Goal: Task Accomplishment & Management: Use online tool/utility

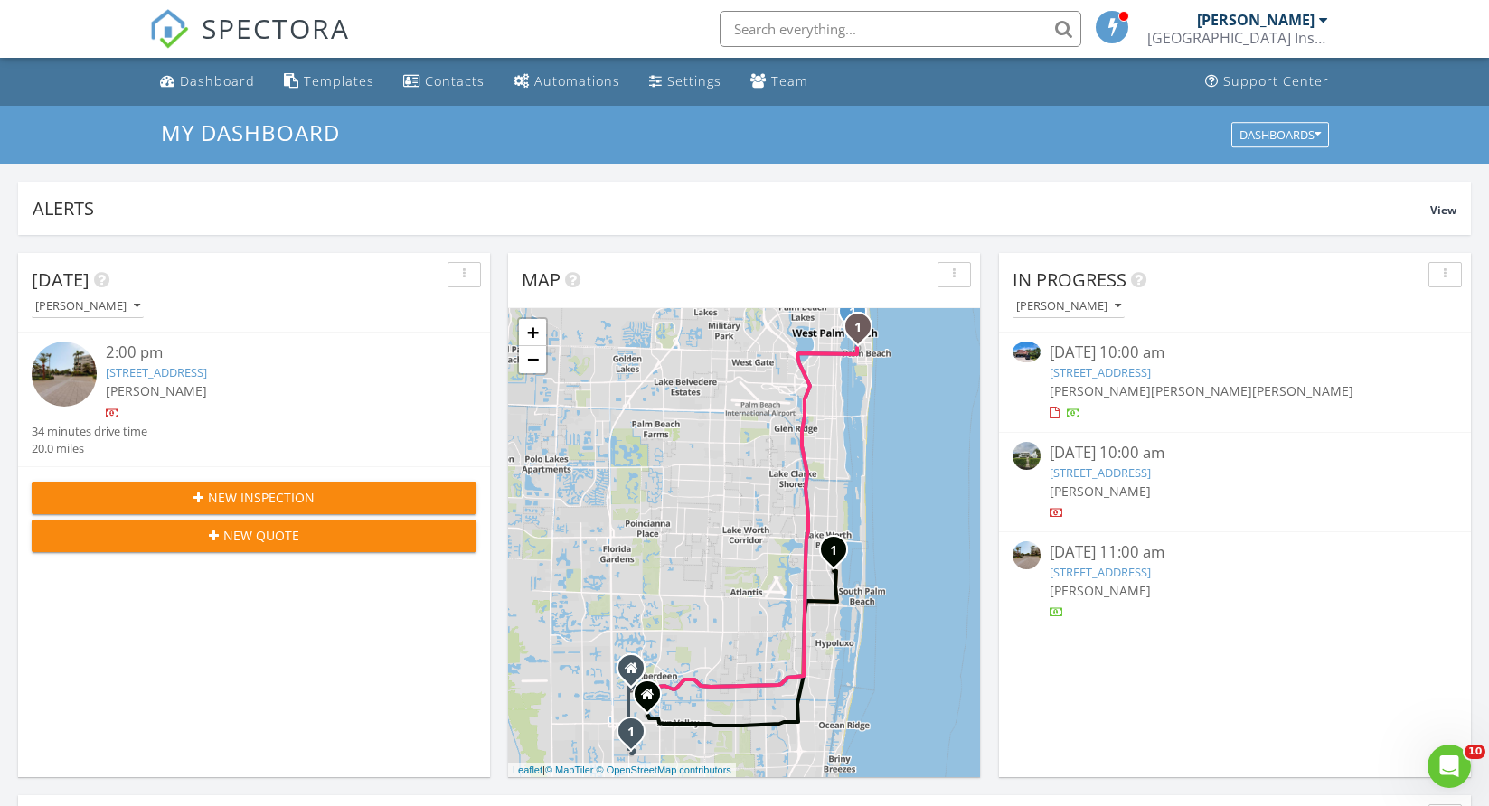
click at [325, 79] on div "Templates" at bounding box center [339, 80] width 71 height 17
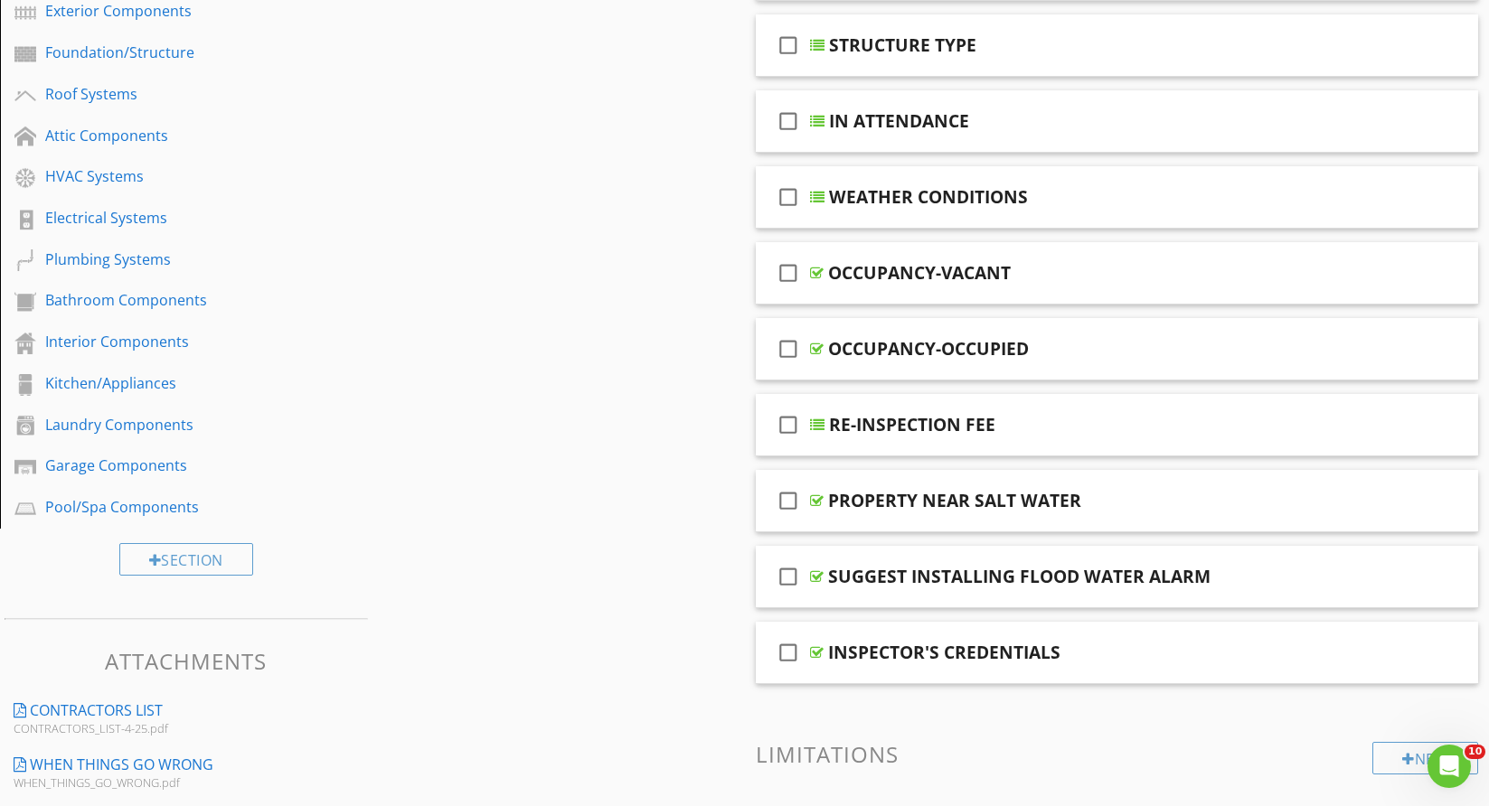
scroll to position [377, 0]
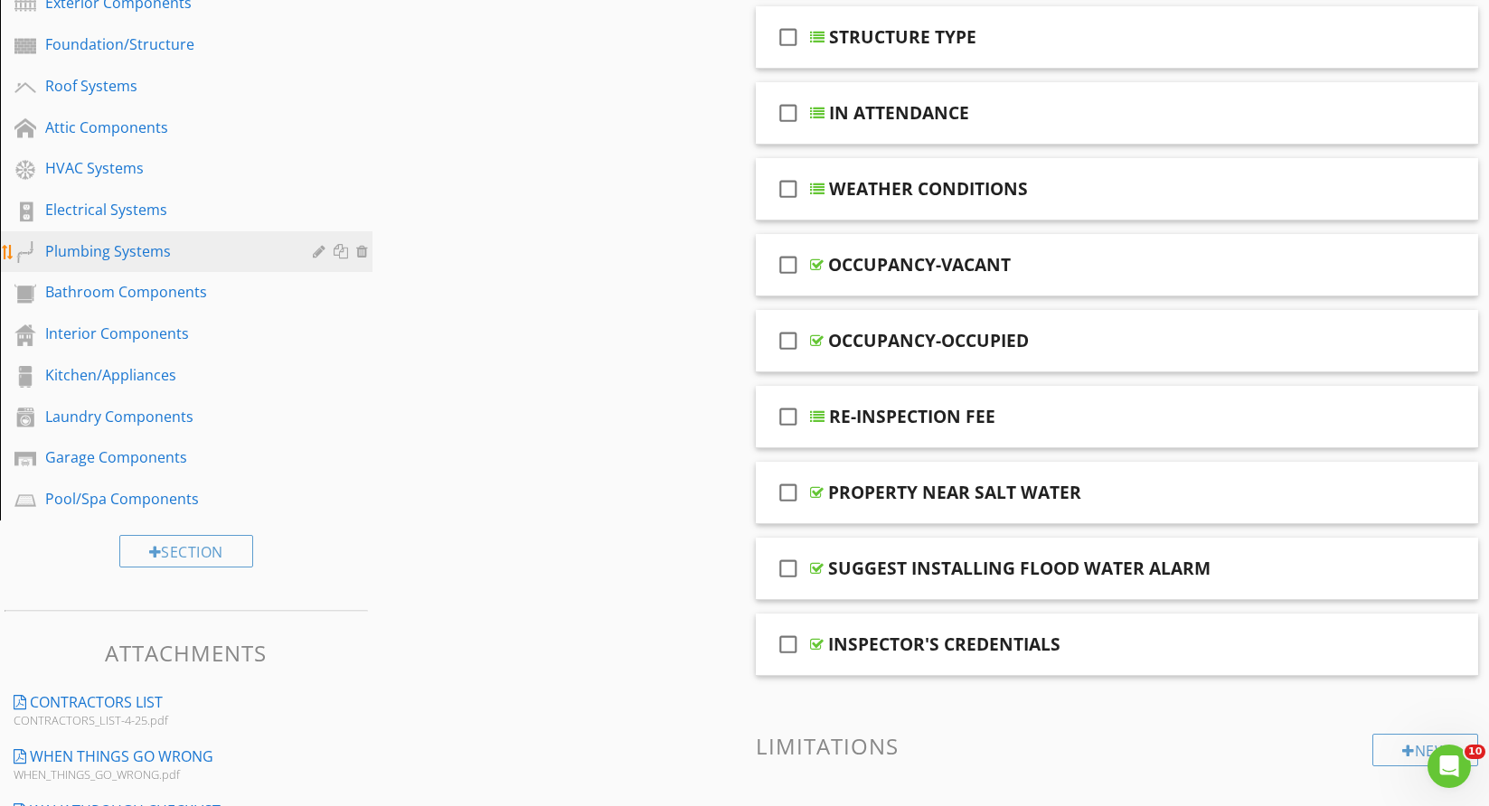
click at [131, 250] on div "Plumbing Systems" at bounding box center [165, 251] width 241 height 22
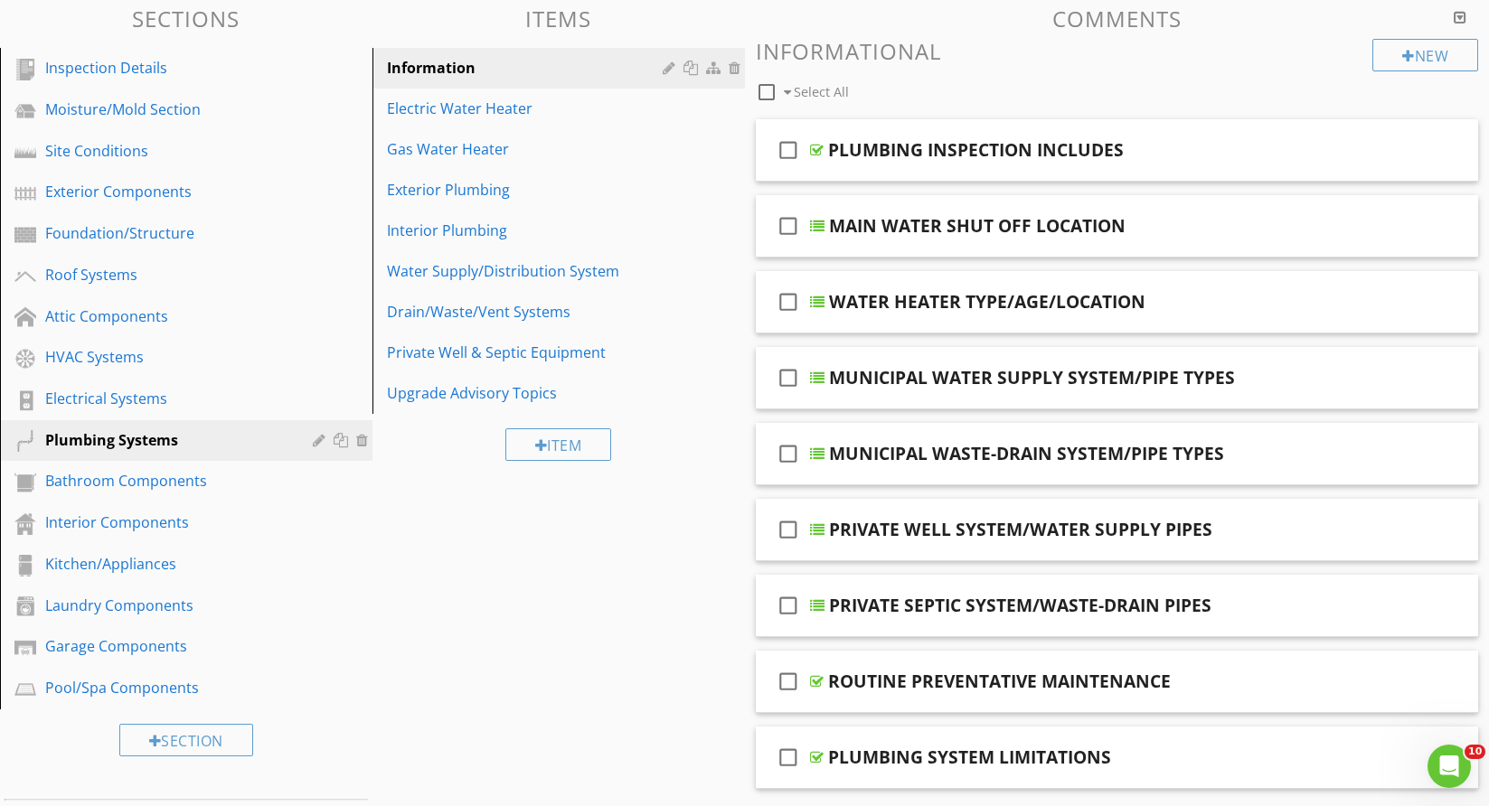
scroll to position [140, 0]
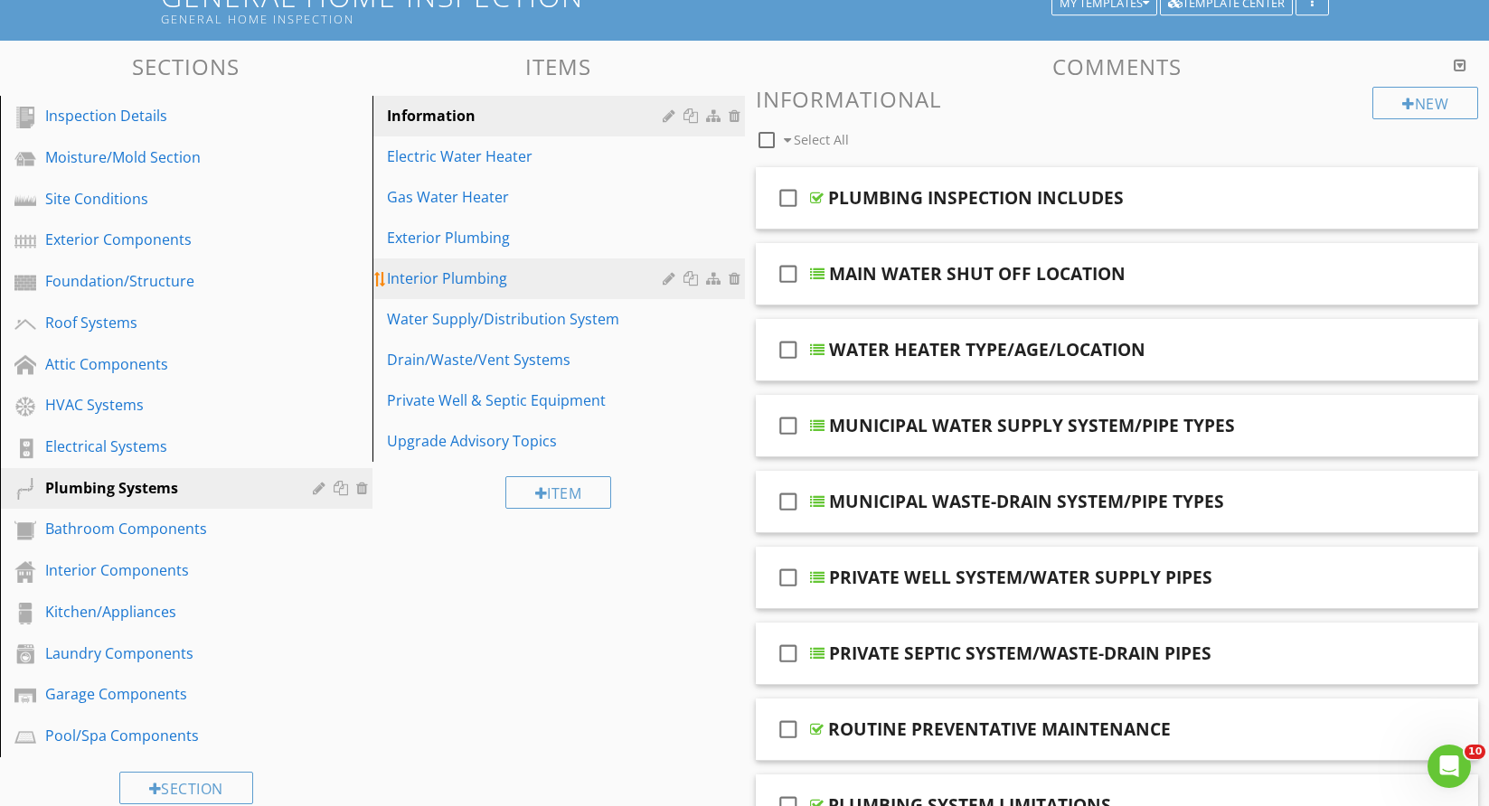
click at [450, 268] on div "Interior Plumbing" at bounding box center [527, 279] width 281 height 22
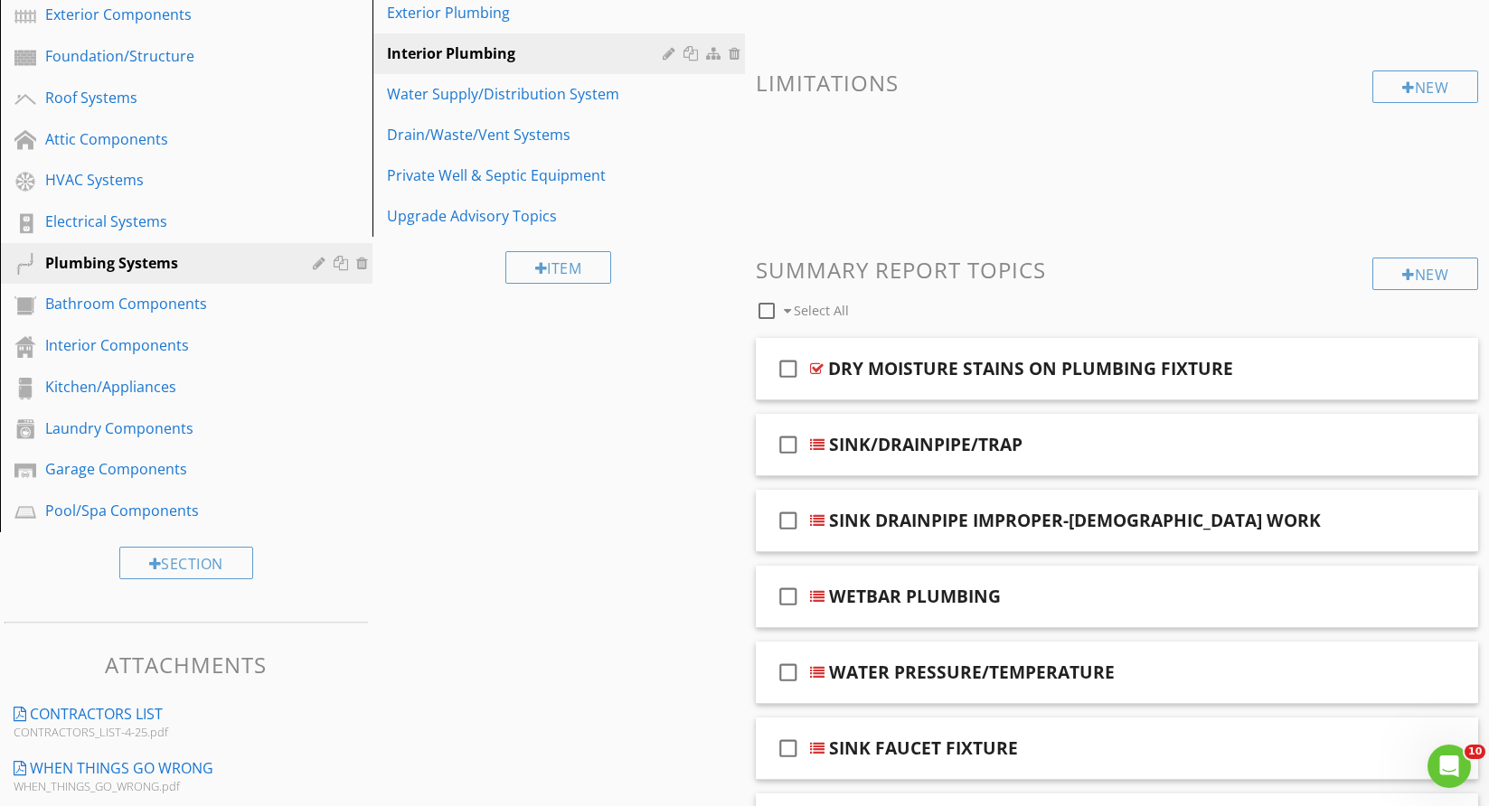
scroll to position [411, 0]
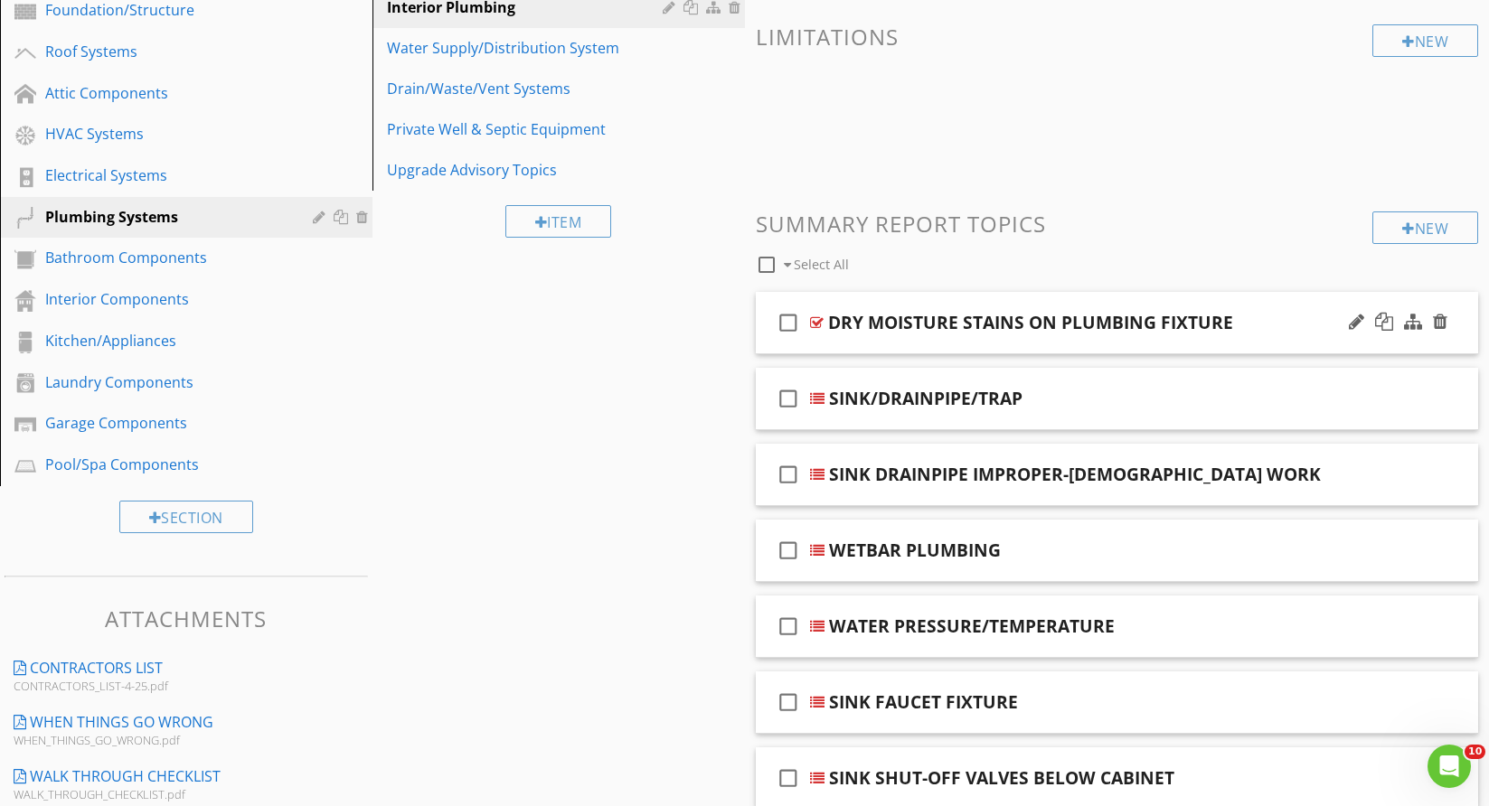
click at [1459, 344] on div "check_box_outline_blank DRY MOISTURE STAINS ON PLUMBING FIXTURE" at bounding box center [1117, 323] width 723 height 62
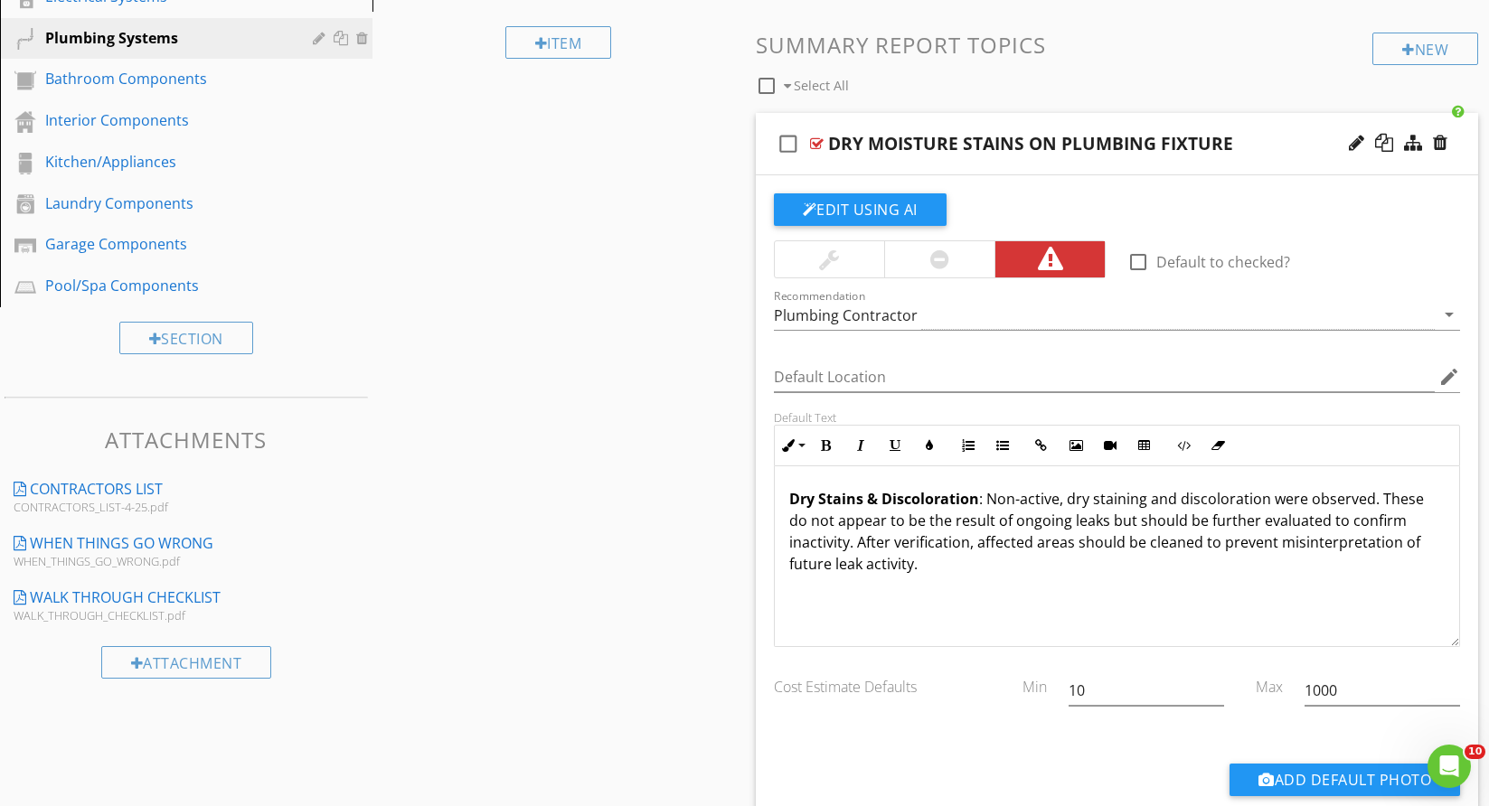
scroll to position [592, 0]
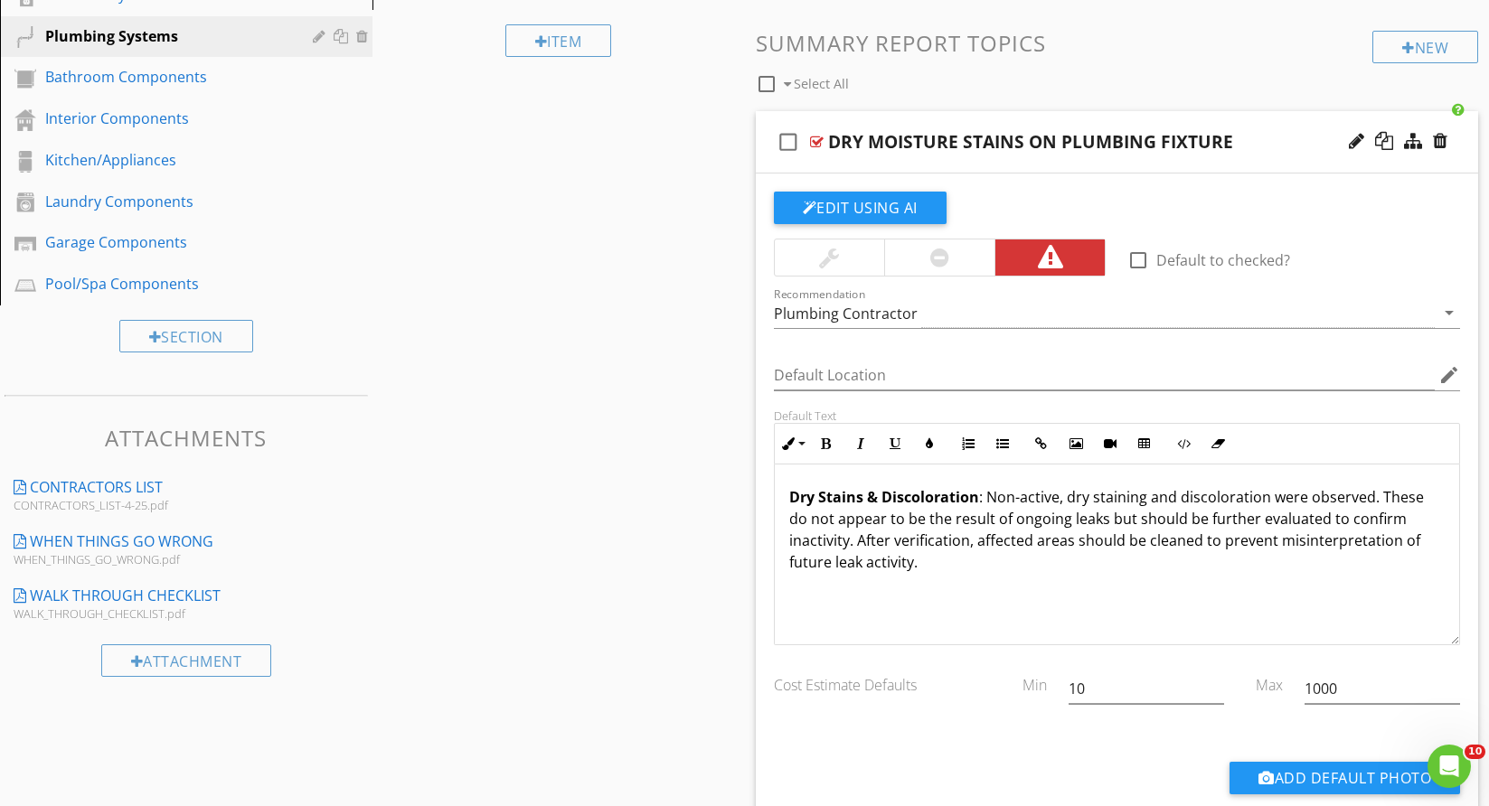
click at [795, 497] on strong "Dry Stains & Discoloration" at bounding box center [884, 497] width 190 height 20
click at [1220, 602] on div "Dry Stains & Discoloration : Non-active, dry staining and discoloration were ob…" at bounding box center [1117, 555] width 685 height 181
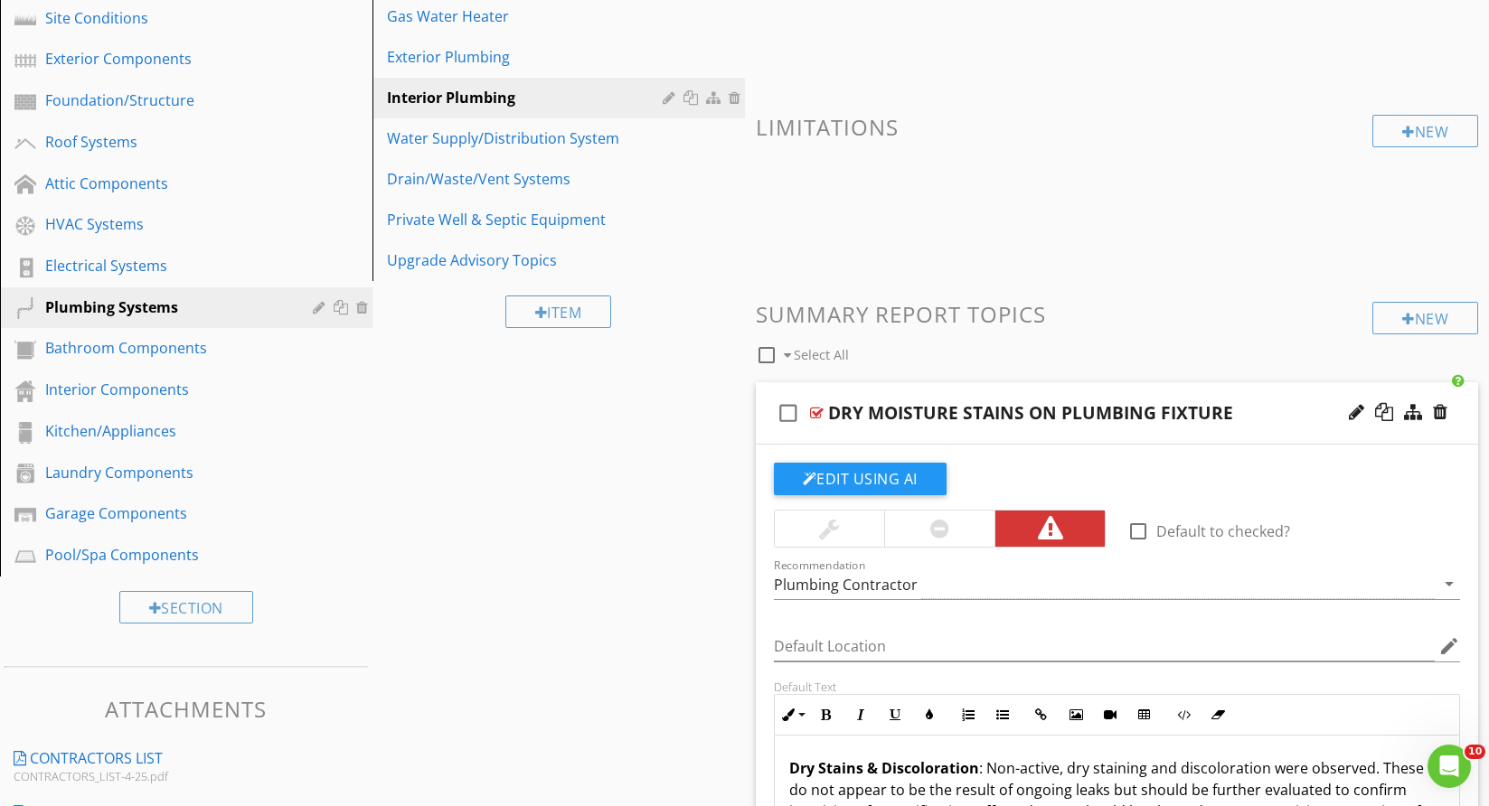
scroll to position [232, 0]
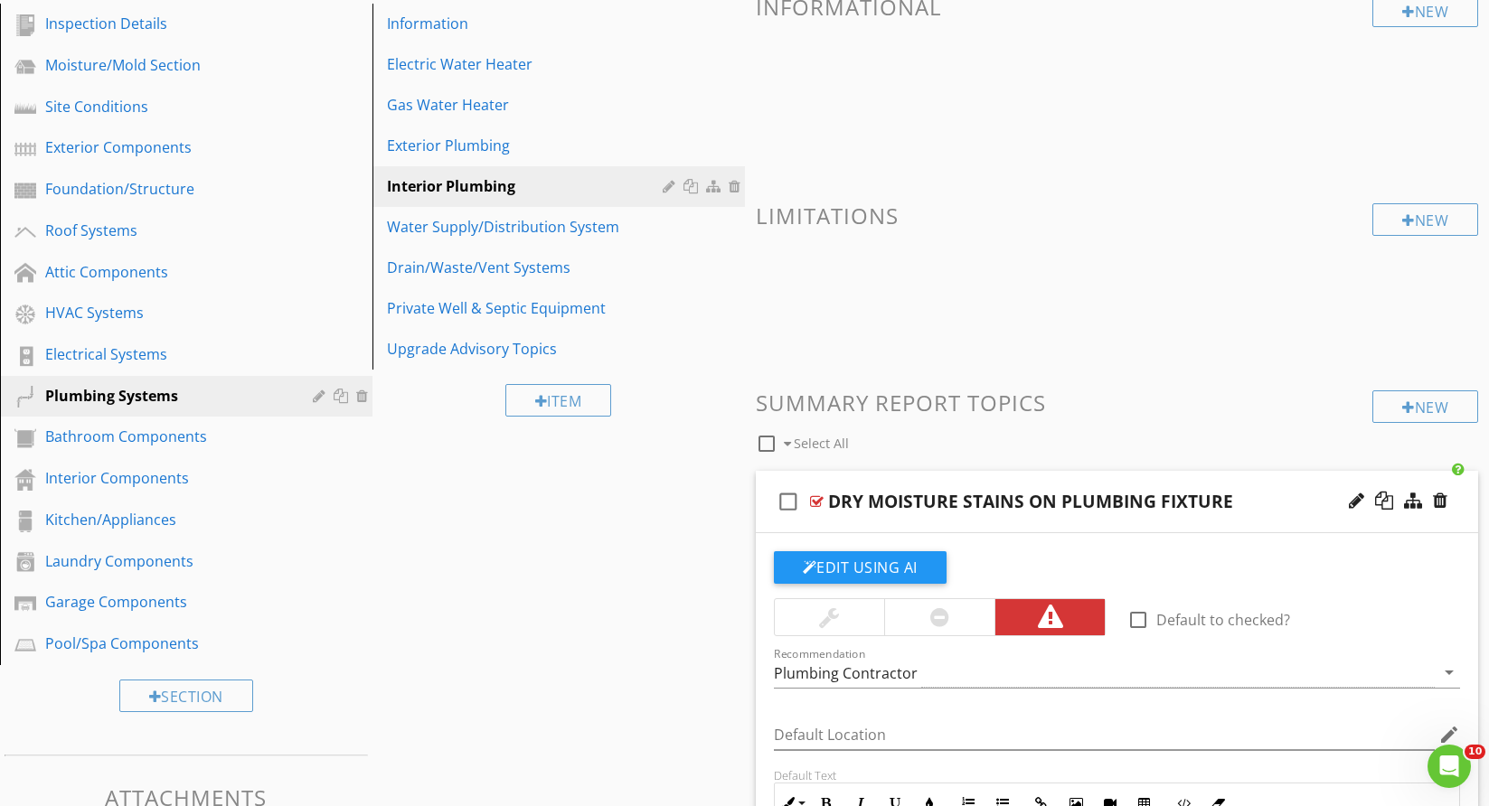
click at [1455, 523] on div "check_box_outline_blank DRY MOISTURE STAINS ON PLUMBING FIXTURE" at bounding box center [1117, 502] width 723 height 62
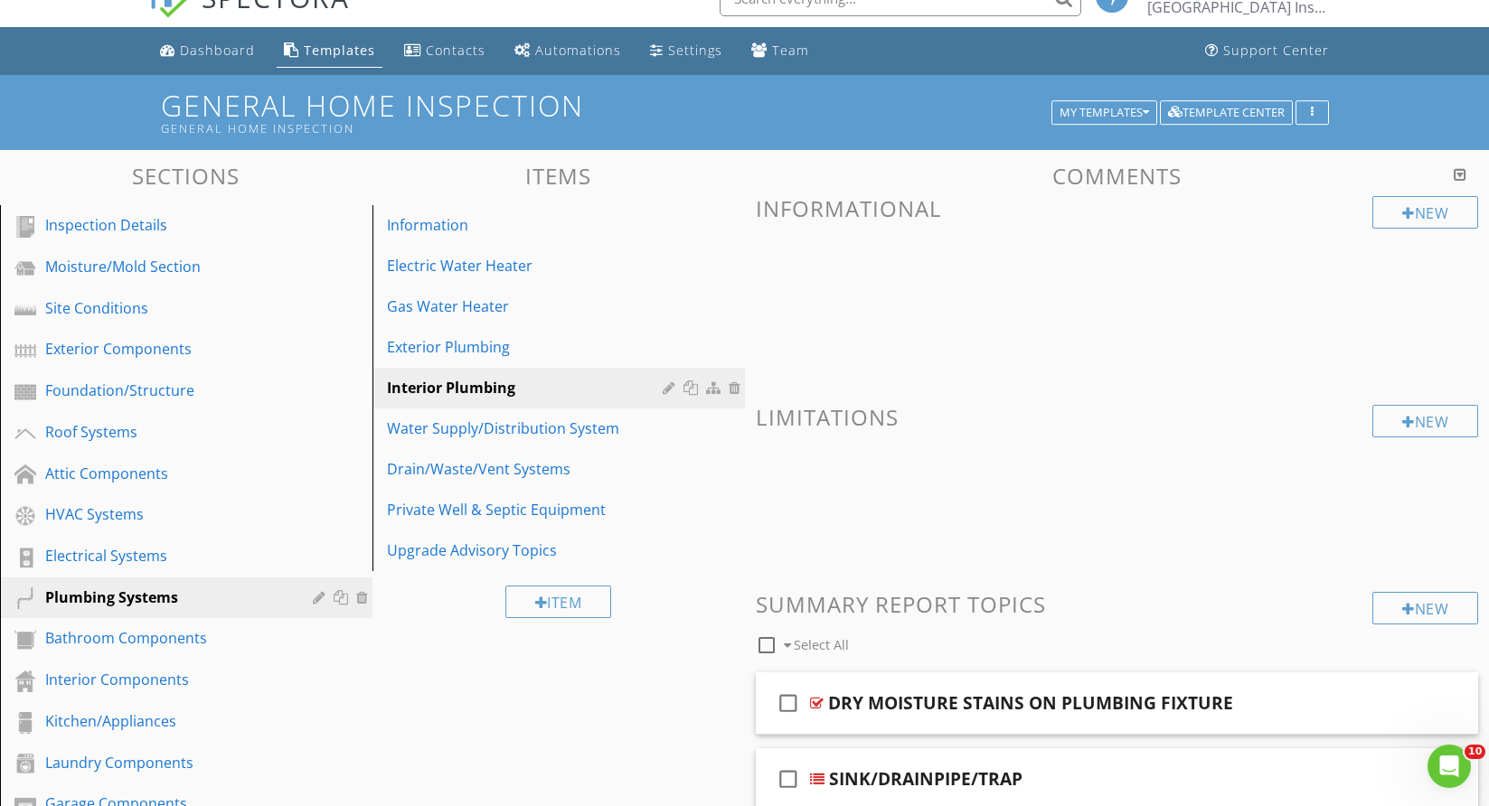
scroll to position [0, 0]
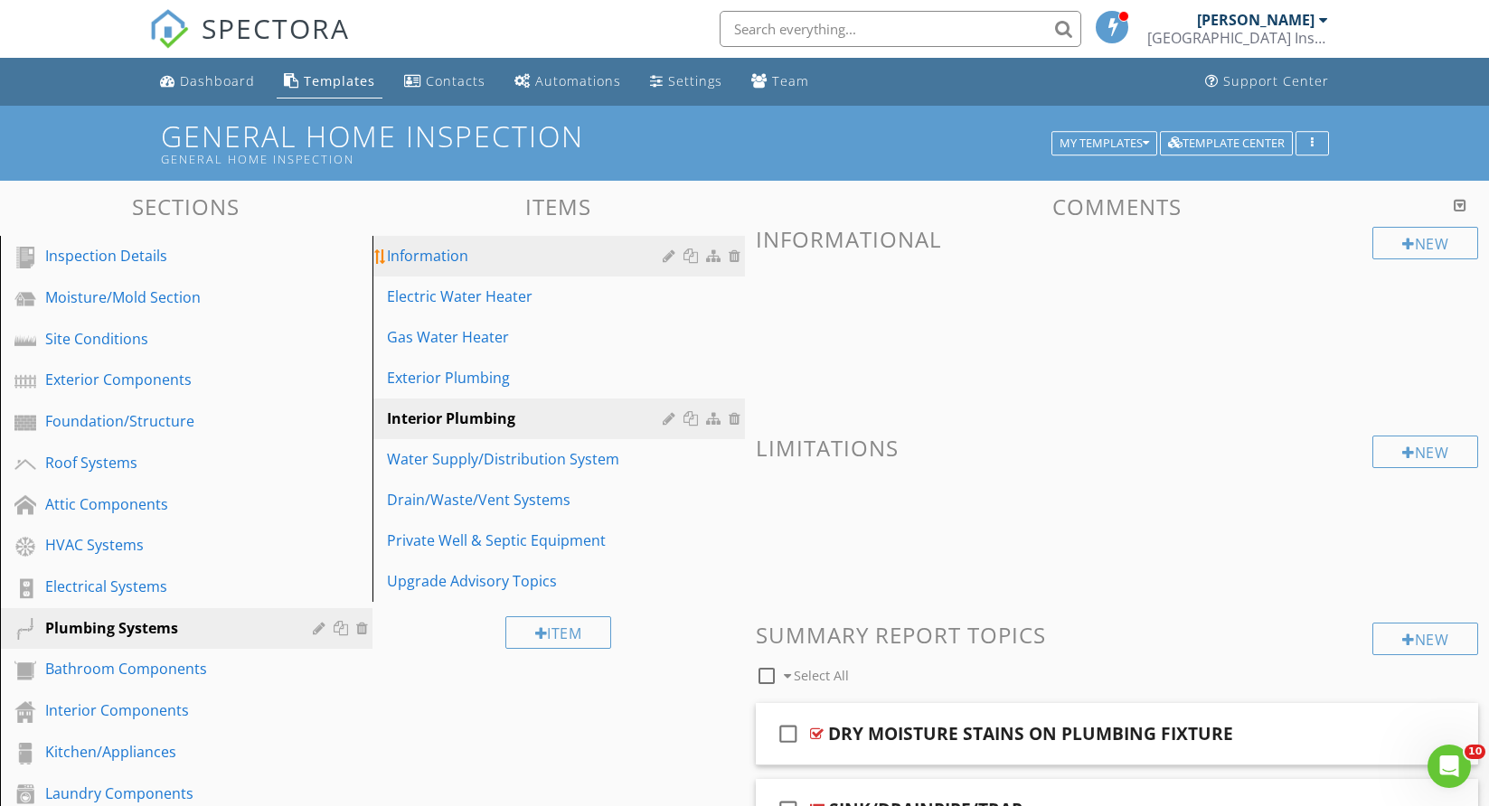
click at [438, 253] on div "Information" at bounding box center [527, 256] width 281 height 22
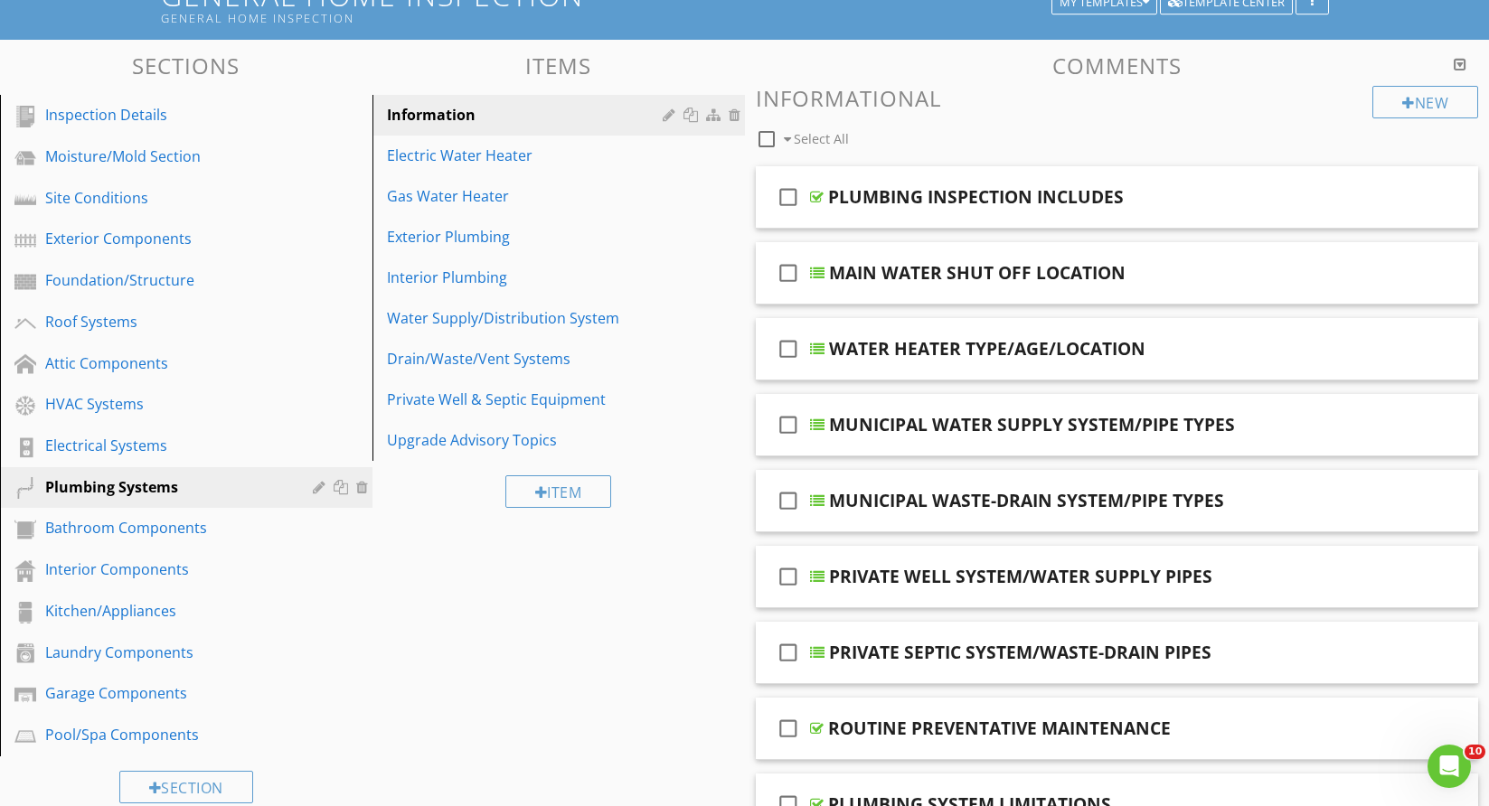
scroll to position [140, 0]
click at [460, 282] on div "Interior Plumbing" at bounding box center [527, 279] width 281 height 22
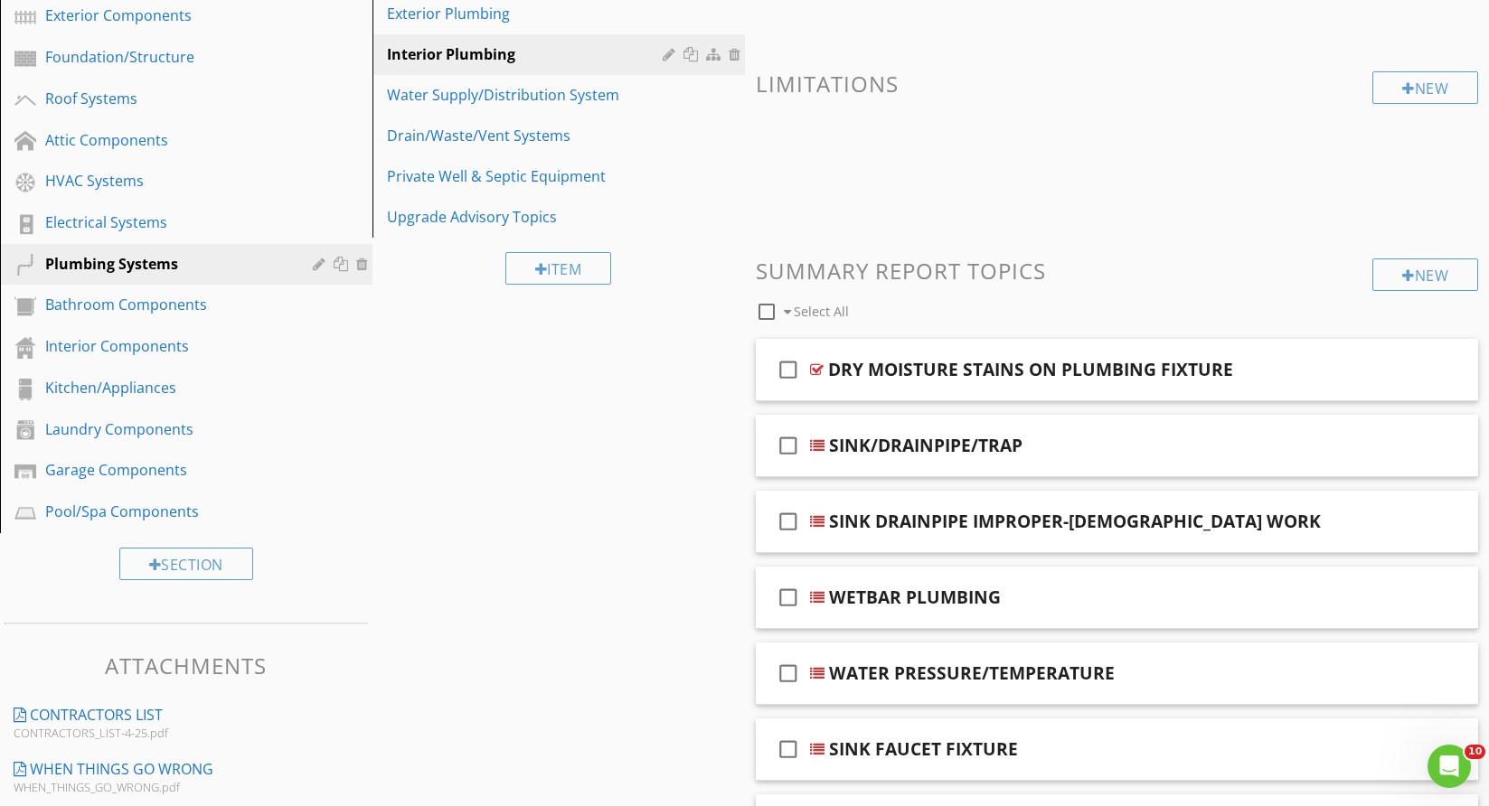
scroll to position [321, 0]
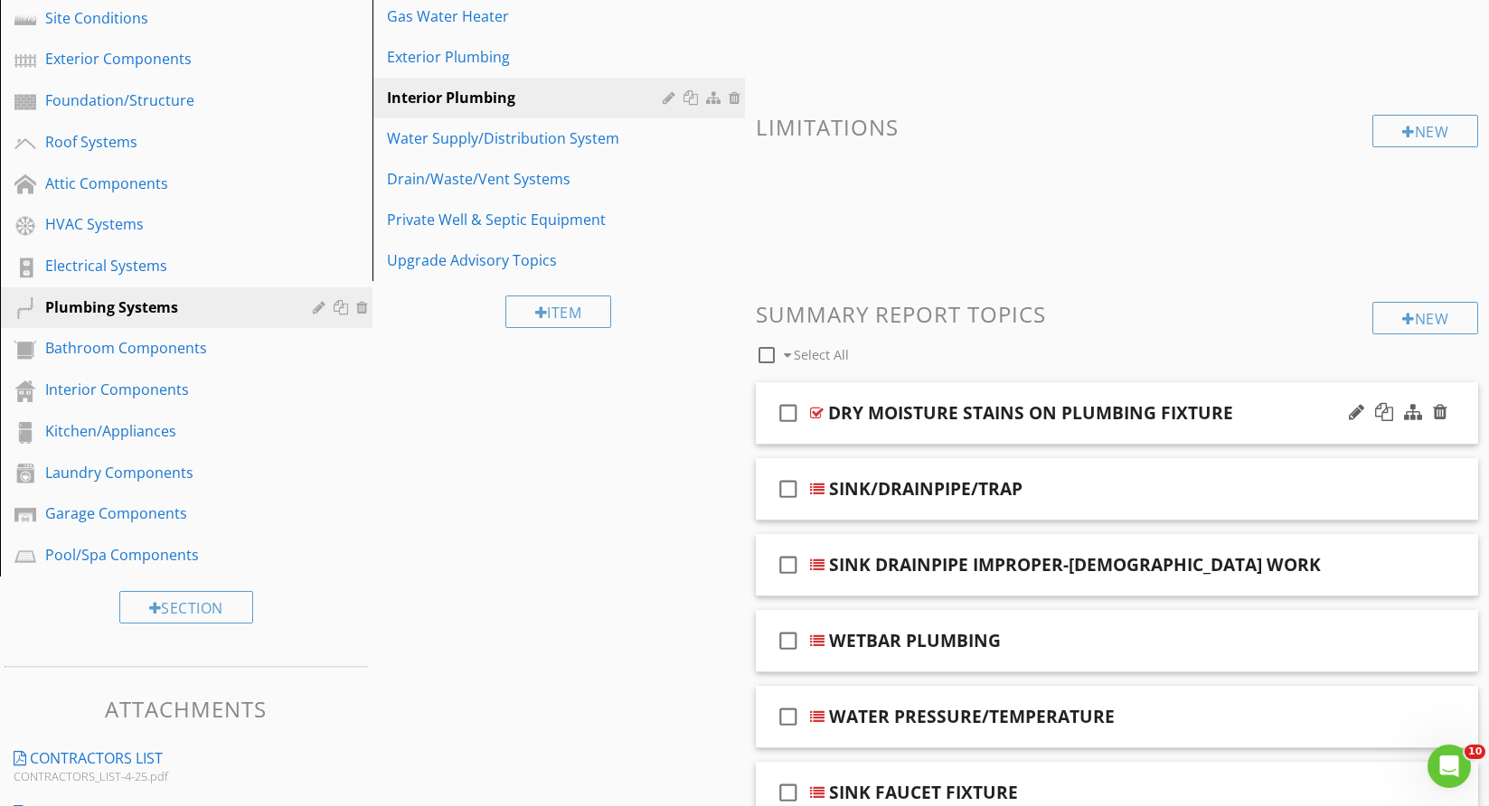
click at [1450, 435] on div at bounding box center [1398, 412] width 106 height 43
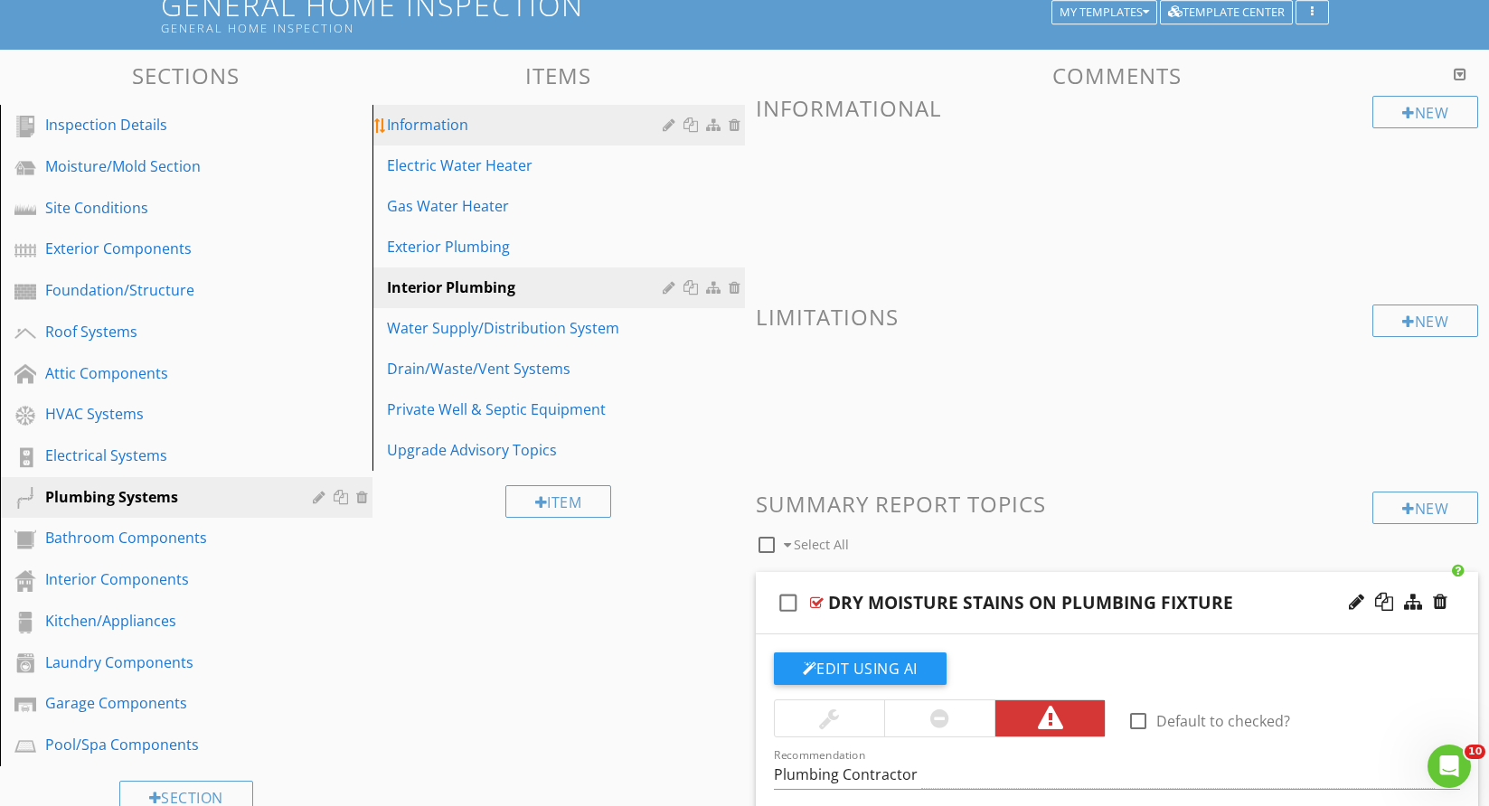
scroll to position [0, 0]
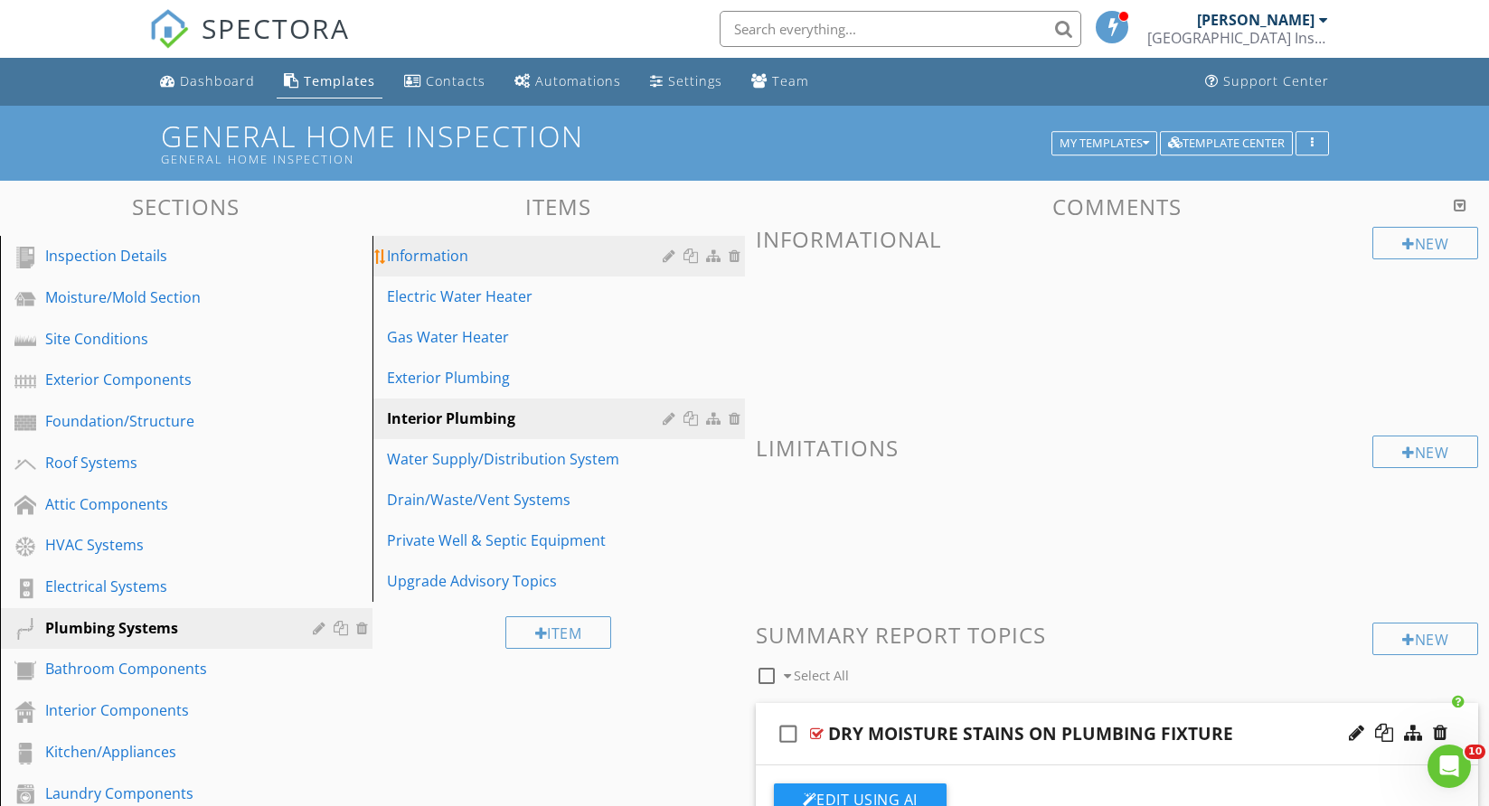
click at [480, 257] on div "Information" at bounding box center [527, 256] width 281 height 22
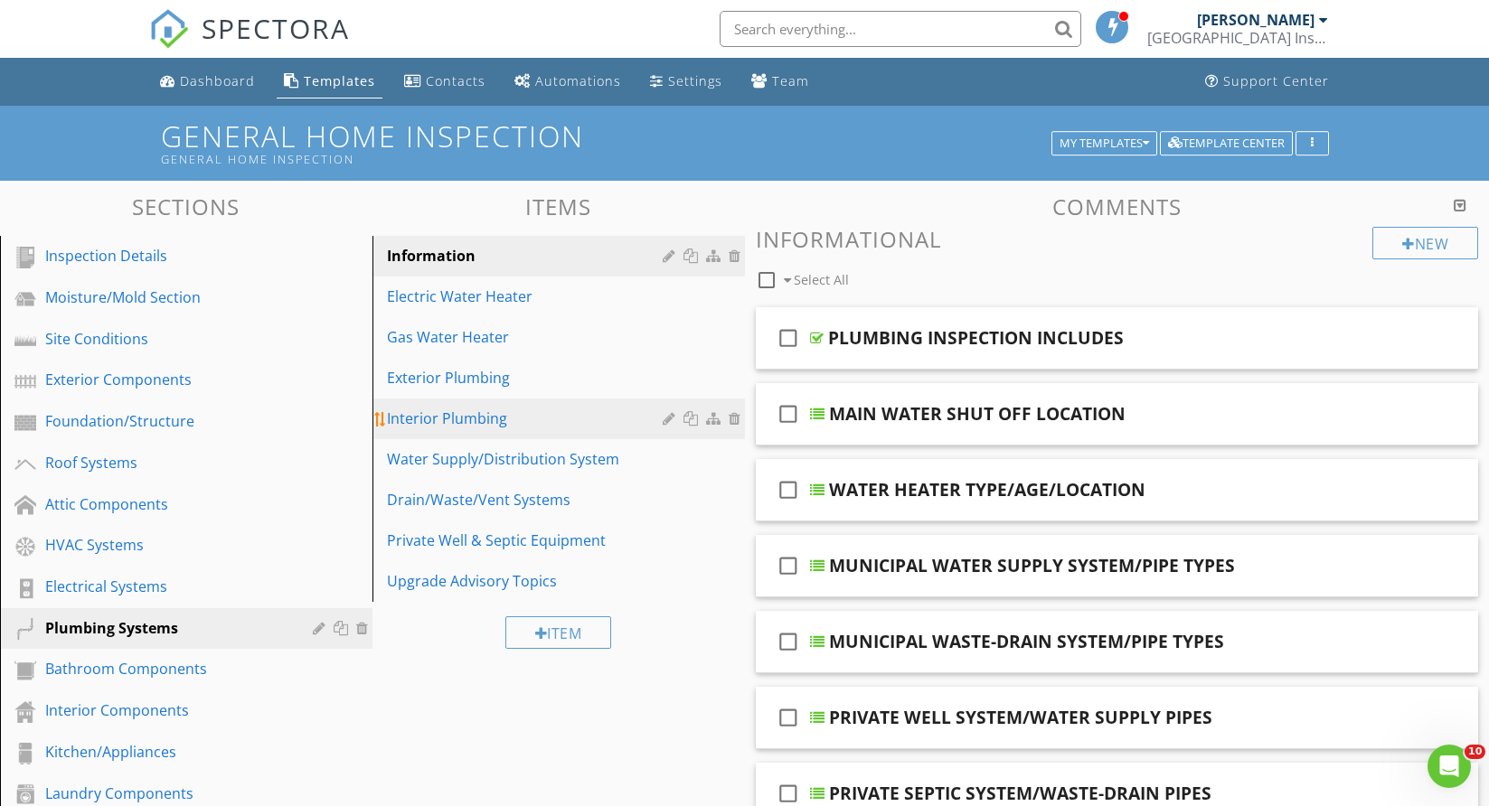
click at [486, 410] on div "Interior Plumbing" at bounding box center [527, 419] width 281 height 22
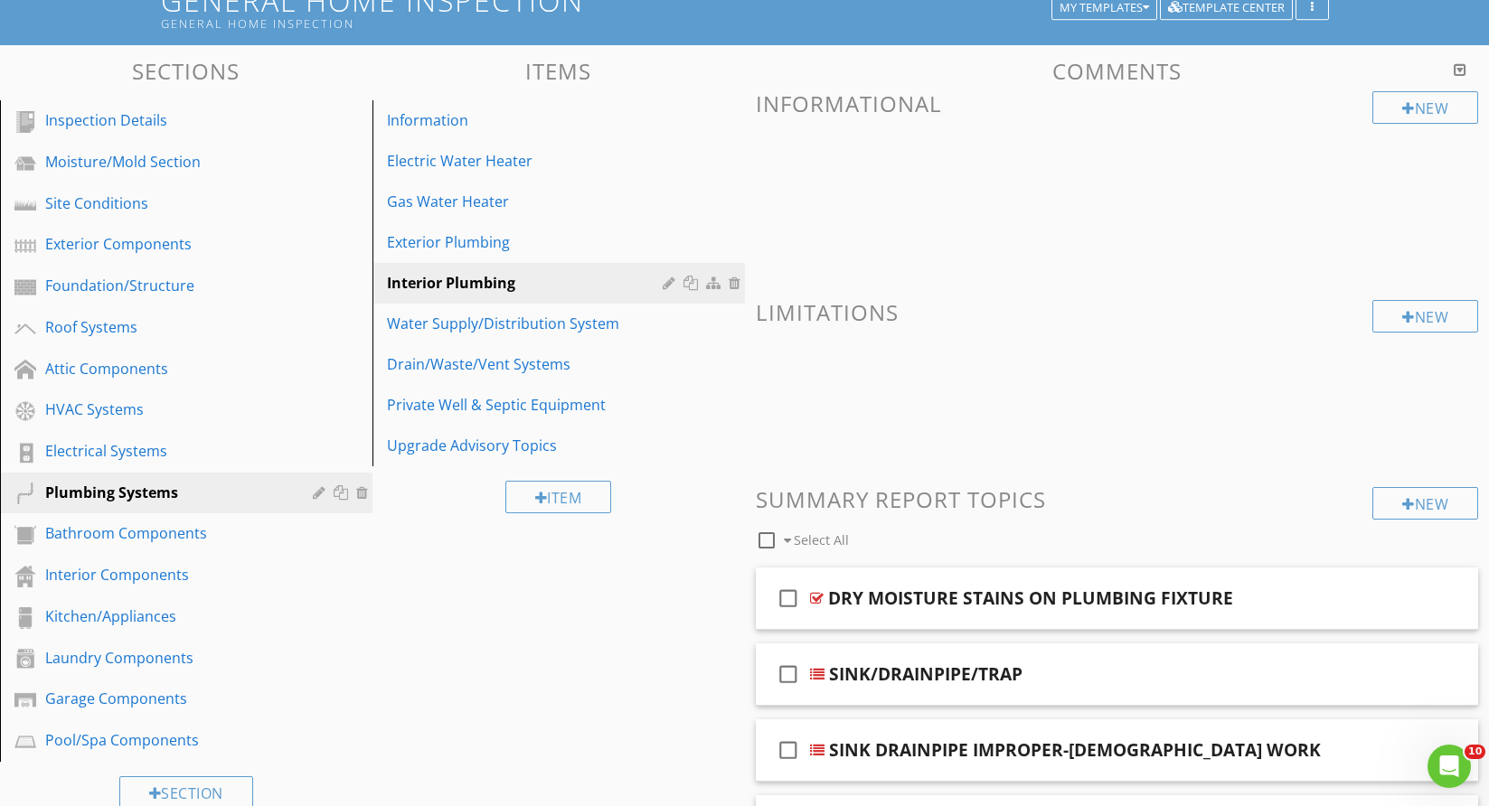
scroll to position [362, 0]
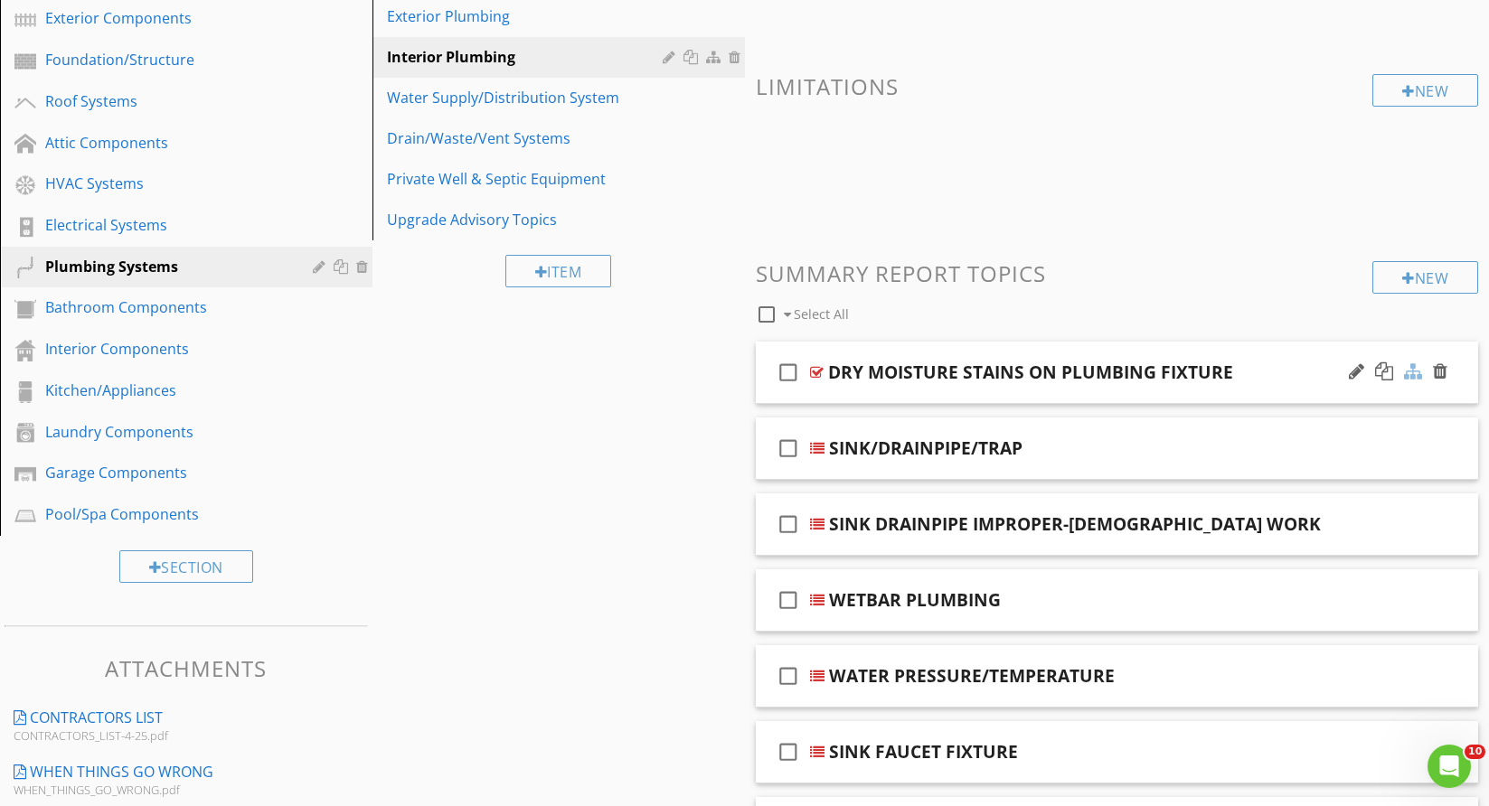
click at [1413, 369] on div at bounding box center [1413, 372] width 18 height 18
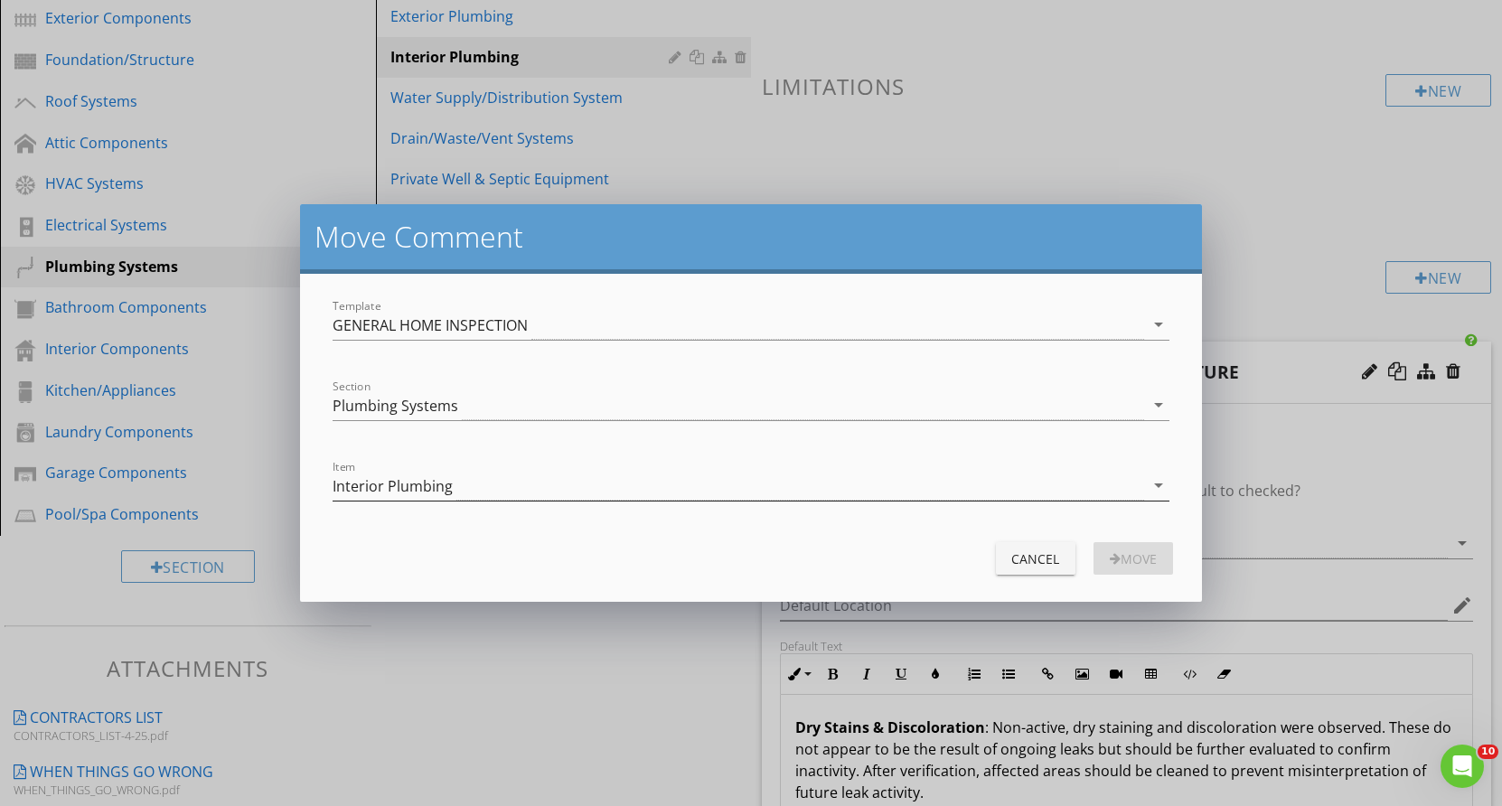
click at [1161, 483] on icon "arrow_drop_down" at bounding box center [1159, 486] width 22 height 22
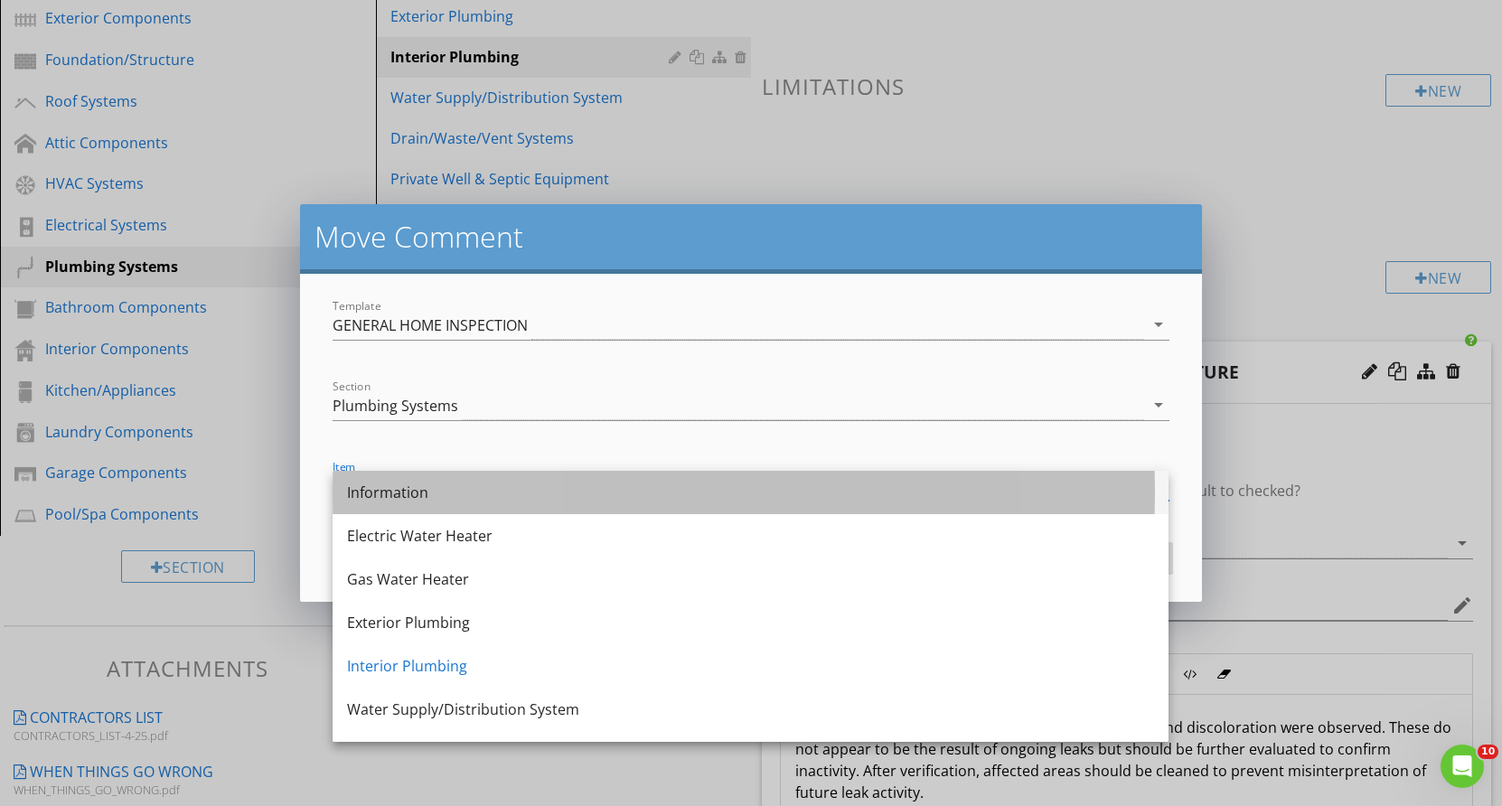
click at [411, 496] on div "Information" at bounding box center [750, 493] width 807 height 22
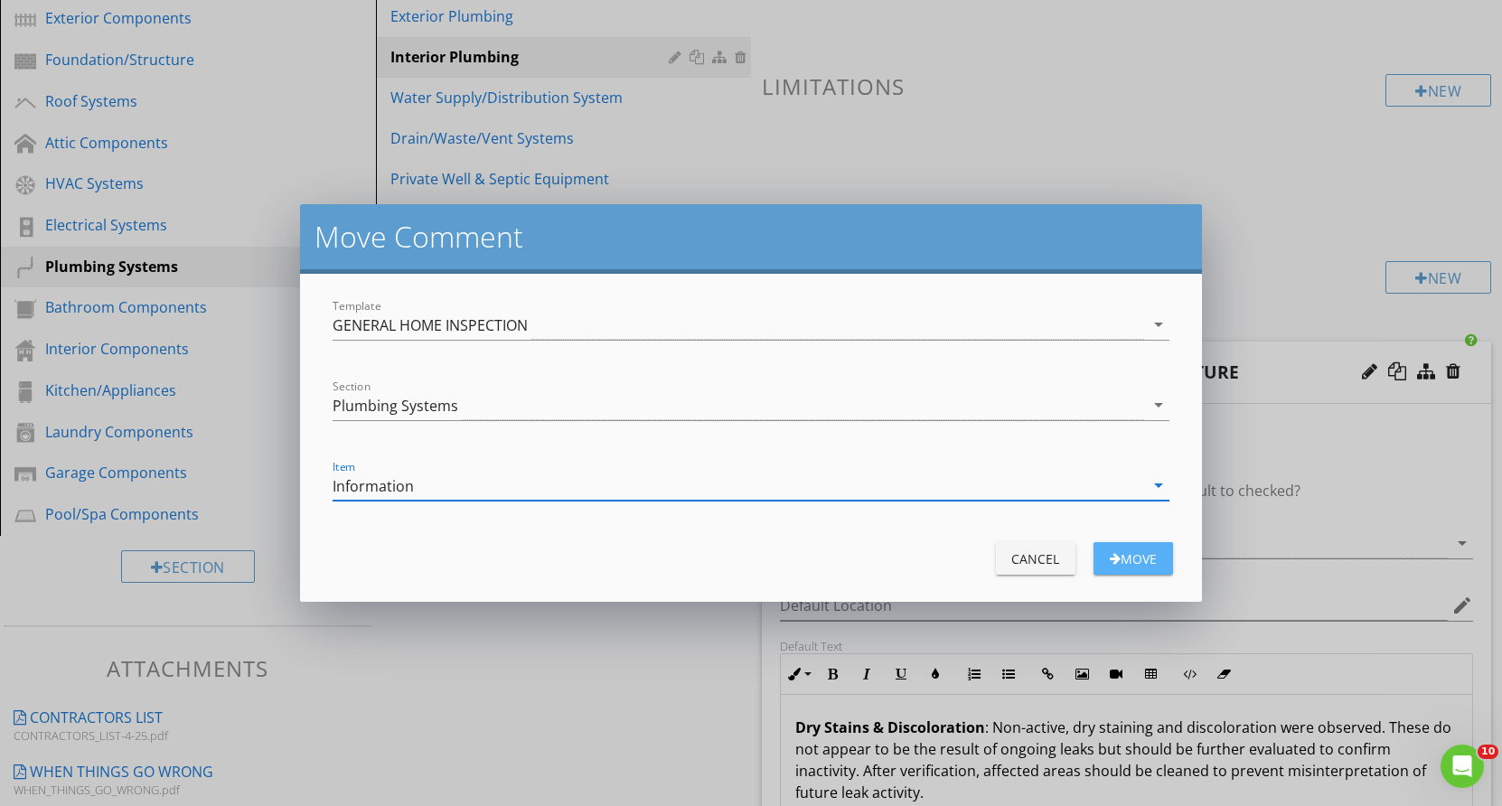
click at [1138, 556] on div "Move" at bounding box center [1133, 559] width 51 height 19
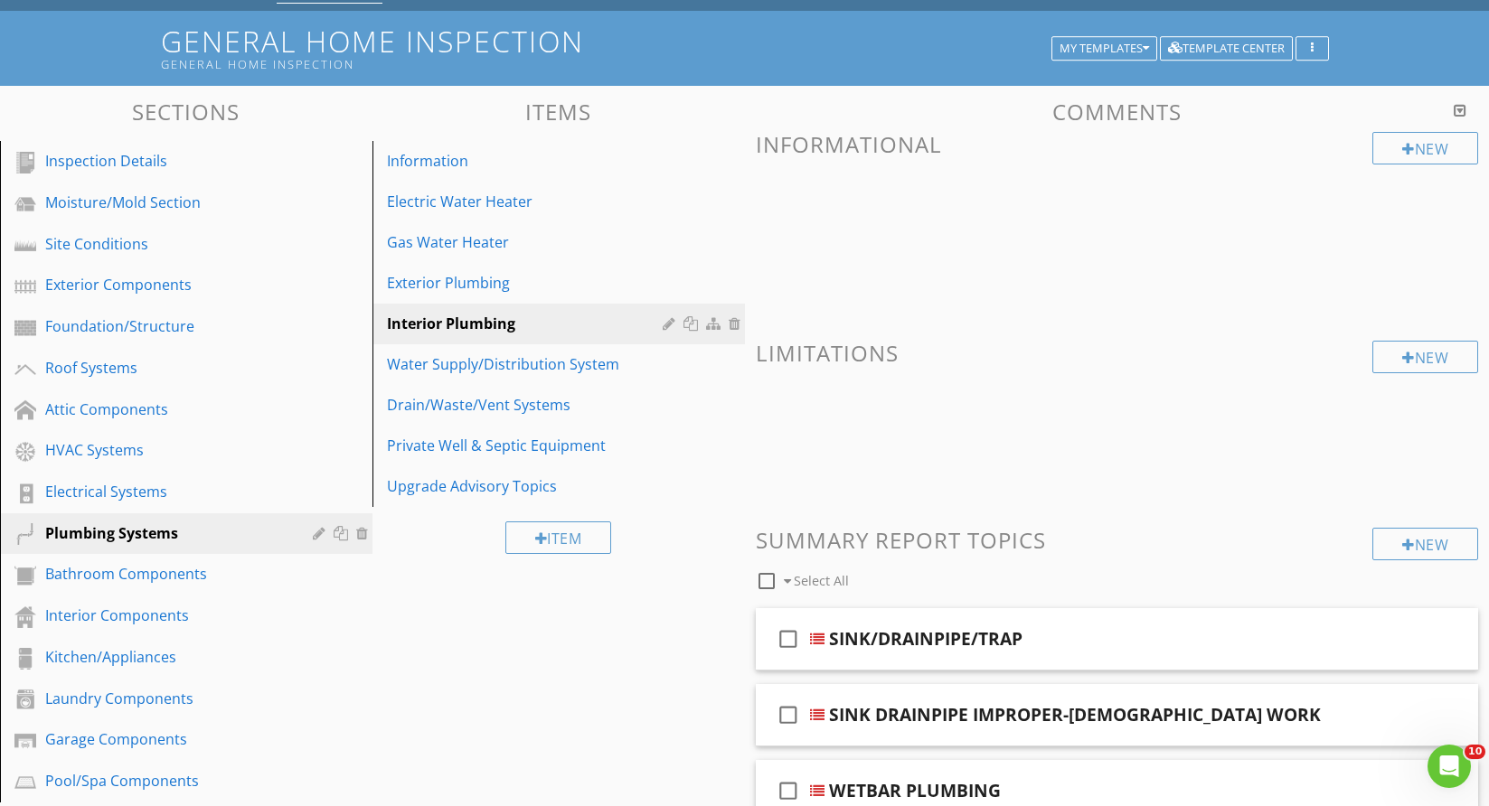
scroll to position [0, 0]
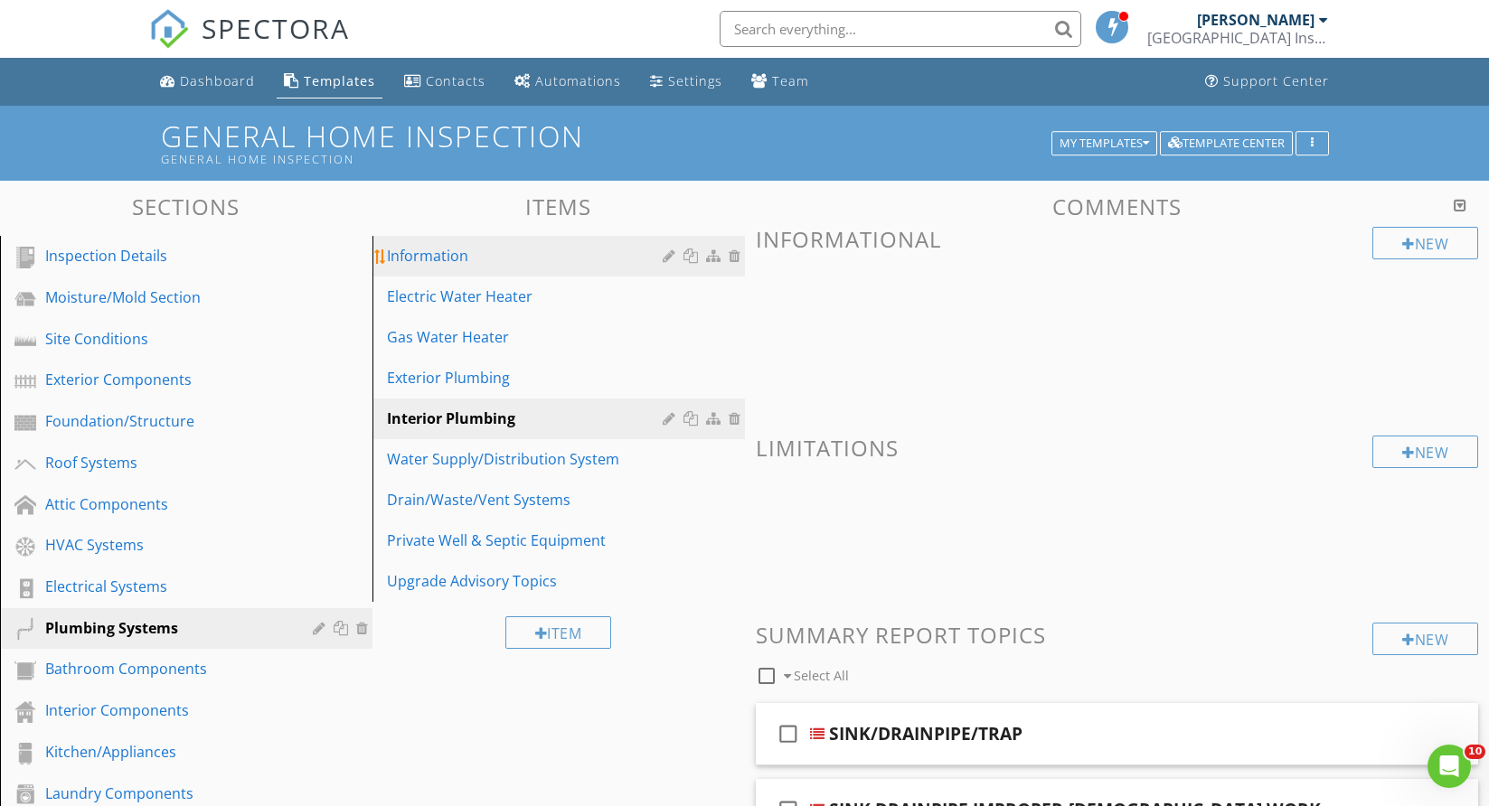
click at [454, 257] on div "Information" at bounding box center [527, 256] width 281 height 22
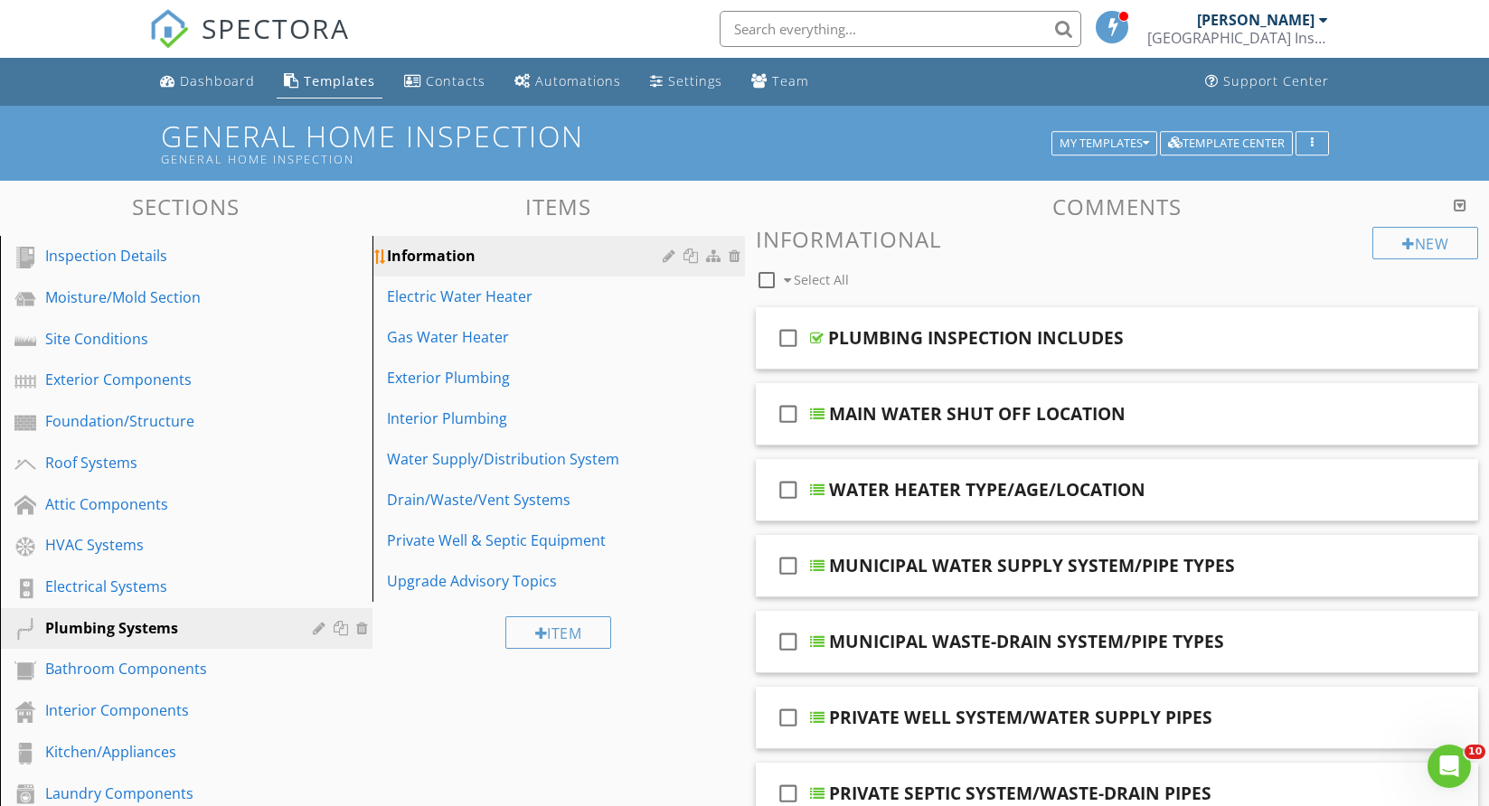
click at [694, 255] on div at bounding box center [692, 256] width 19 height 14
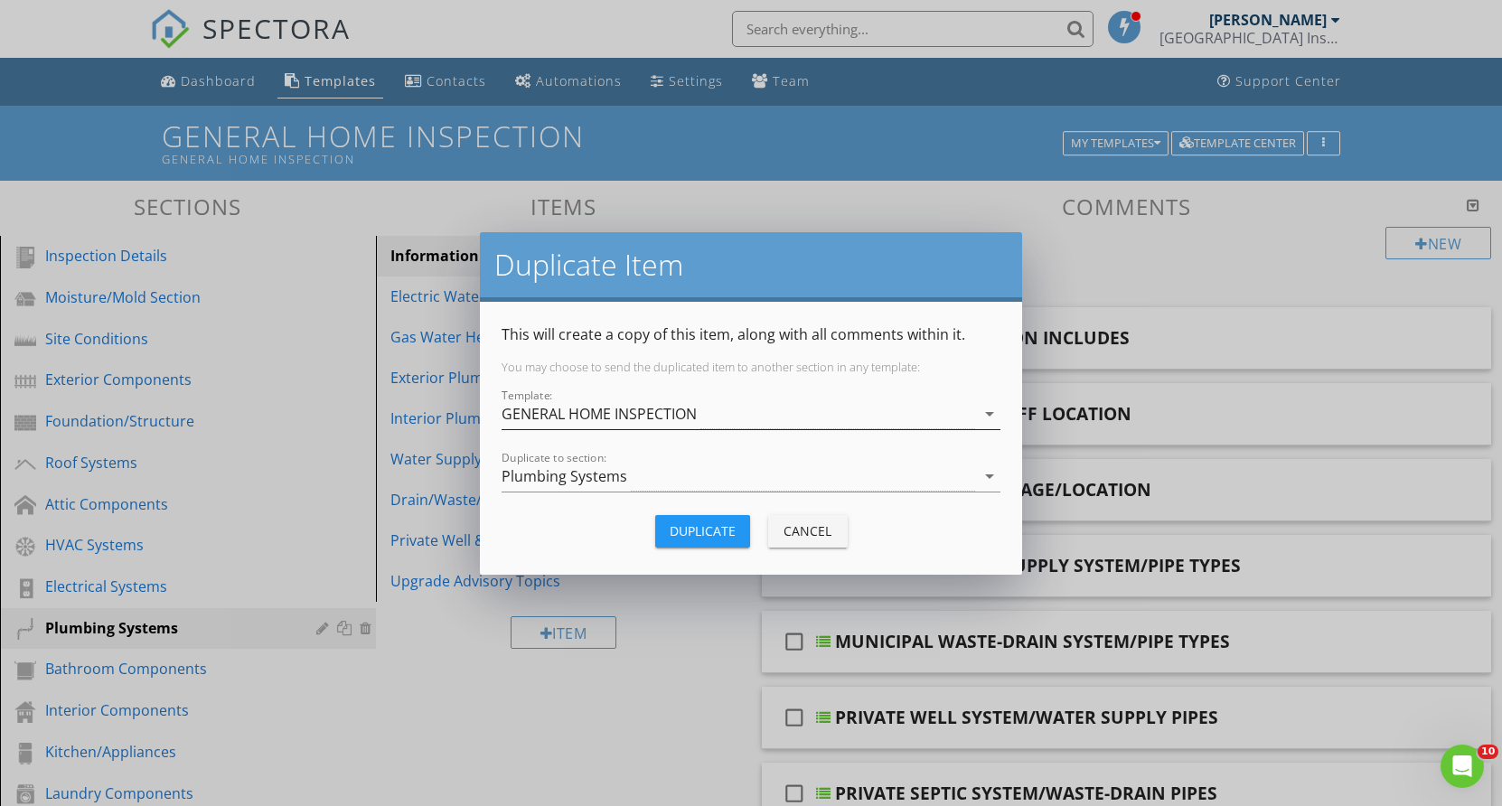
click at [989, 410] on icon "arrow_drop_down" at bounding box center [990, 414] width 22 height 22
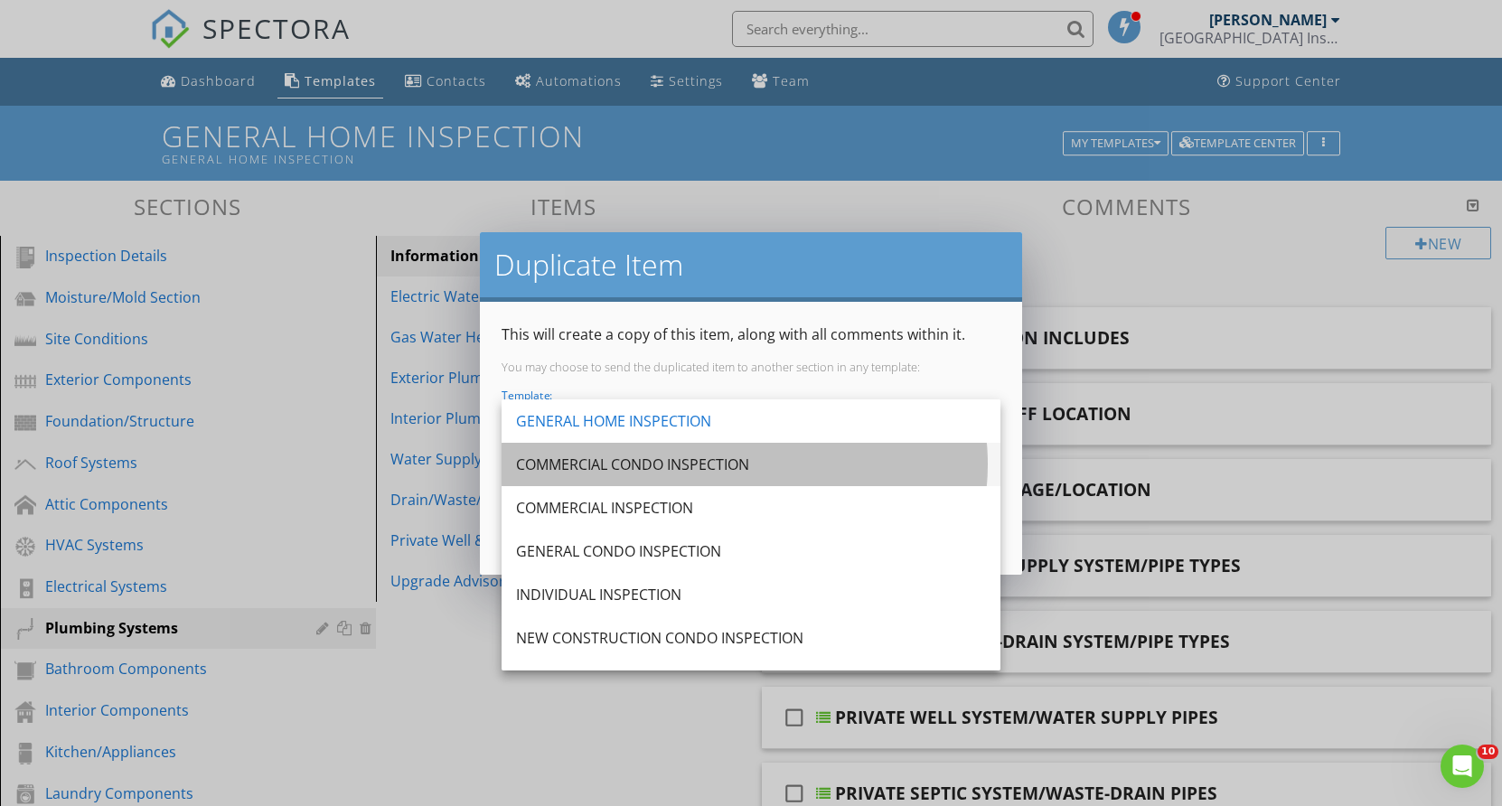
click at [671, 460] on div "COMMERCIAL CONDO INSPECTION" at bounding box center [751, 465] width 470 height 22
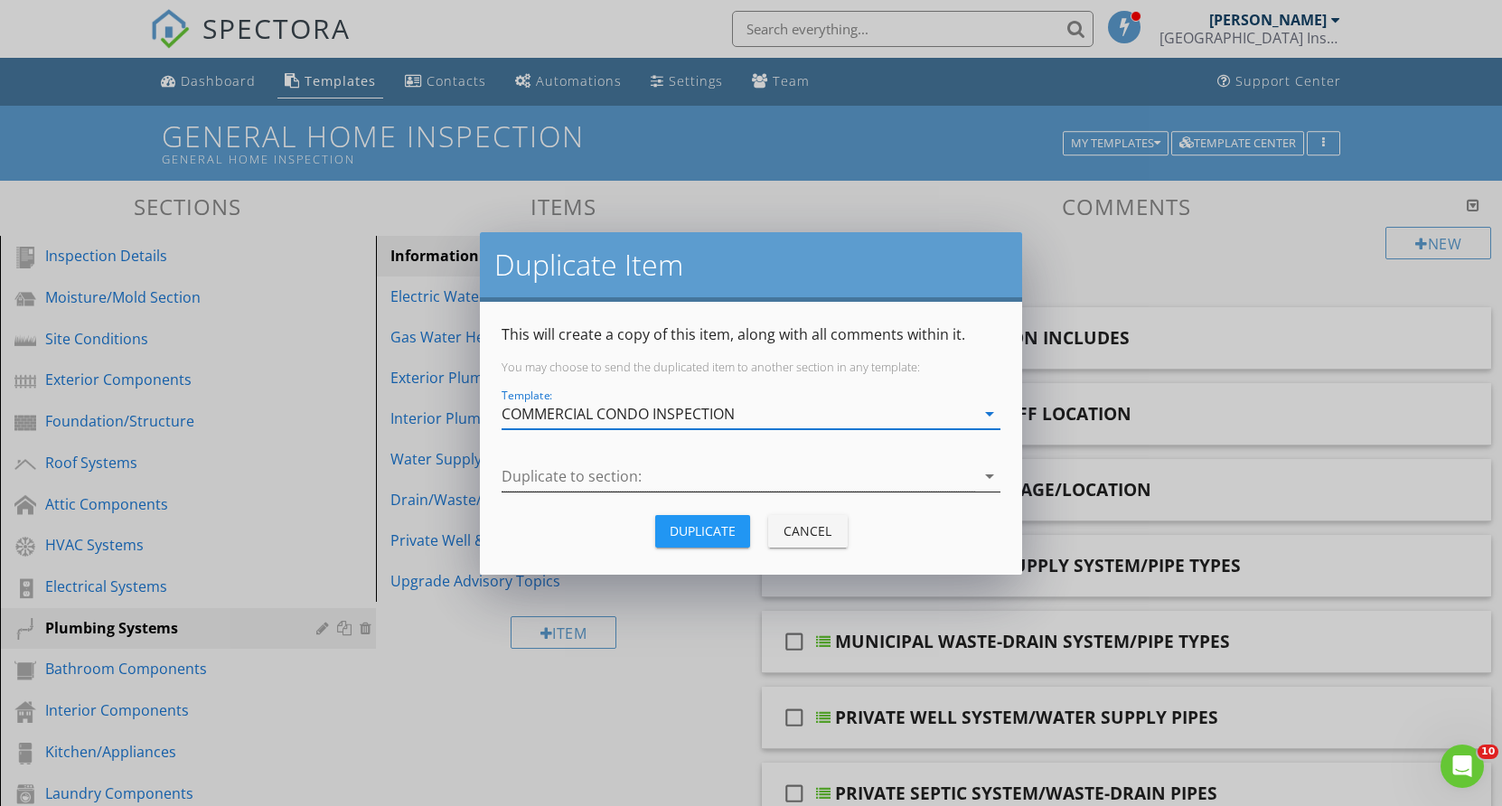
click at [990, 475] on icon "arrow_drop_down" at bounding box center [990, 477] width 22 height 22
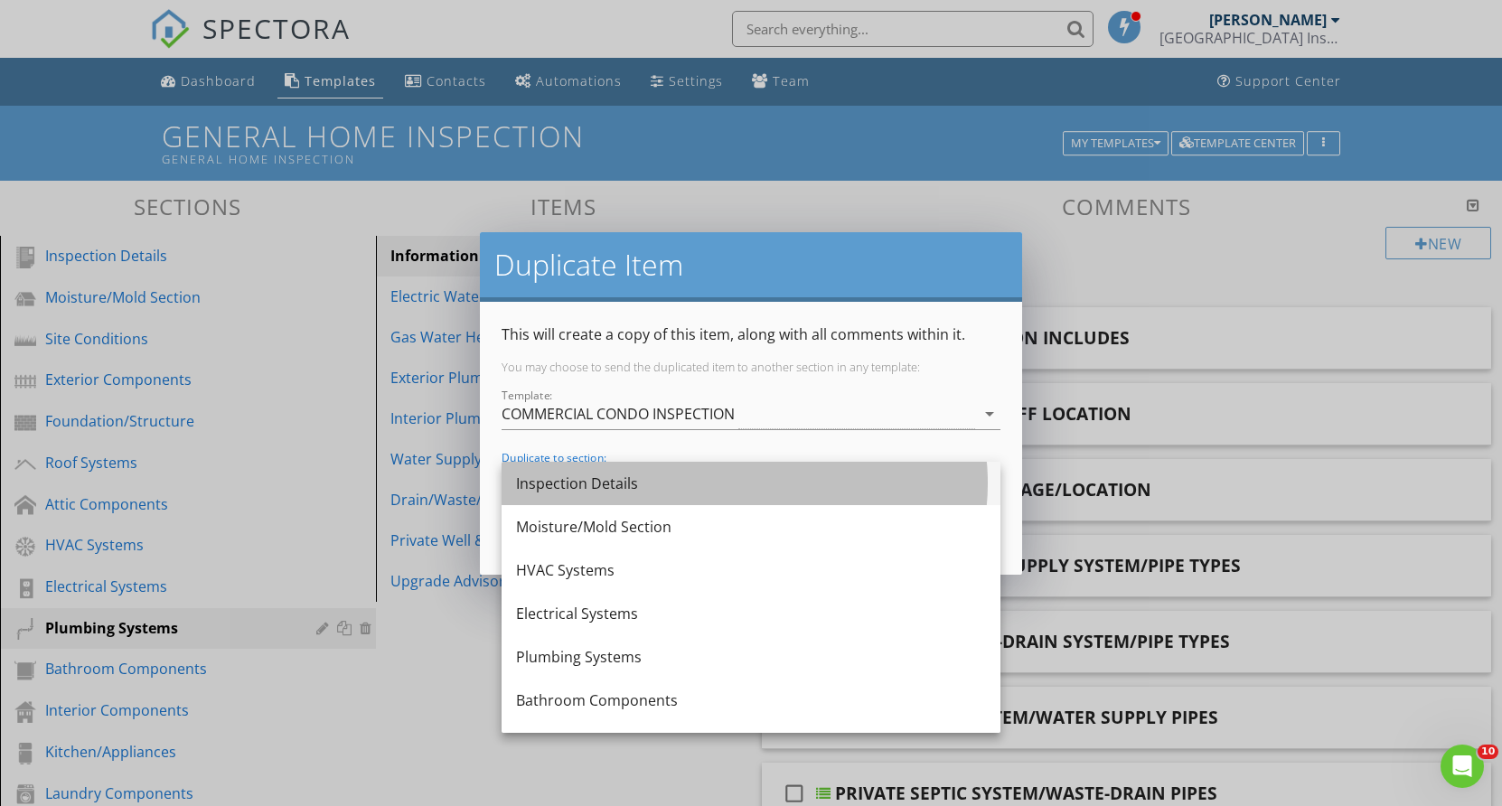
click at [601, 479] on div "Inspection Details" at bounding box center [751, 484] width 470 height 22
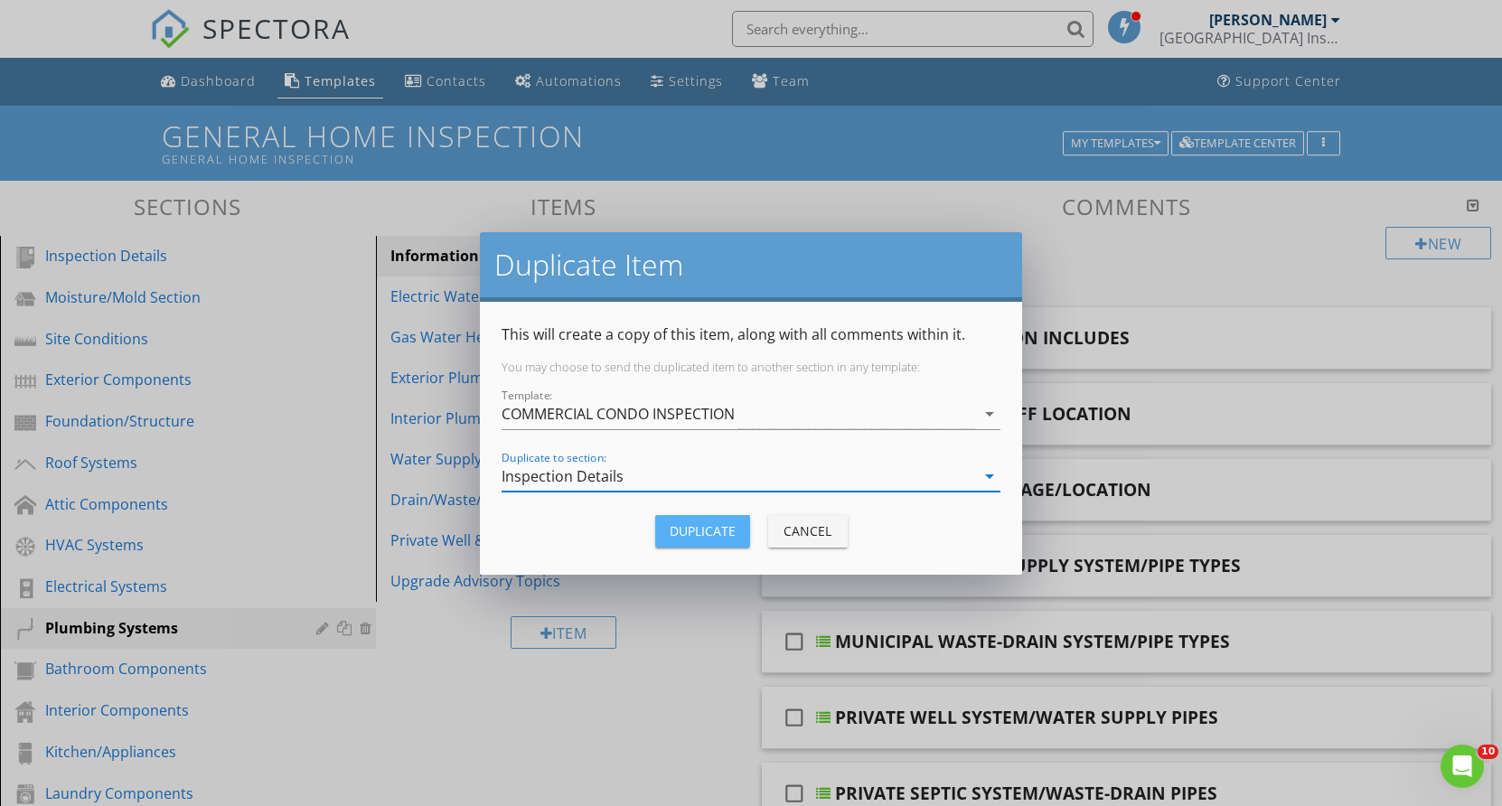
click at [693, 529] on div "Duplicate" at bounding box center [703, 531] width 66 height 19
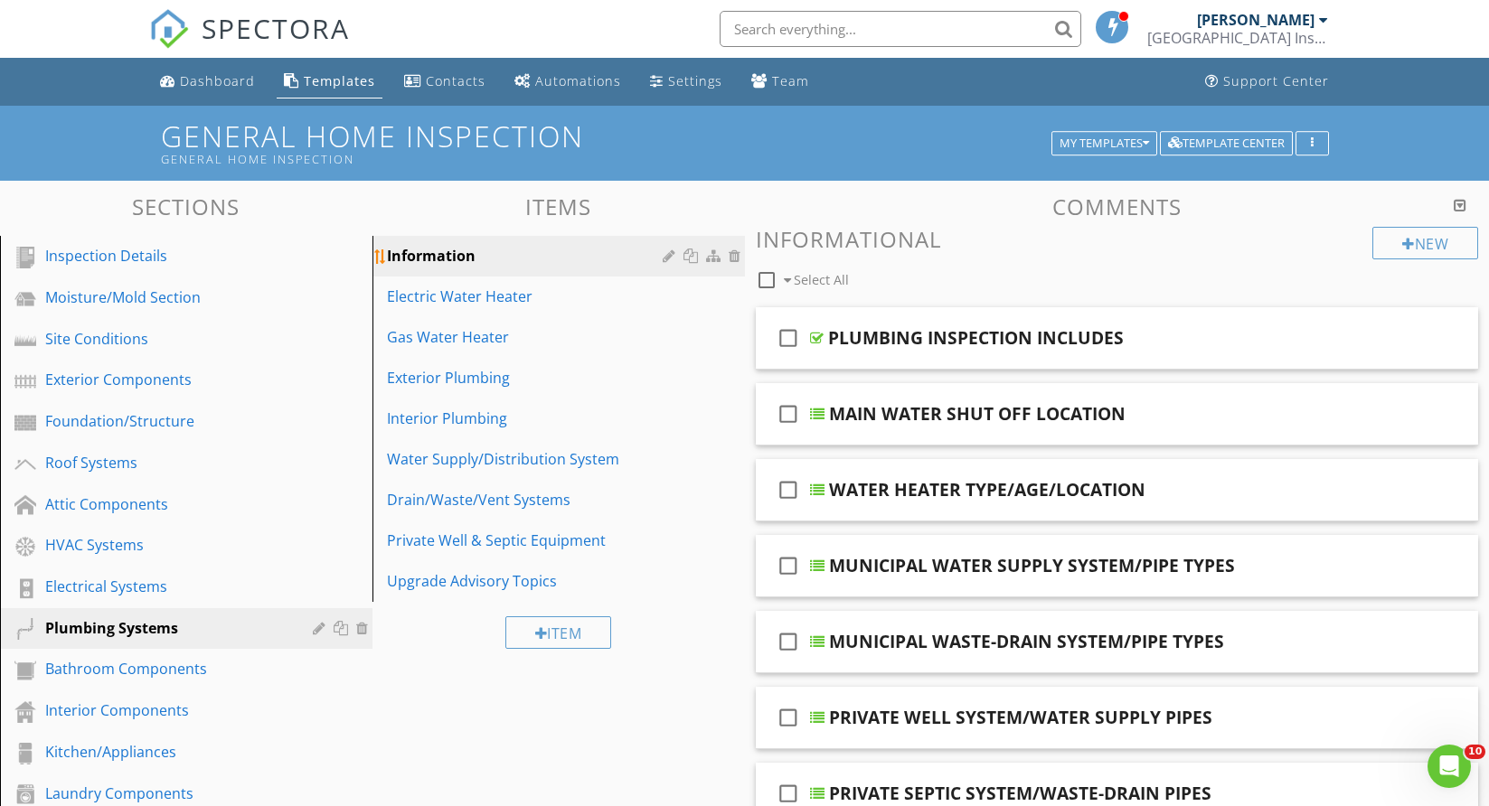
click at [664, 254] on div at bounding box center [671, 256] width 17 height 14
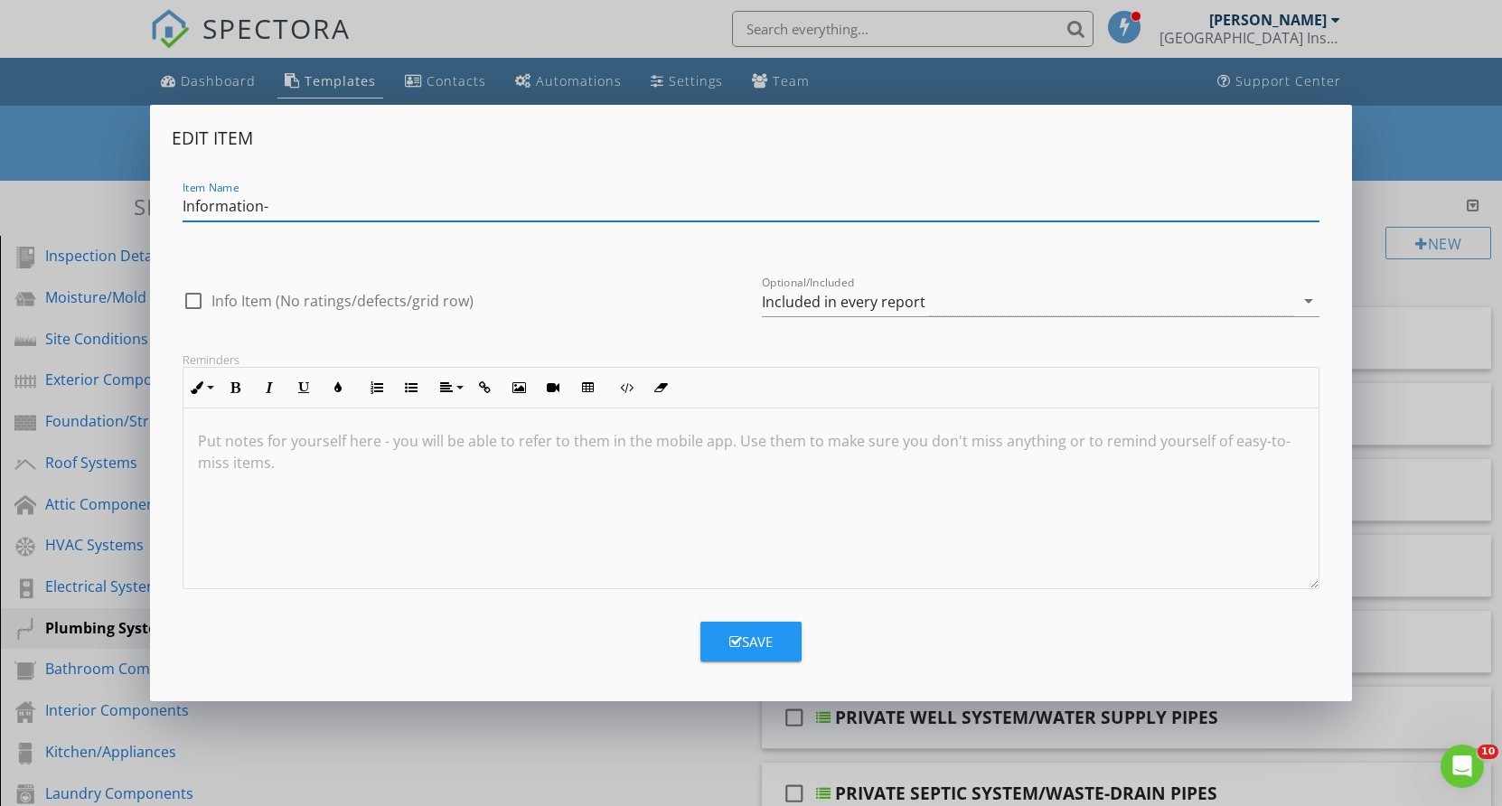
type input "Information-"
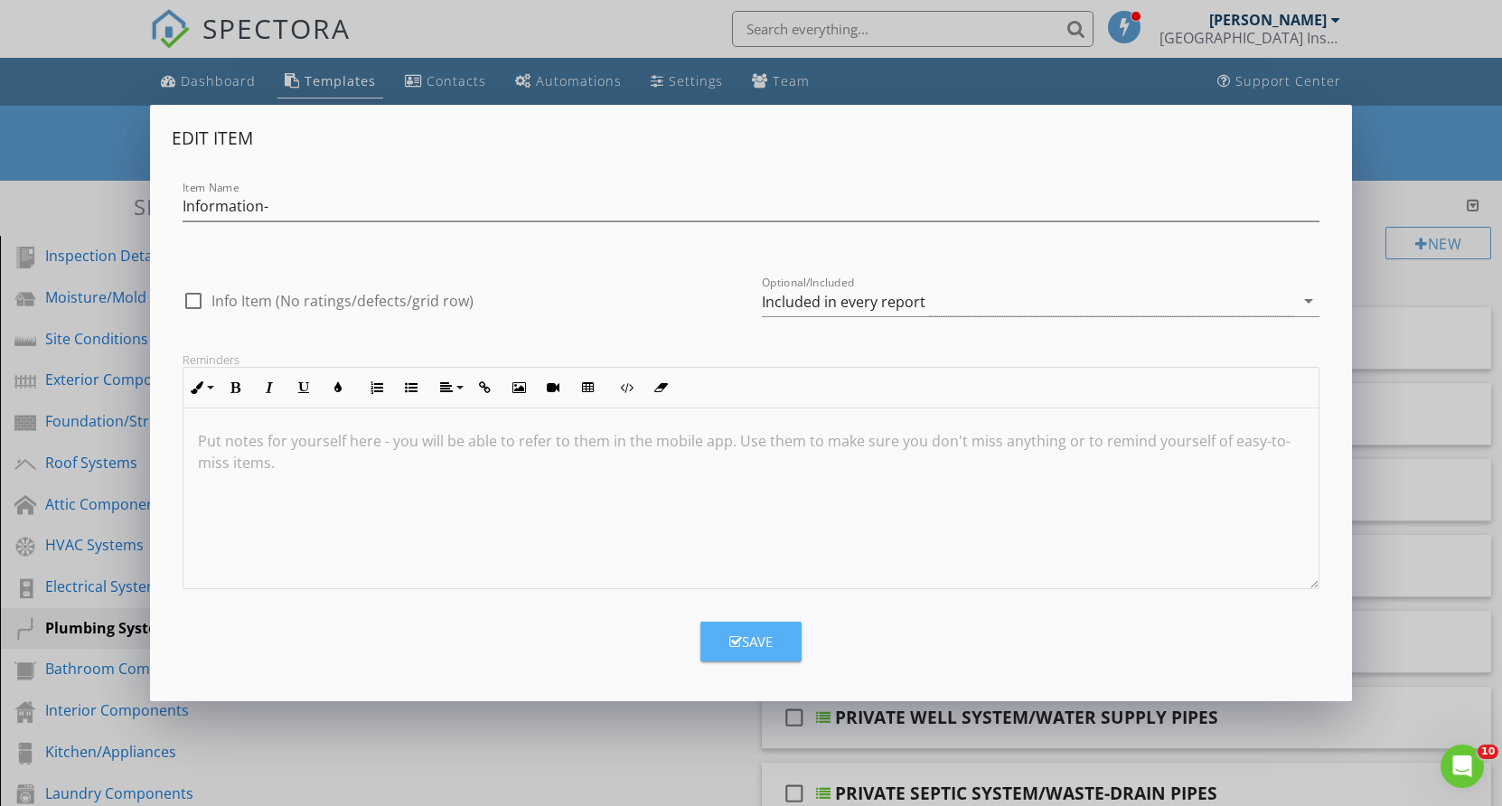
click at [781, 636] on button "Save" at bounding box center [751, 642] width 101 height 40
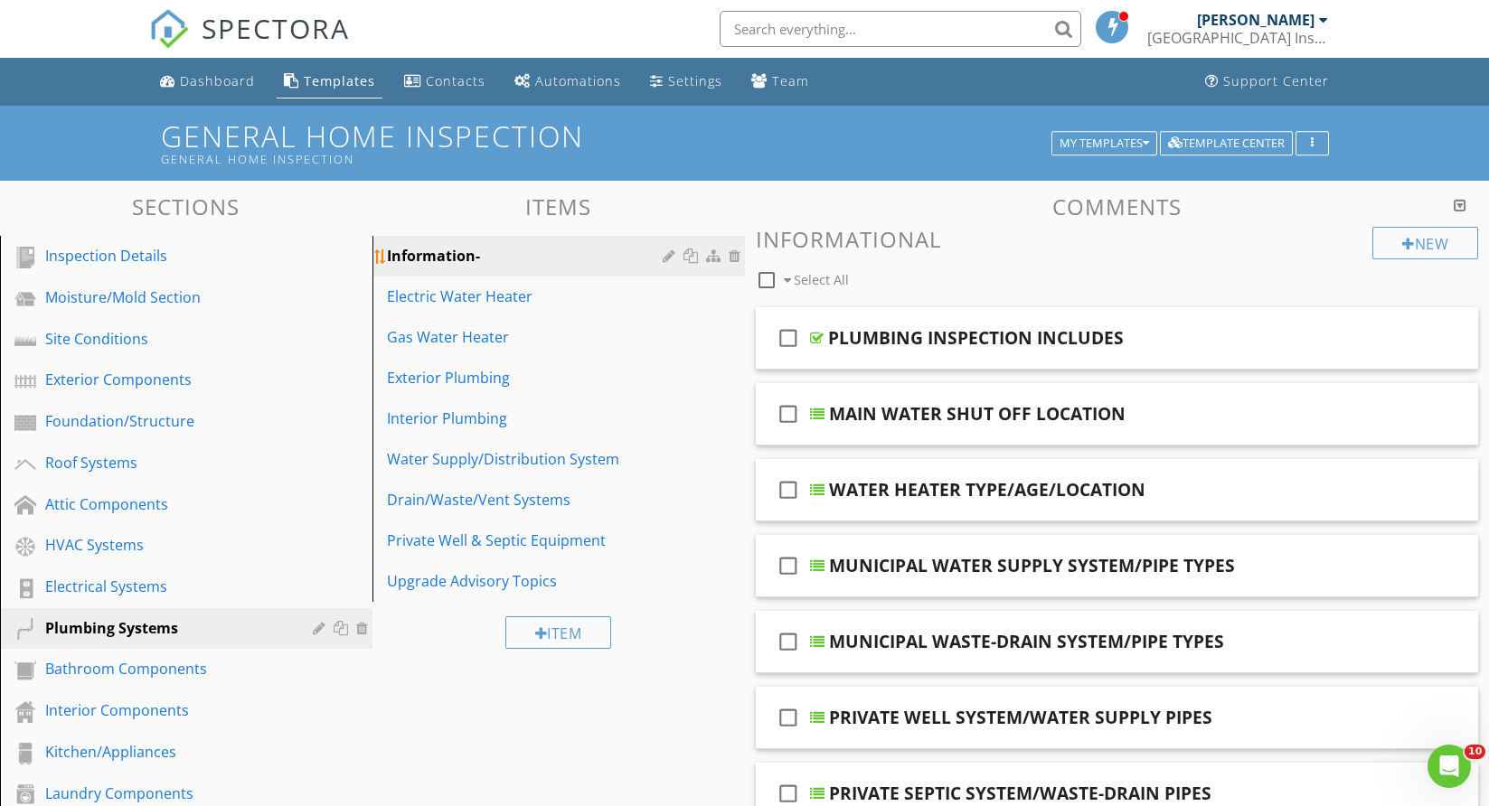
click at [692, 253] on div at bounding box center [692, 256] width 19 height 14
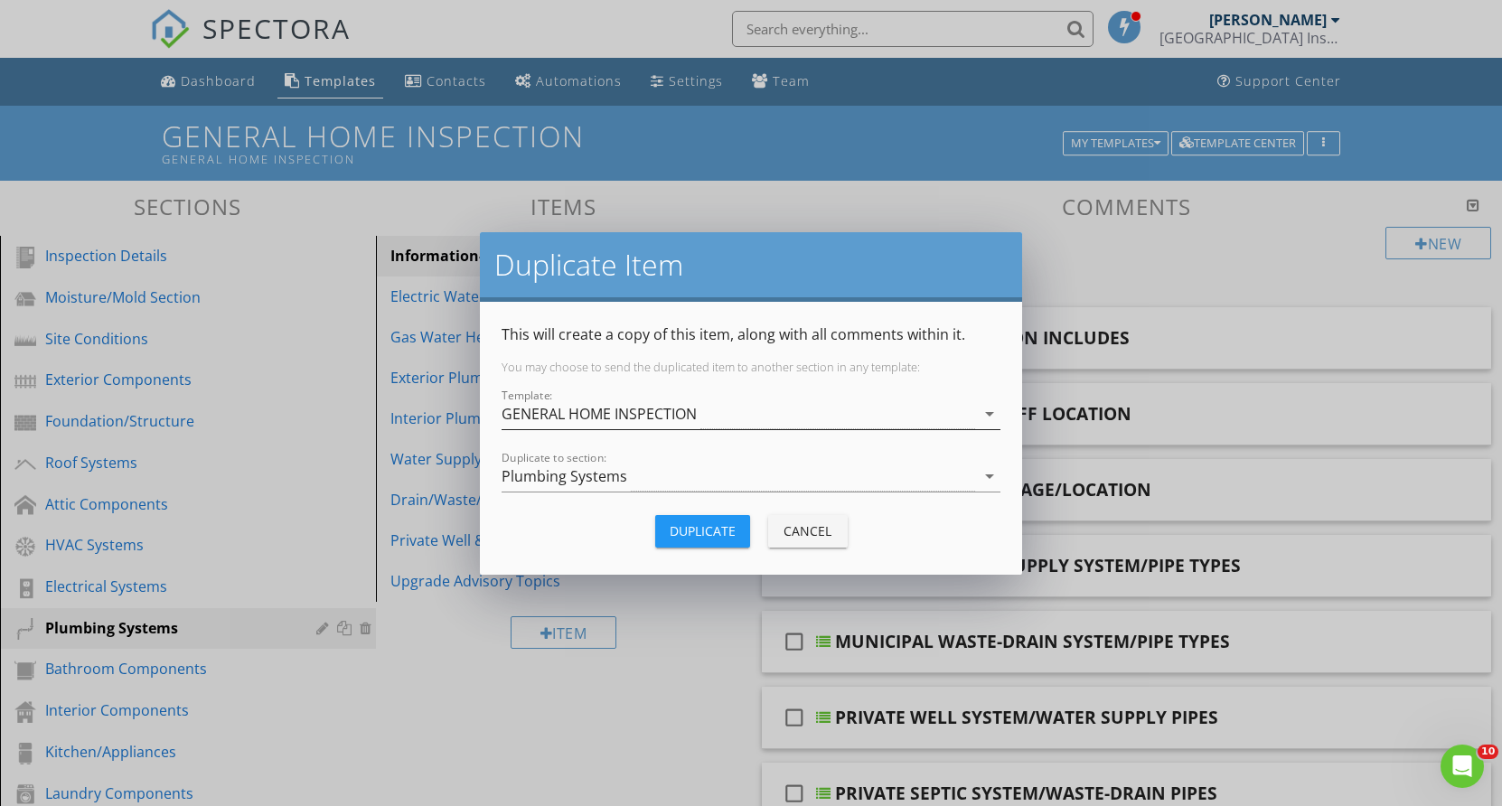
click at [994, 406] on icon "arrow_drop_down" at bounding box center [990, 414] width 22 height 22
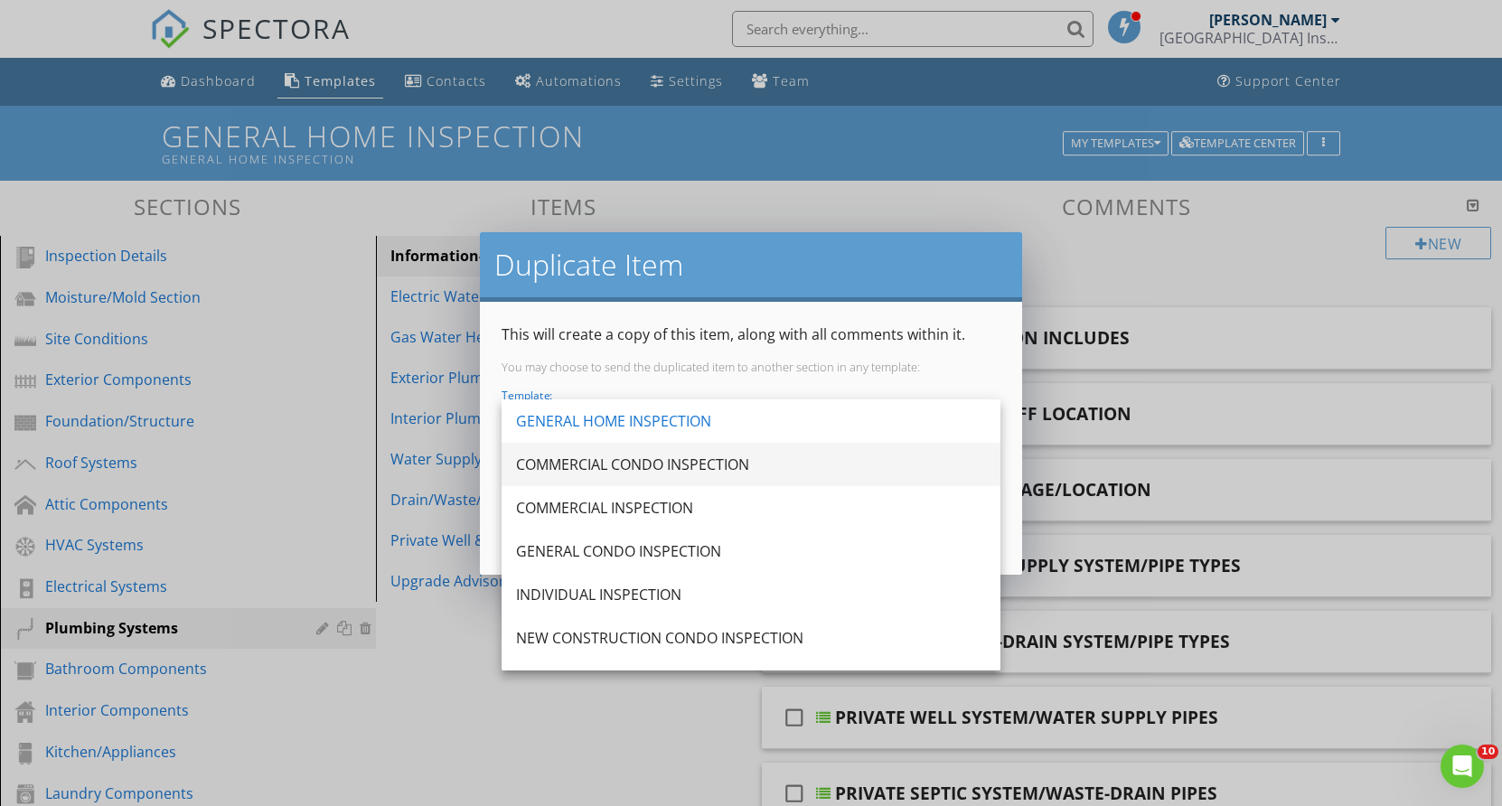
click at [679, 465] on div "COMMERCIAL CONDO INSPECTION" at bounding box center [751, 465] width 470 height 22
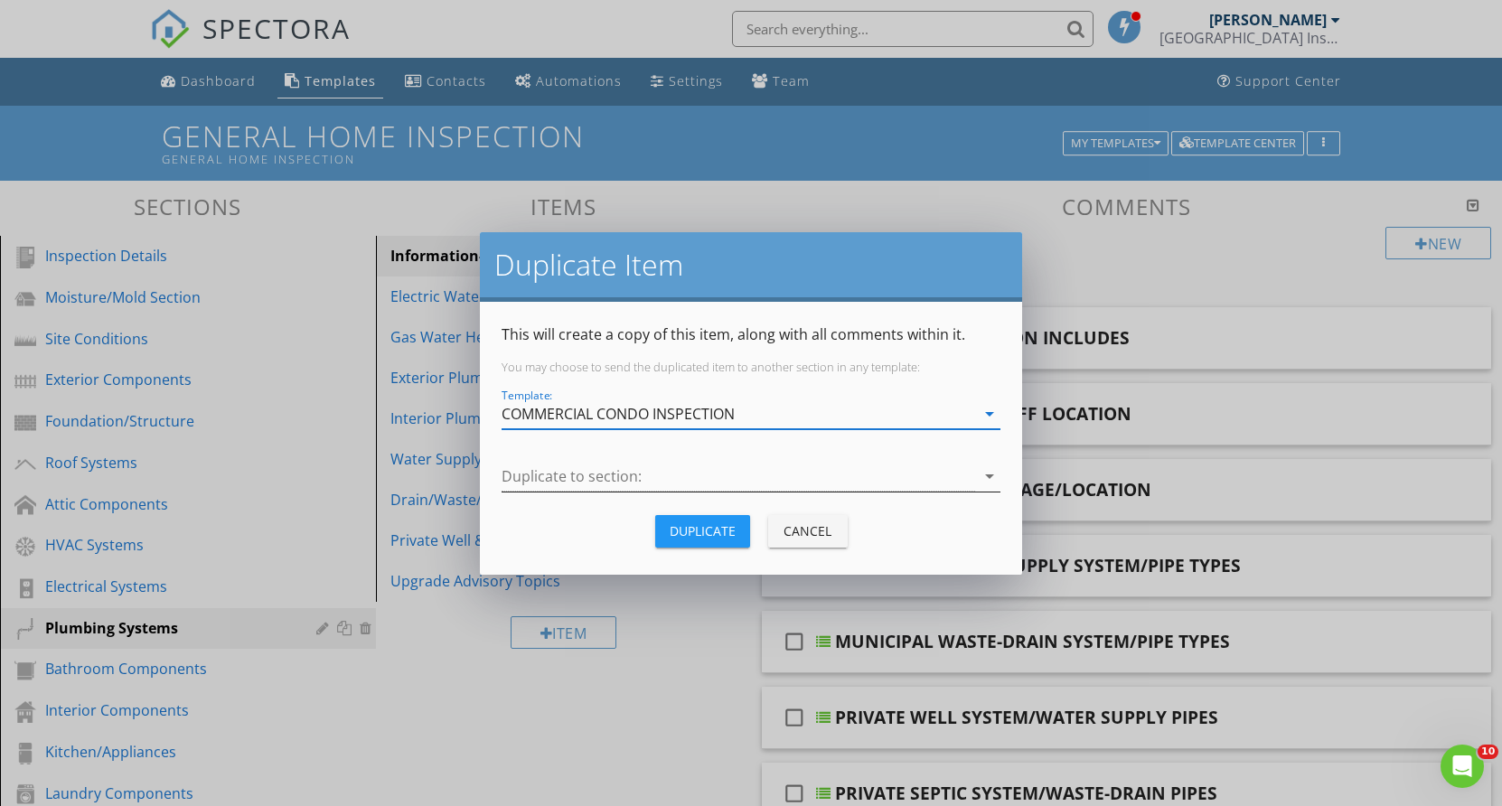
click at [981, 473] on icon "arrow_drop_down" at bounding box center [990, 477] width 22 height 22
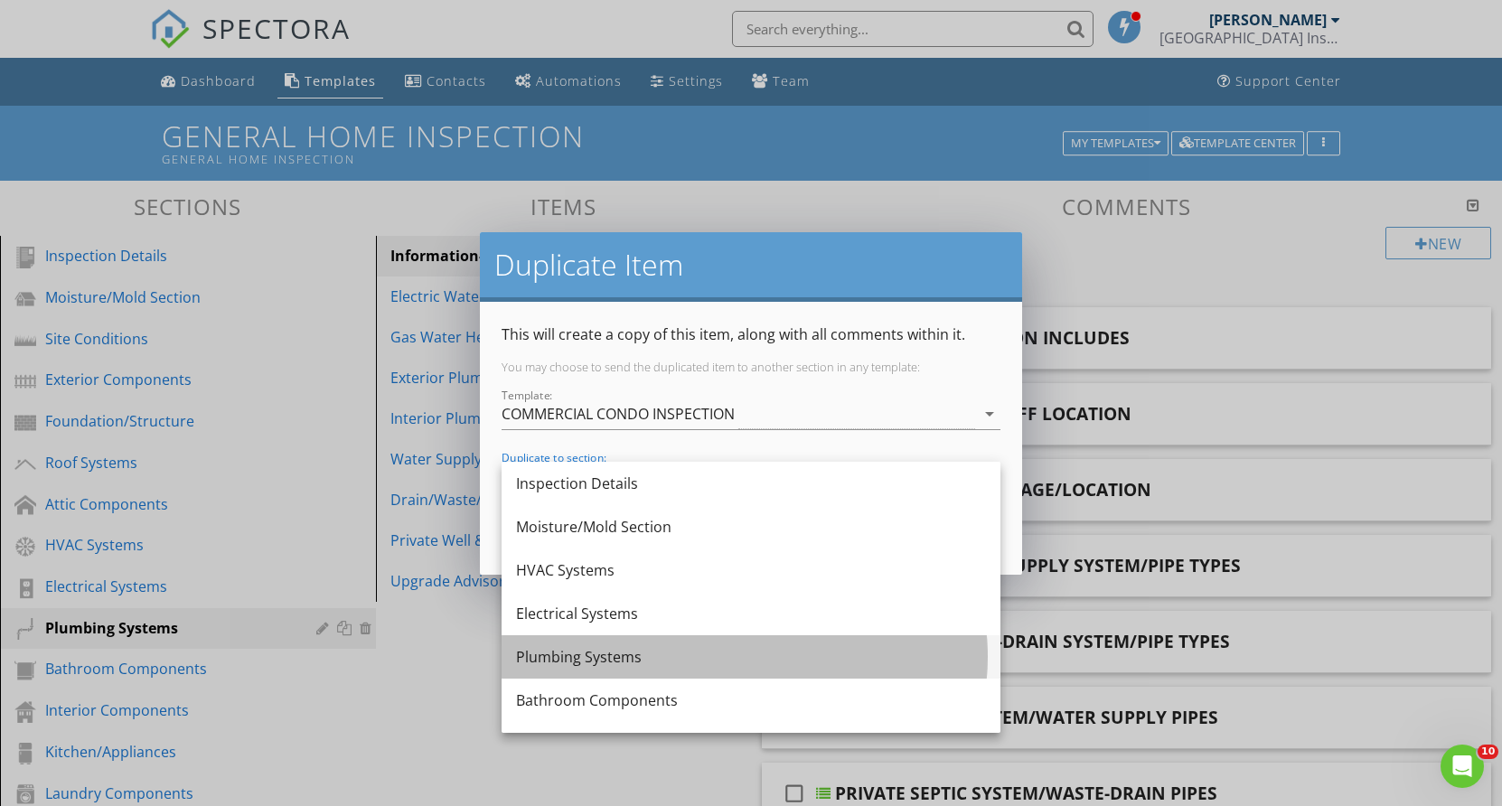
click at [598, 655] on div "Plumbing Systems" at bounding box center [751, 657] width 470 height 22
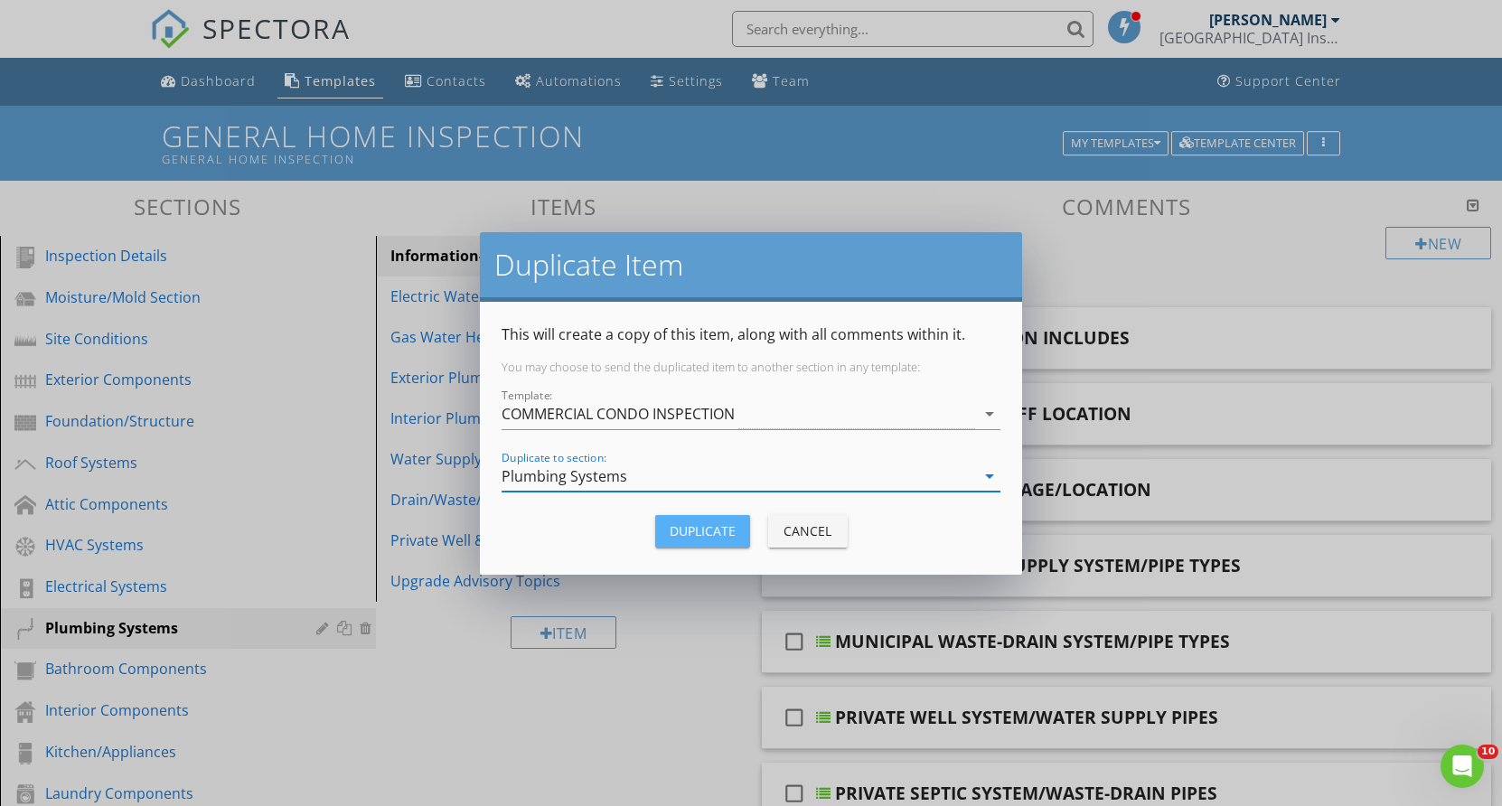
click at [705, 523] on div "Duplicate" at bounding box center [703, 531] width 66 height 19
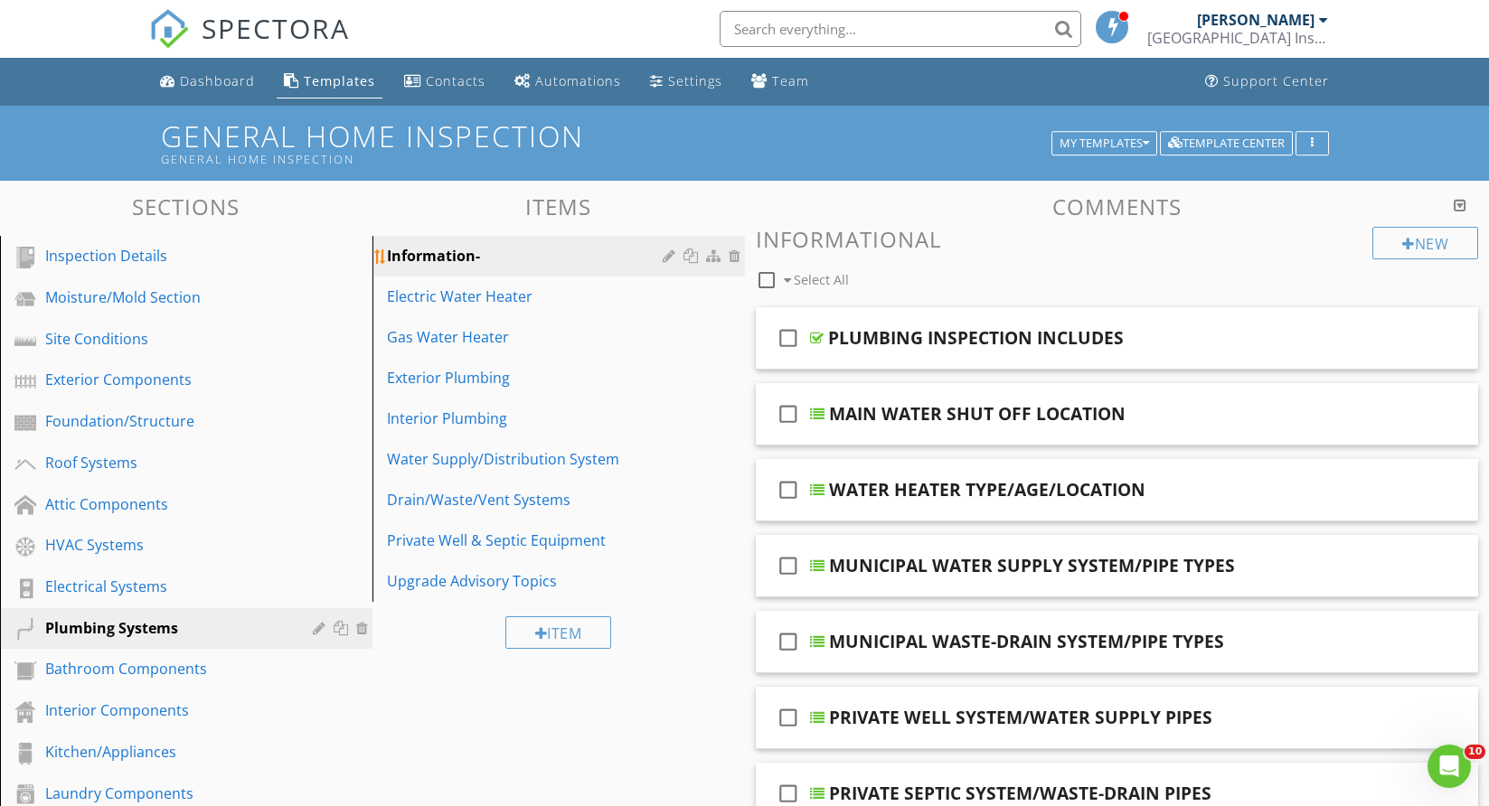
click at [695, 251] on div at bounding box center [692, 256] width 19 height 14
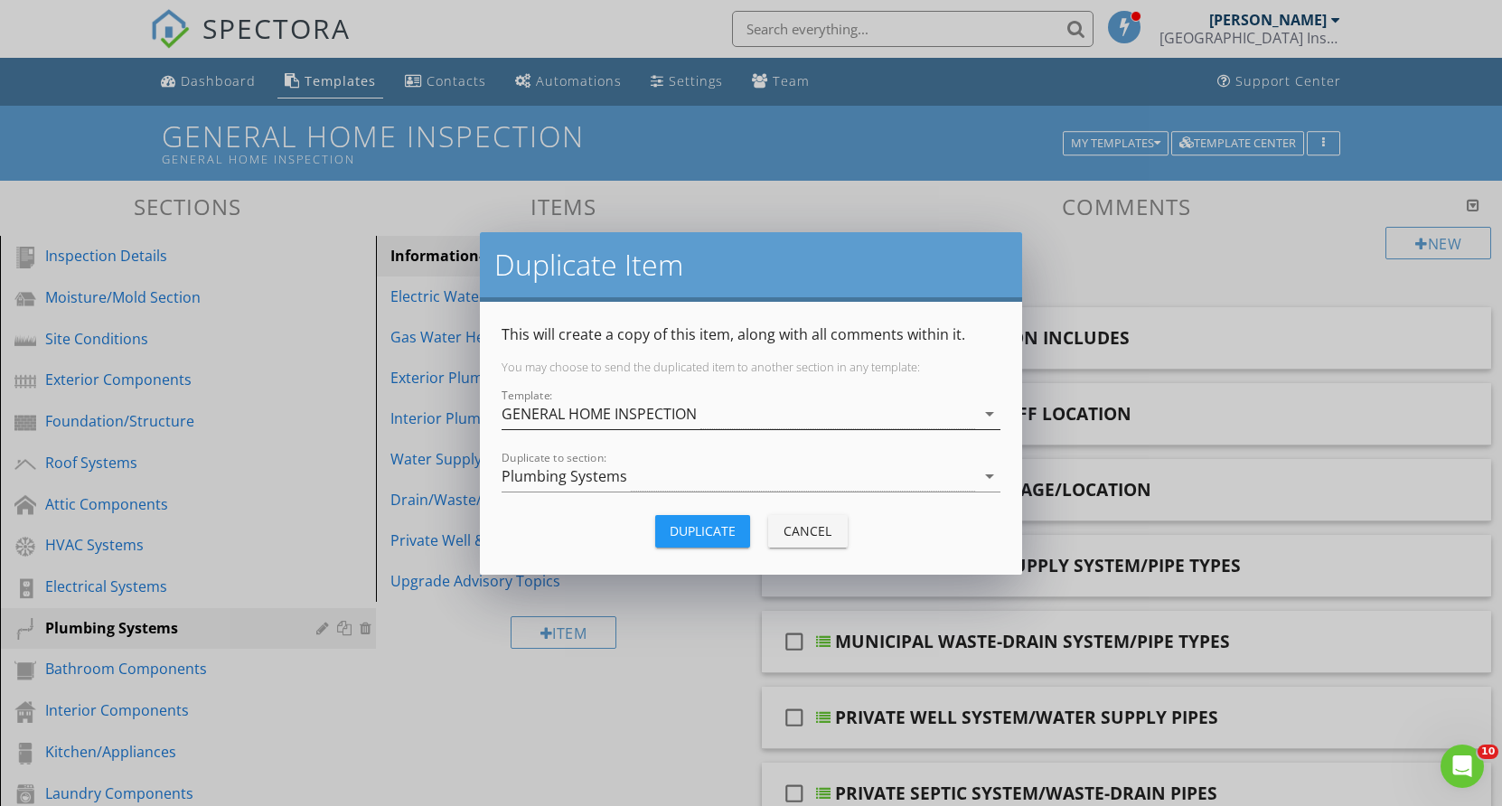
click at [988, 414] on icon "arrow_drop_down" at bounding box center [990, 414] width 22 height 22
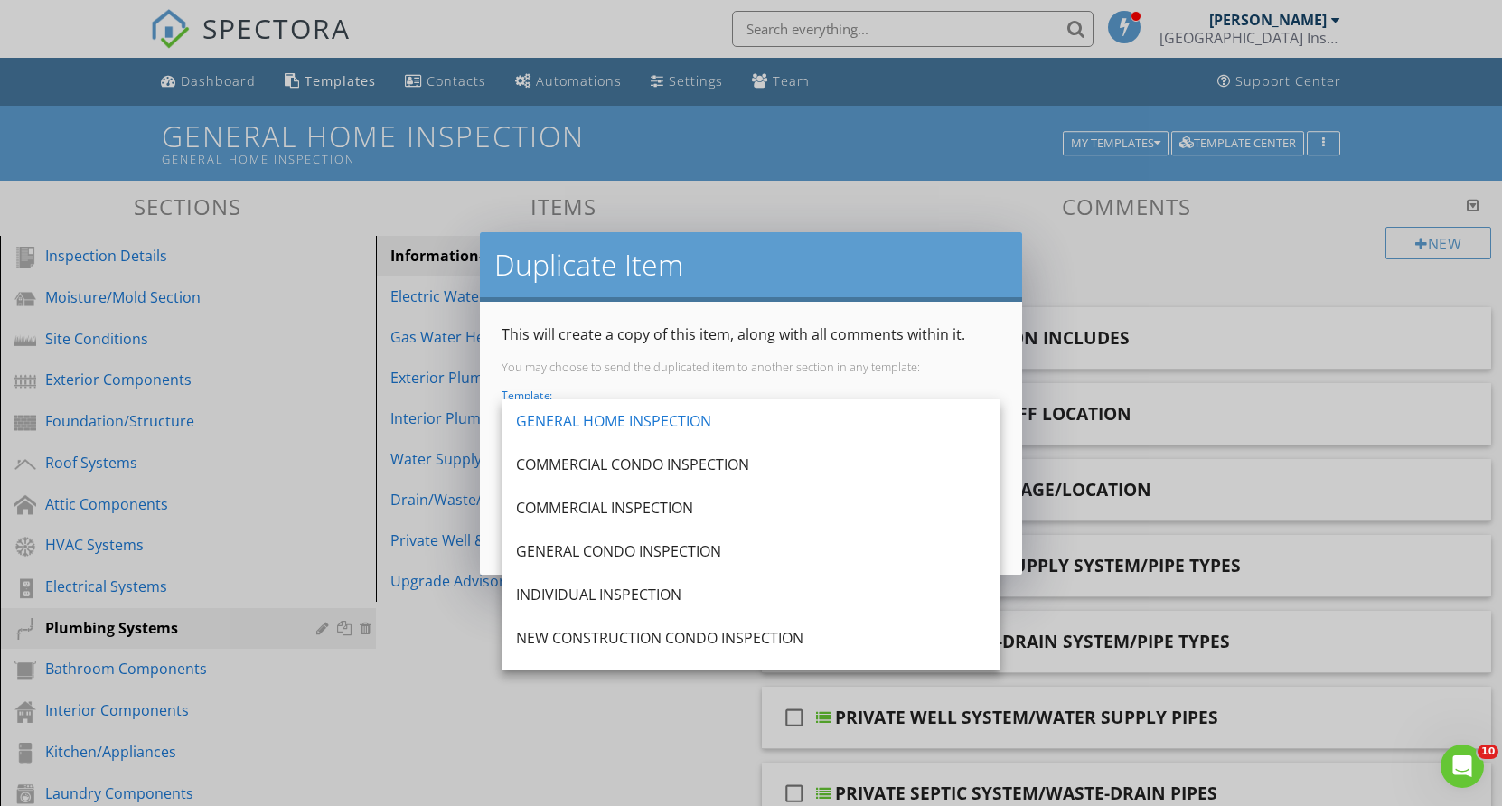
click at [624, 505] on div "COMMERCIAL INSPECTION" at bounding box center [751, 508] width 470 height 22
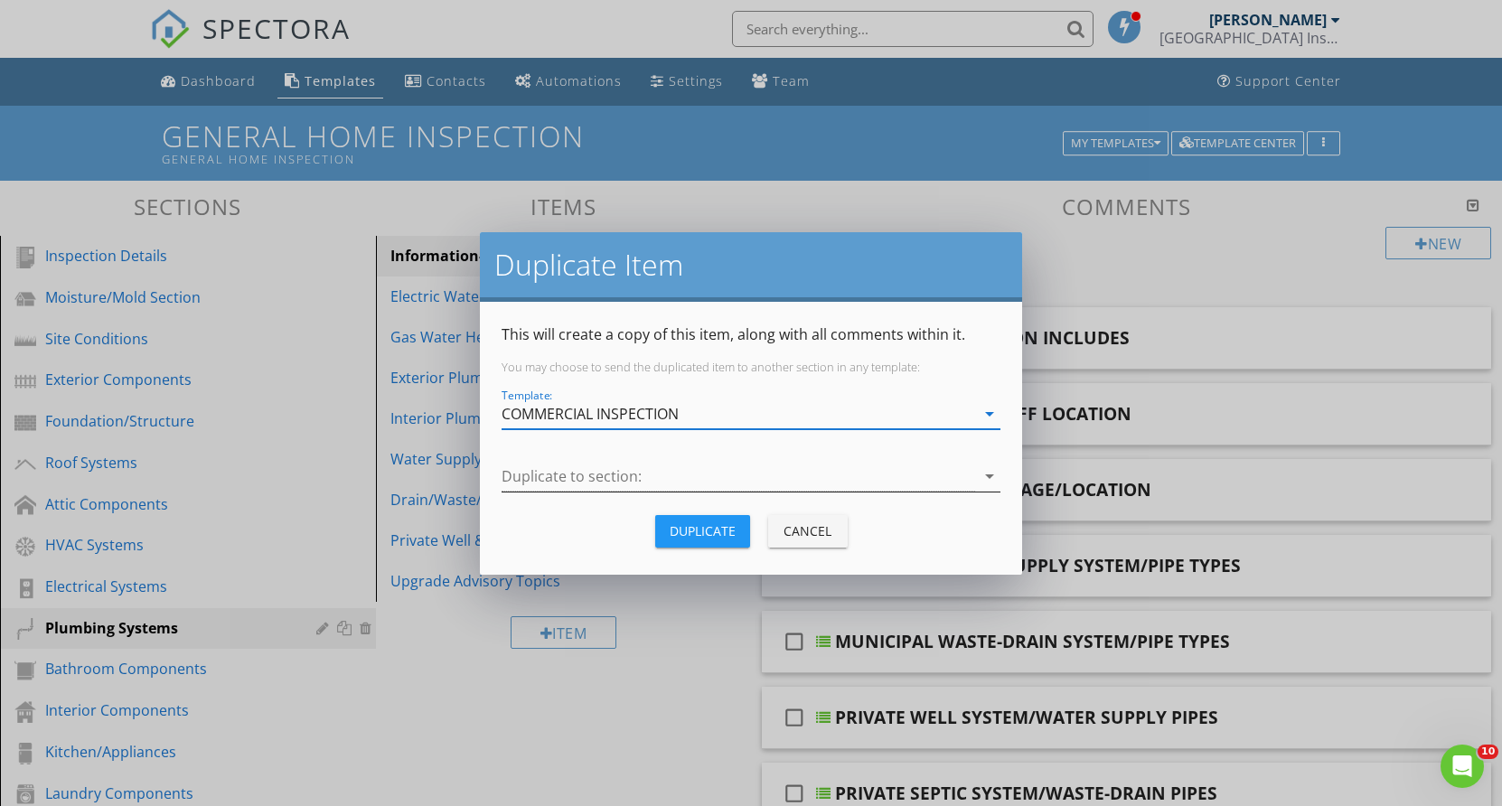
click at [987, 473] on icon "arrow_drop_down" at bounding box center [990, 477] width 22 height 22
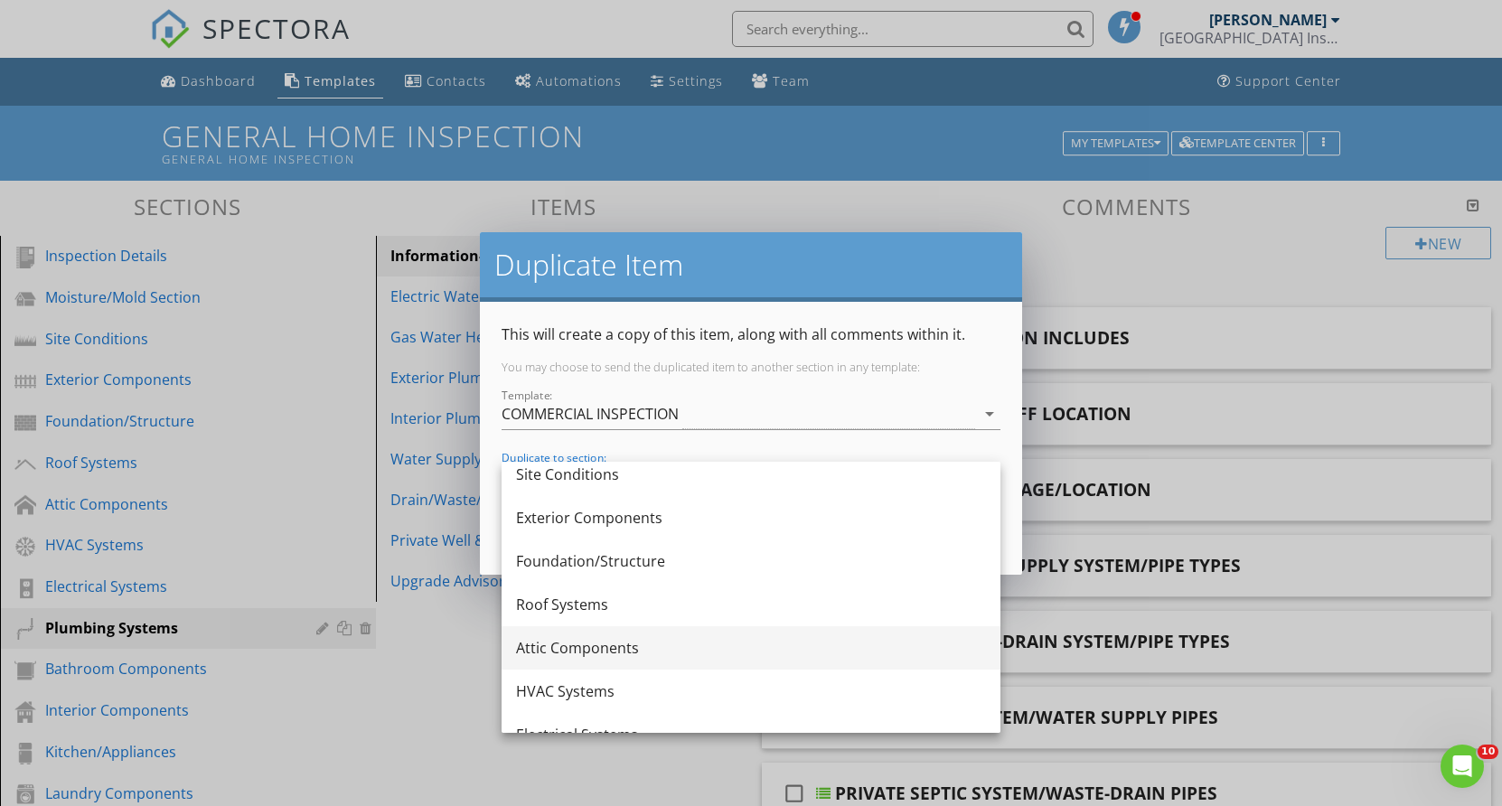
scroll to position [181, 0]
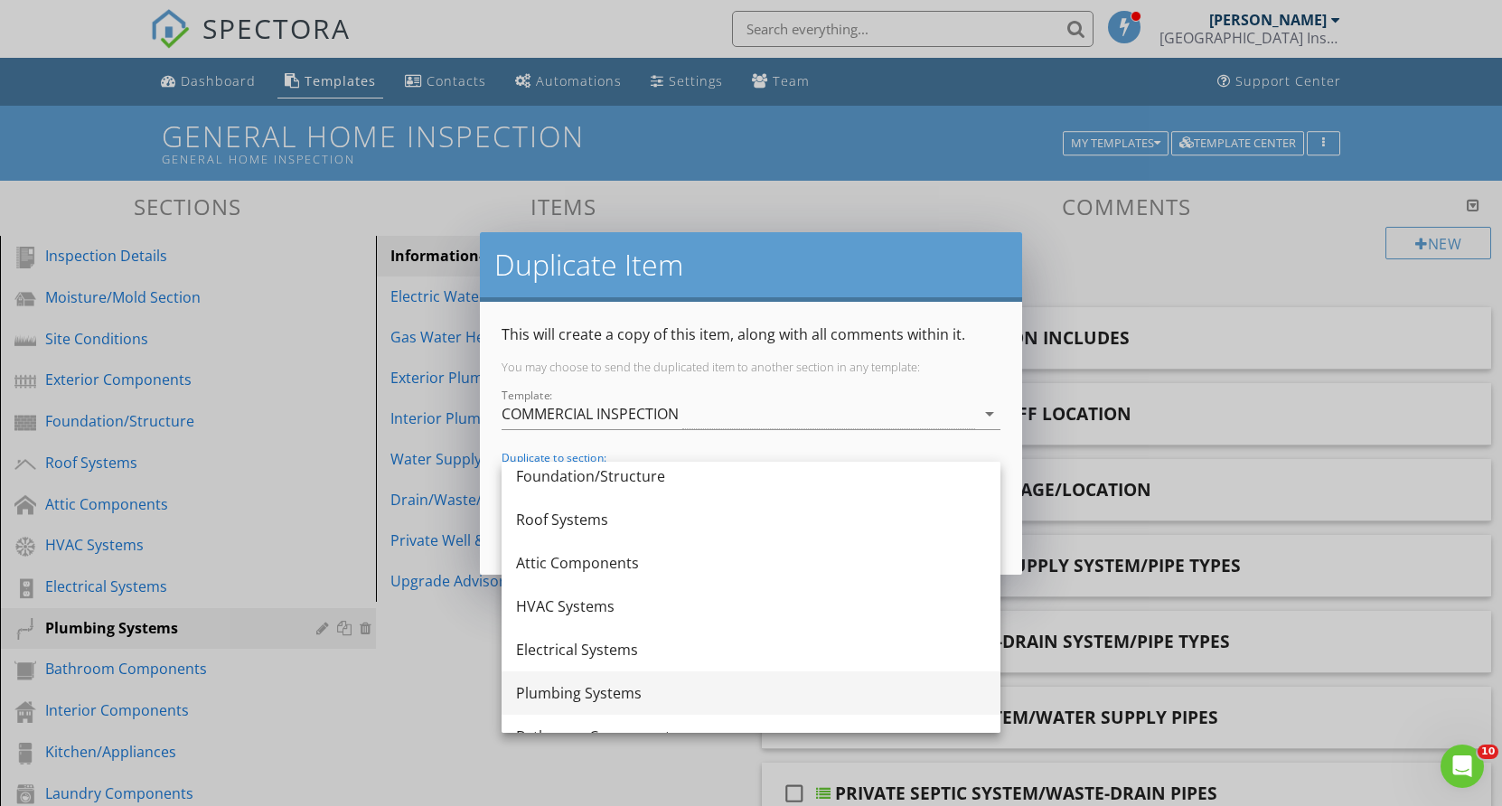
click at [581, 693] on div "Plumbing Systems" at bounding box center [751, 694] width 470 height 22
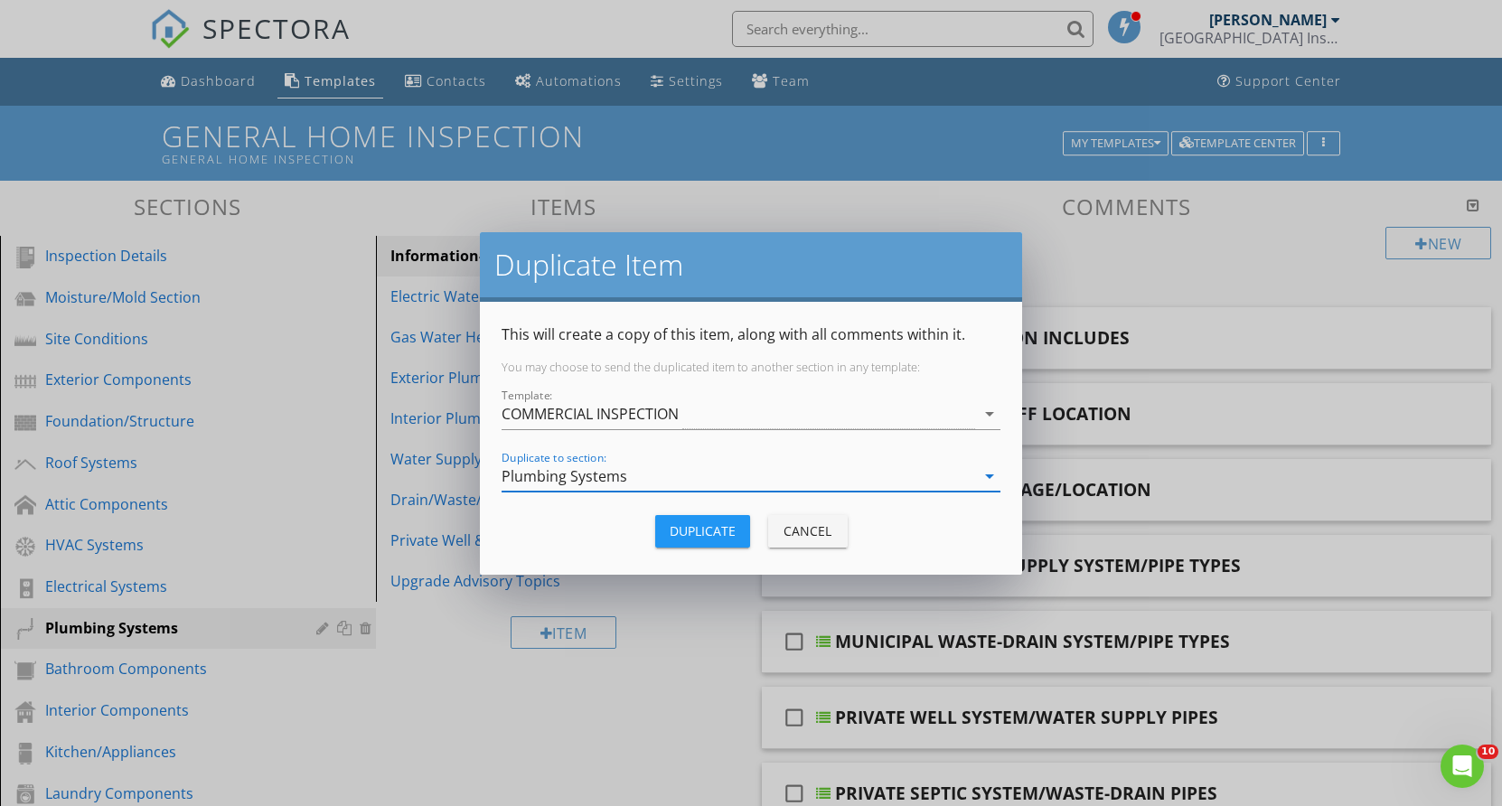
click at [722, 530] on div "Duplicate" at bounding box center [703, 531] width 66 height 19
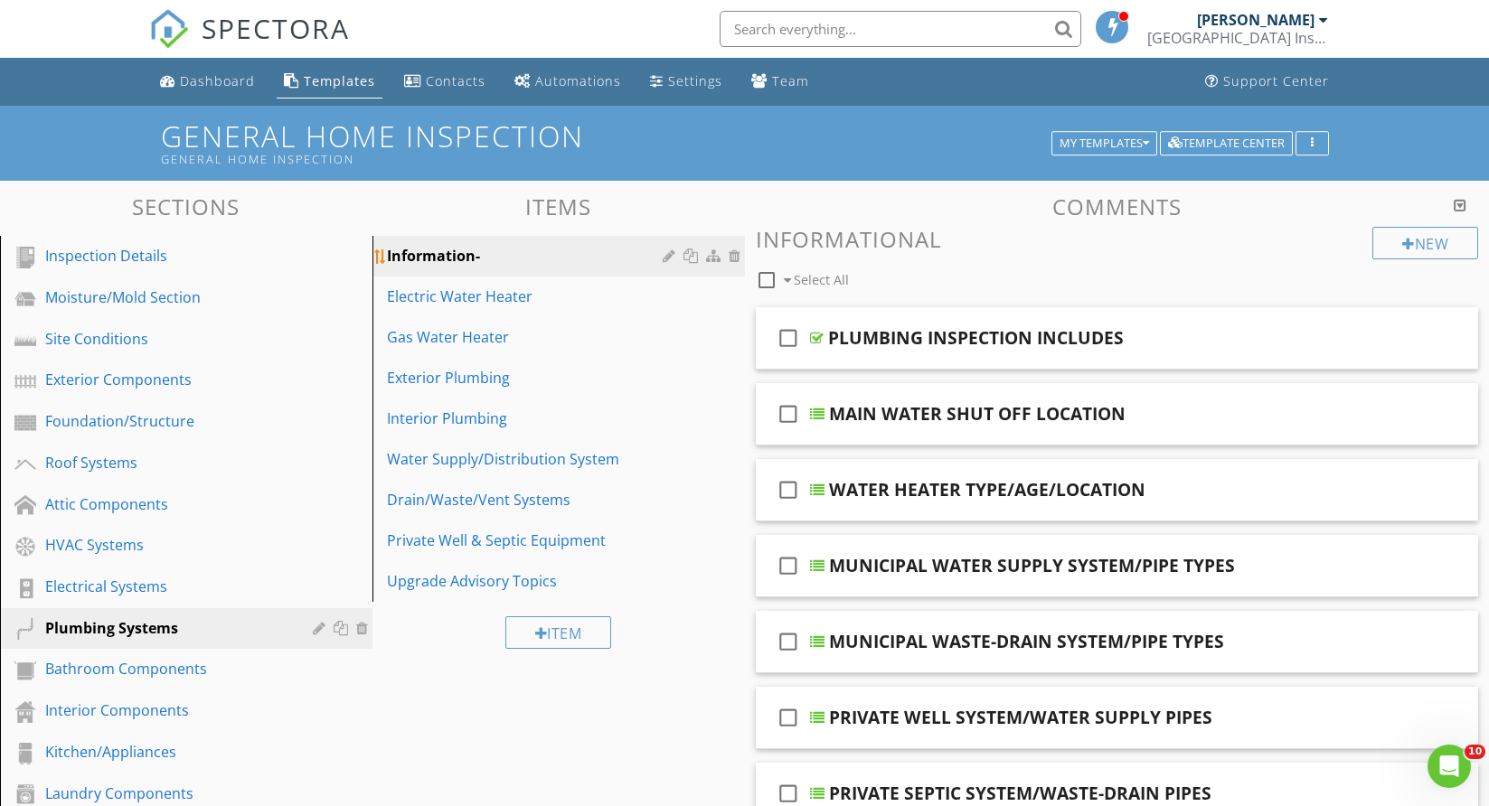
click at [693, 257] on div at bounding box center [692, 256] width 19 height 14
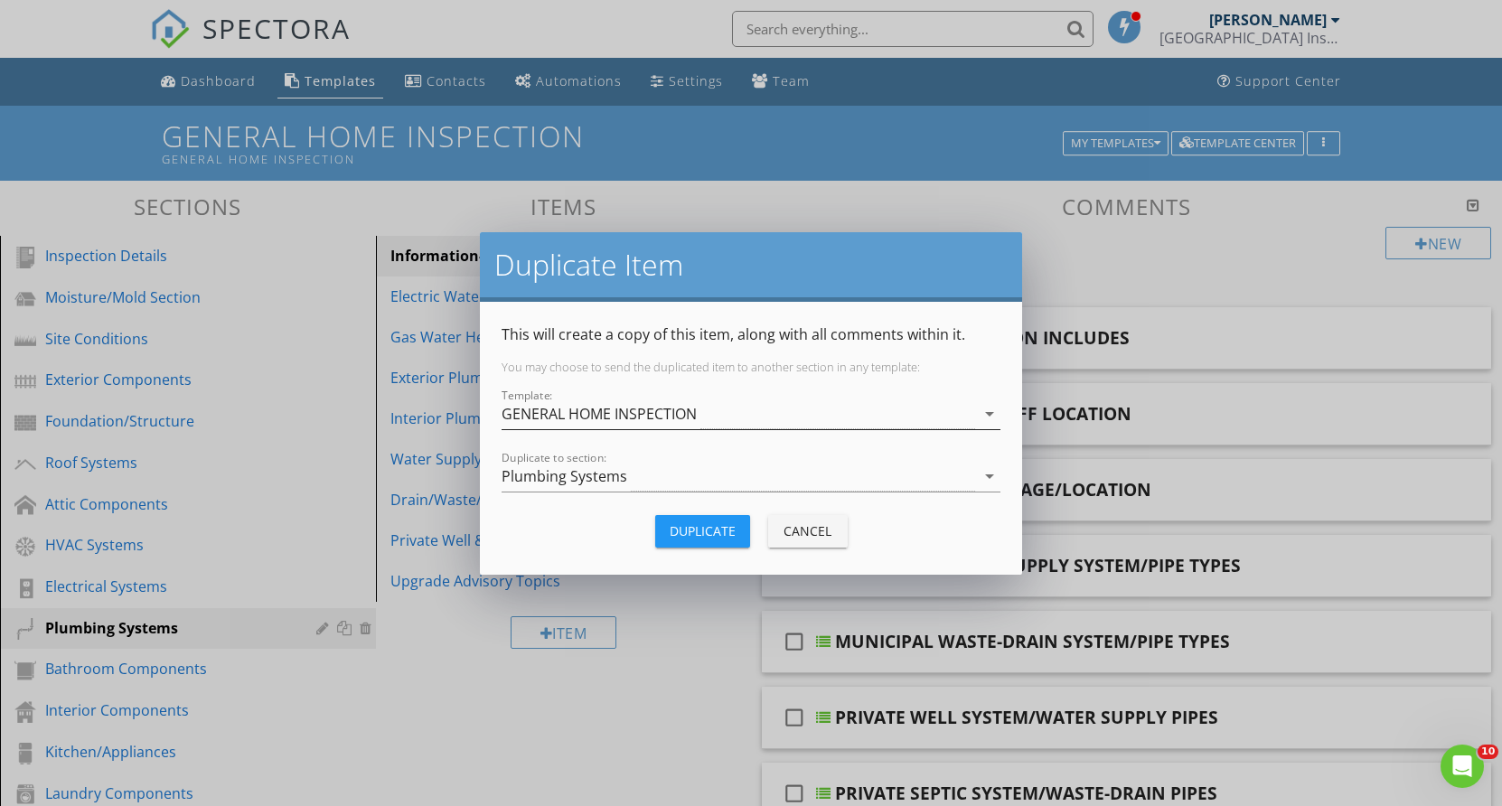
click at [984, 411] on icon "arrow_drop_down" at bounding box center [990, 414] width 22 height 22
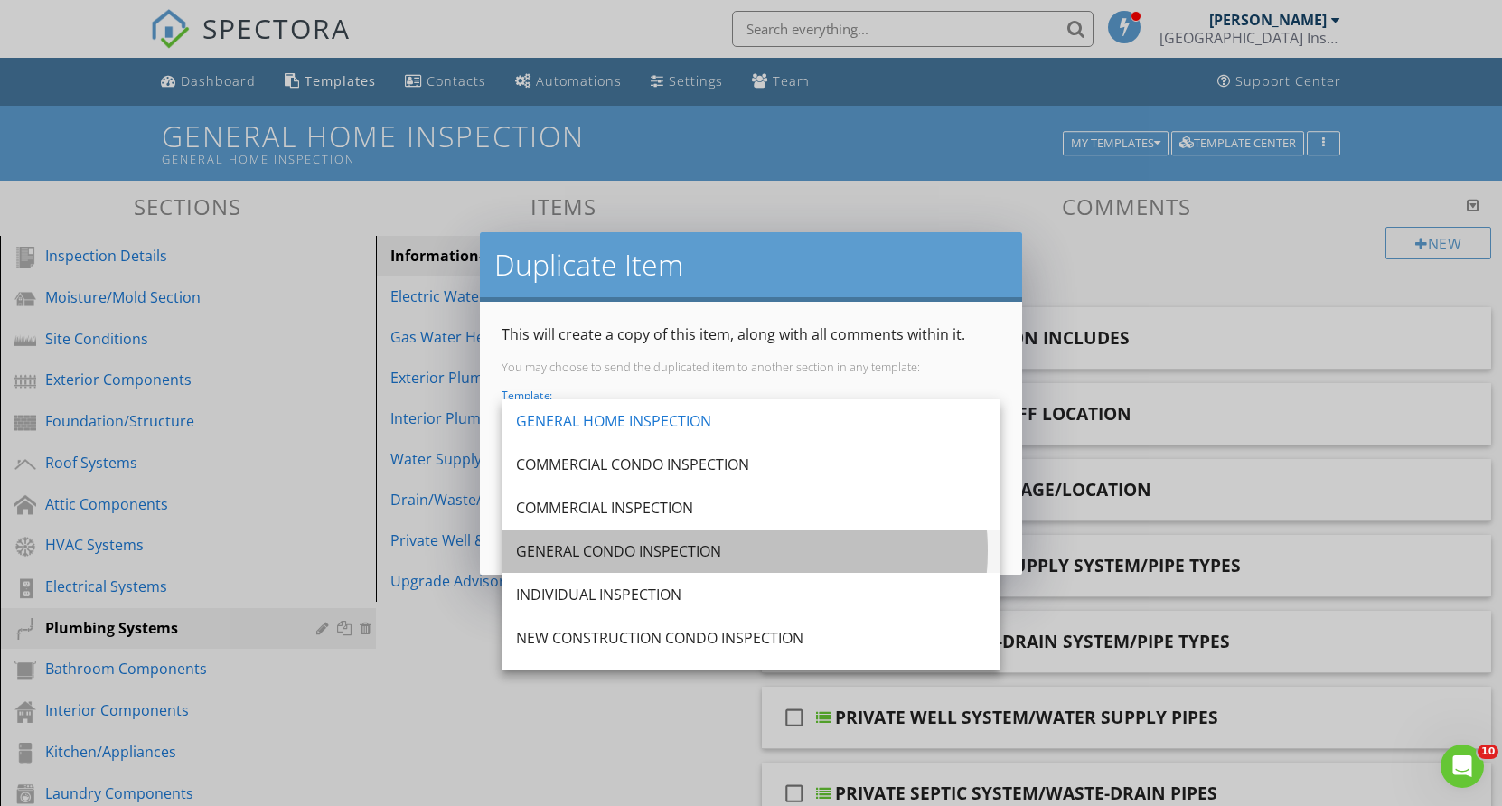
click at [631, 545] on div "GENERAL CONDO INSPECTION" at bounding box center [751, 552] width 470 height 22
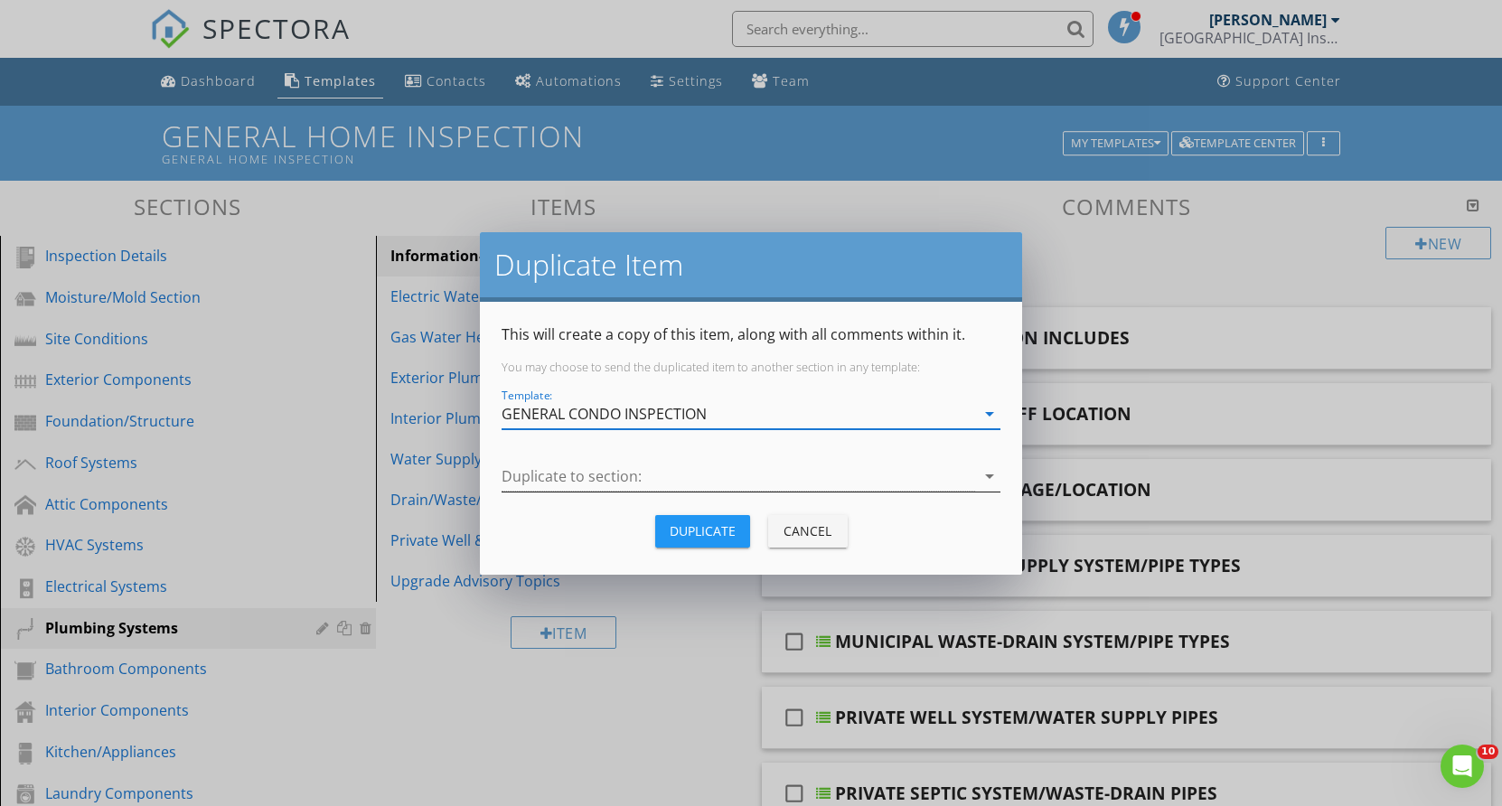
click at [996, 477] on icon "arrow_drop_down" at bounding box center [990, 477] width 22 height 22
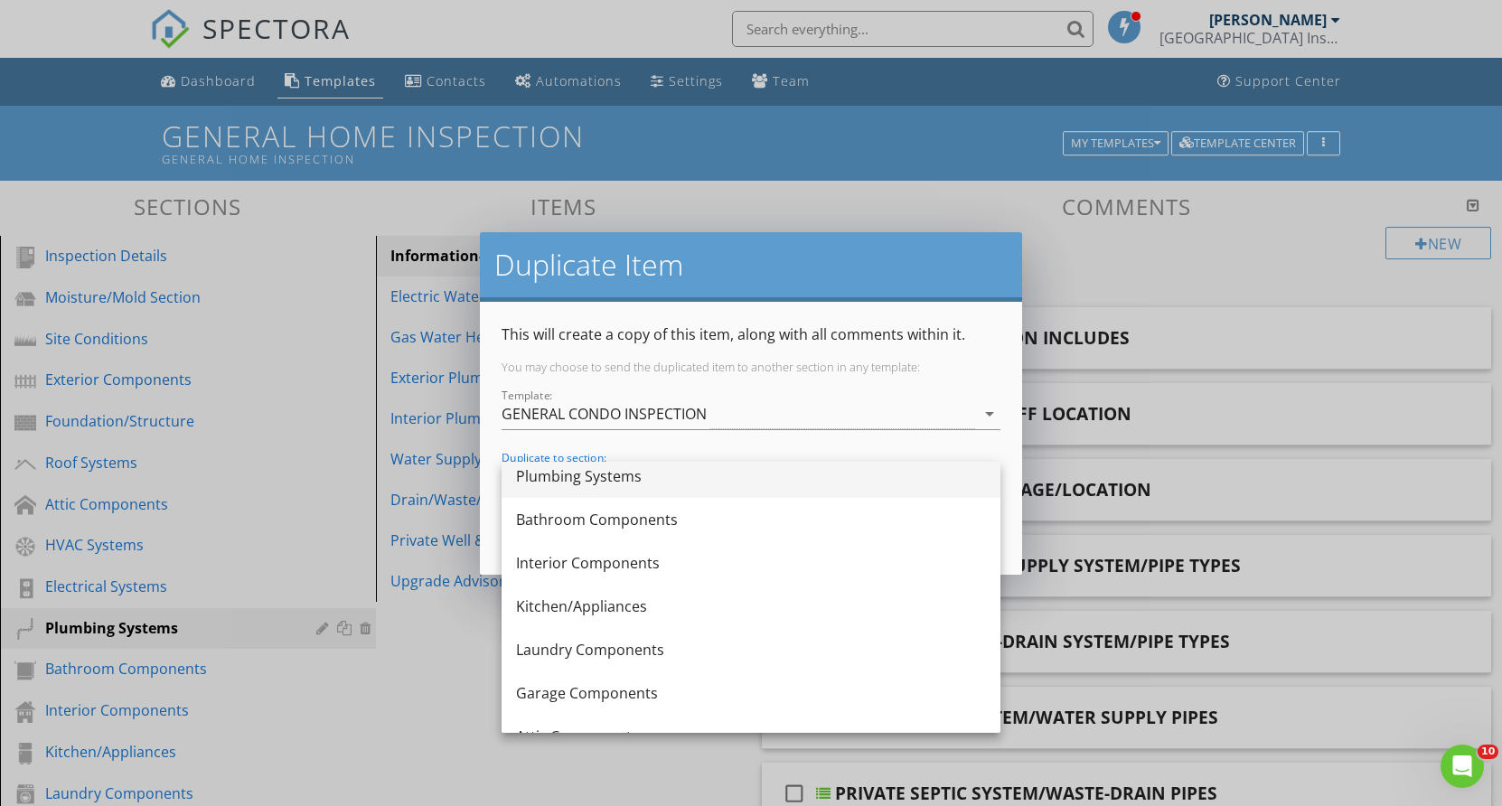
click at [617, 471] on div "Plumbing Systems" at bounding box center [751, 477] width 470 height 22
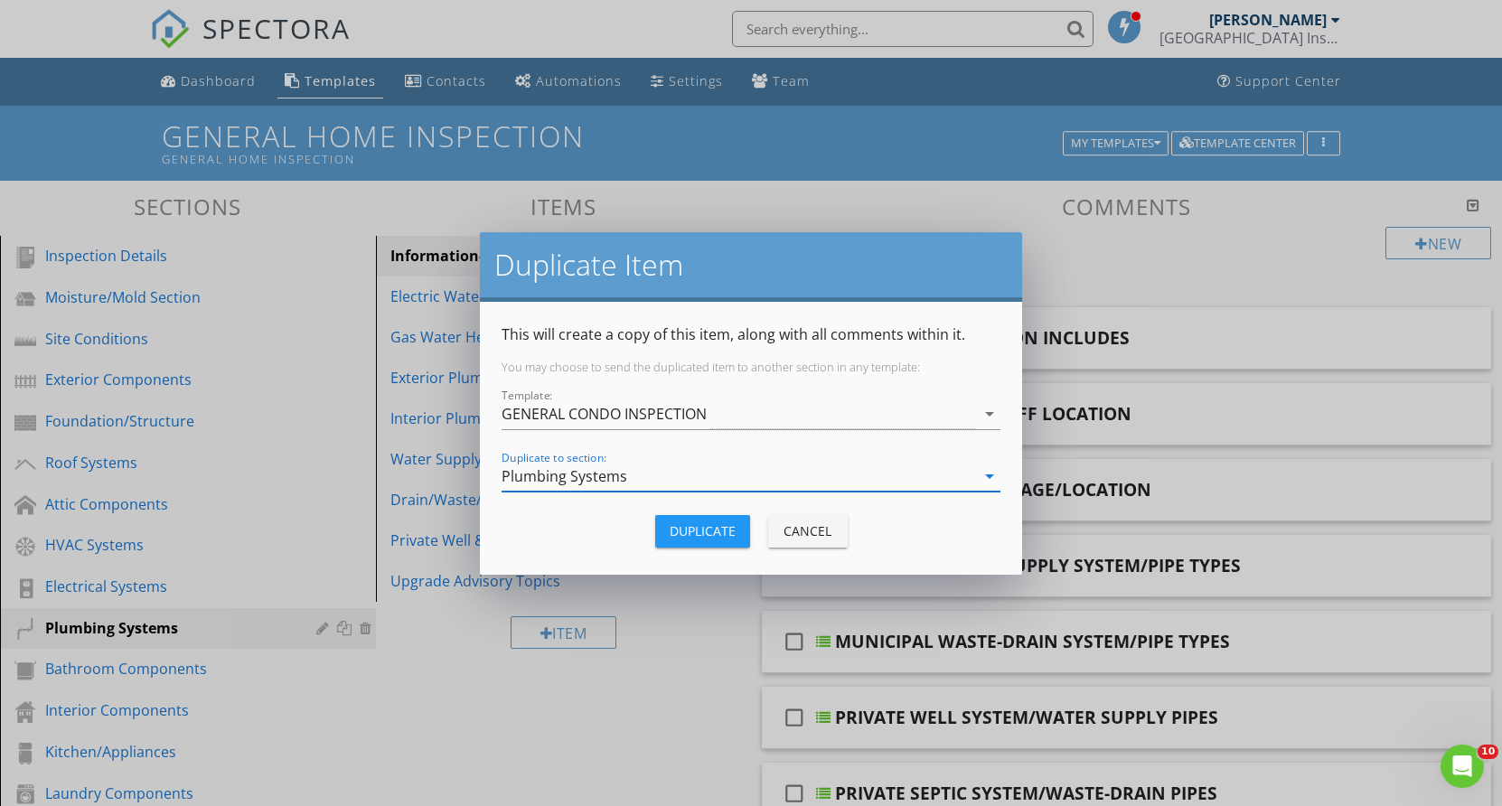
click at [707, 531] on div "Duplicate" at bounding box center [703, 531] width 66 height 19
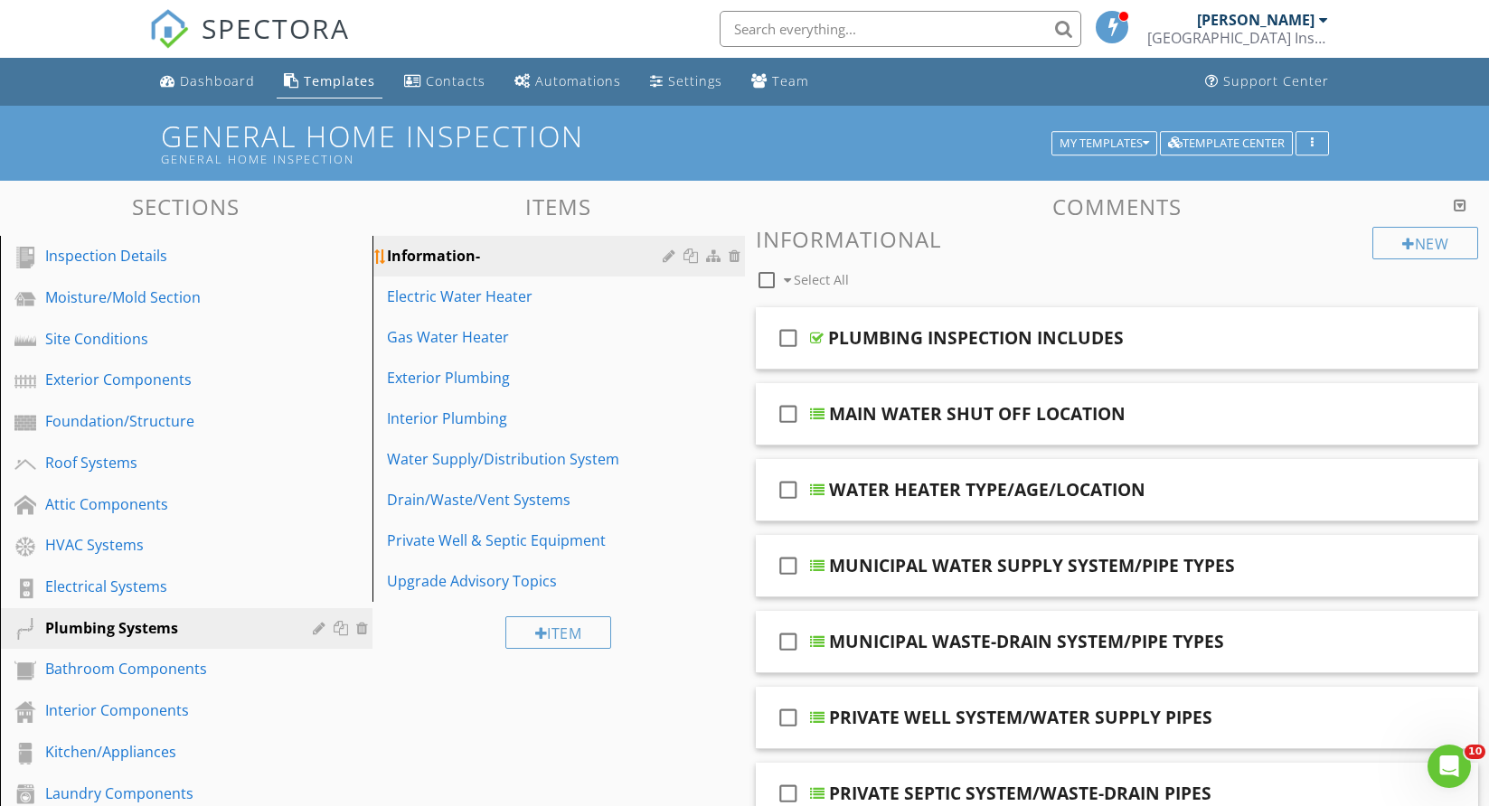
click at [690, 254] on div at bounding box center [692, 256] width 19 height 14
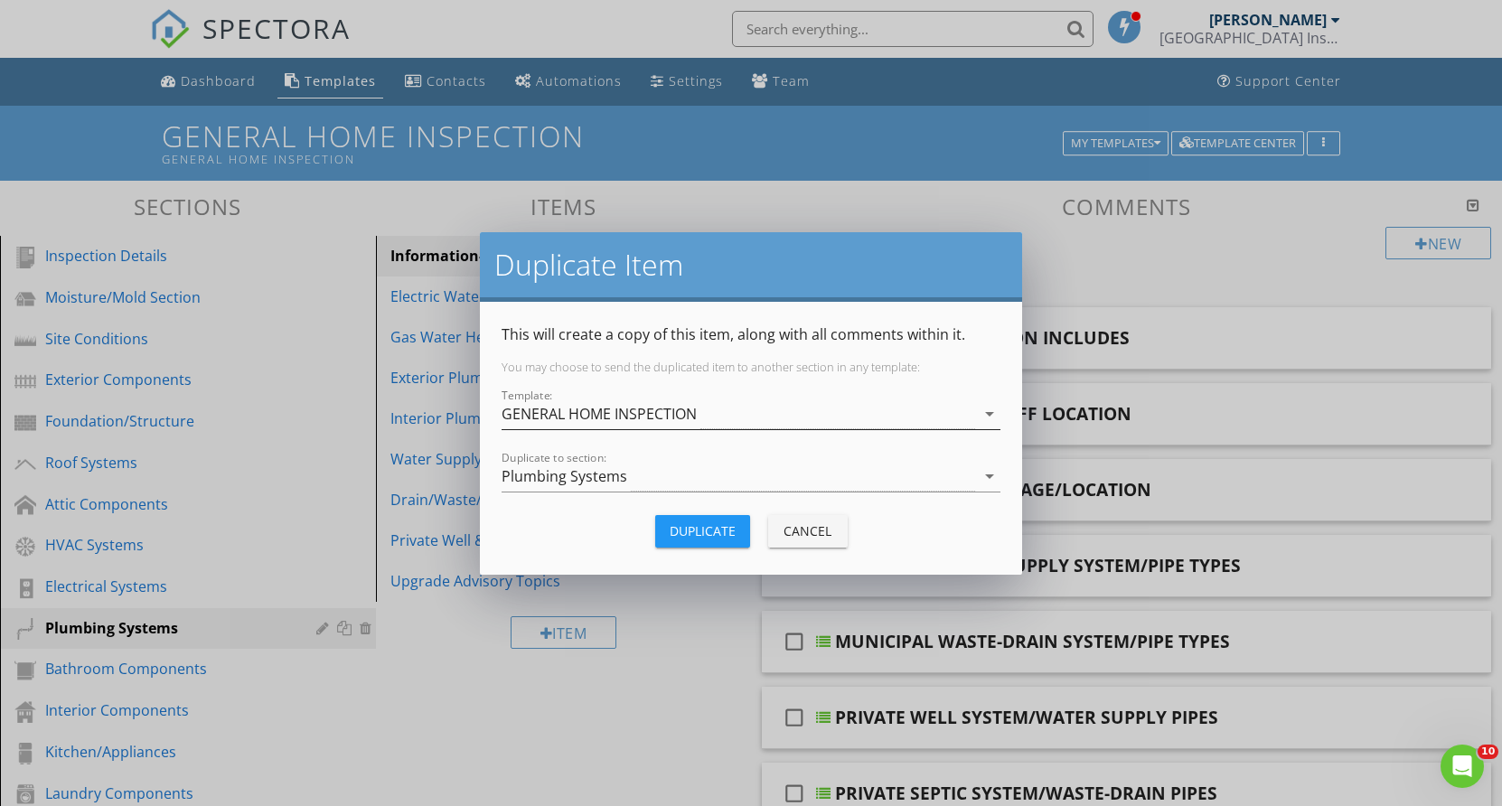
click at [990, 410] on icon "arrow_drop_down" at bounding box center [990, 414] width 22 height 22
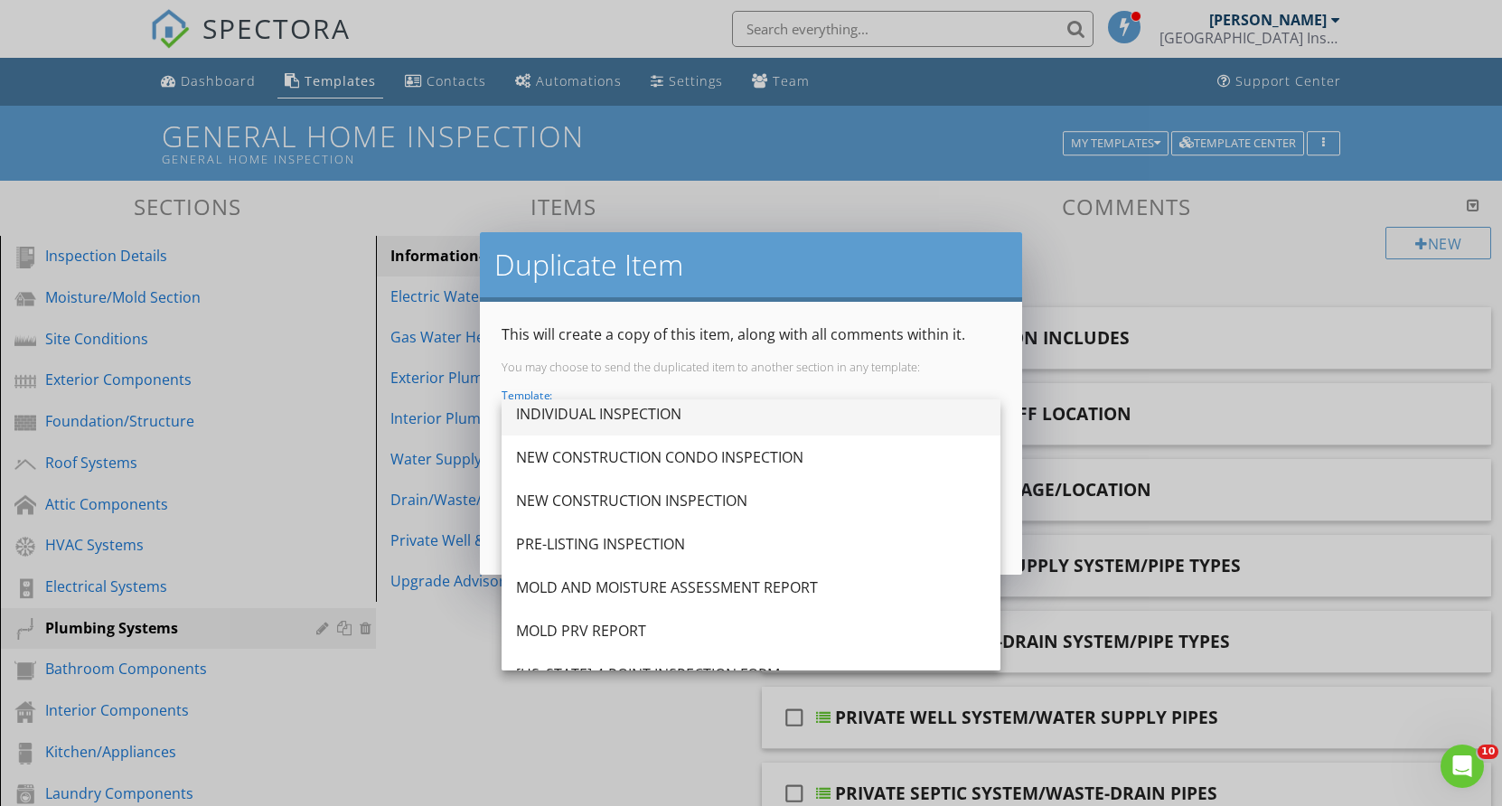
click at [654, 414] on div "INDIVIDUAL INSPECTION" at bounding box center [751, 414] width 470 height 22
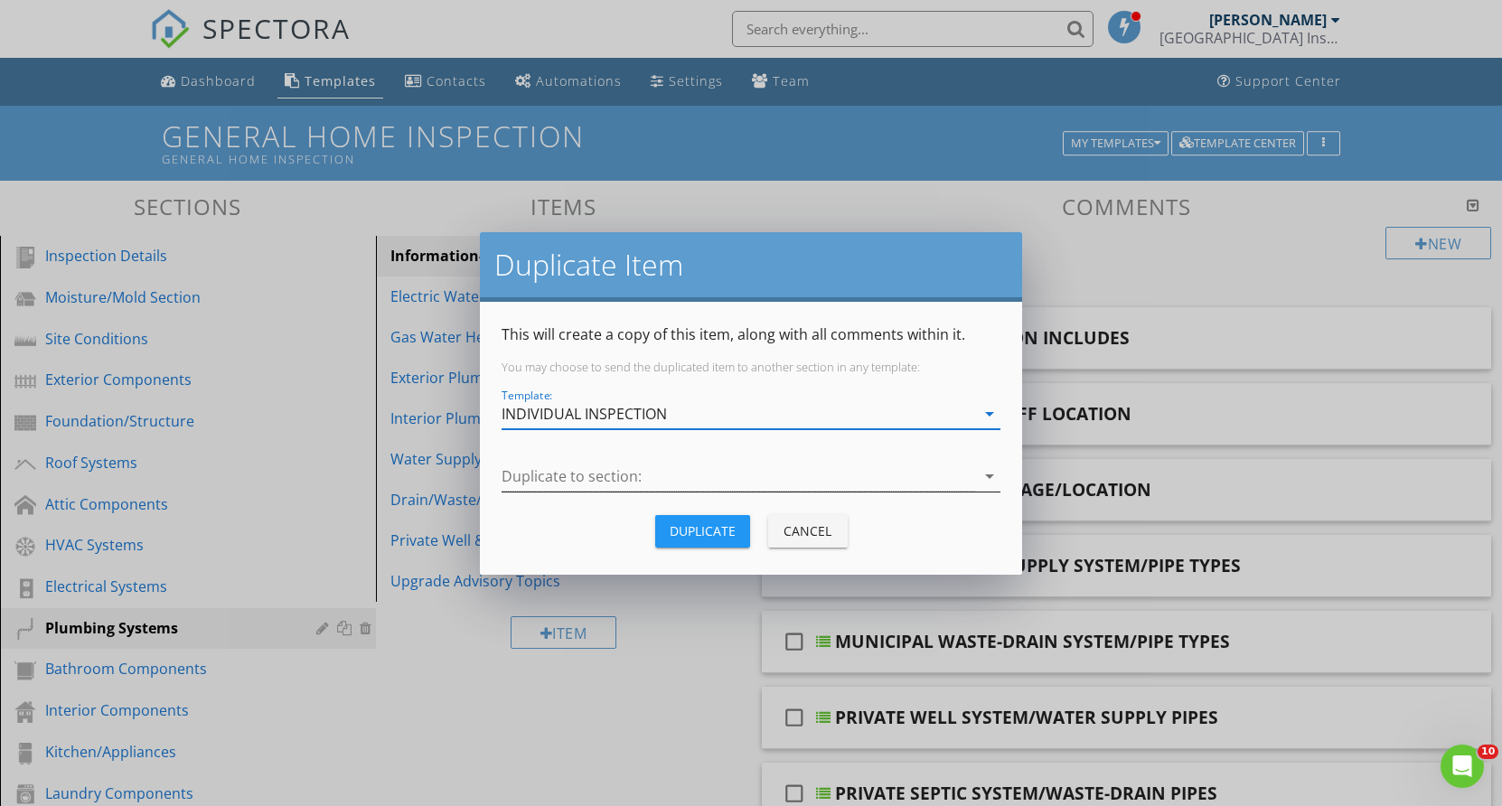
click at [990, 474] on icon "arrow_drop_down" at bounding box center [990, 477] width 22 height 22
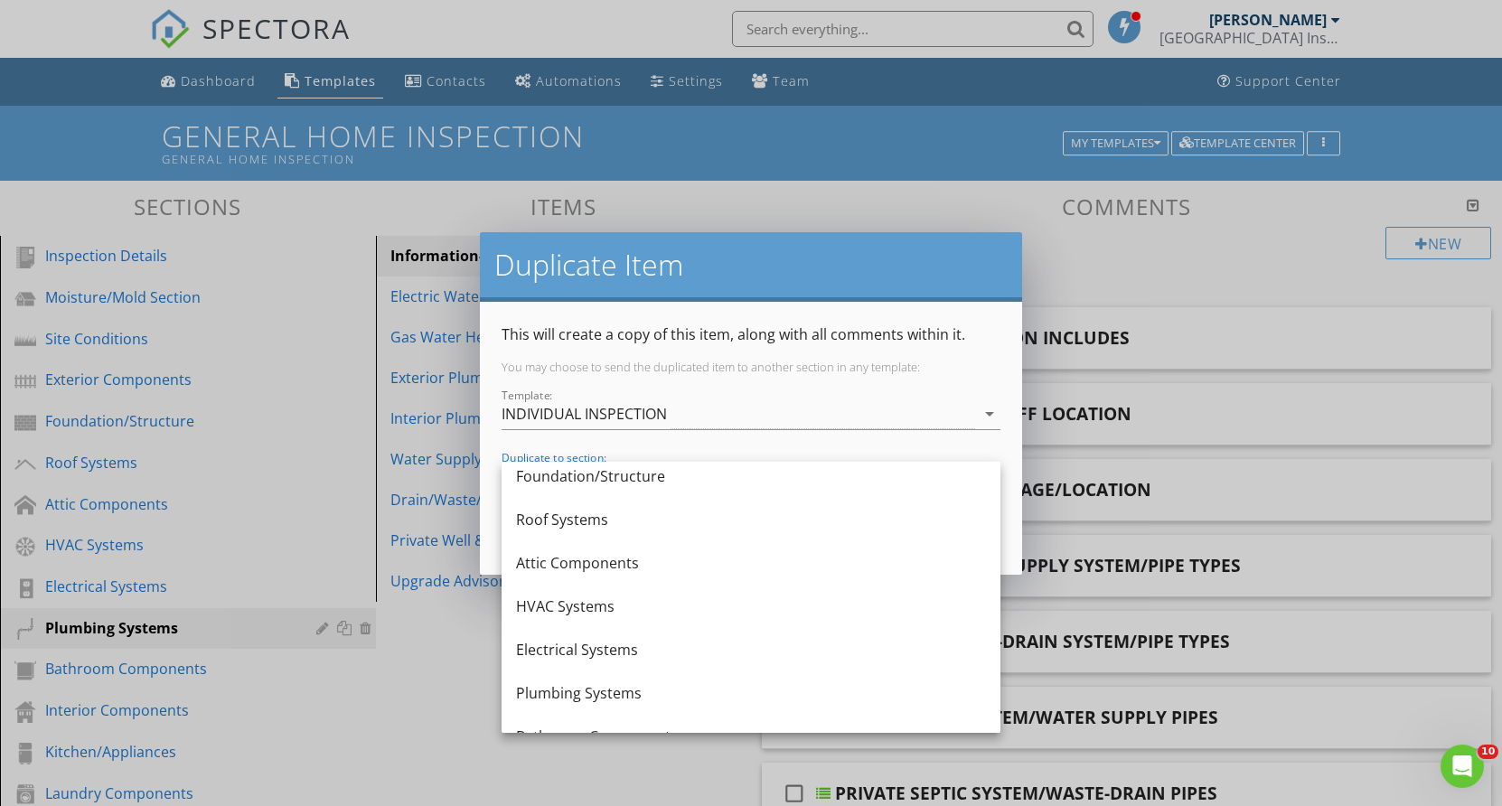
click at [597, 685] on div "Plumbing Systems" at bounding box center [751, 694] width 470 height 22
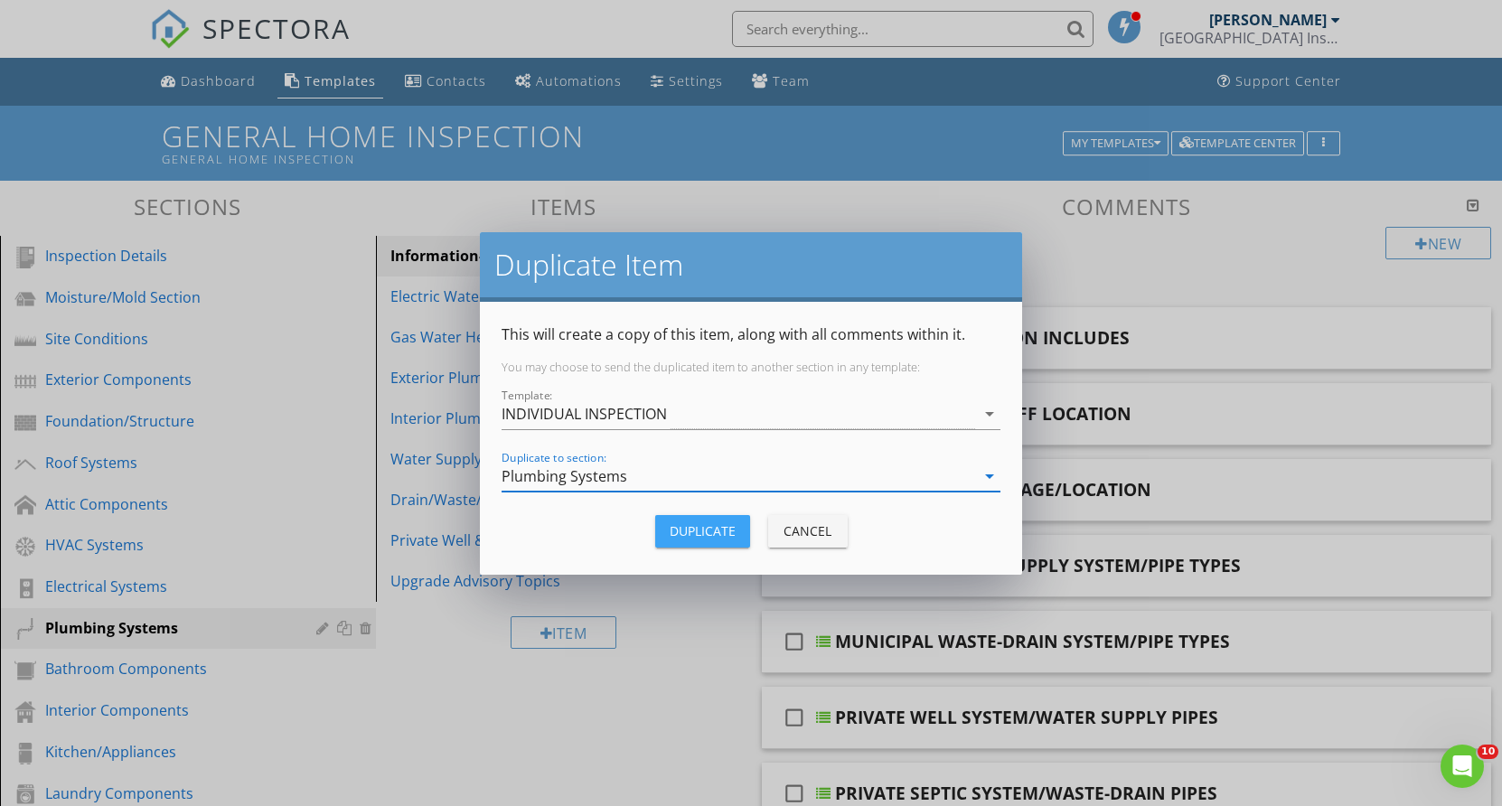
click at [724, 524] on div "Duplicate" at bounding box center [703, 531] width 66 height 19
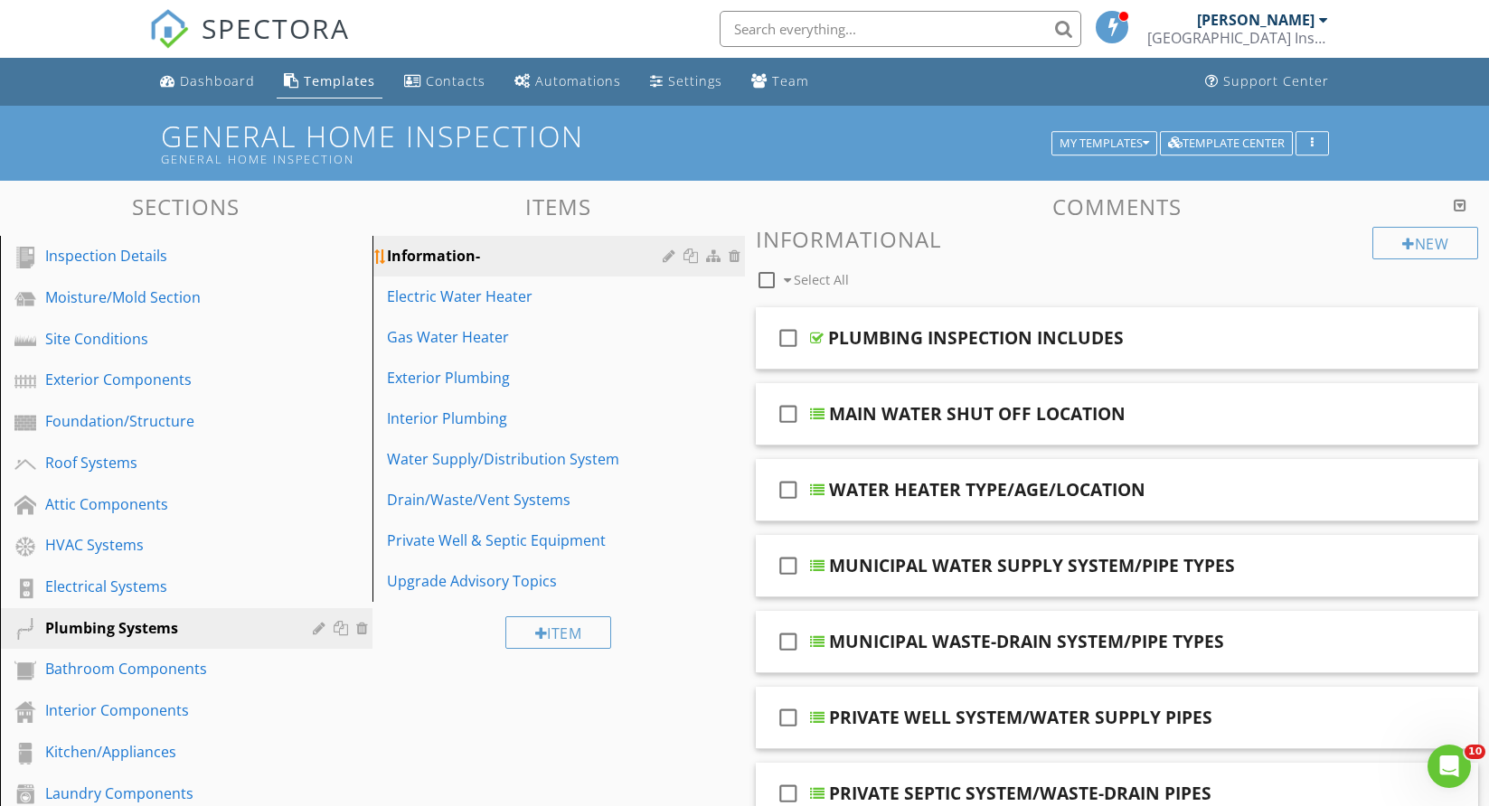
click at [693, 248] on div at bounding box center [704, 256] width 82 height 22
click at [686, 251] on div at bounding box center [692, 256] width 19 height 14
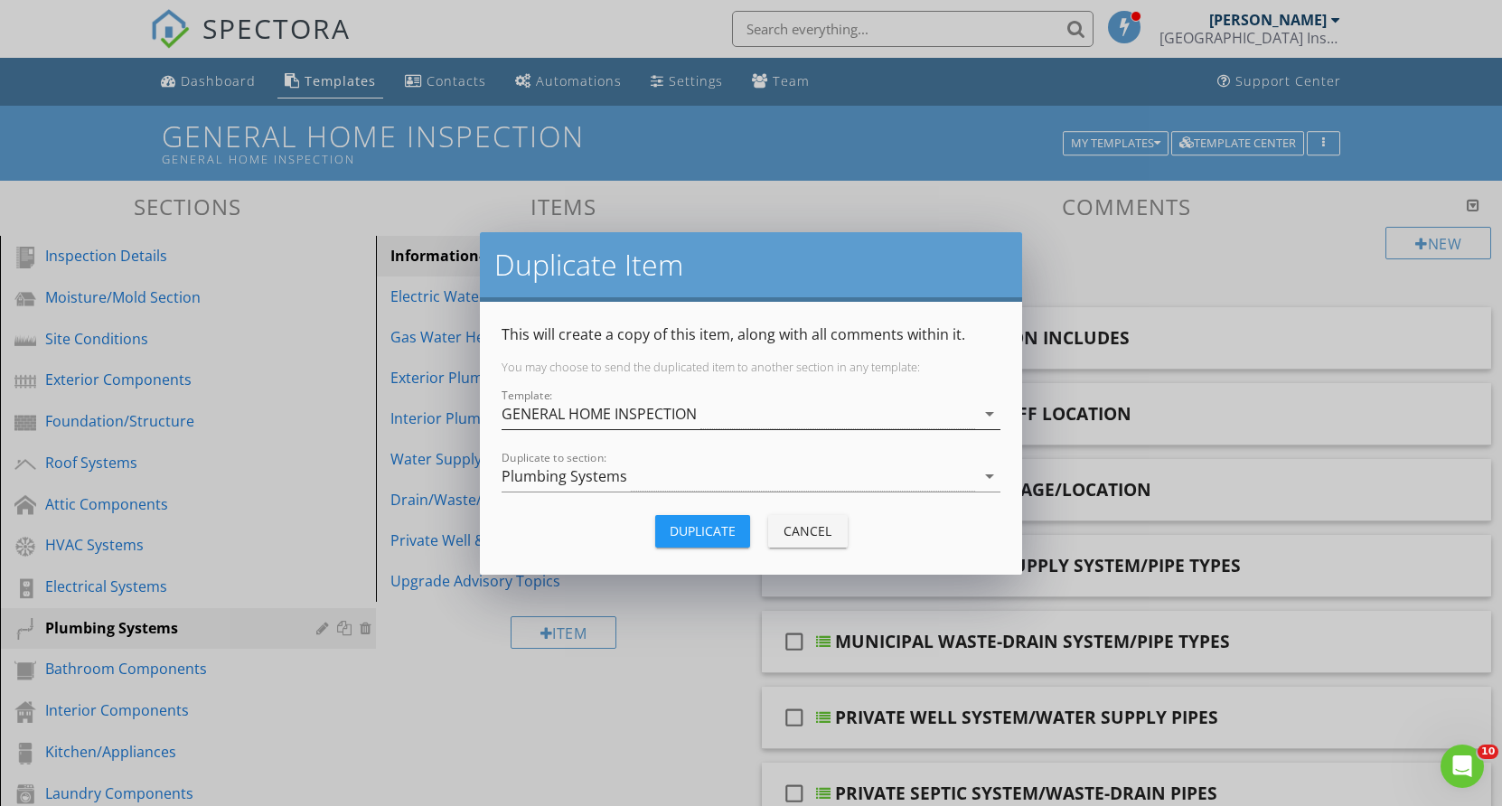
click at [986, 413] on icon "arrow_drop_down" at bounding box center [990, 414] width 22 height 22
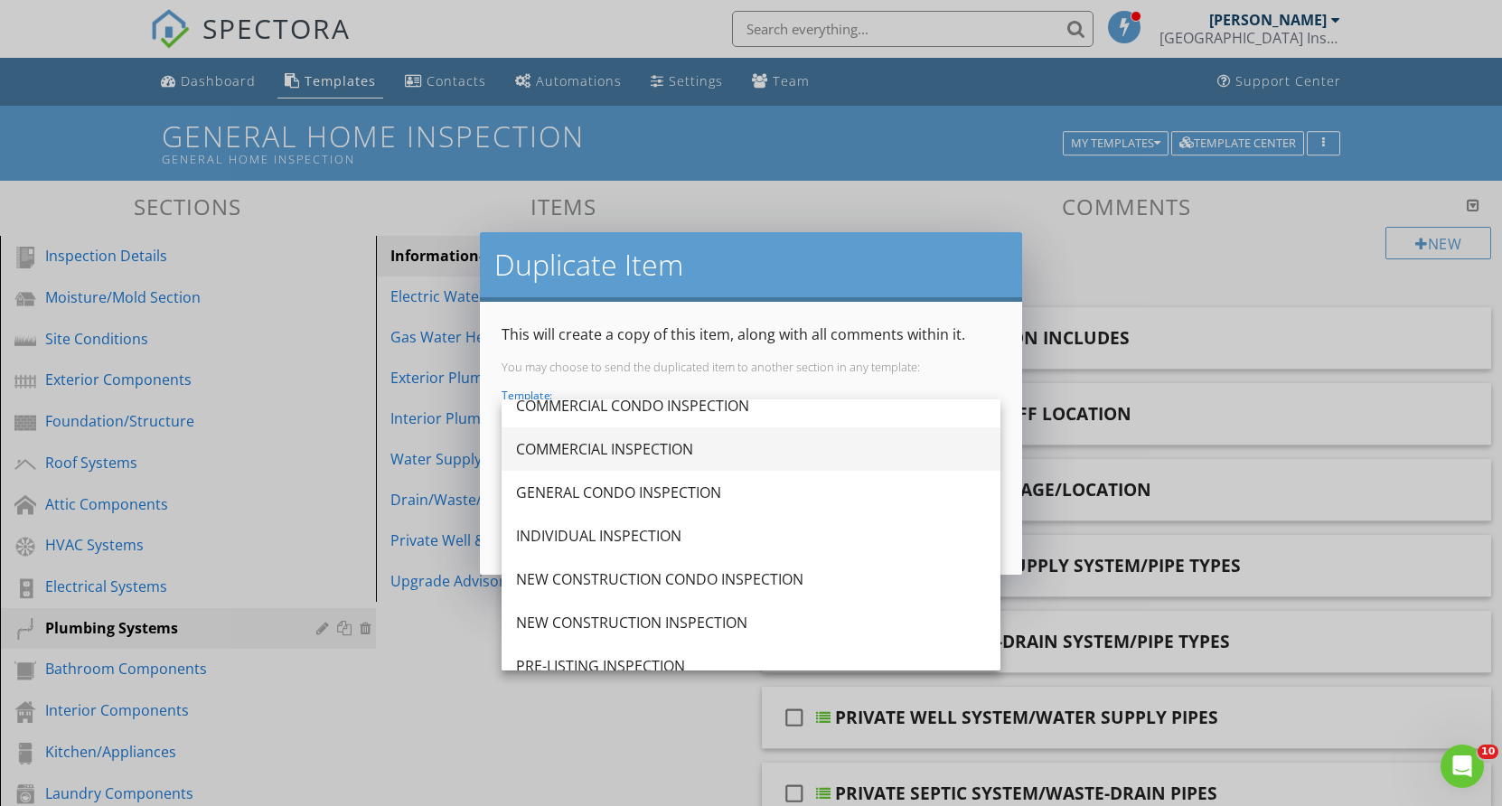
scroll to position [90, 0]
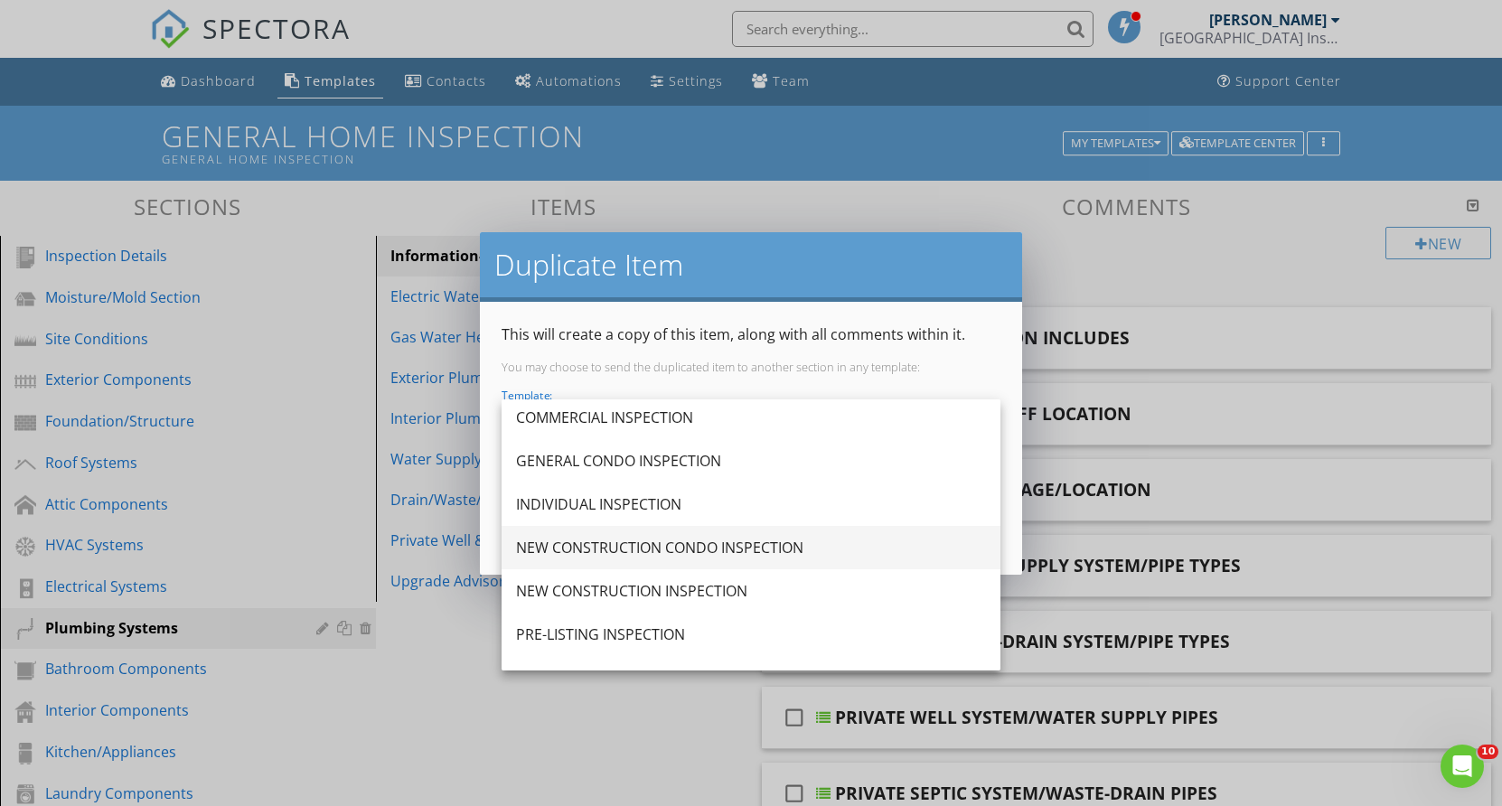
click at [682, 551] on div "NEW CONSTRUCTION CONDO INSPECTION" at bounding box center [751, 548] width 470 height 22
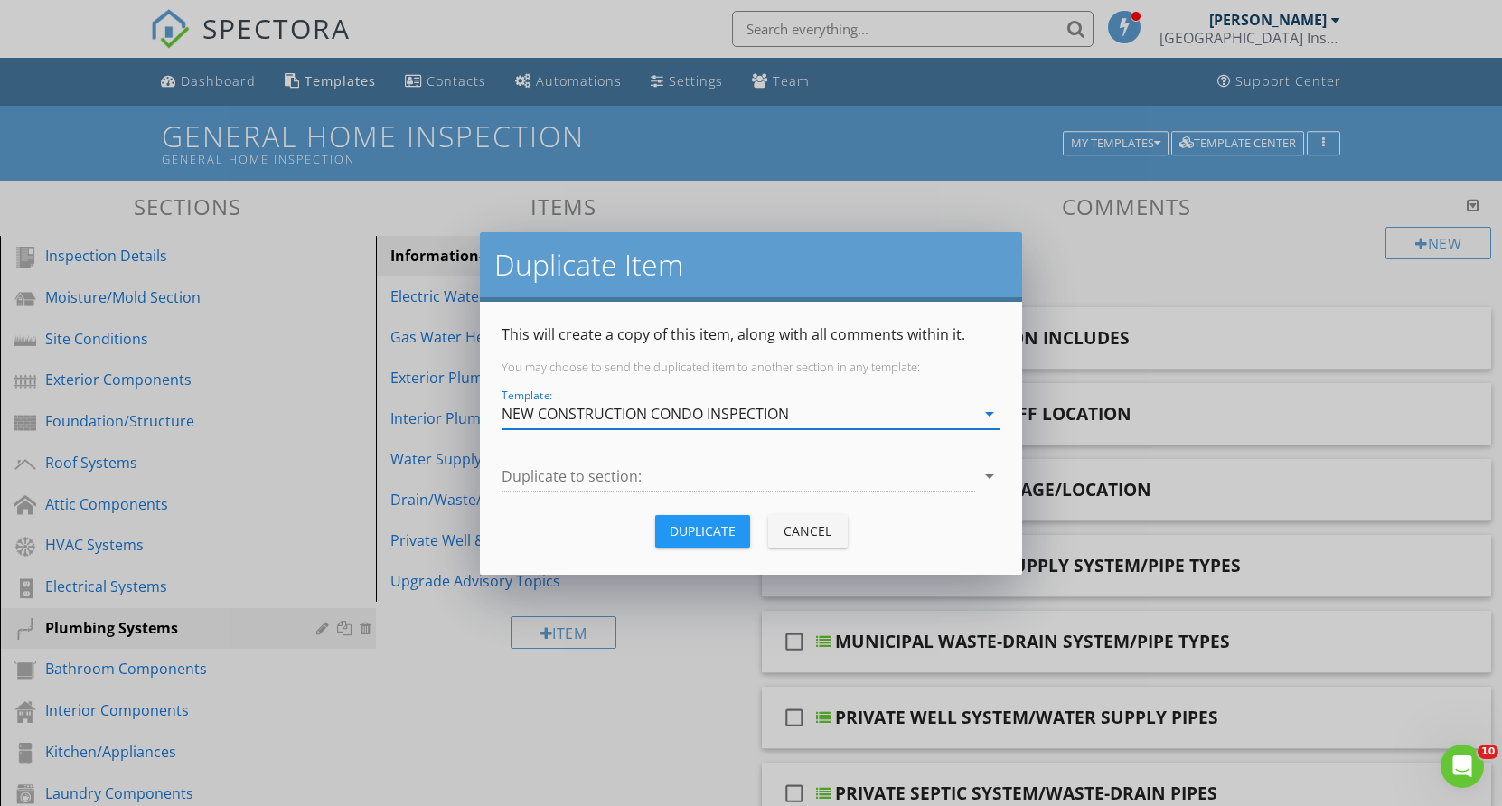
click at [989, 472] on icon "arrow_drop_down" at bounding box center [990, 477] width 22 height 22
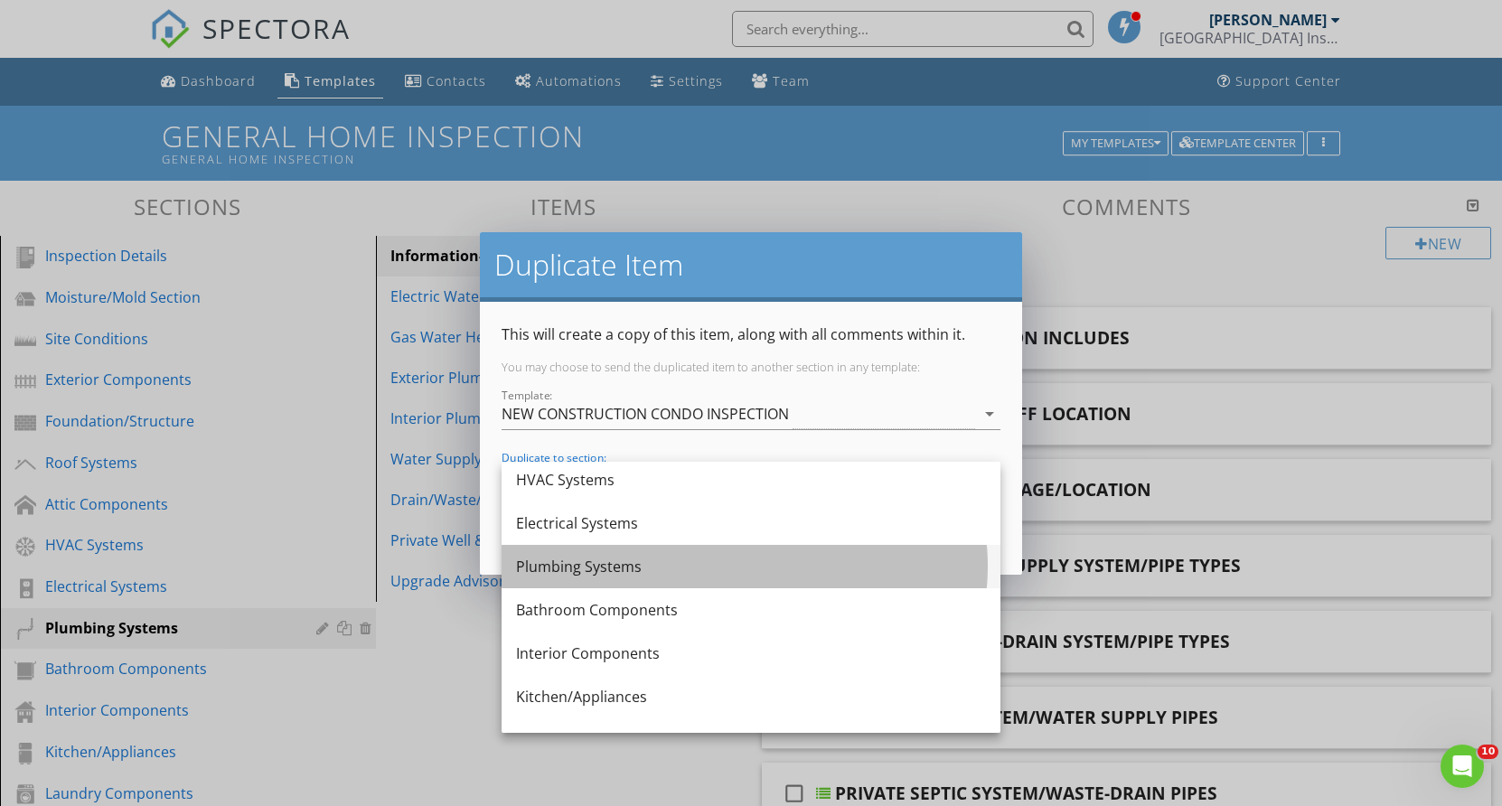
click at [612, 565] on div "Plumbing Systems" at bounding box center [751, 567] width 470 height 22
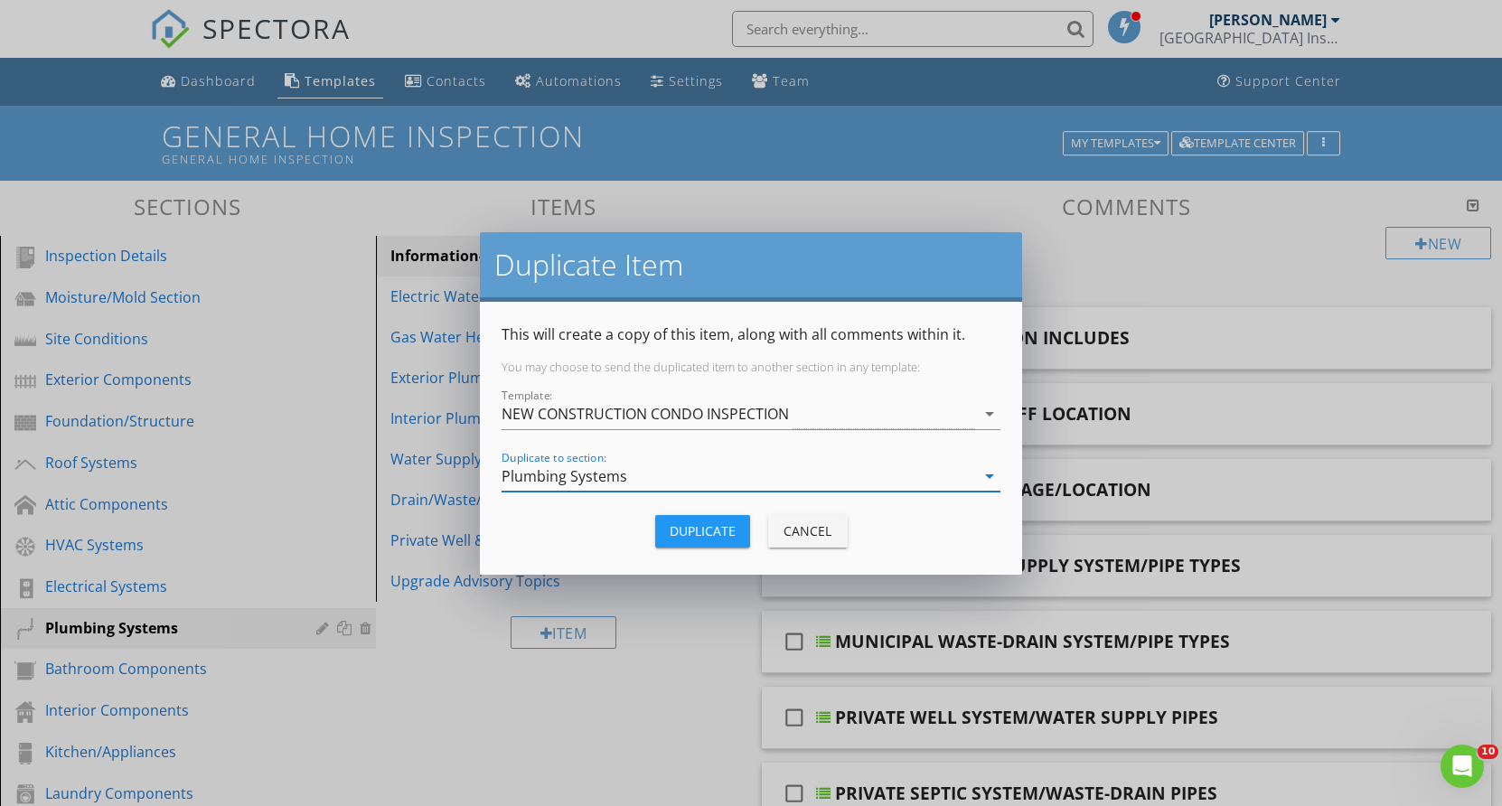
click at [712, 529] on div "Duplicate" at bounding box center [703, 531] width 66 height 19
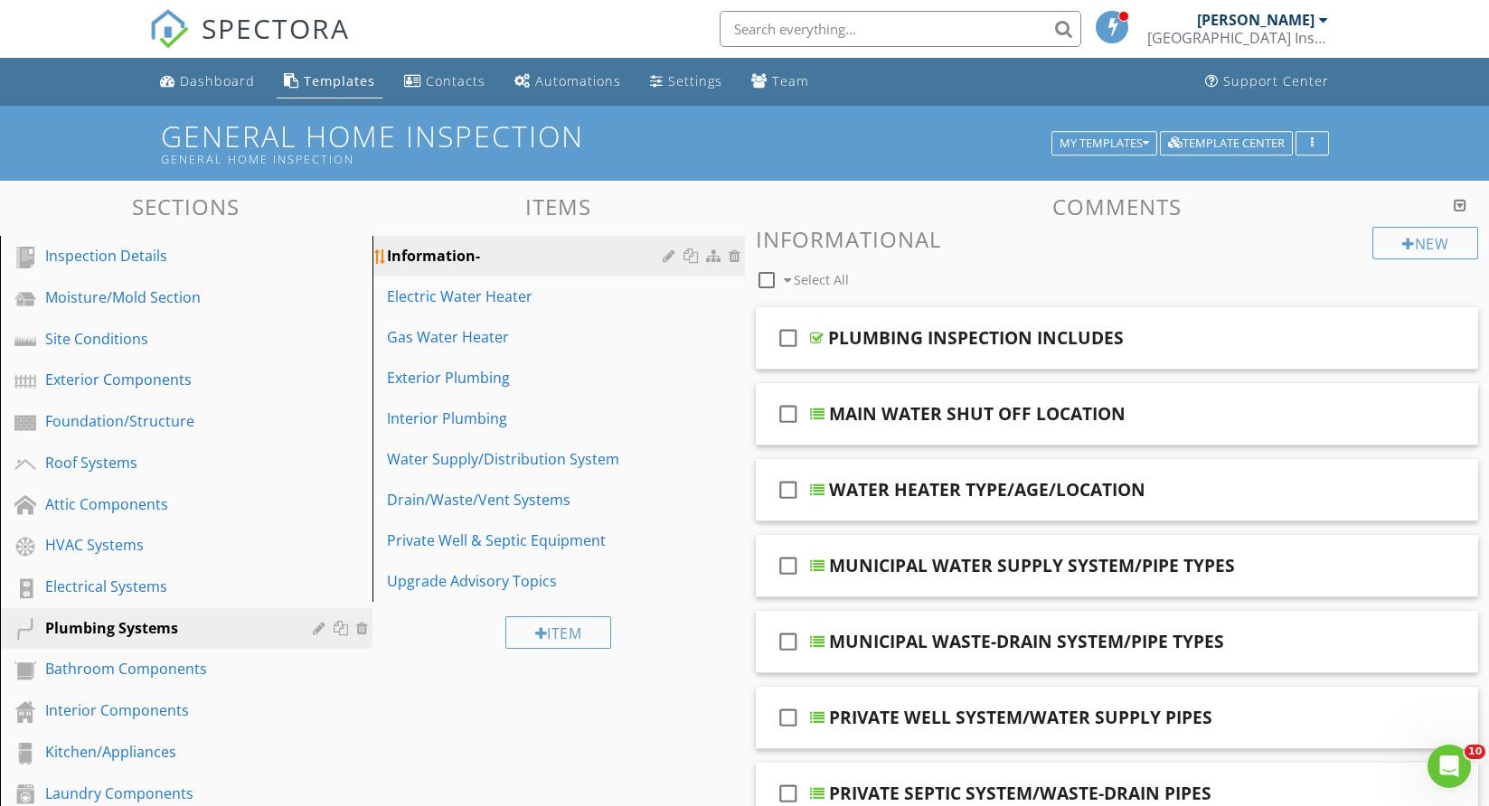
click at [689, 251] on div at bounding box center [692, 256] width 19 height 14
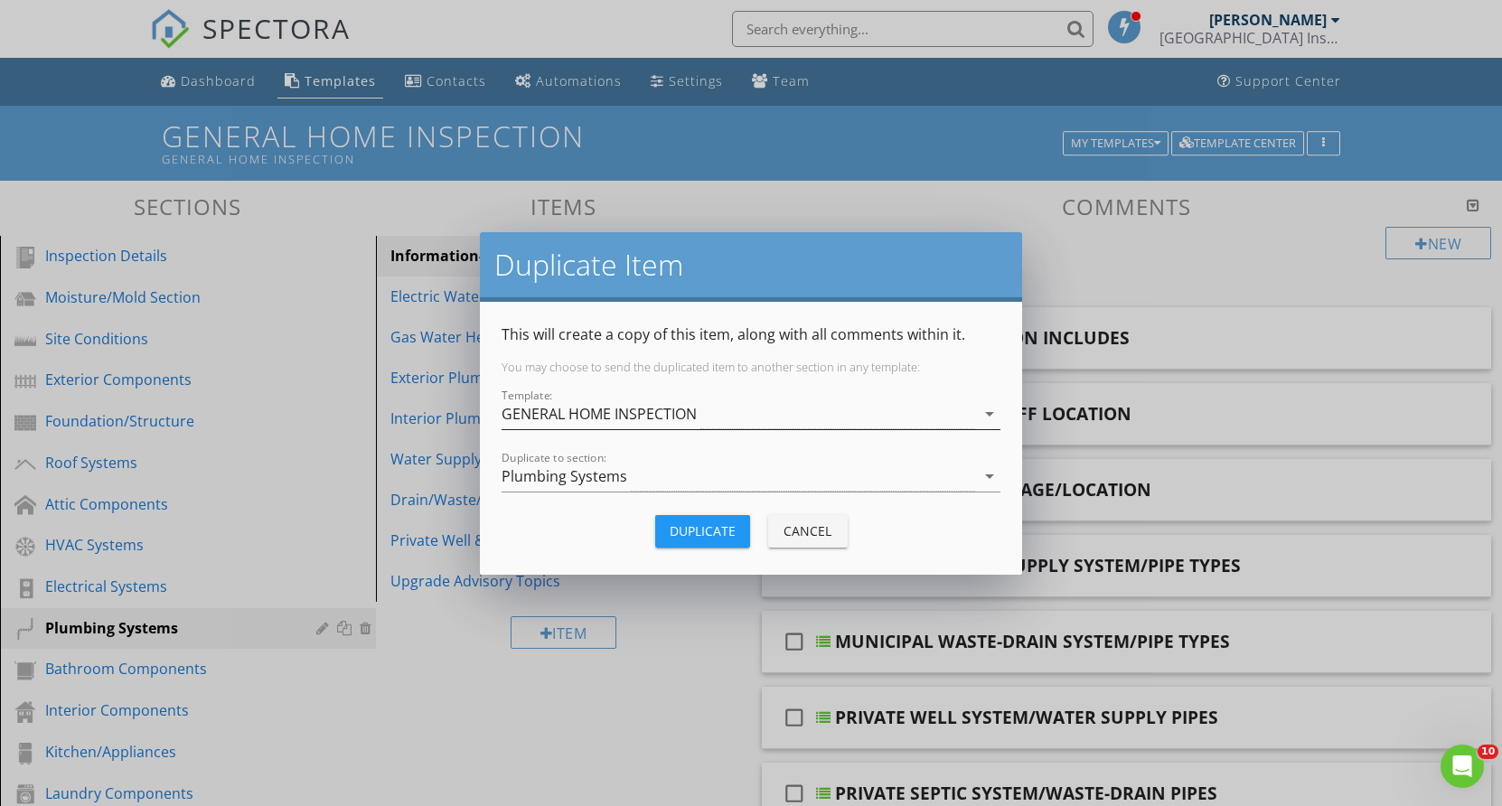
click at [994, 410] on icon "arrow_drop_down" at bounding box center [990, 414] width 22 height 22
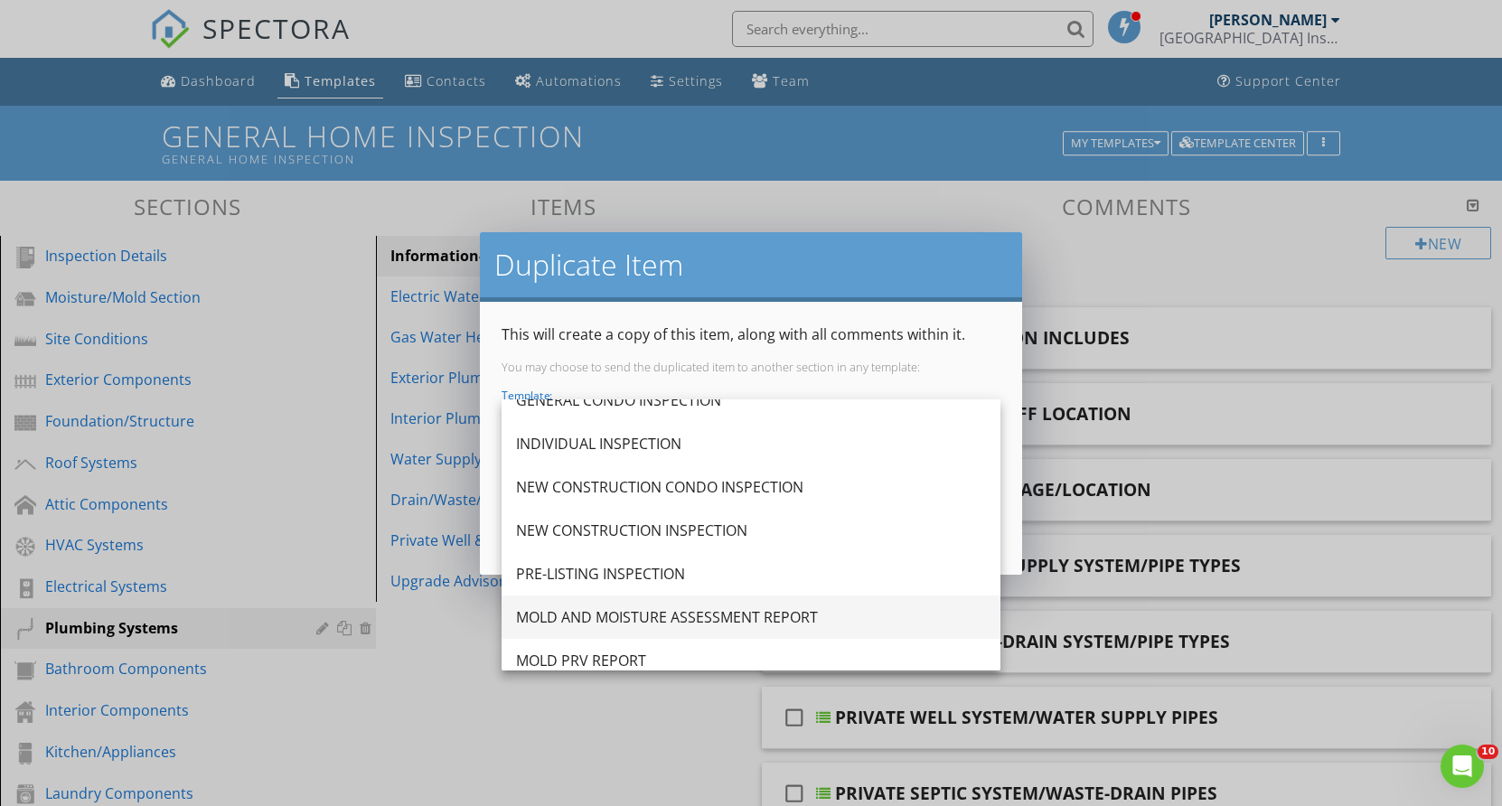
scroll to position [181, 0]
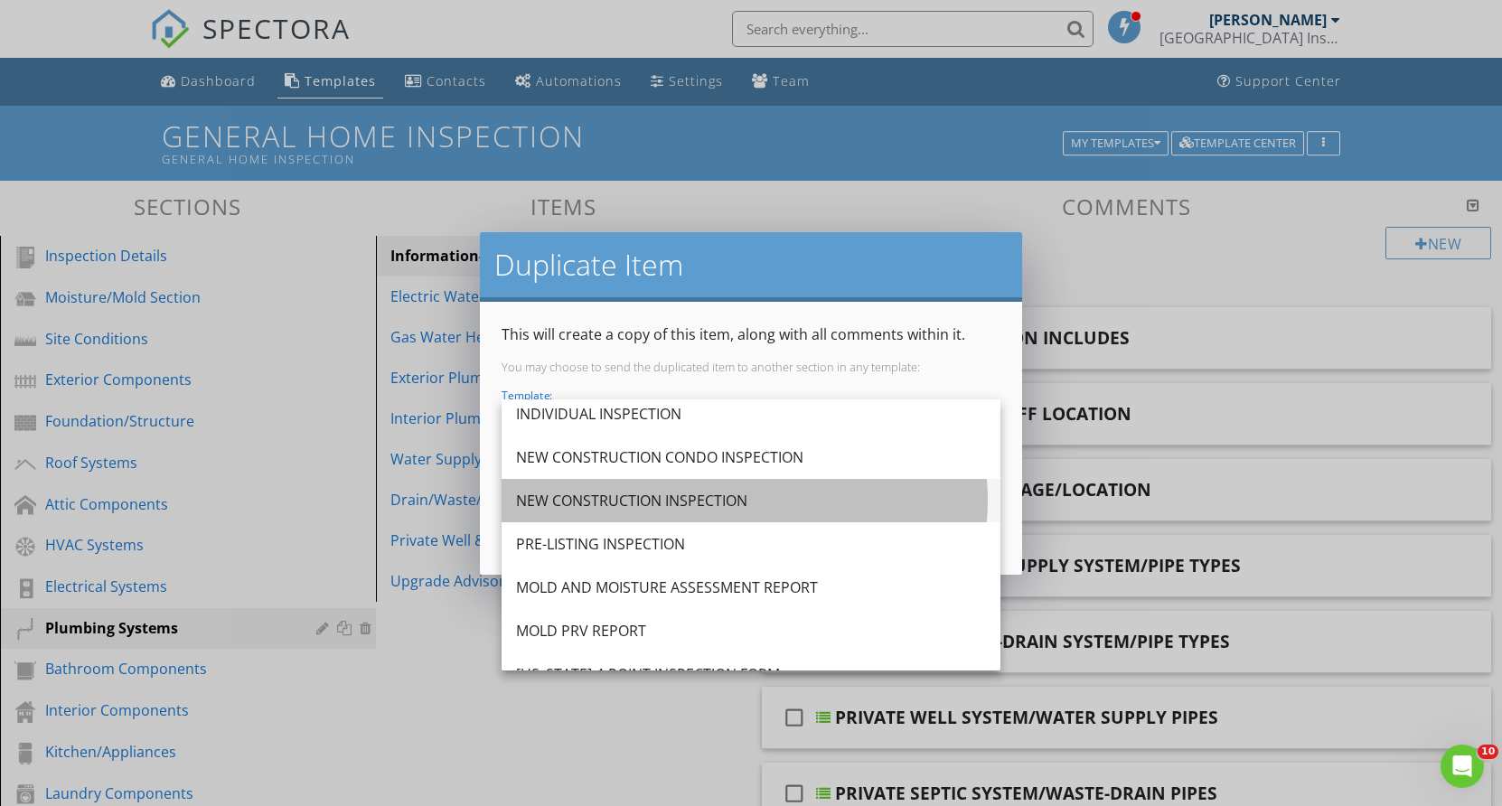
click at [689, 497] on div "NEW CONSTRUCTION INSPECTION" at bounding box center [751, 501] width 470 height 22
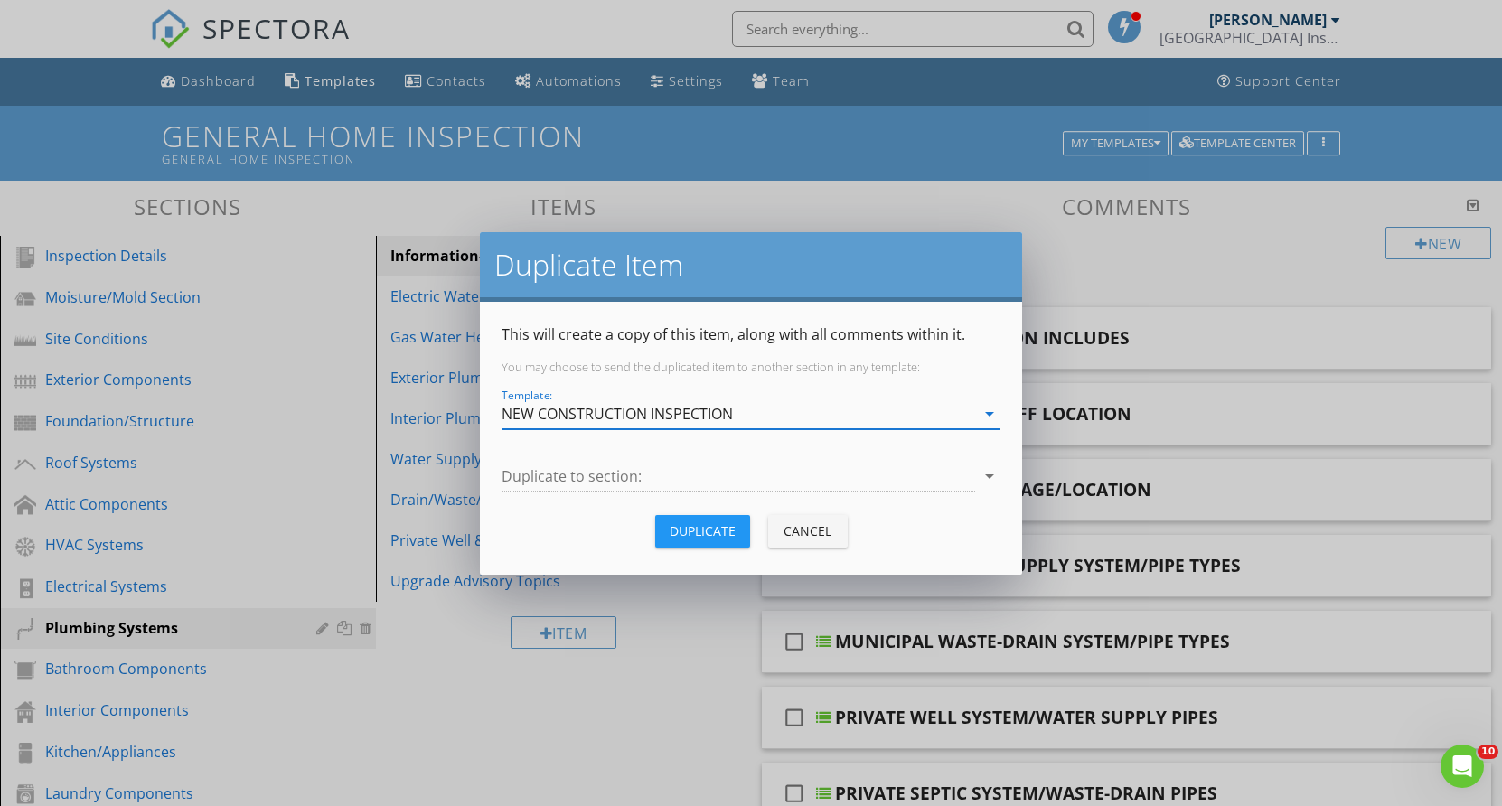
click at [988, 470] on icon "arrow_drop_down" at bounding box center [990, 477] width 22 height 22
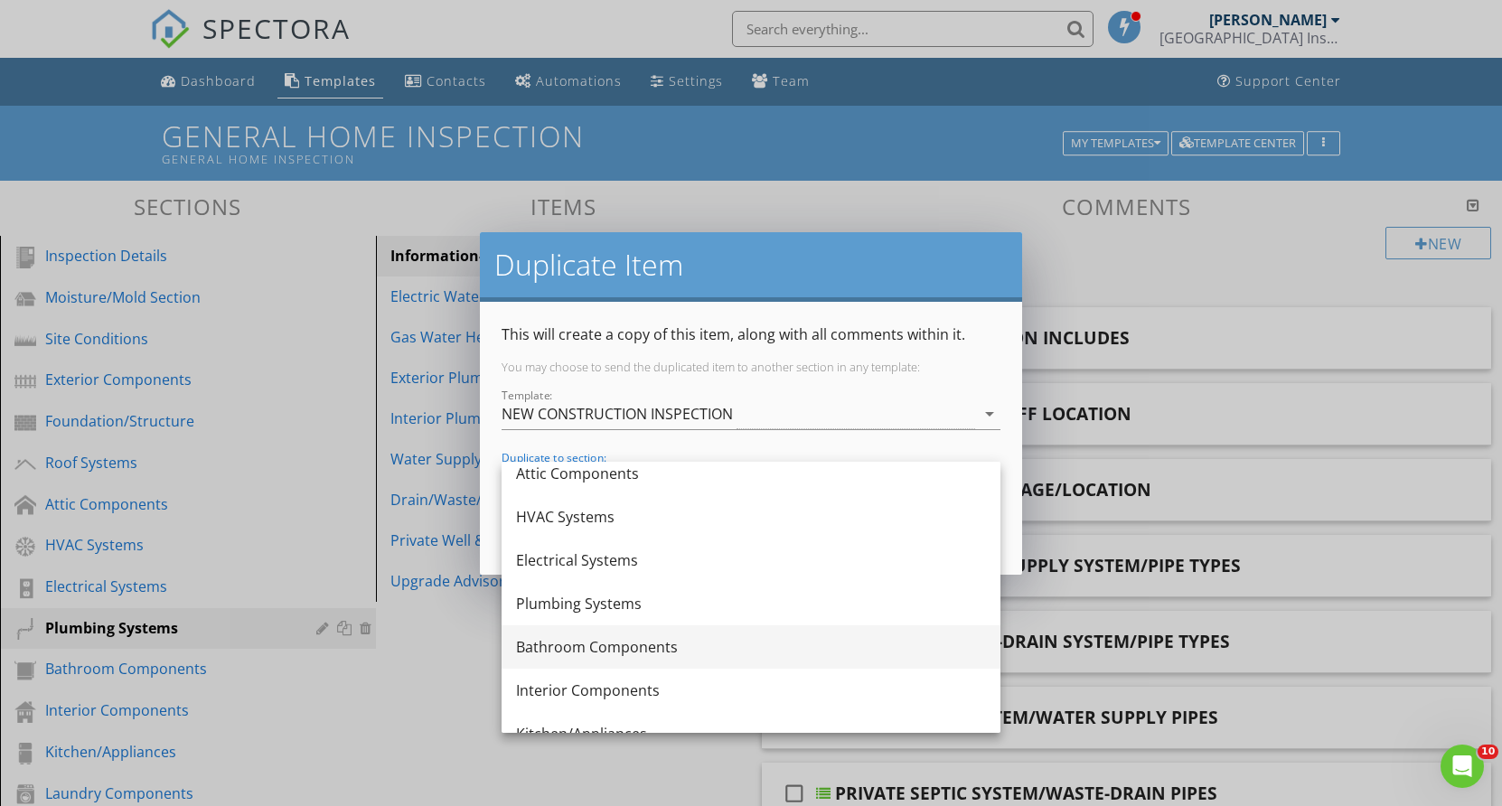
scroll to position [271, 0]
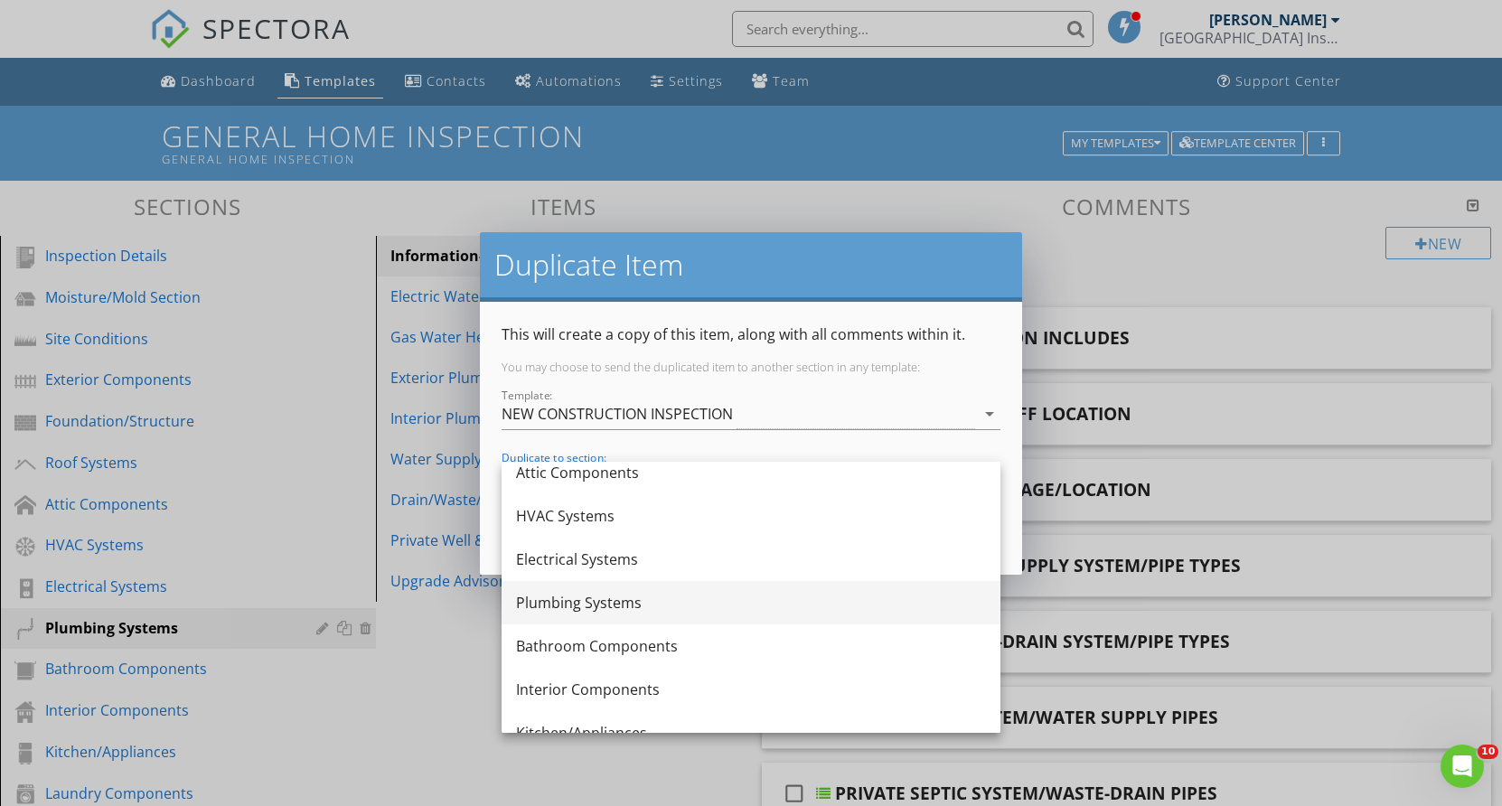
click at [607, 598] on div "Plumbing Systems" at bounding box center [751, 603] width 470 height 22
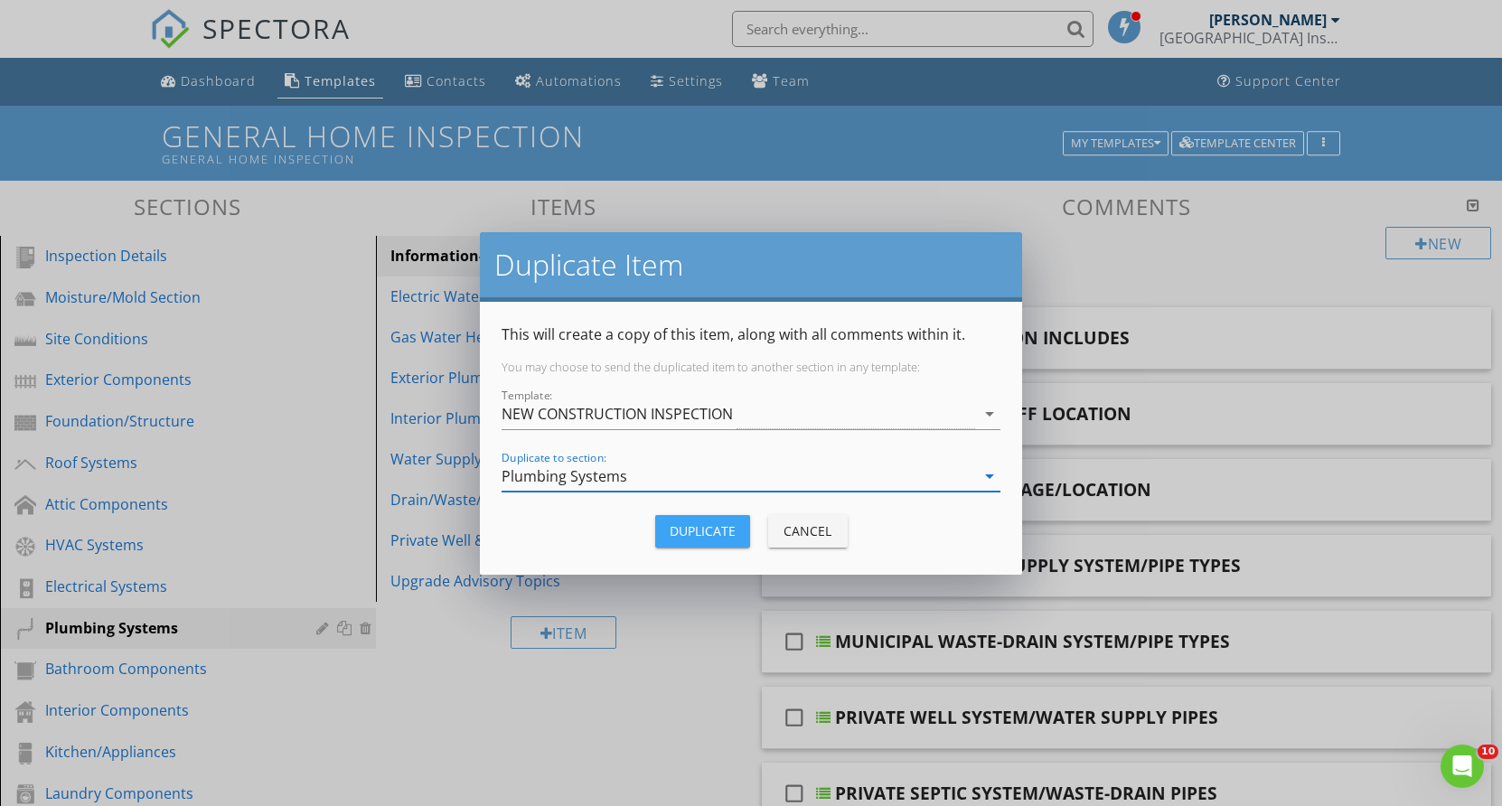
click at [690, 523] on div "Duplicate" at bounding box center [703, 531] width 66 height 19
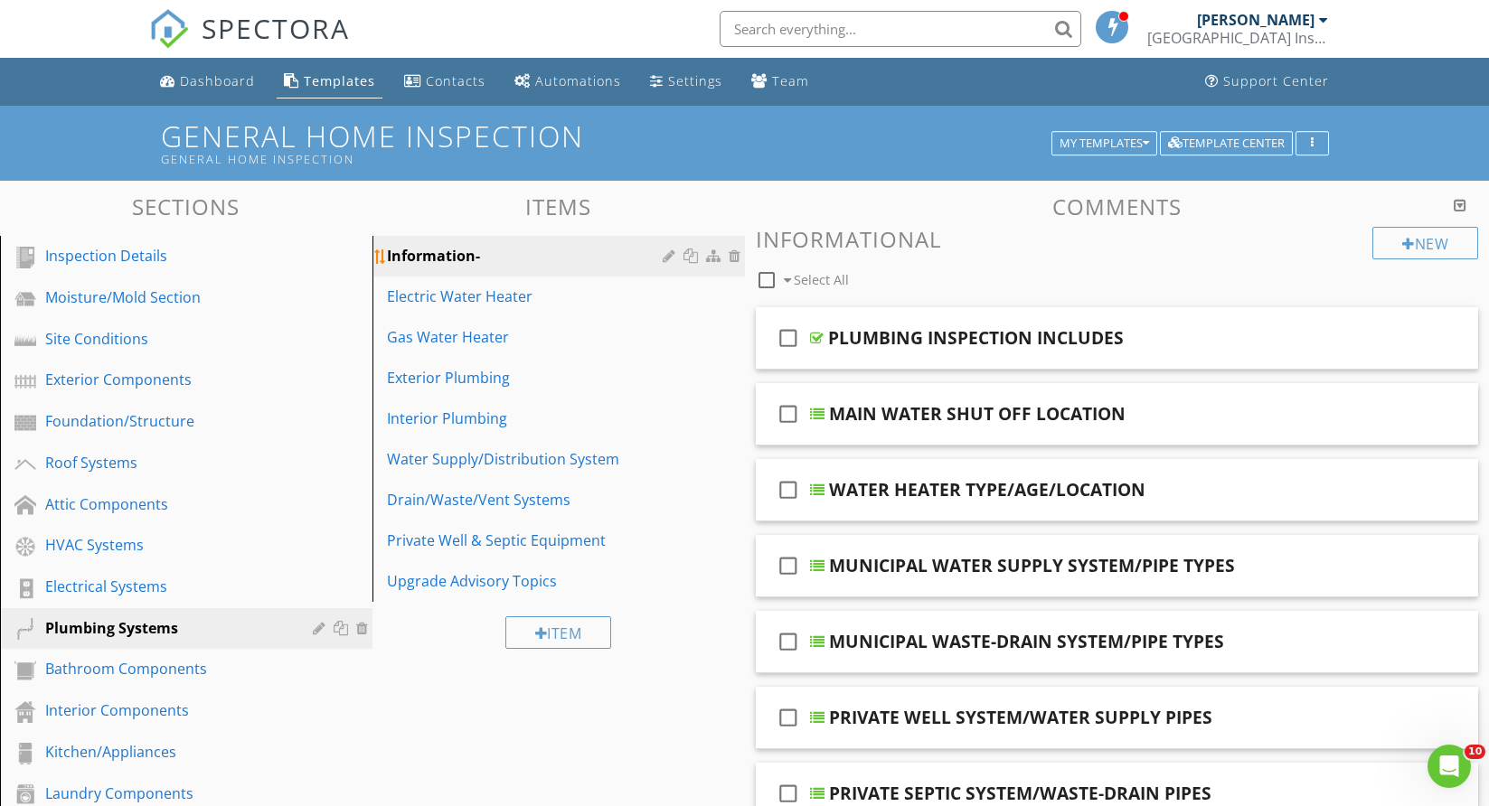
click at [687, 254] on div at bounding box center [692, 256] width 19 height 14
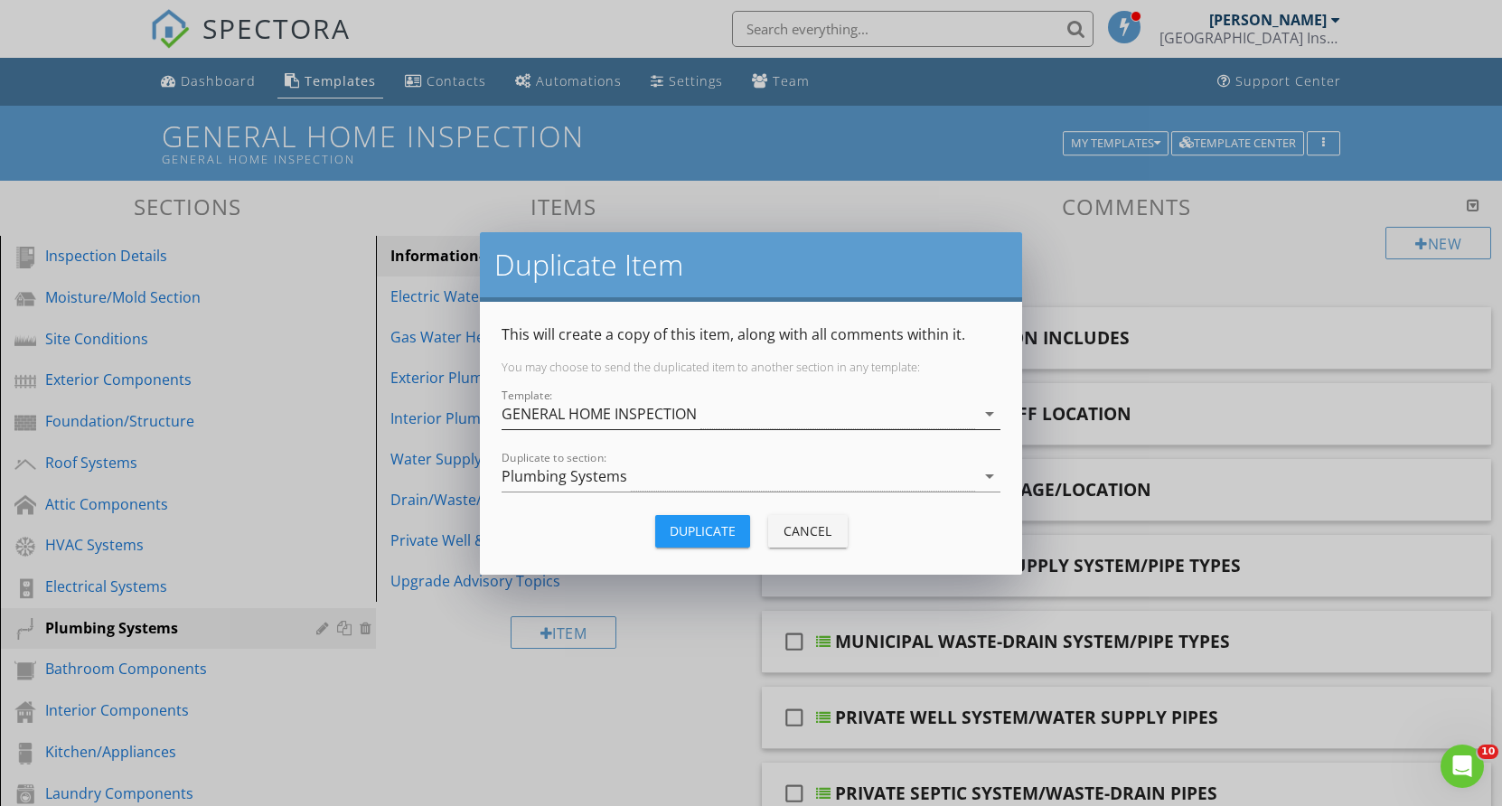
click at [991, 413] on icon "arrow_drop_down" at bounding box center [990, 414] width 22 height 22
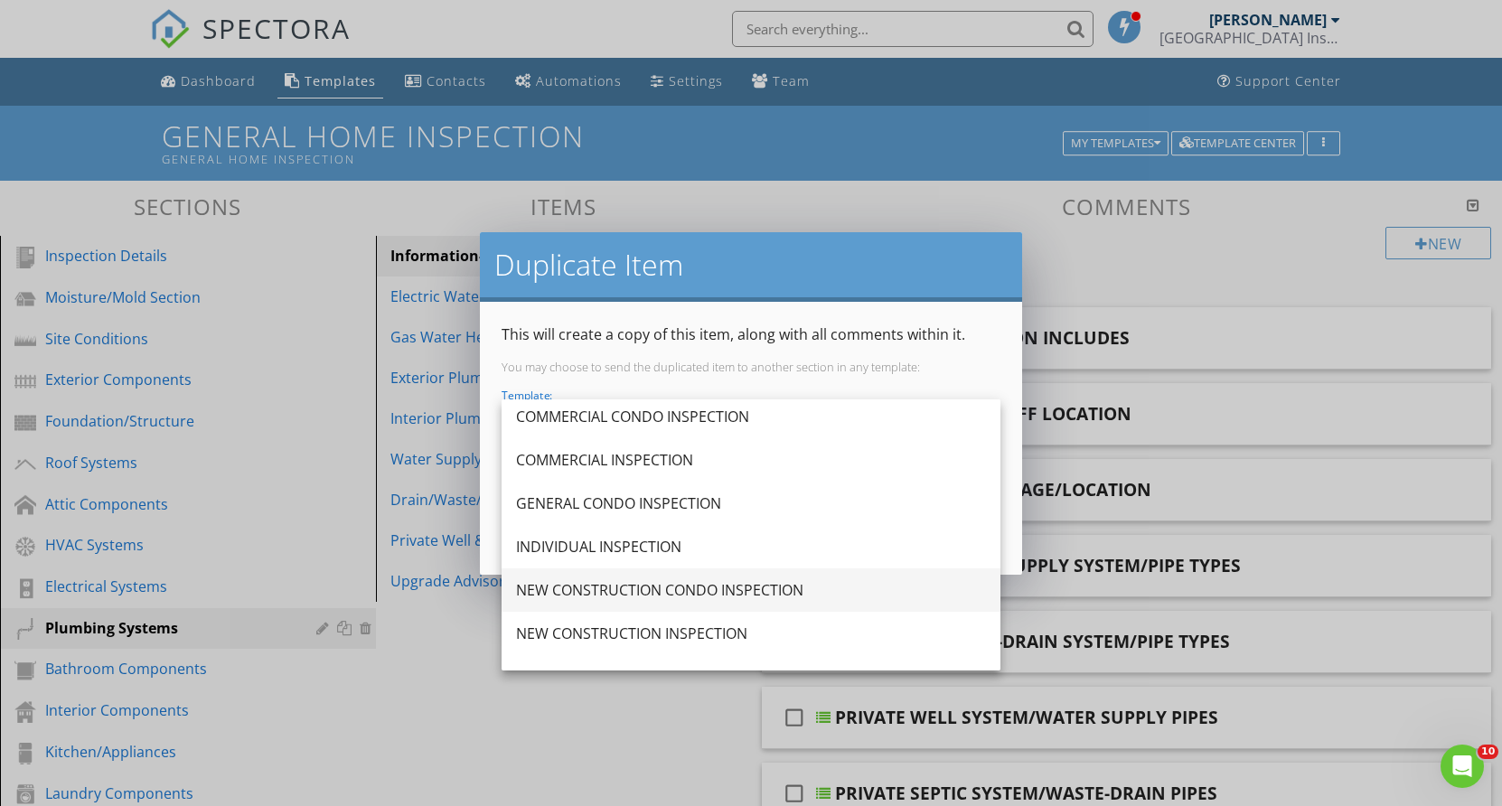
scroll to position [90, 0]
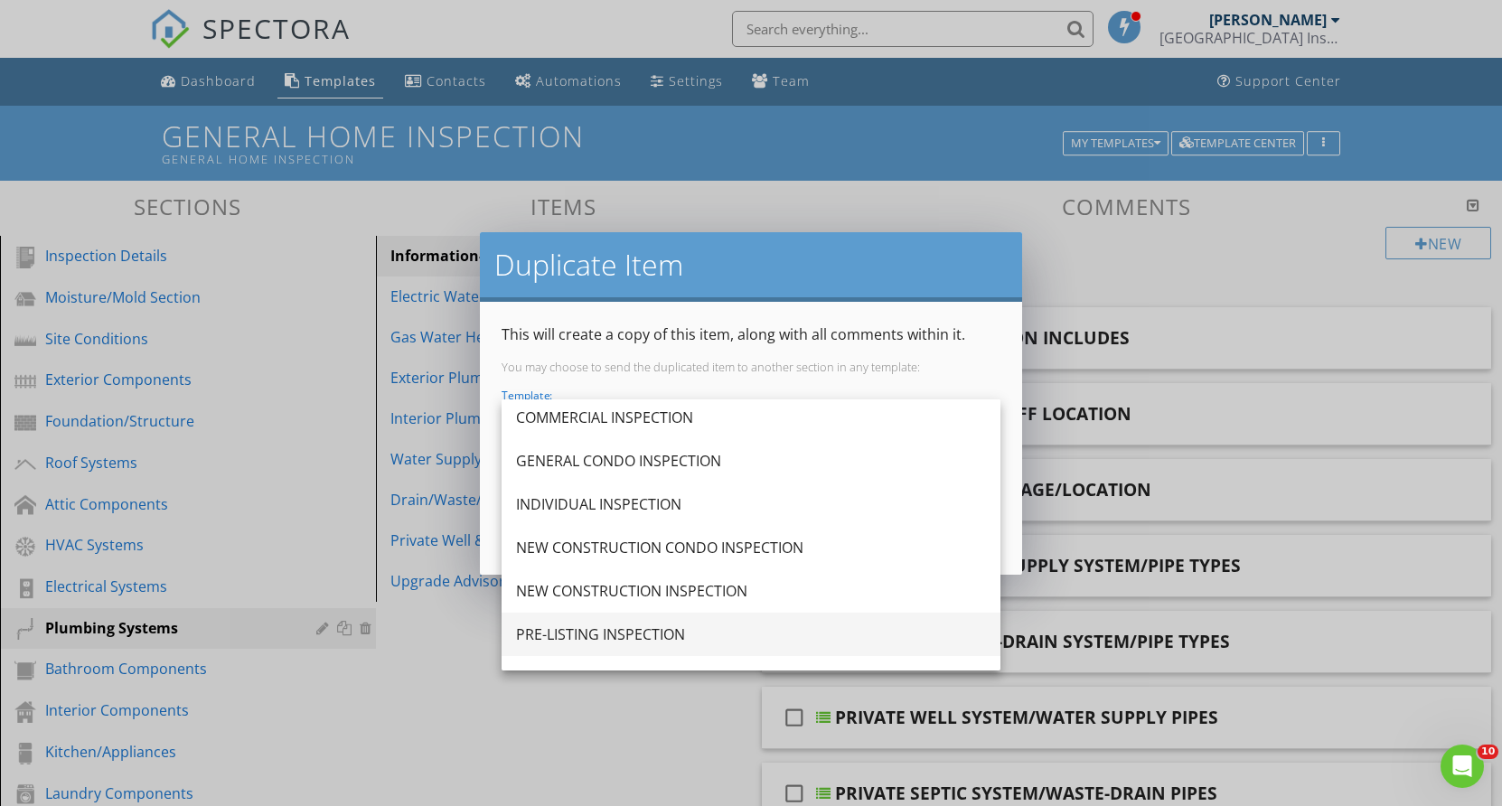
click at [637, 634] on div "PRE-LISTING INSPECTION" at bounding box center [751, 635] width 470 height 22
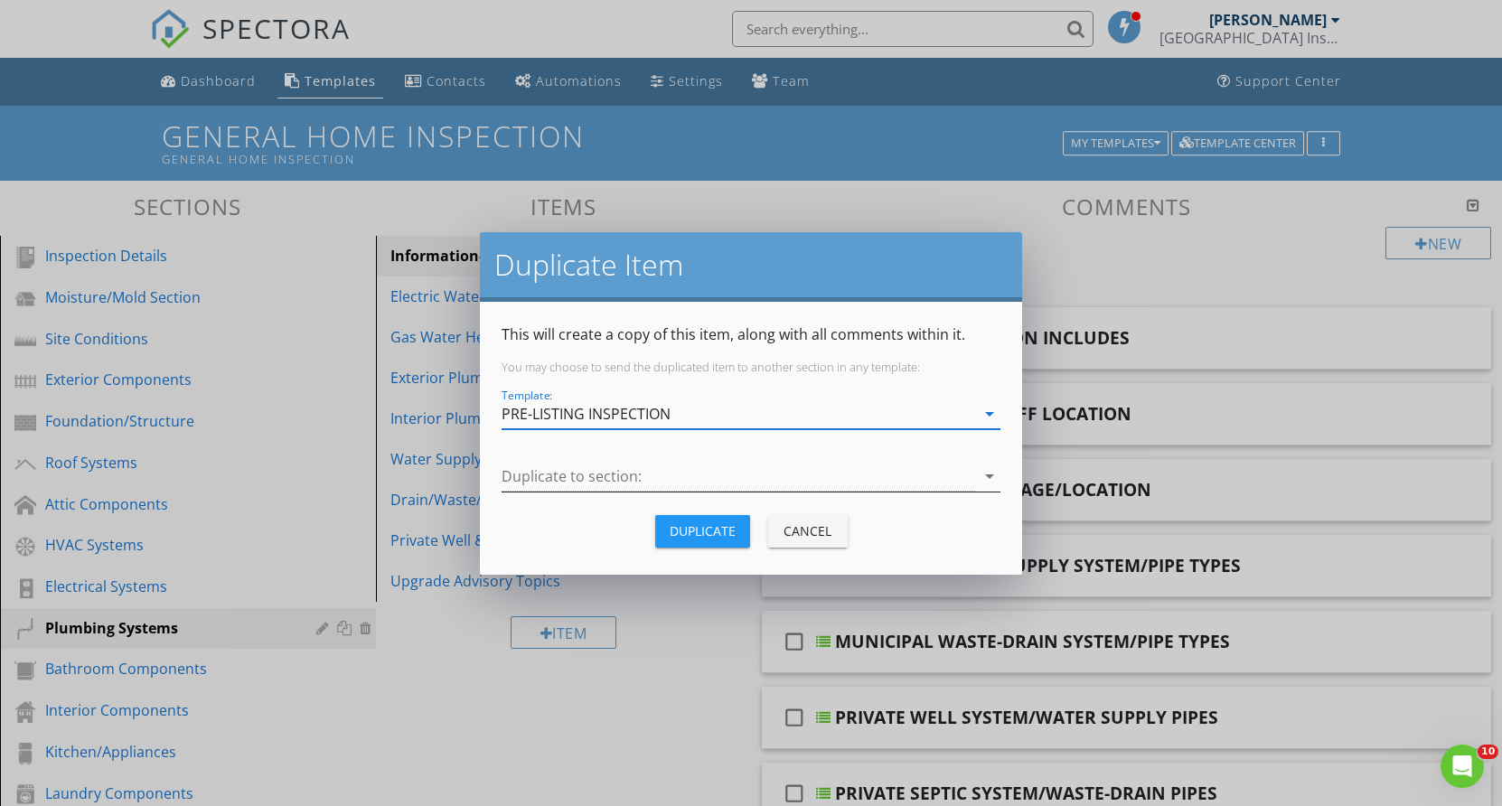
click at [992, 471] on icon "arrow_drop_down" at bounding box center [990, 477] width 22 height 22
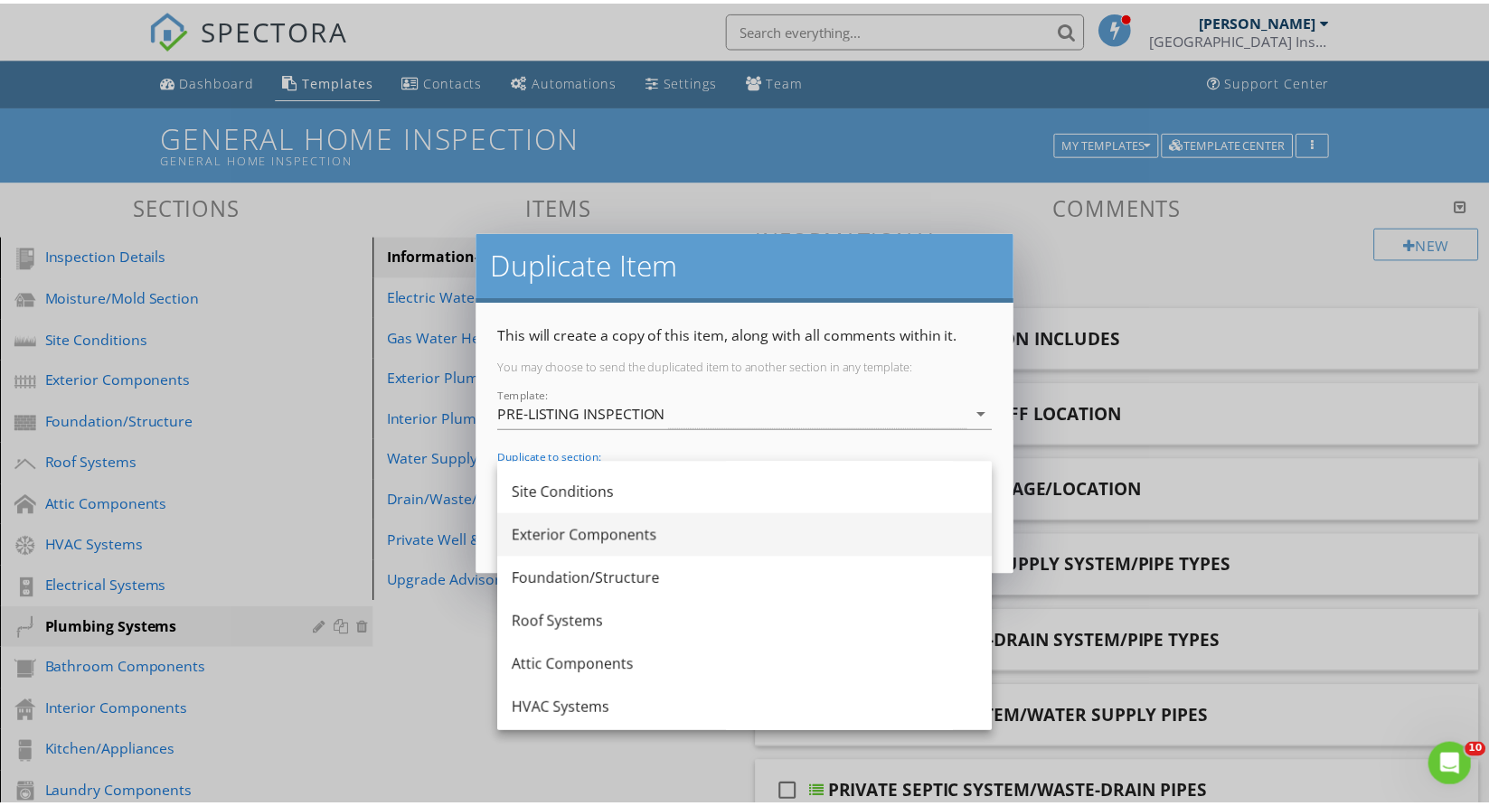
scroll to position [271, 0]
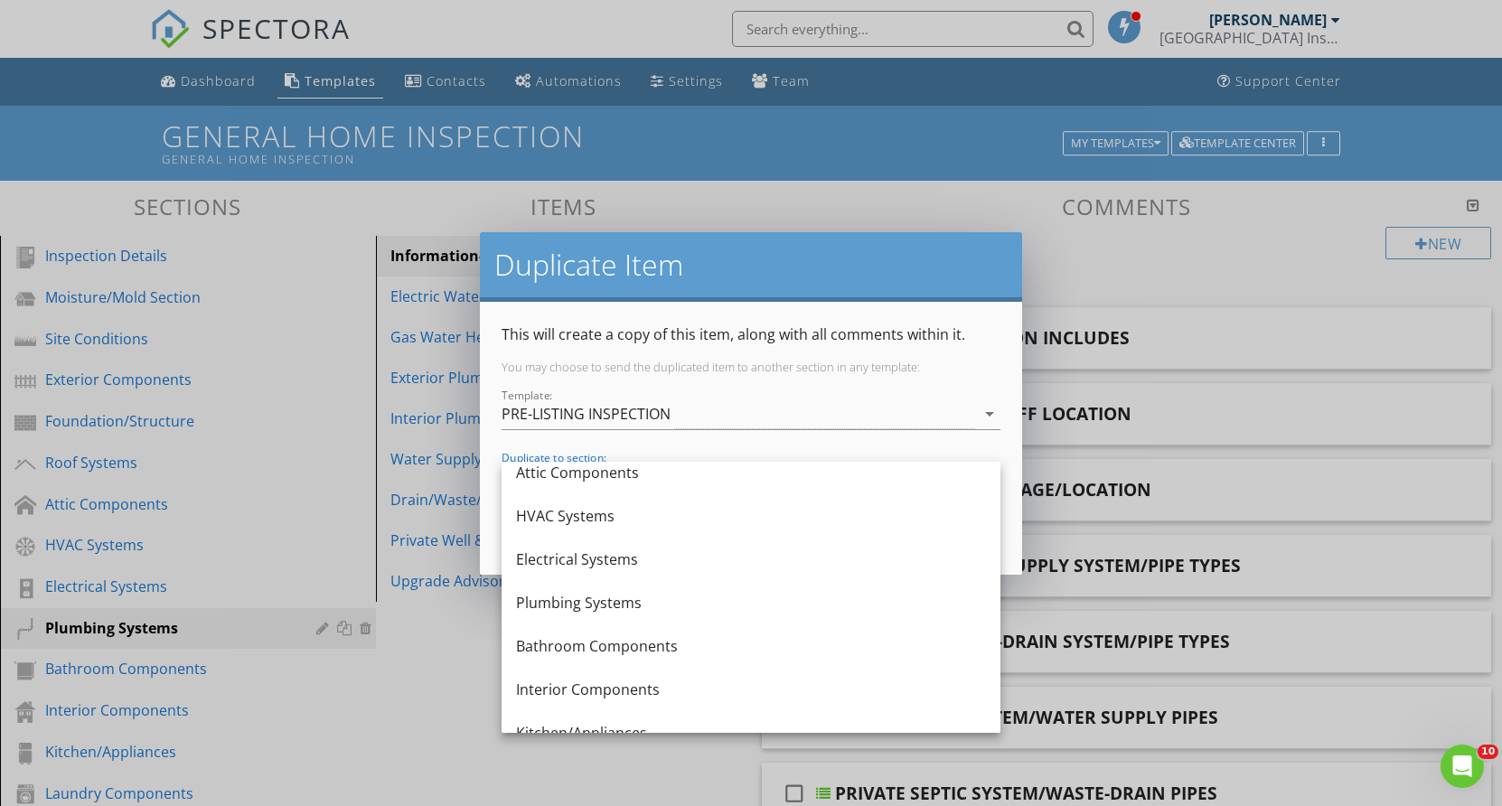
click at [609, 599] on div "Plumbing Systems" at bounding box center [751, 603] width 470 height 22
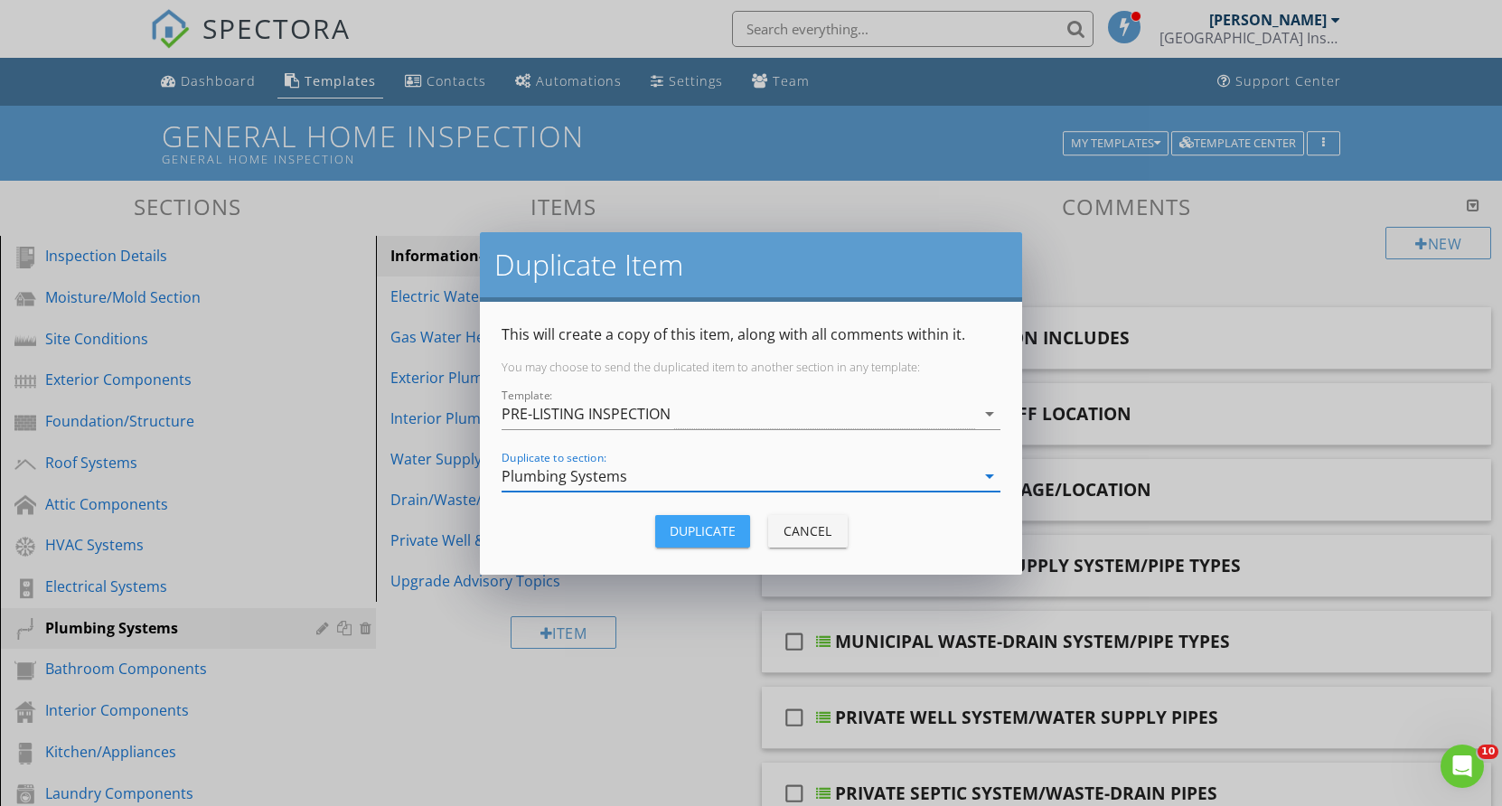
click at [692, 532] on div "Duplicate" at bounding box center [703, 531] width 66 height 19
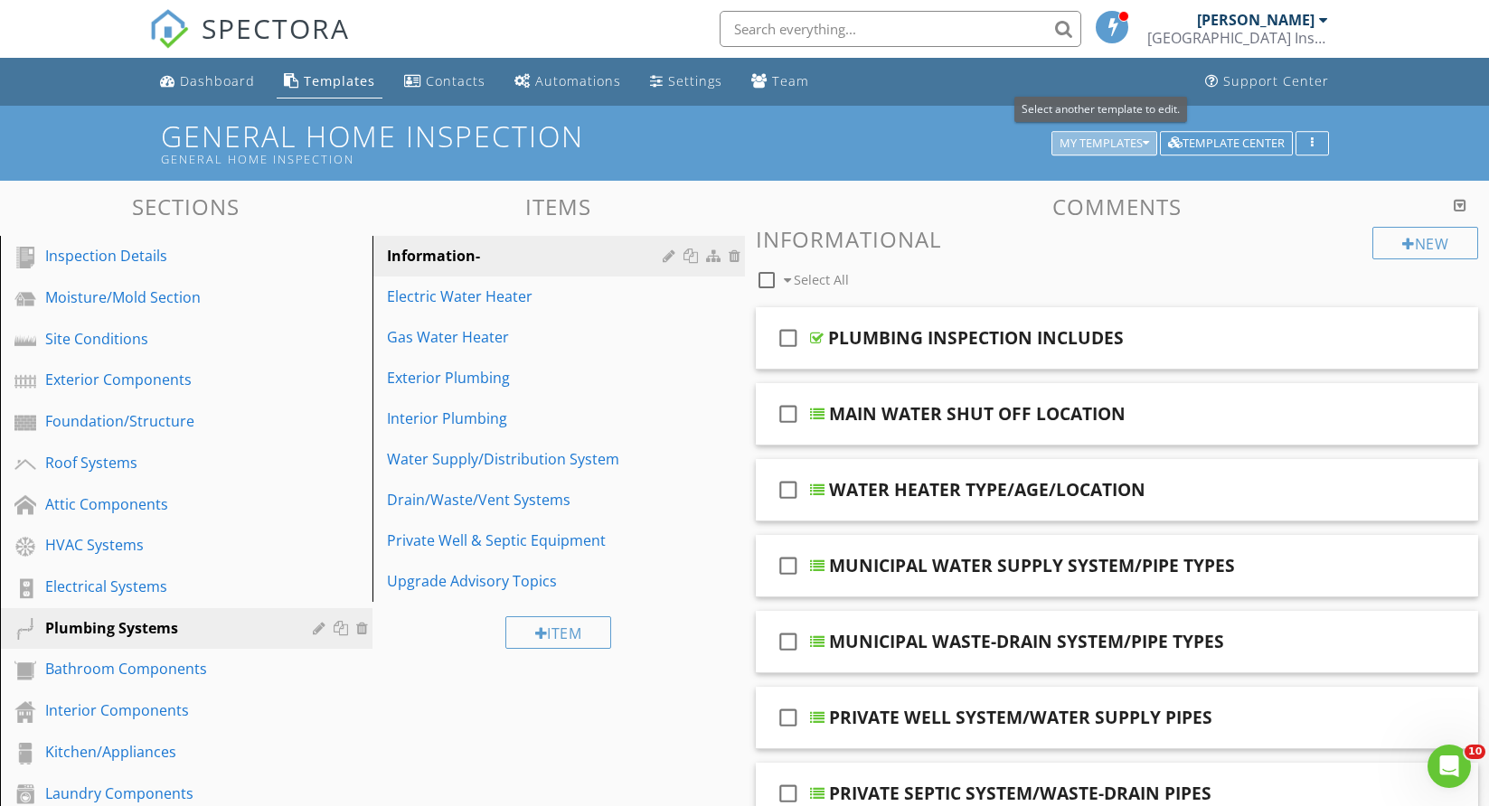
click at [1136, 137] on div "My Templates" at bounding box center [1103, 143] width 89 height 13
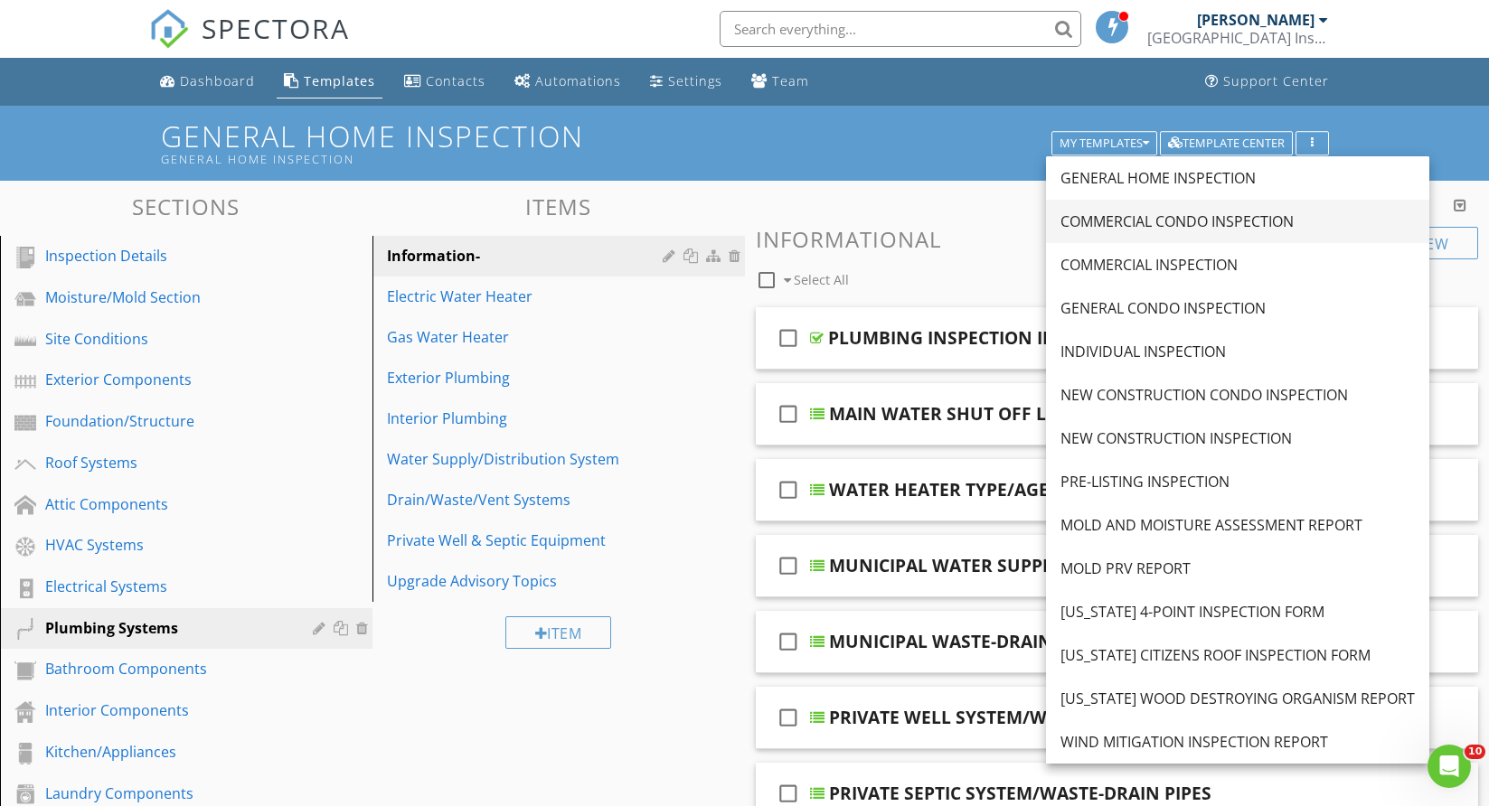
click at [1191, 212] on div "COMMERCIAL CONDO INSPECTION" at bounding box center [1237, 222] width 354 height 22
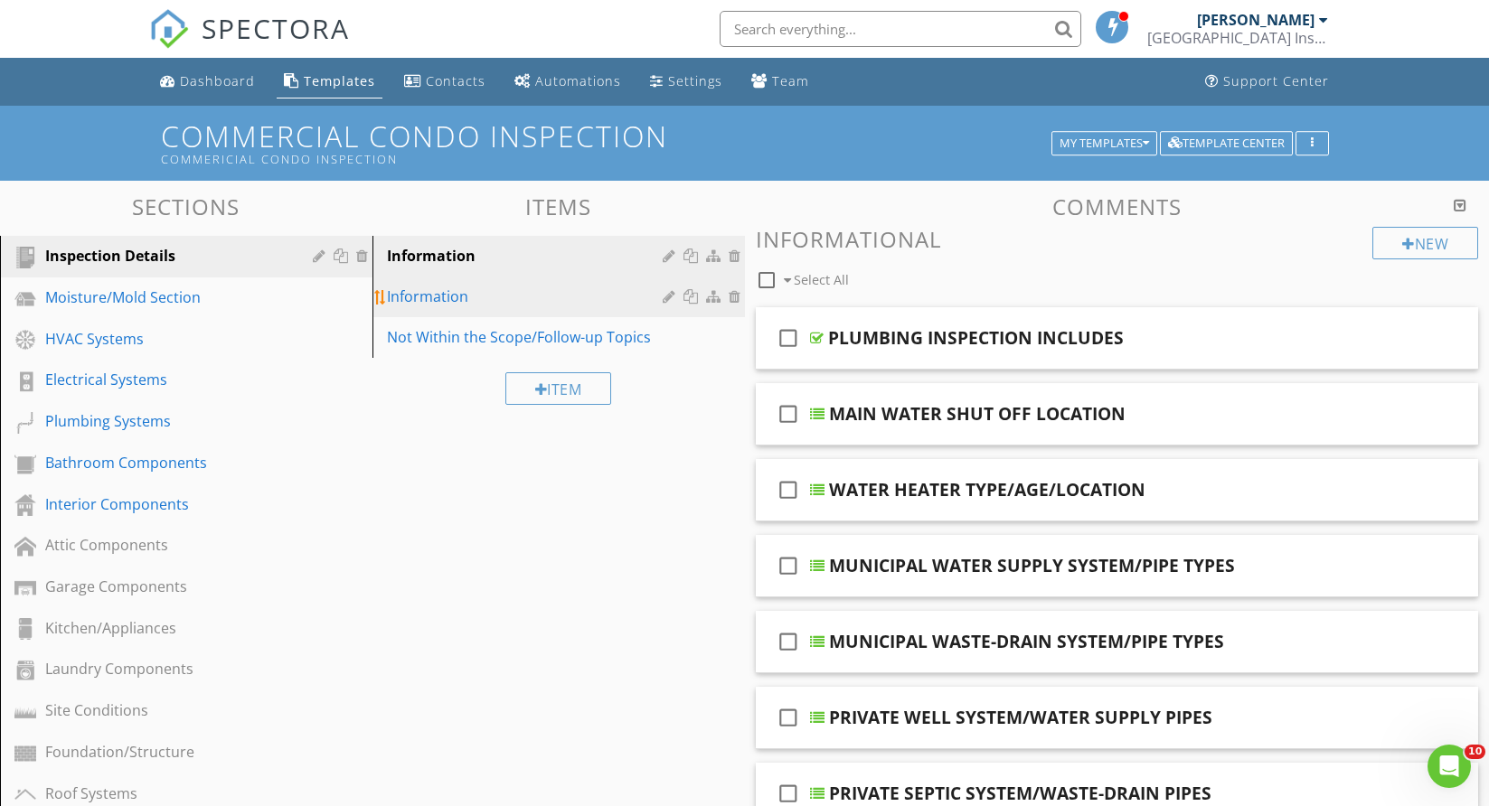
click at [733, 295] on div at bounding box center [737, 296] width 16 height 14
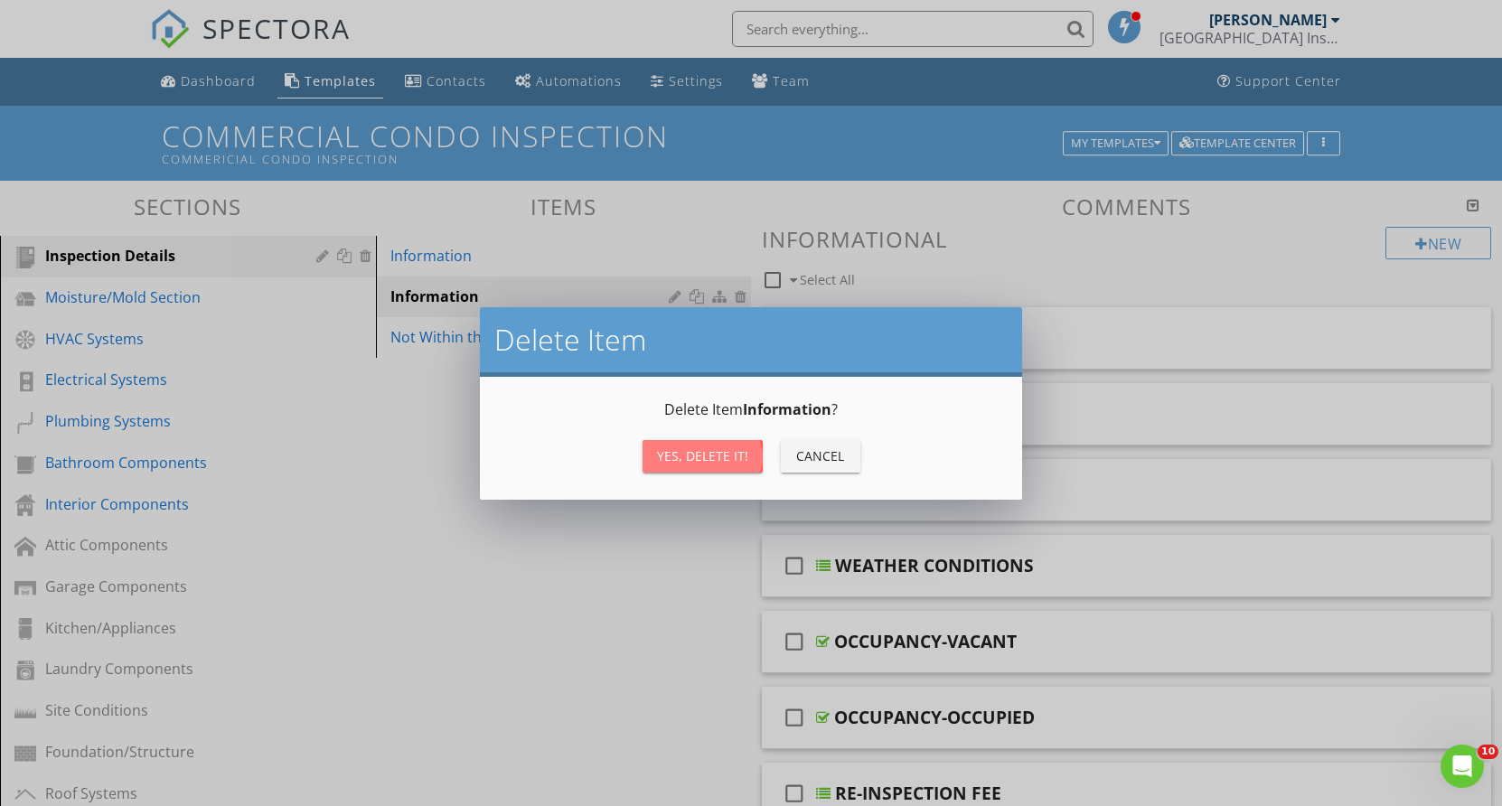
click at [685, 457] on div "Yes, Delete it!" at bounding box center [702, 456] width 91 height 19
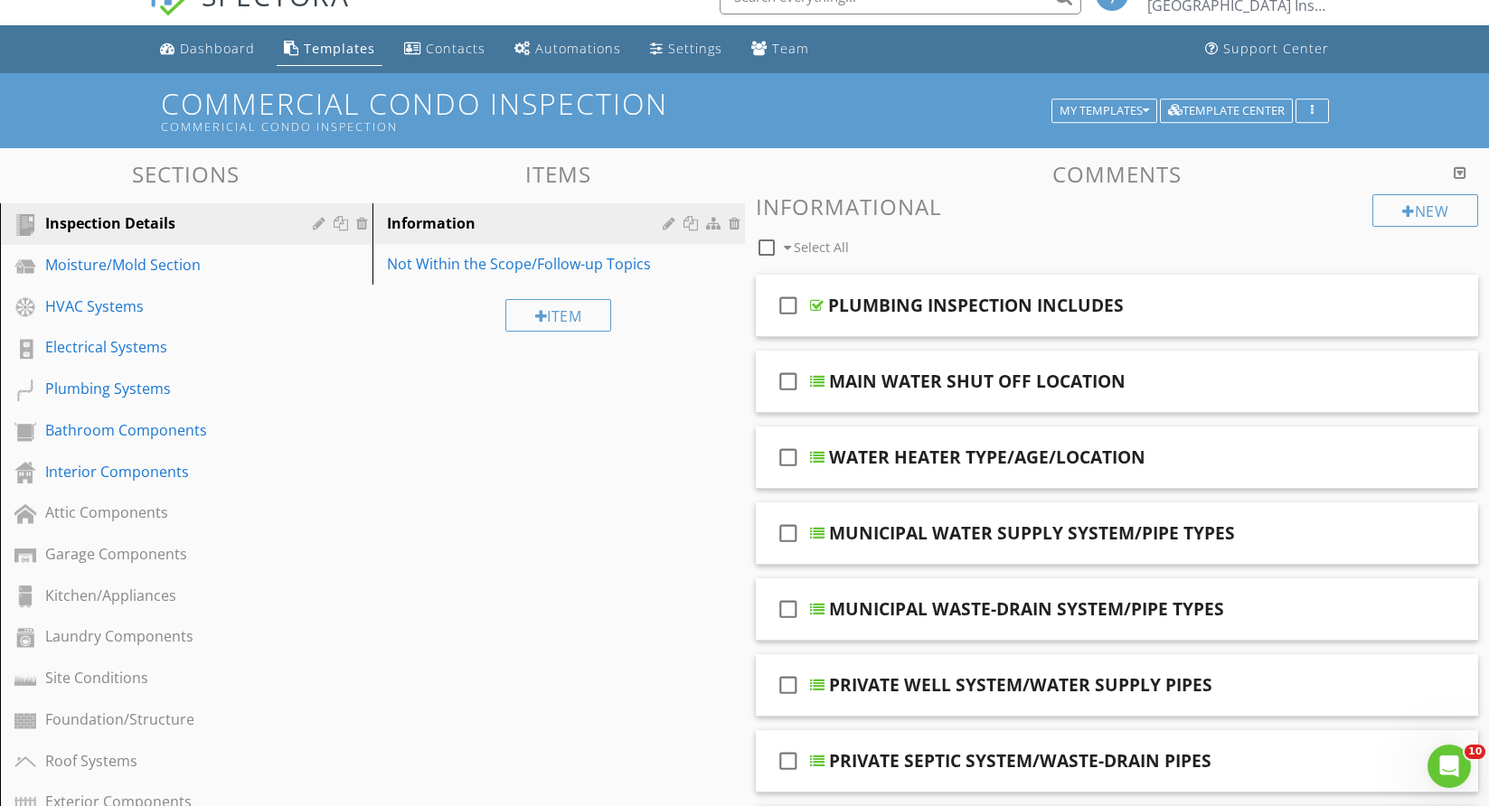
scroll to position [0, 0]
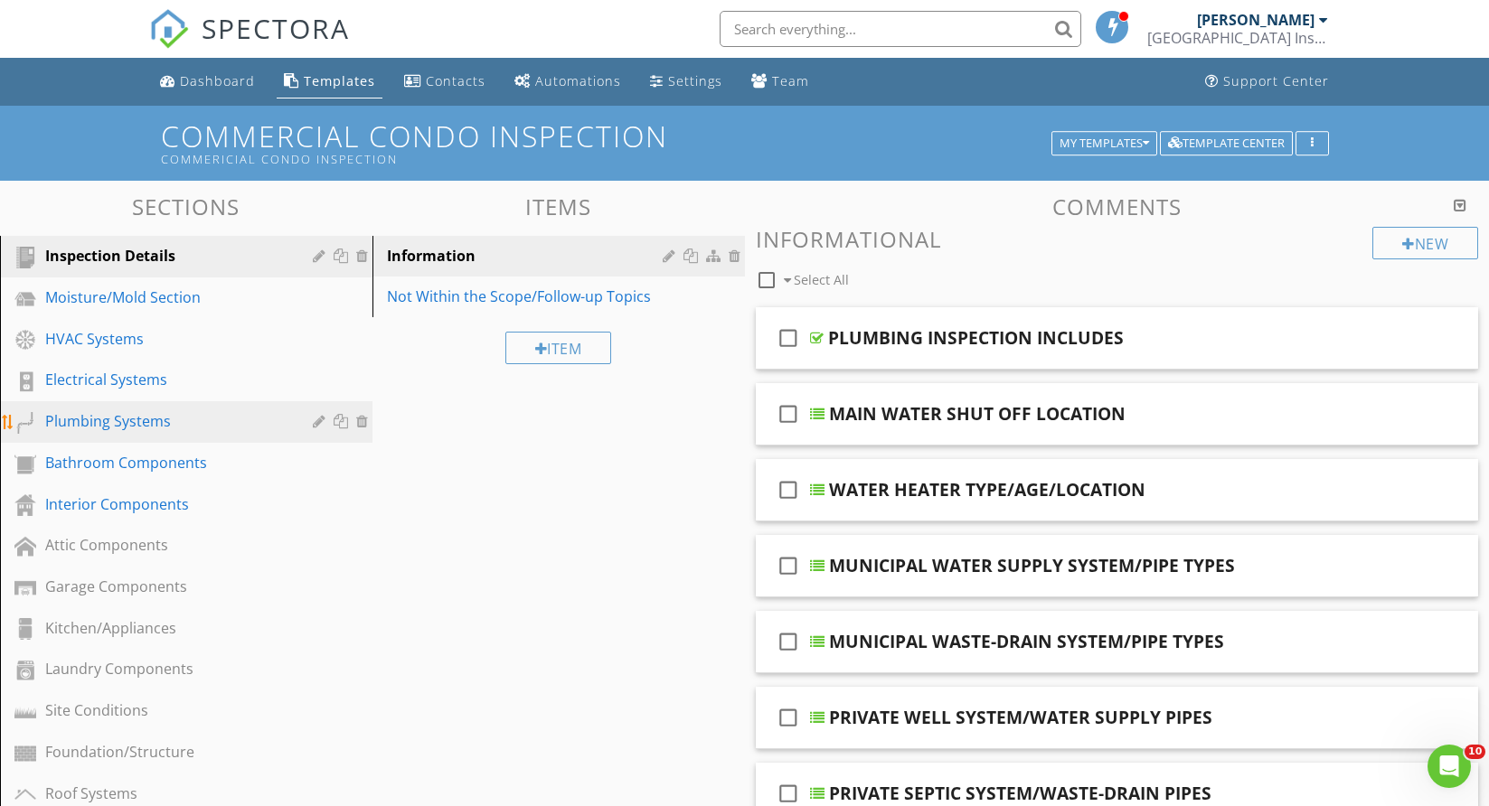
click at [108, 418] on div "Plumbing Systems" at bounding box center [165, 421] width 241 height 22
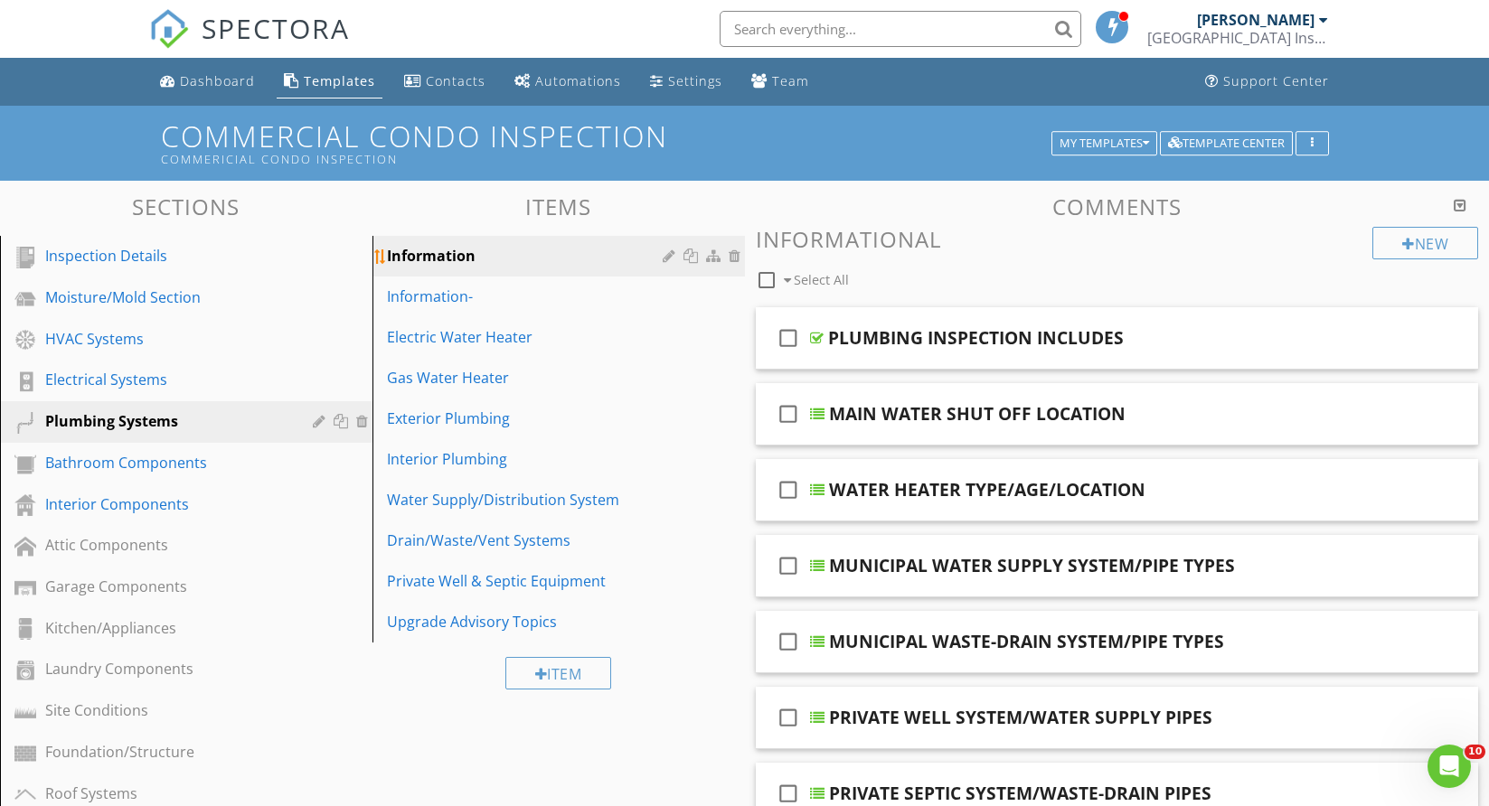
click at [732, 253] on div at bounding box center [737, 256] width 16 height 14
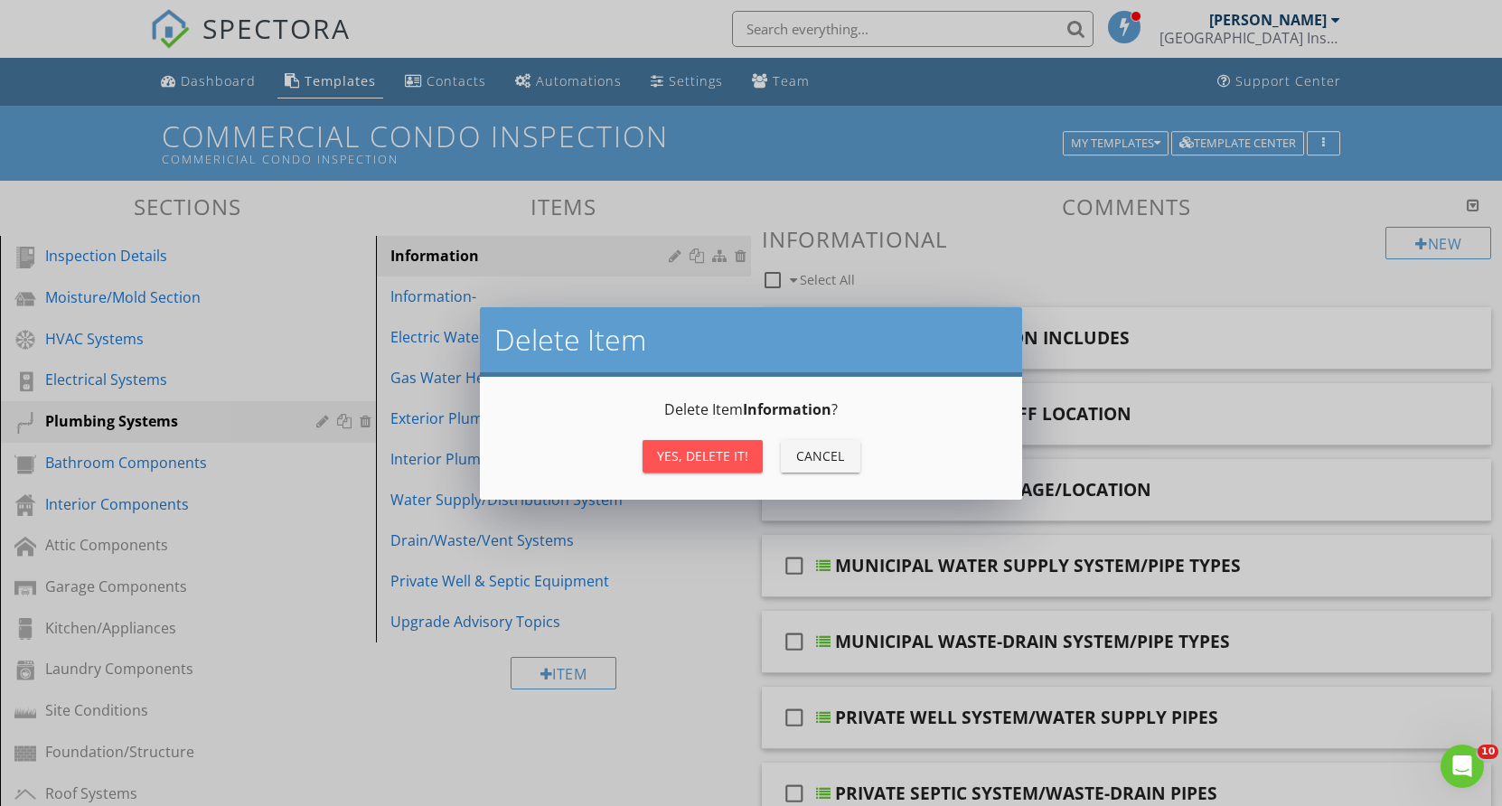
click at [683, 457] on div "Yes, Delete it!" at bounding box center [702, 456] width 91 height 19
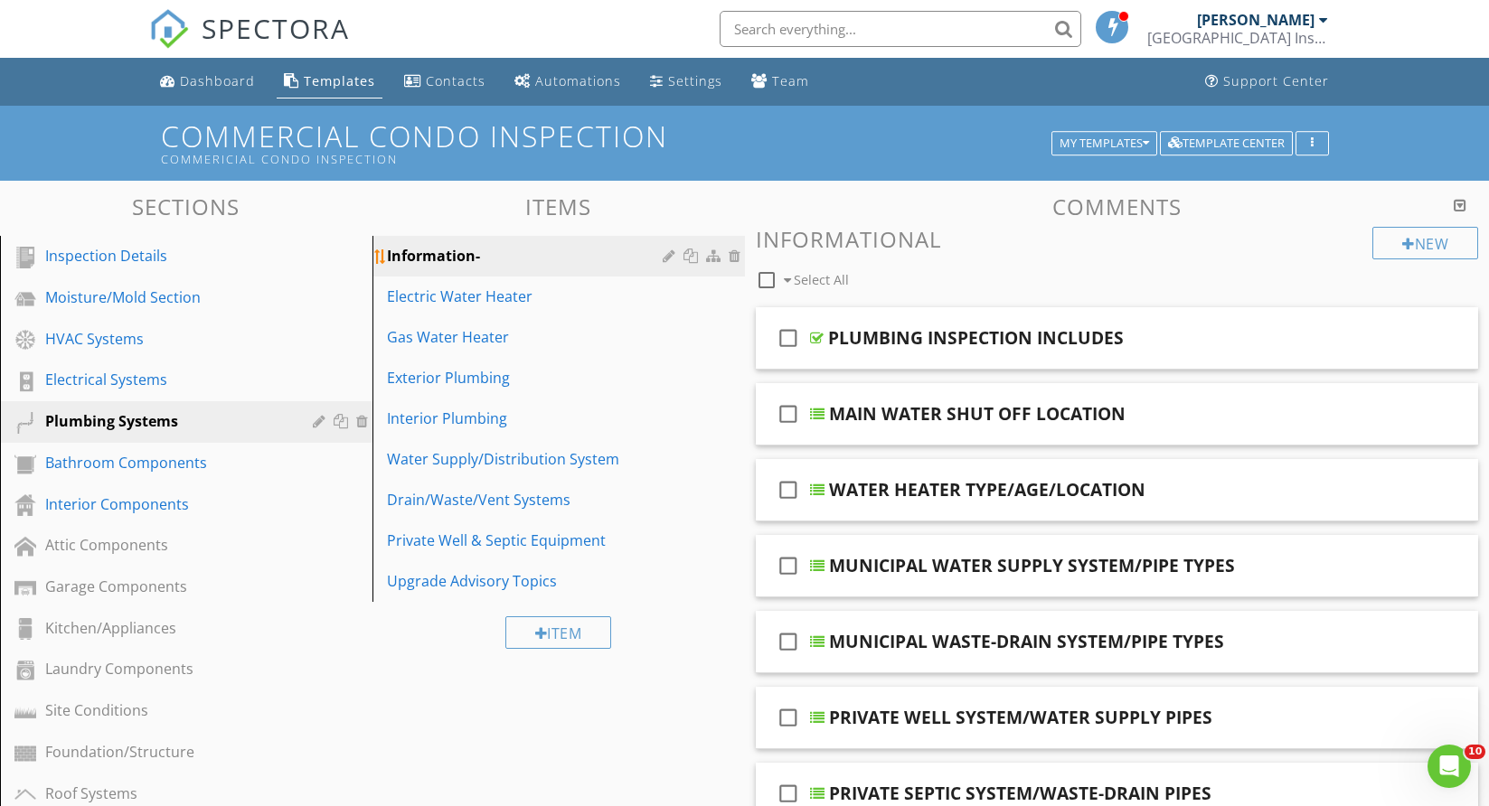
click at [663, 250] on div at bounding box center [671, 256] width 17 height 14
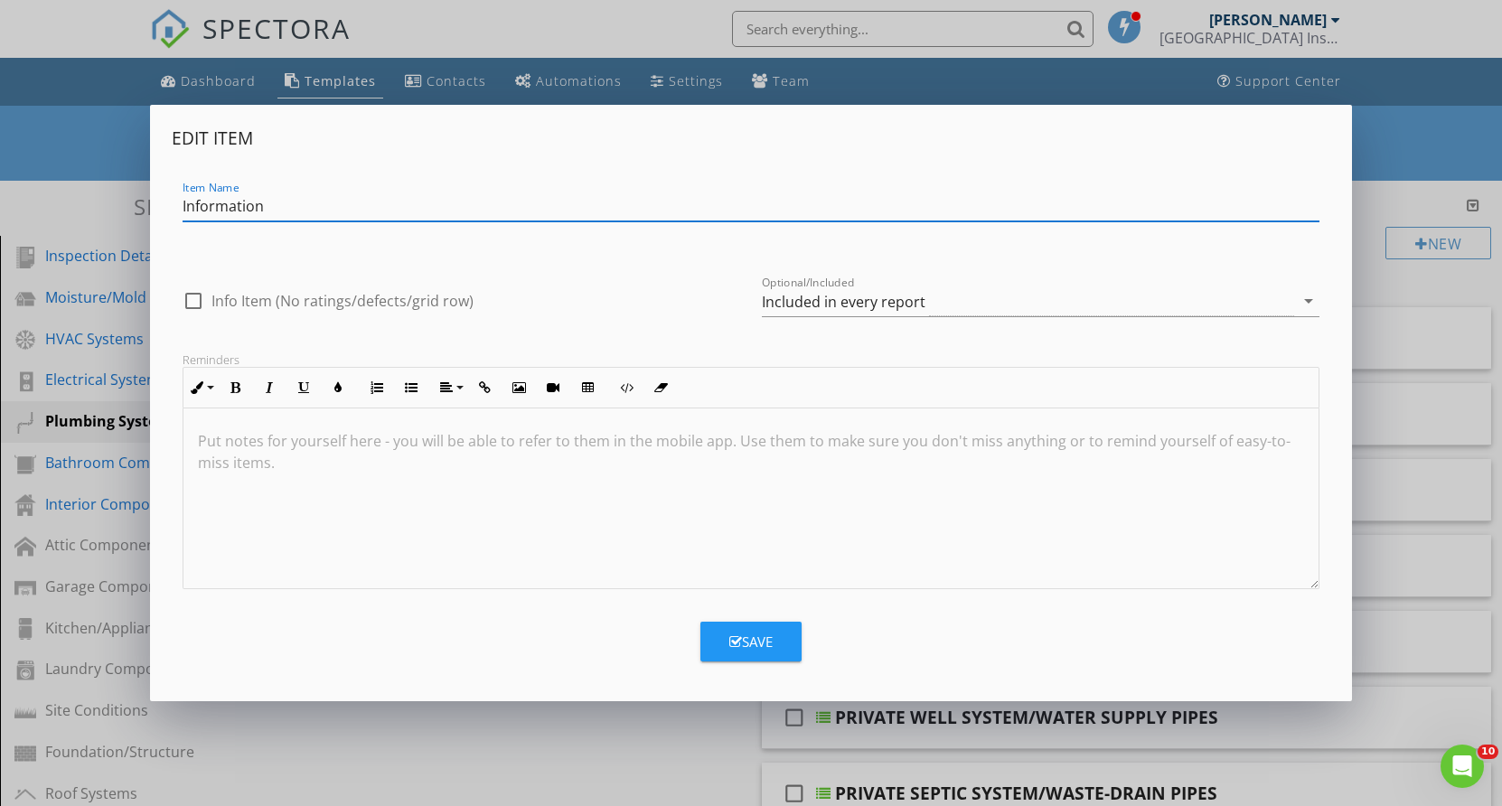
type input "Information"
click at [751, 645] on div "Save" at bounding box center [751, 642] width 43 height 21
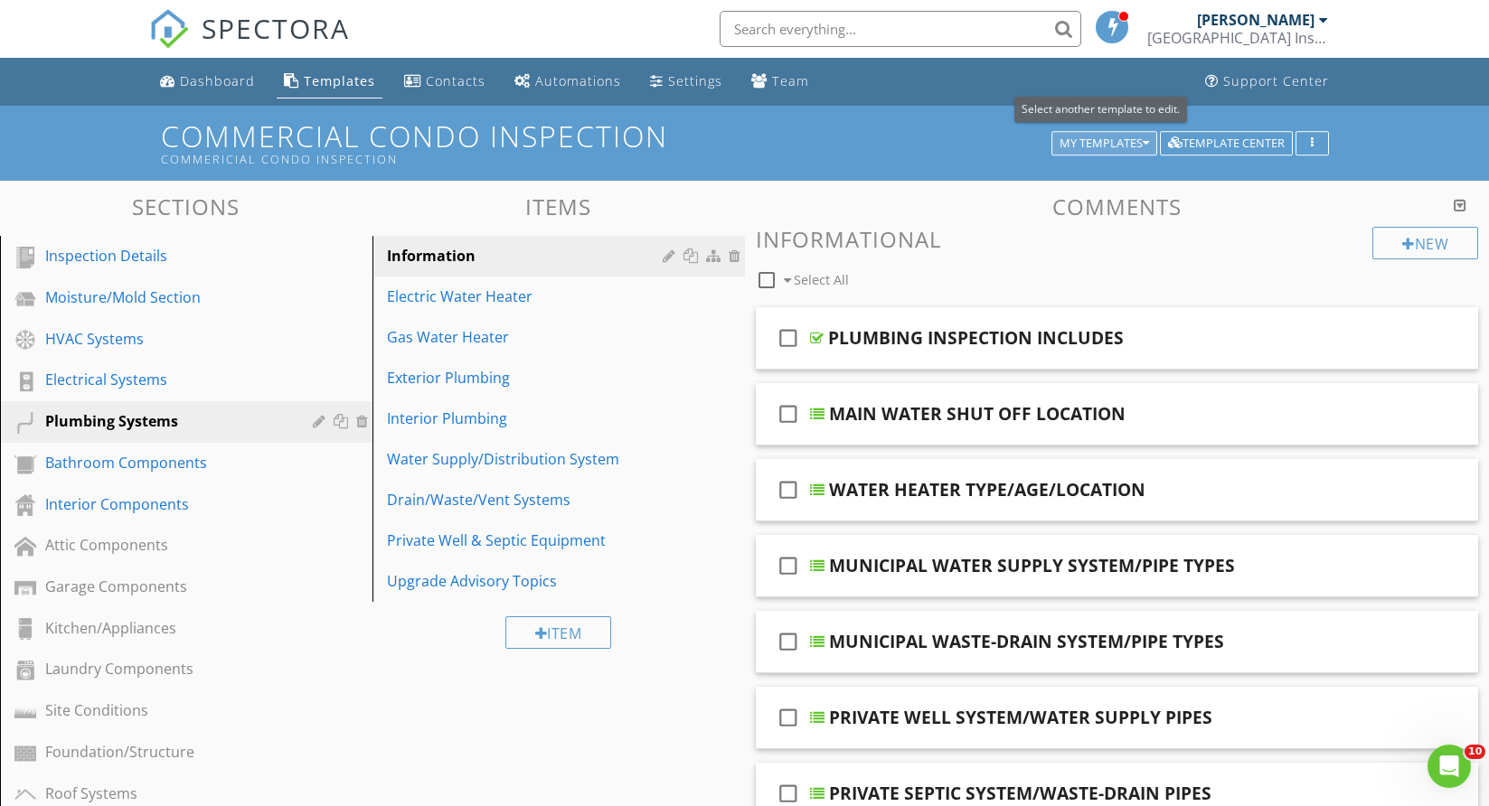
click at [1142, 132] on button "My Templates" at bounding box center [1104, 143] width 106 height 25
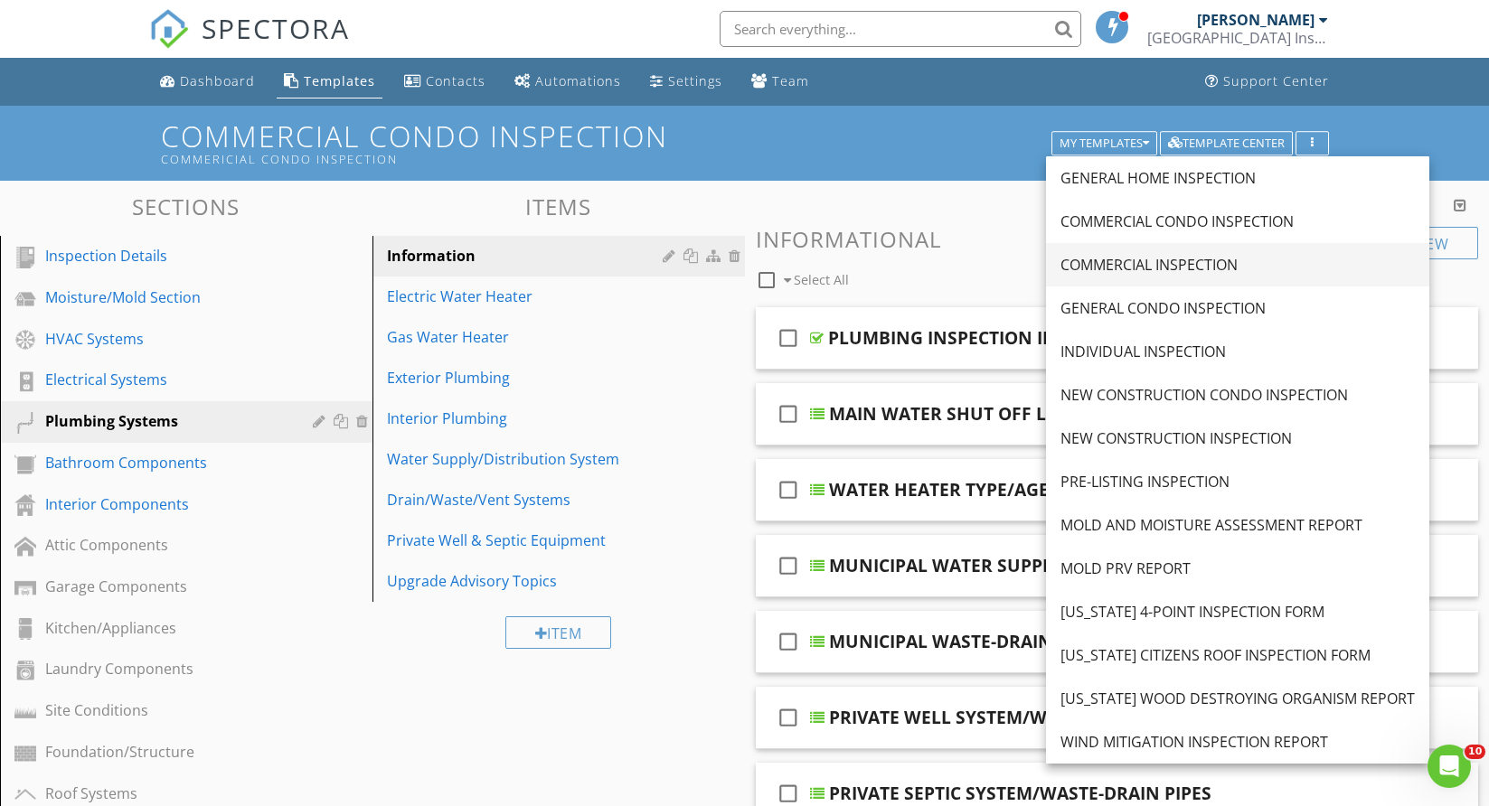
click at [1137, 262] on div "COMMERCIAL INSPECTION" at bounding box center [1237, 265] width 354 height 22
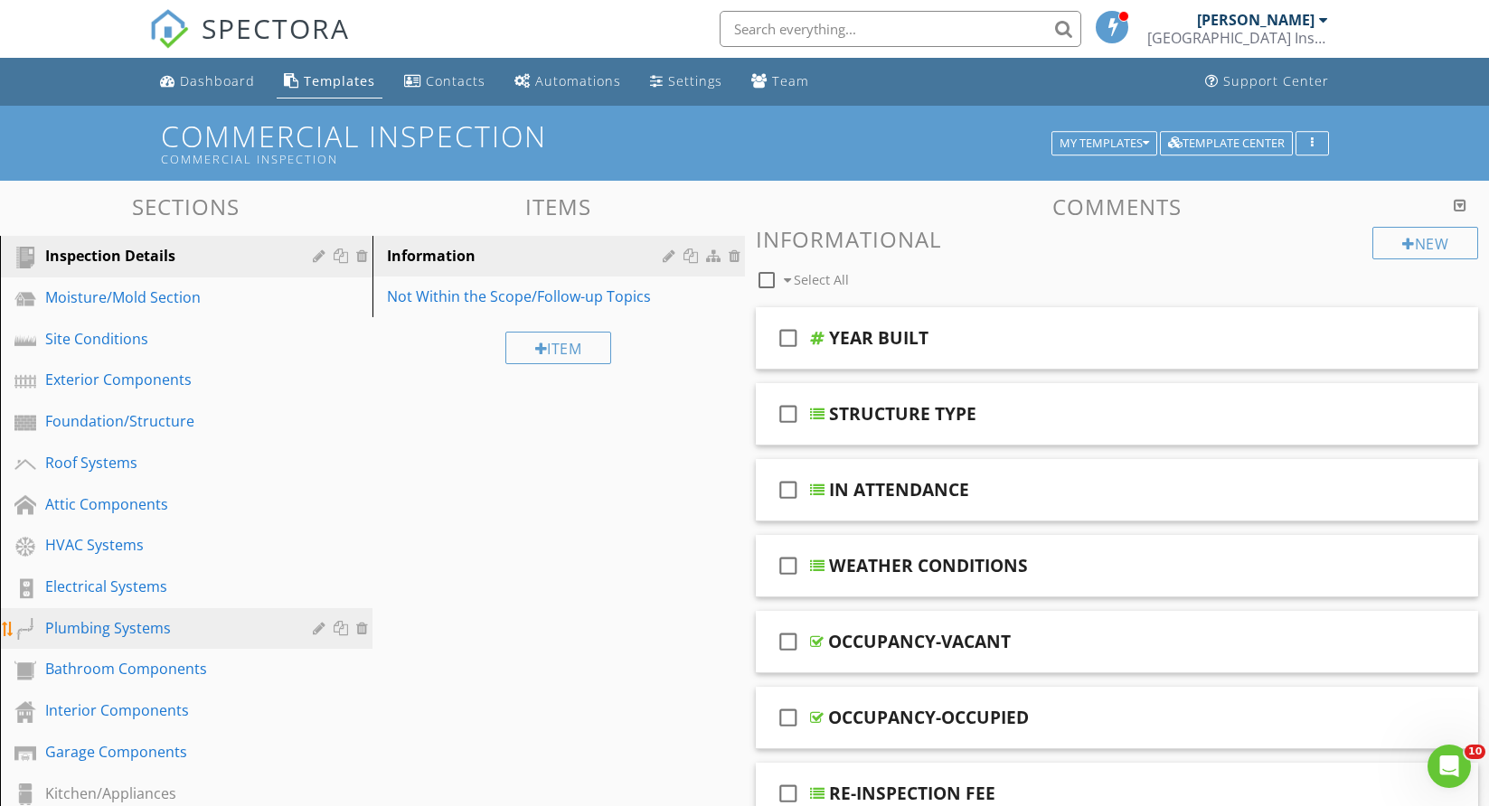
click at [123, 624] on div "Plumbing Systems" at bounding box center [165, 628] width 241 height 22
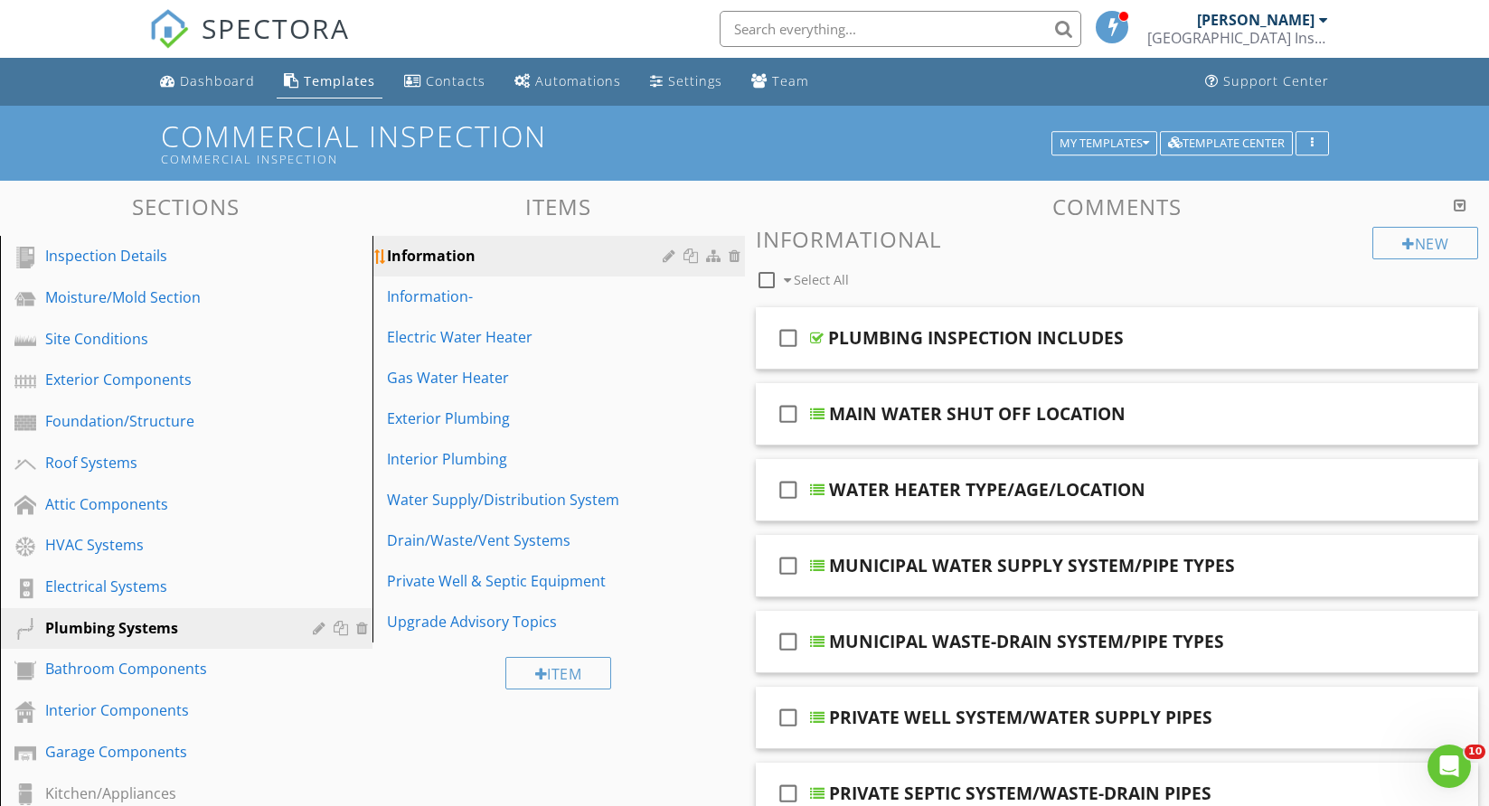
click at [733, 255] on div at bounding box center [737, 256] width 16 height 14
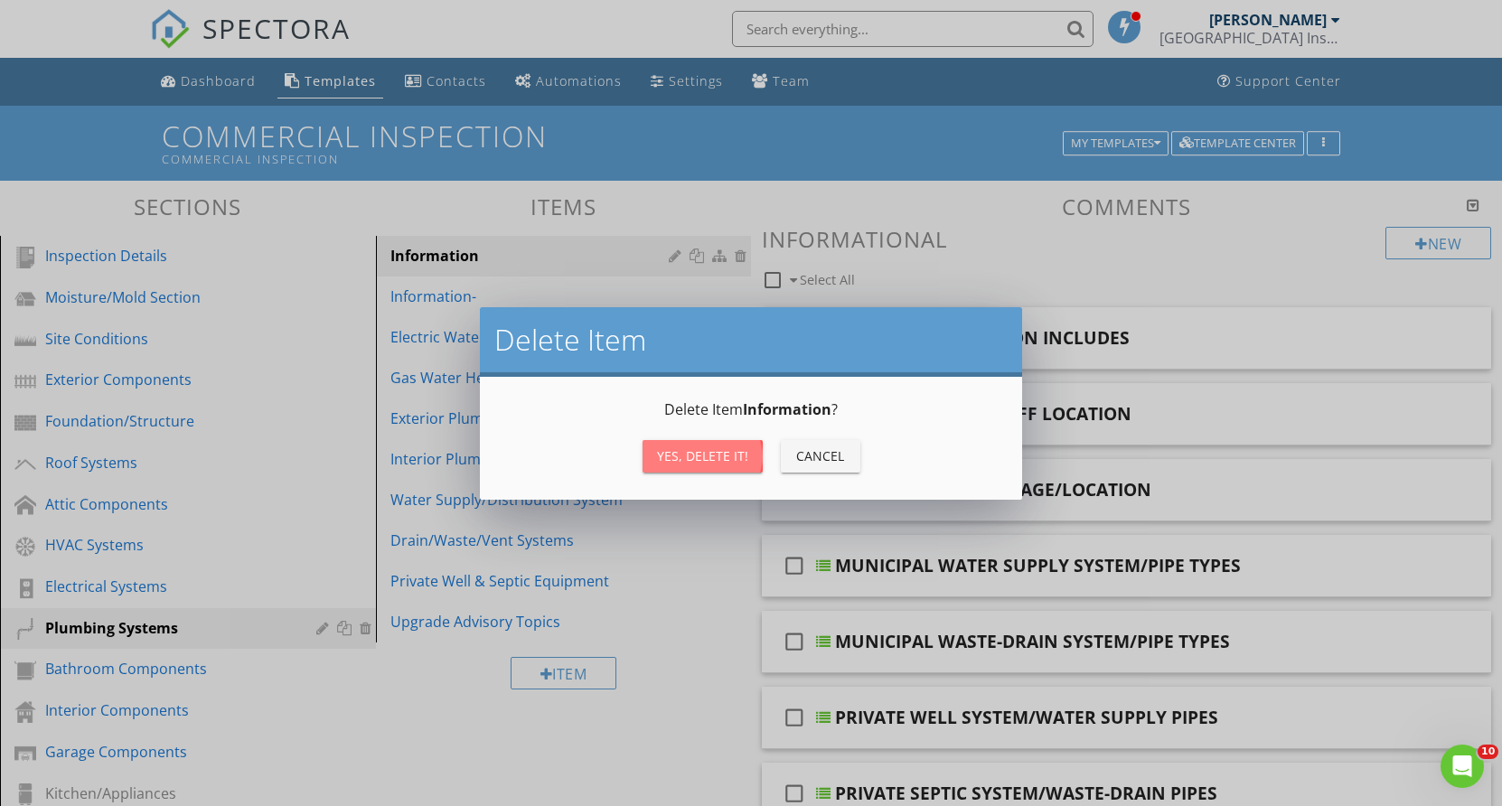
click at [680, 458] on div "Yes, Delete it!" at bounding box center [702, 456] width 91 height 19
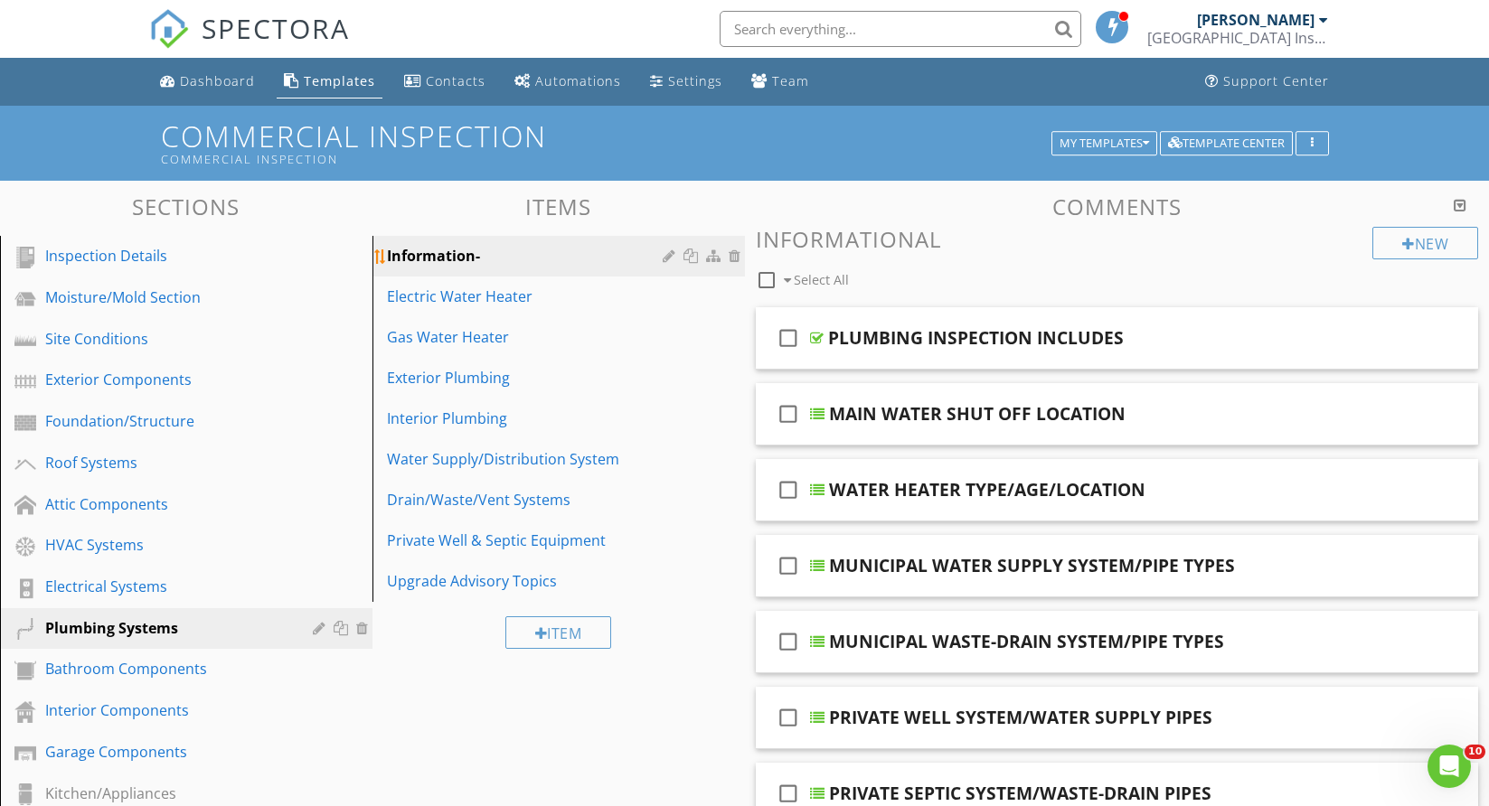
click at [663, 254] on div at bounding box center [671, 256] width 17 height 14
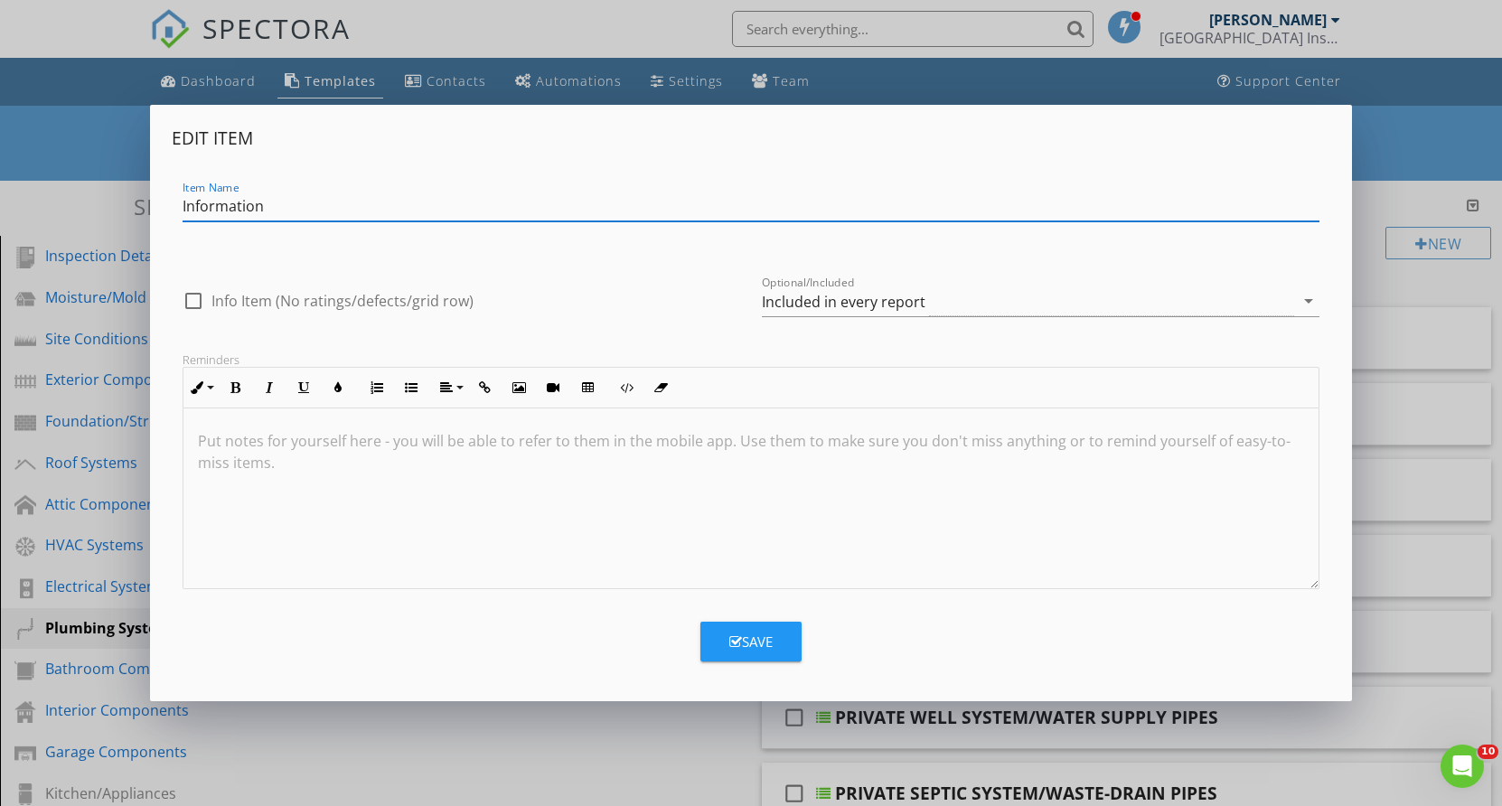
type input "Information"
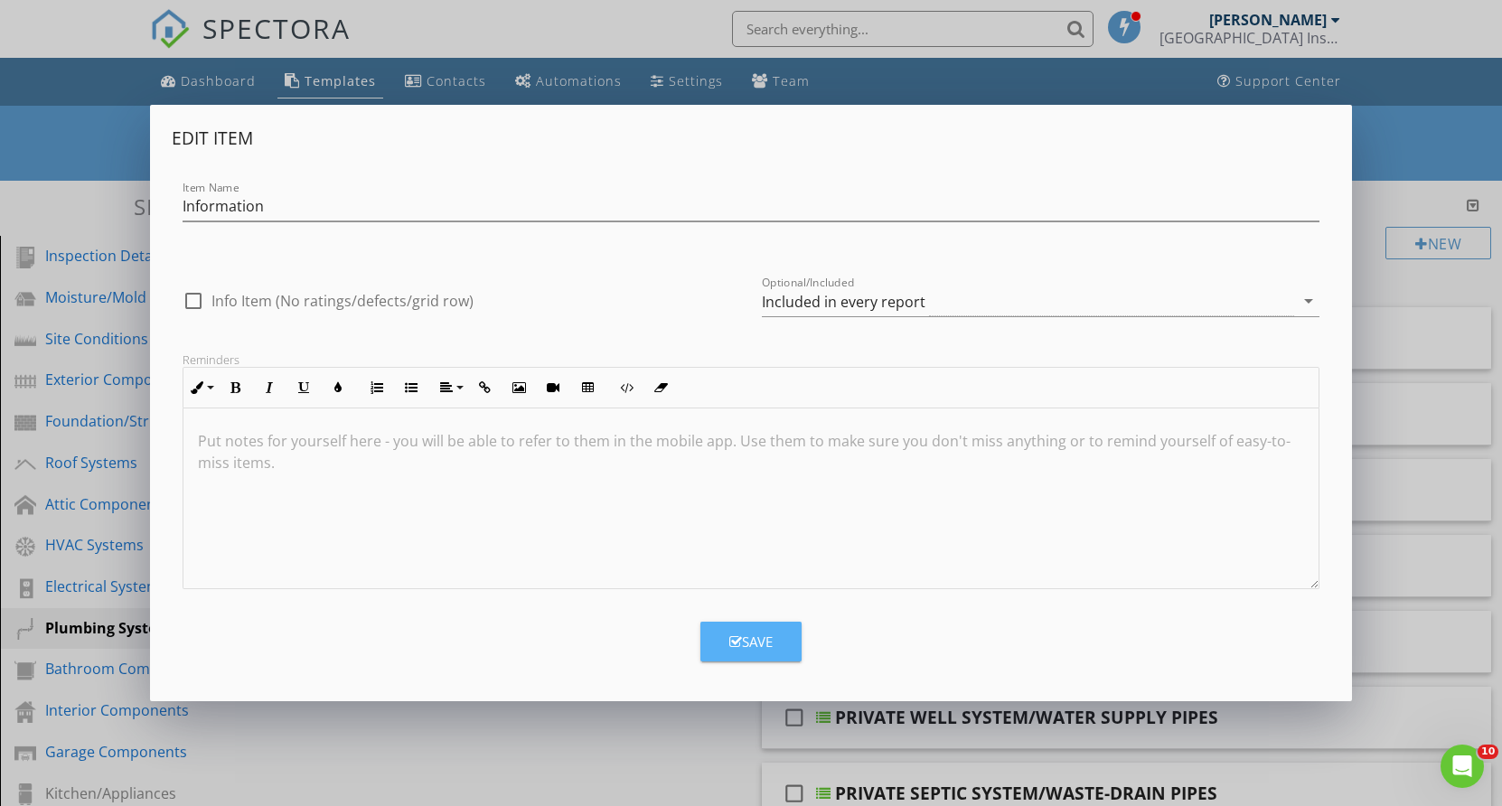
click at [755, 645] on div "Save" at bounding box center [751, 642] width 43 height 21
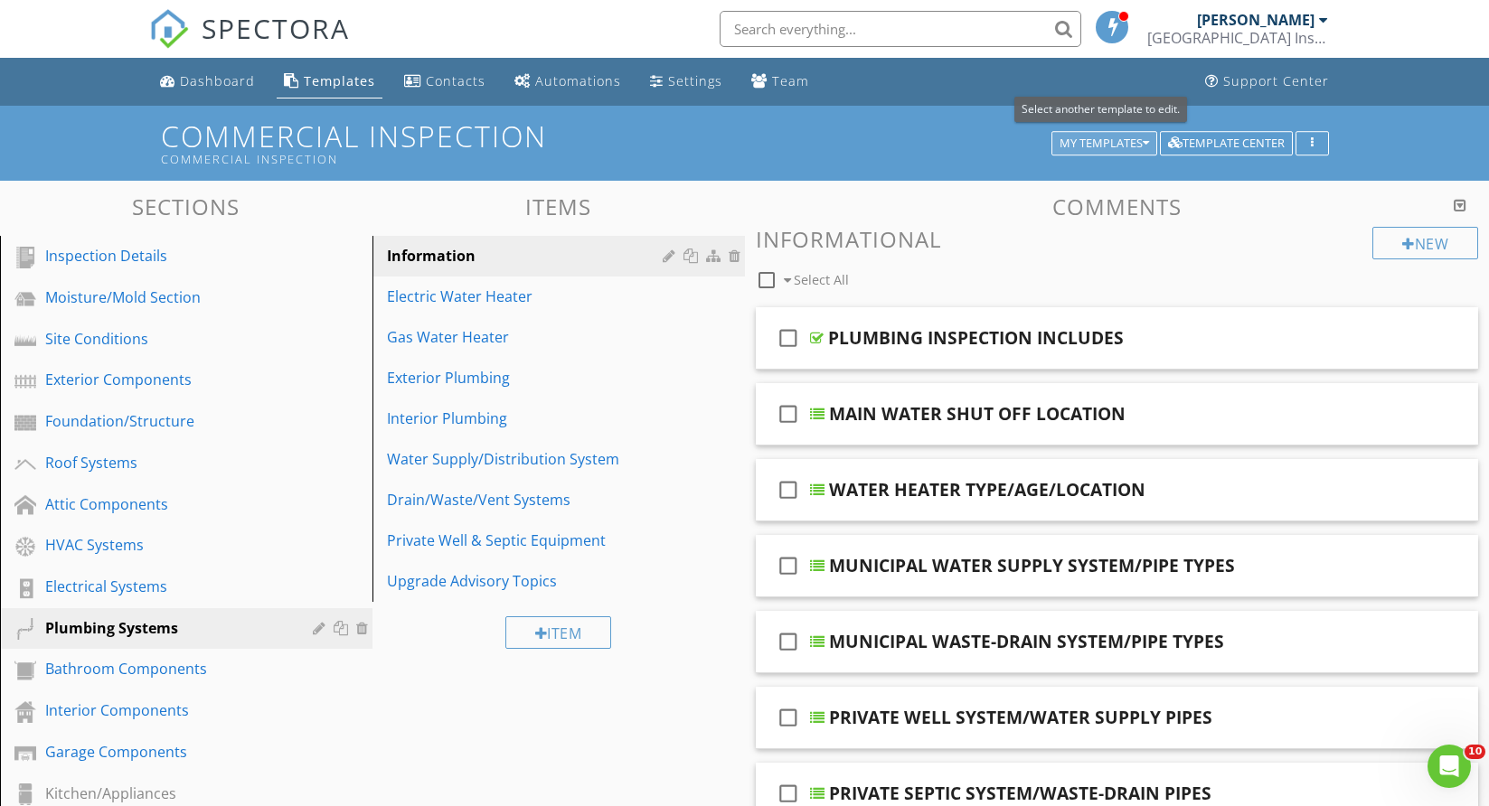
click at [1143, 133] on button "My Templates" at bounding box center [1104, 143] width 106 height 25
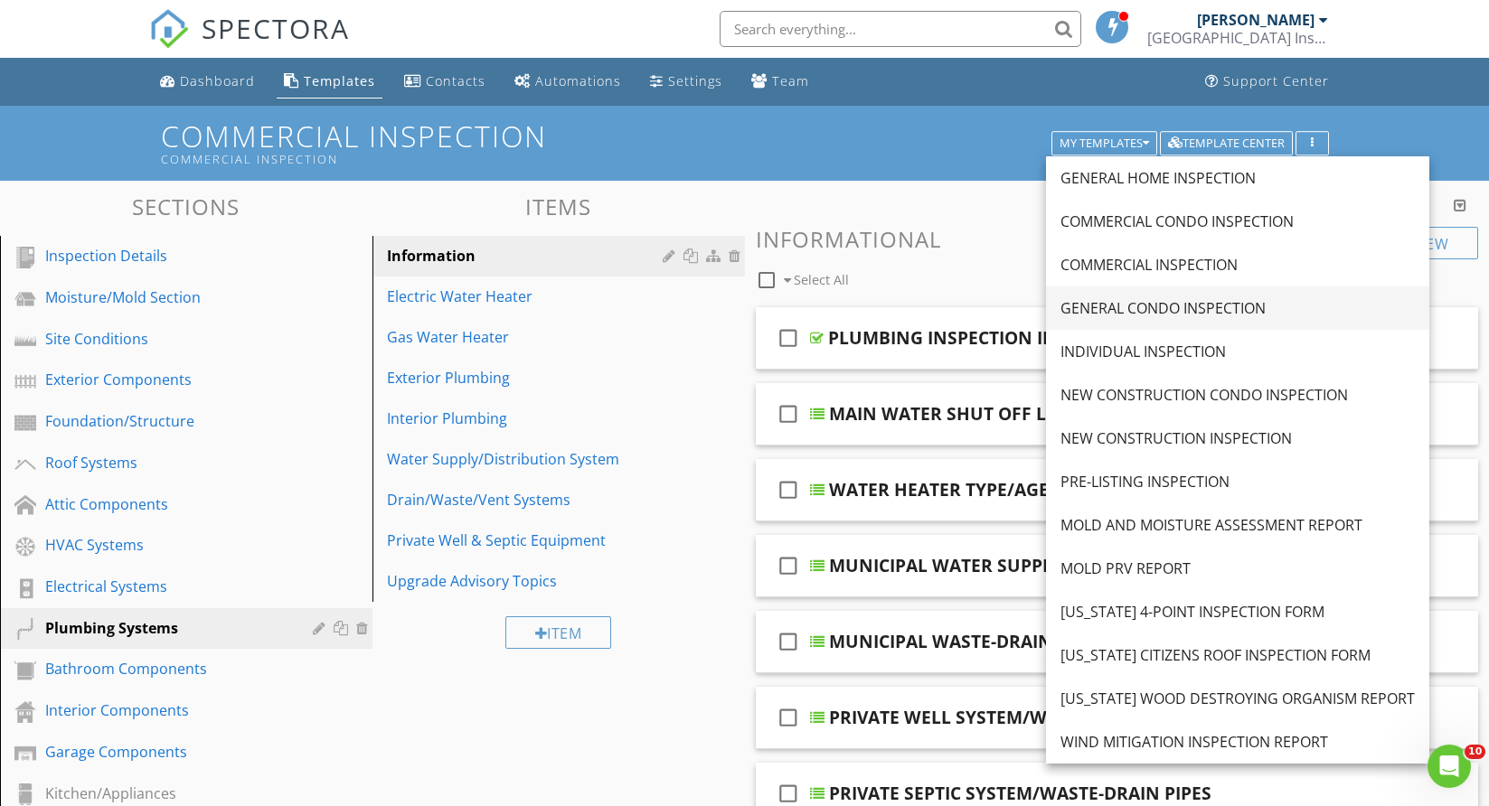
click at [1133, 306] on div "GENERAL CONDO INSPECTION" at bounding box center [1237, 308] width 354 height 22
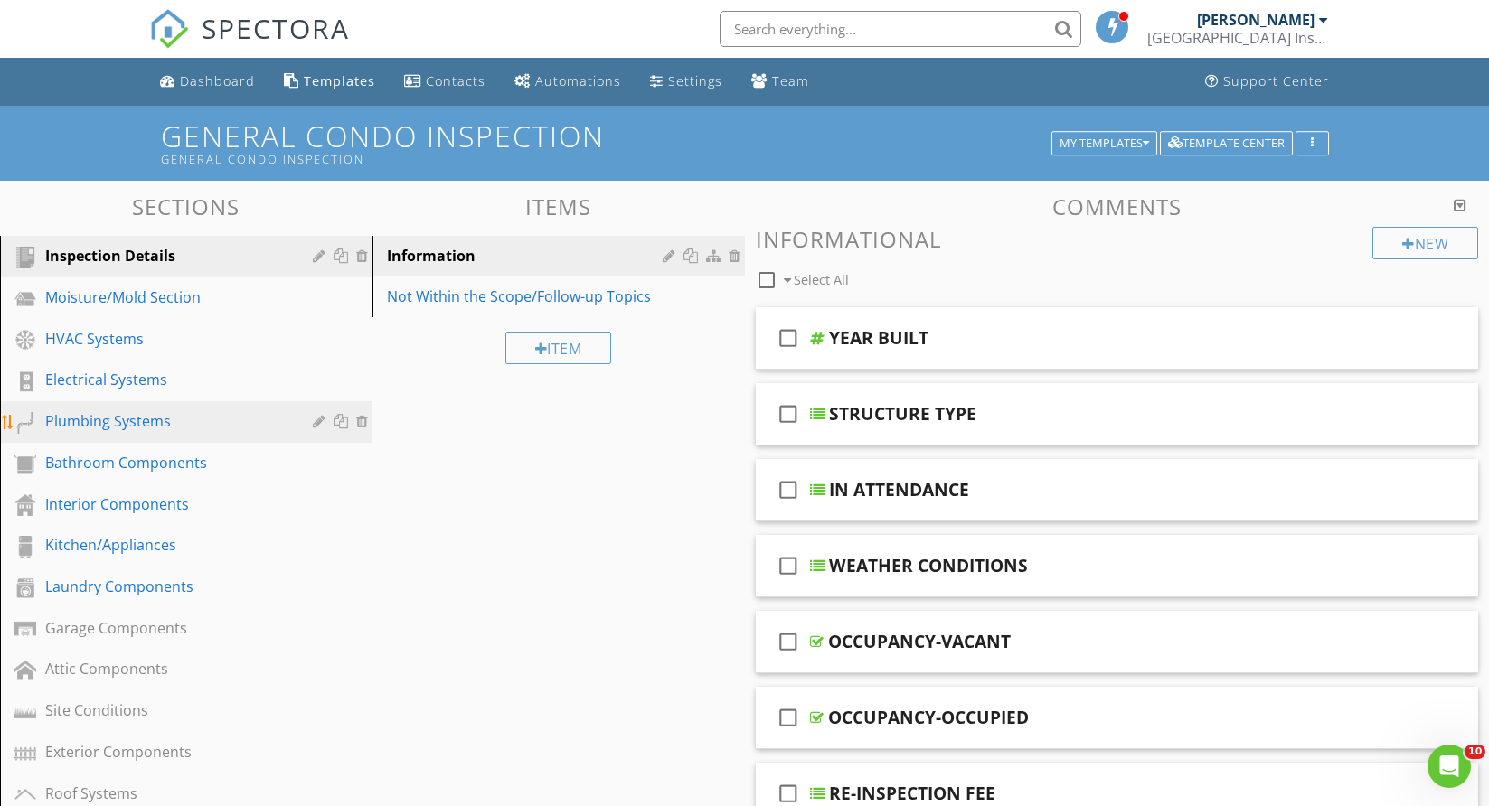
click at [134, 418] on div "Plumbing Systems" at bounding box center [165, 421] width 241 height 22
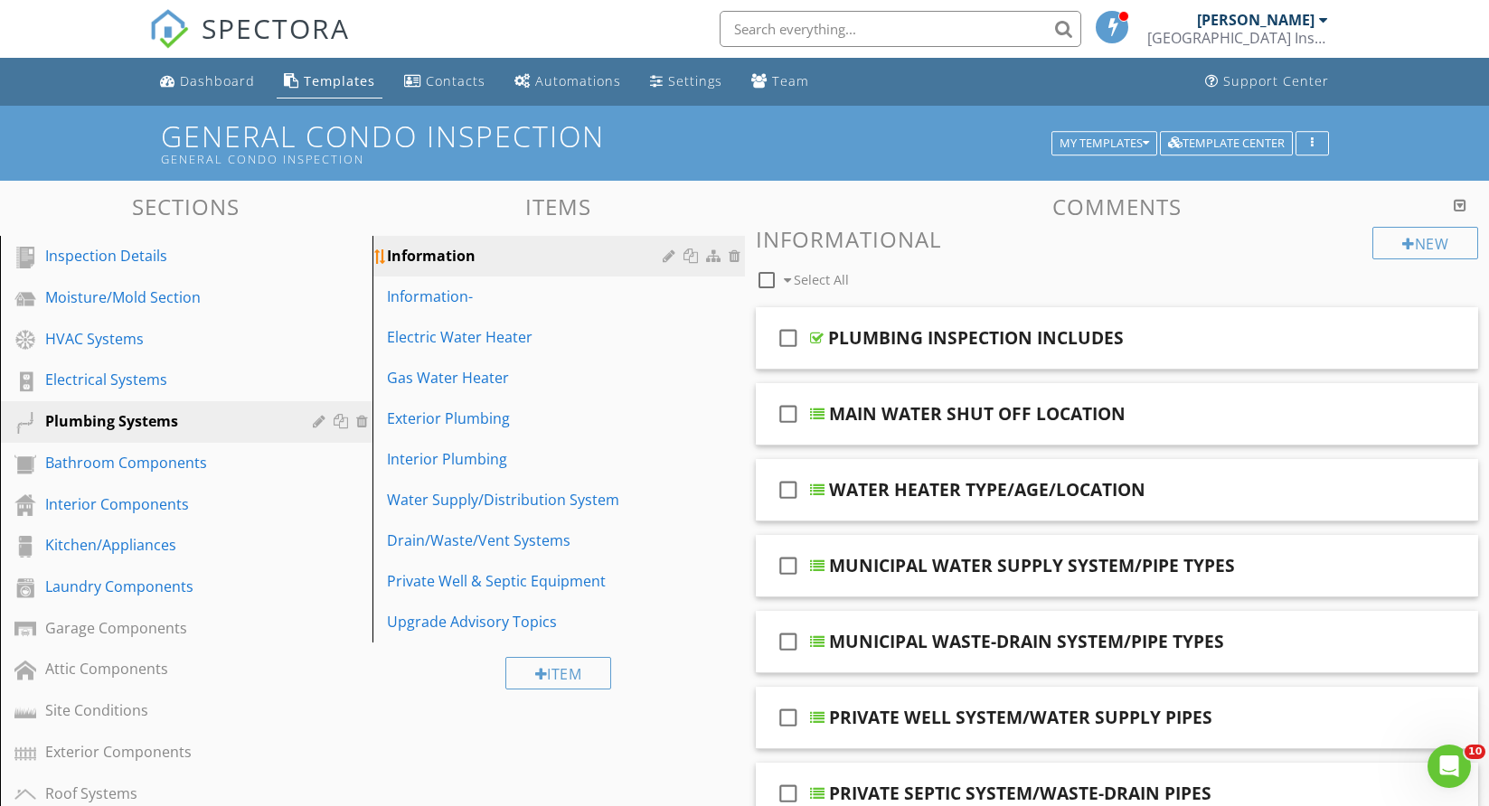
click at [732, 253] on div at bounding box center [737, 256] width 16 height 14
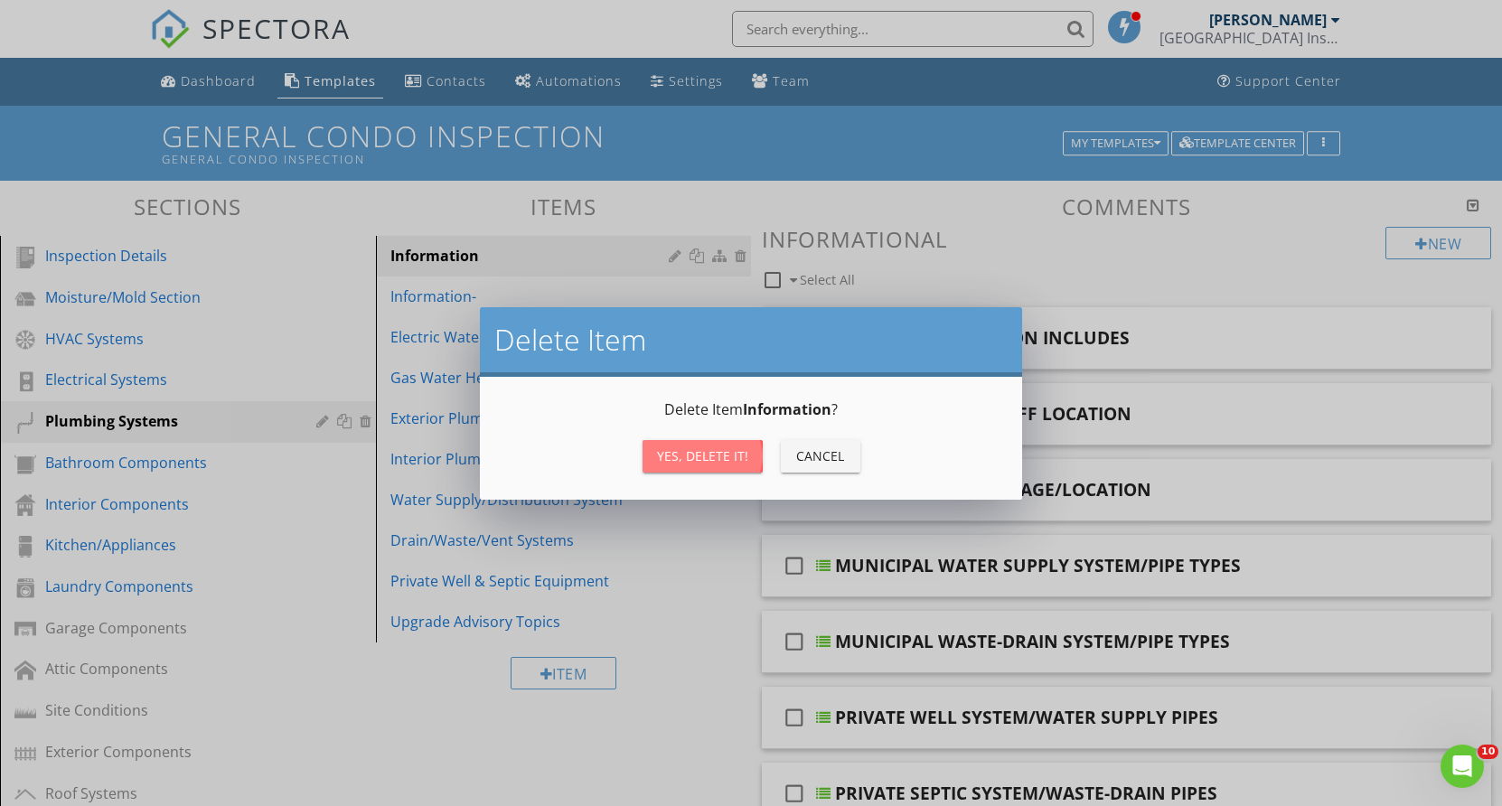
click at [711, 456] on div "Yes, Delete it!" at bounding box center [702, 456] width 91 height 19
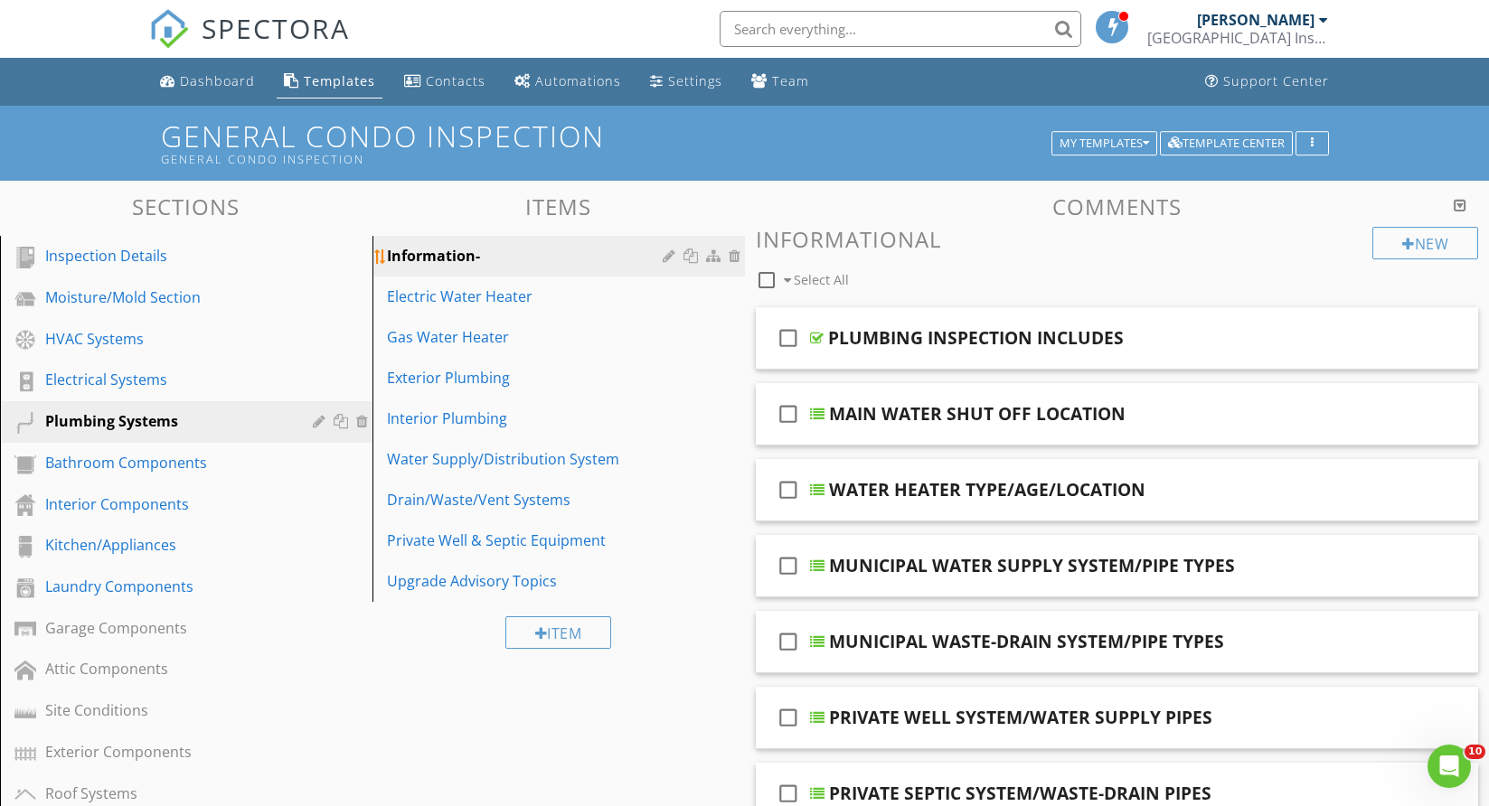
click at [668, 255] on div at bounding box center [671, 256] width 17 height 14
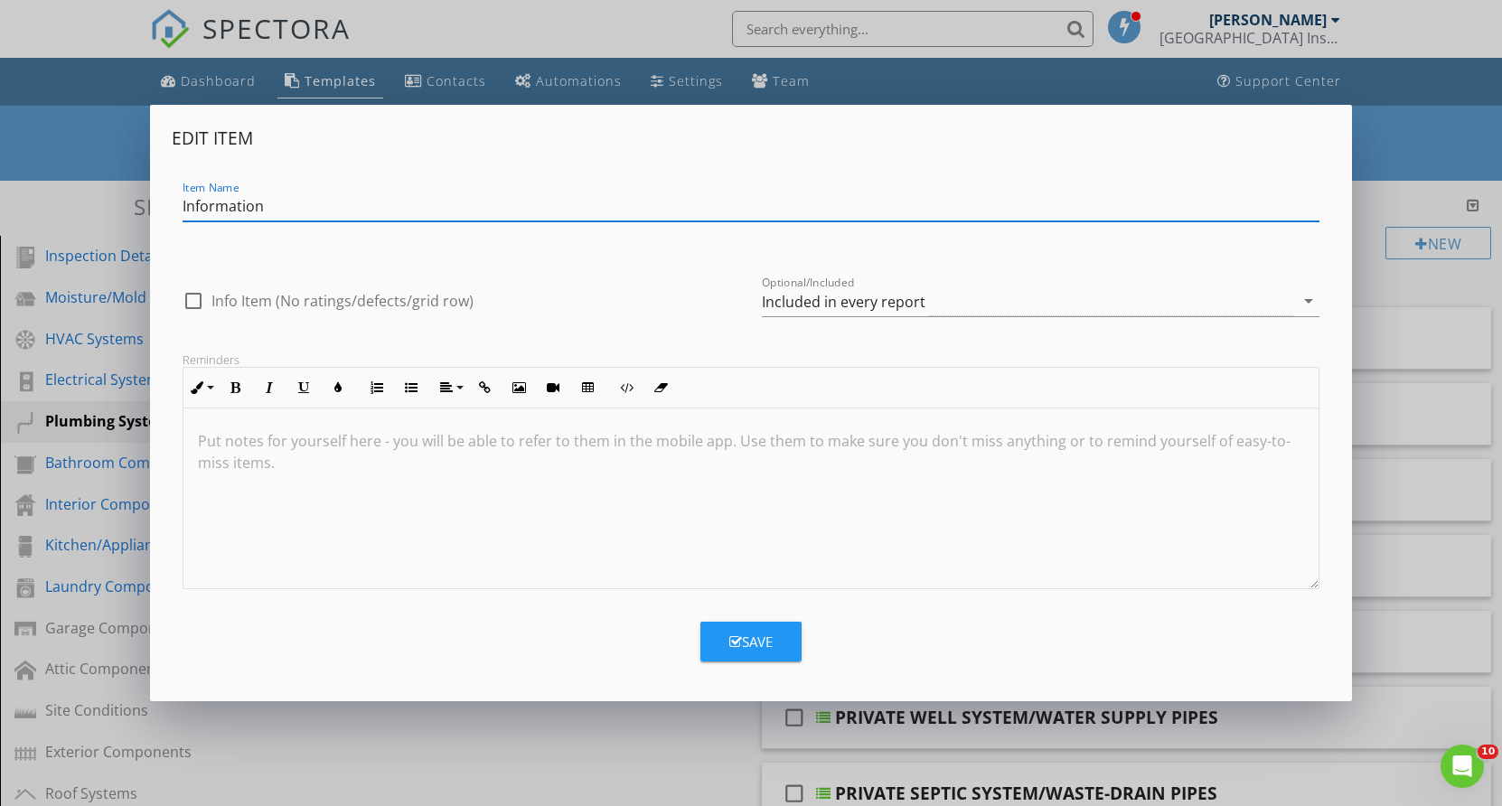
type input "Information"
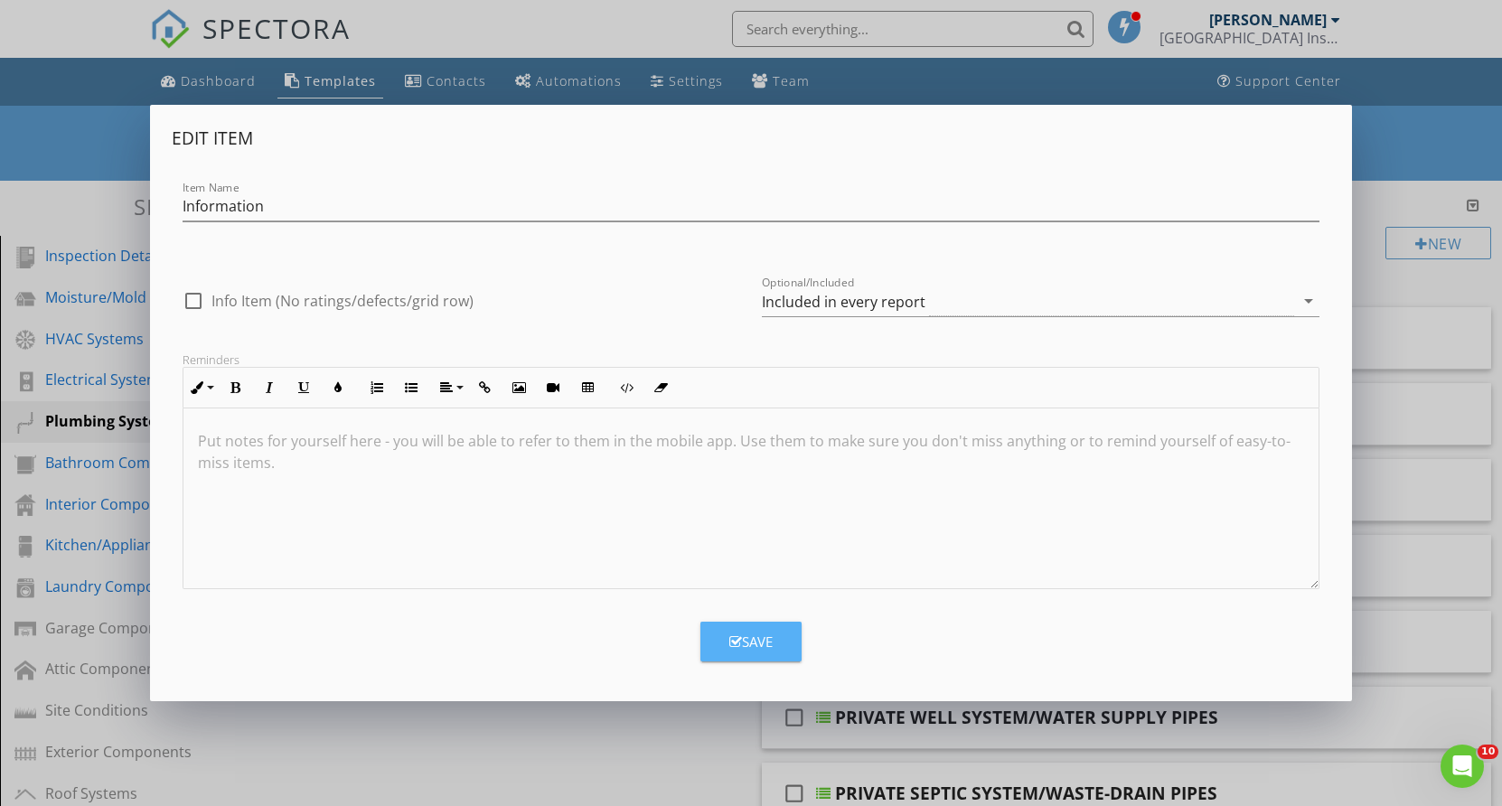
click at [752, 630] on button "Save" at bounding box center [751, 642] width 101 height 40
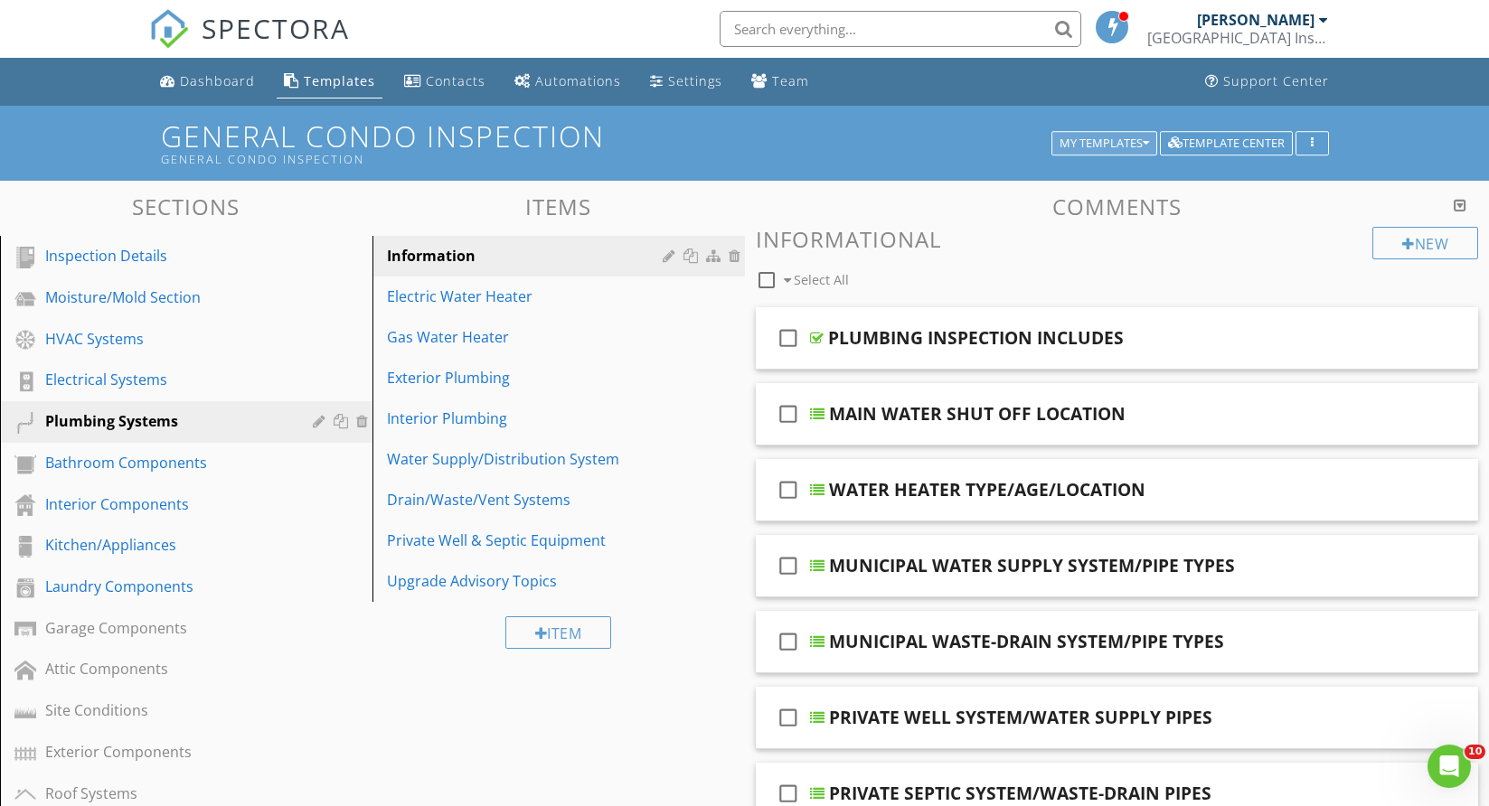
click at [1144, 134] on button "My Templates" at bounding box center [1104, 143] width 106 height 25
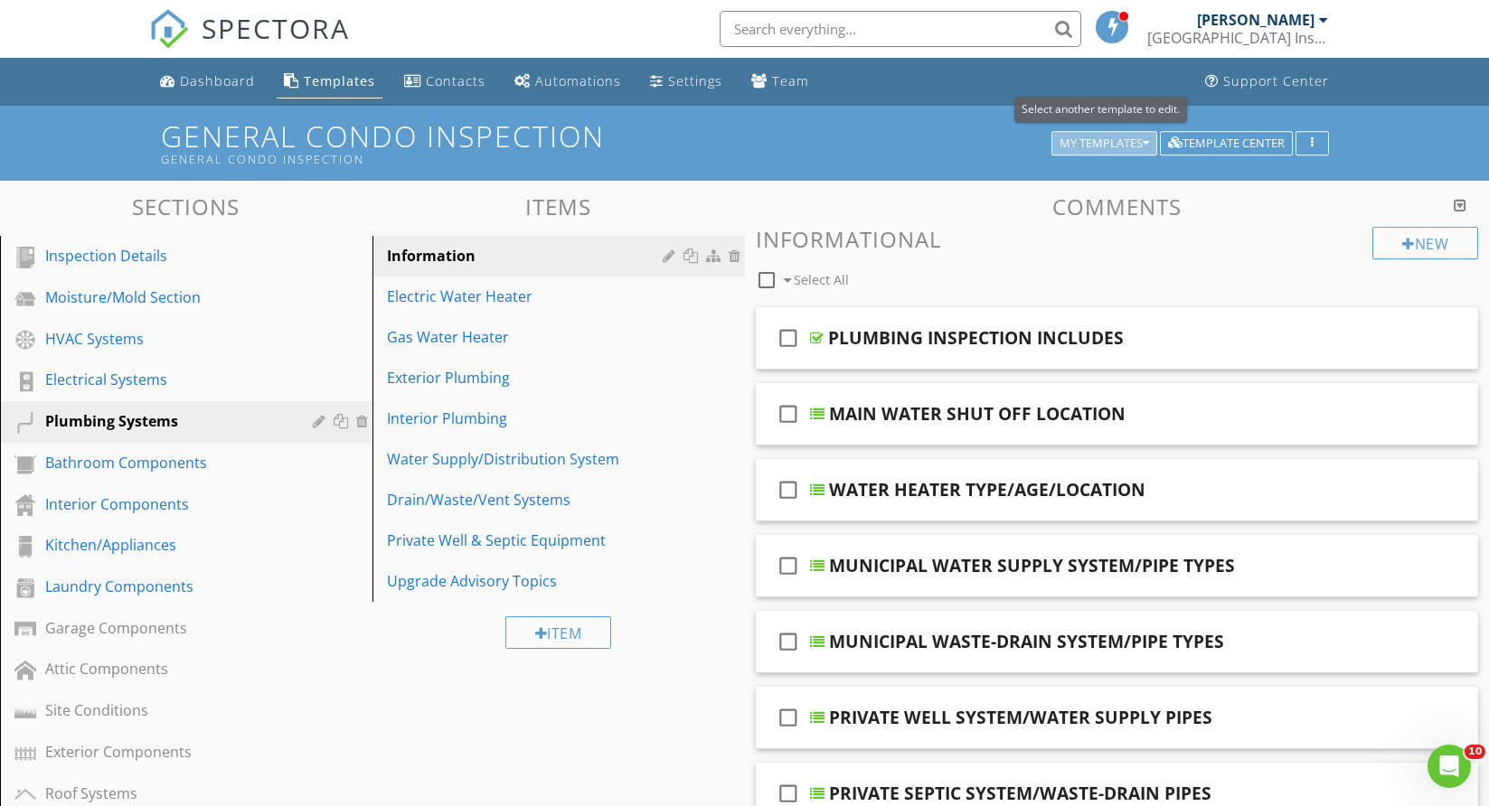
click at [1144, 139] on icon "button" at bounding box center [1146, 143] width 6 height 13
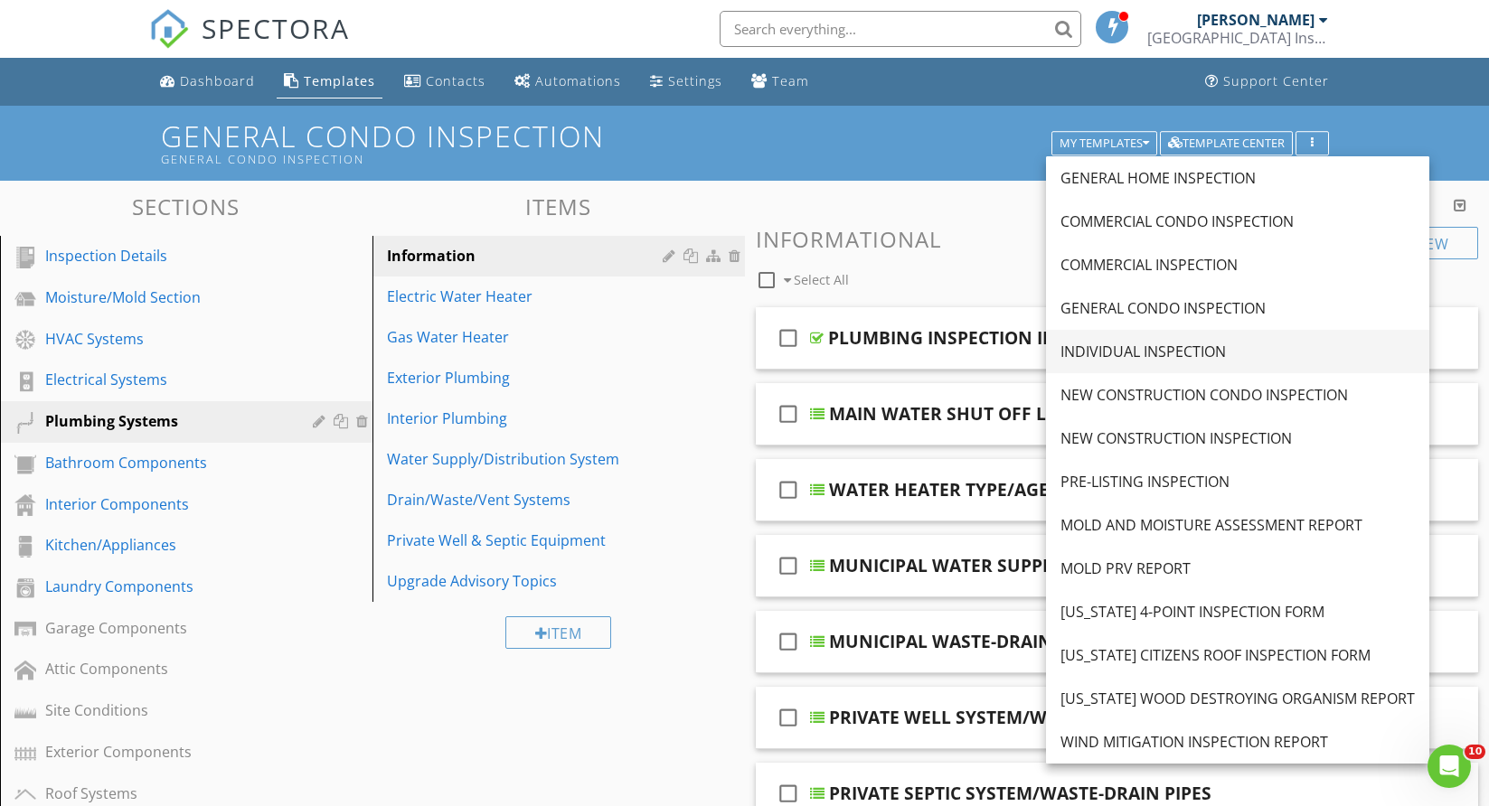
click at [1127, 344] on div "INDIVIDUAL INSPECTION" at bounding box center [1237, 352] width 354 height 22
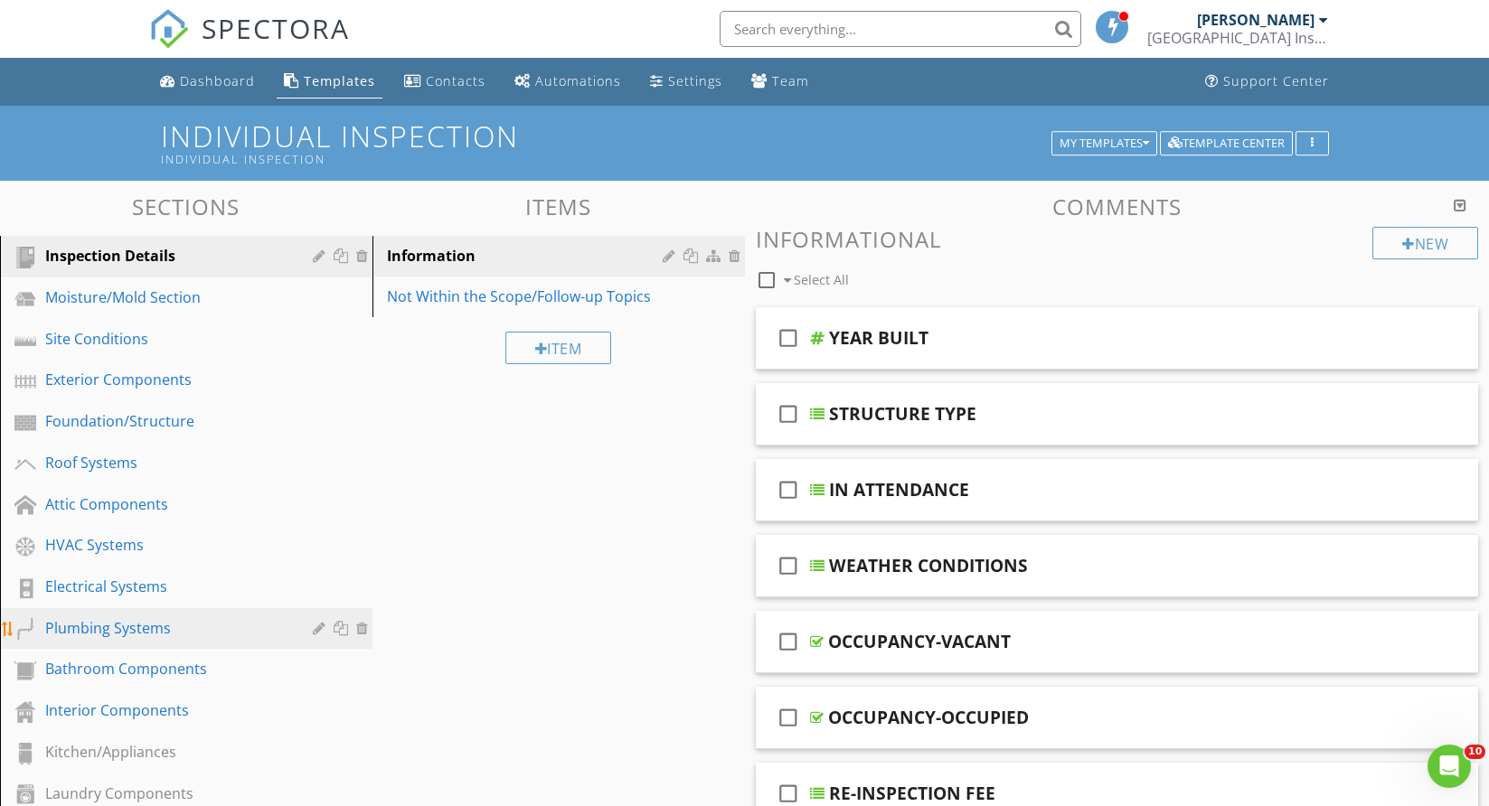
click at [116, 623] on div "Plumbing Systems" at bounding box center [165, 628] width 241 height 22
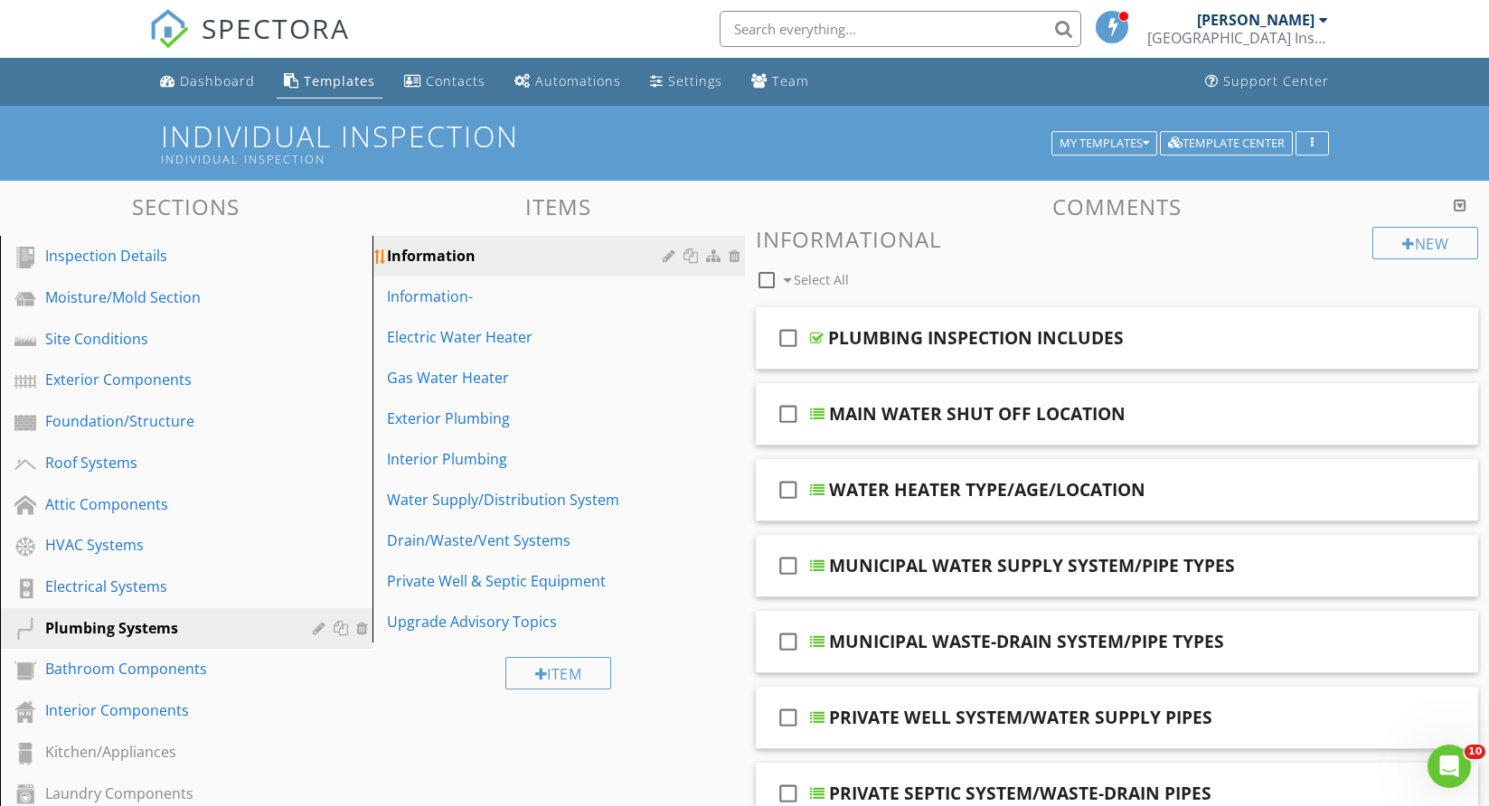
click at [730, 247] on div at bounding box center [704, 256] width 82 height 22
click at [726, 252] on div at bounding box center [704, 256] width 82 height 22
click at [733, 259] on div at bounding box center [737, 256] width 16 height 14
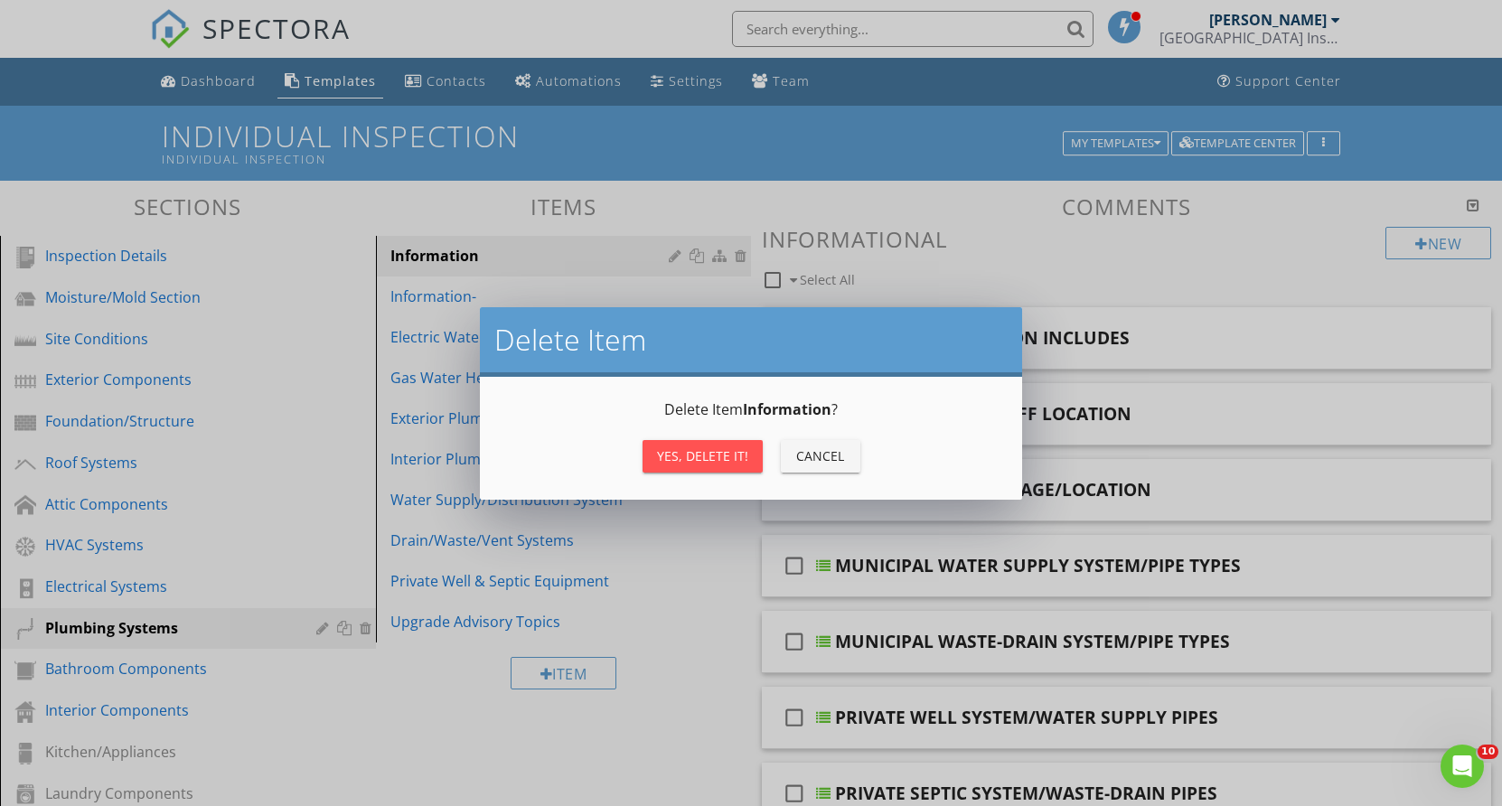
click at [715, 457] on div "Yes, Delete it!" at bounding box center [702, 456] width 91 height 19
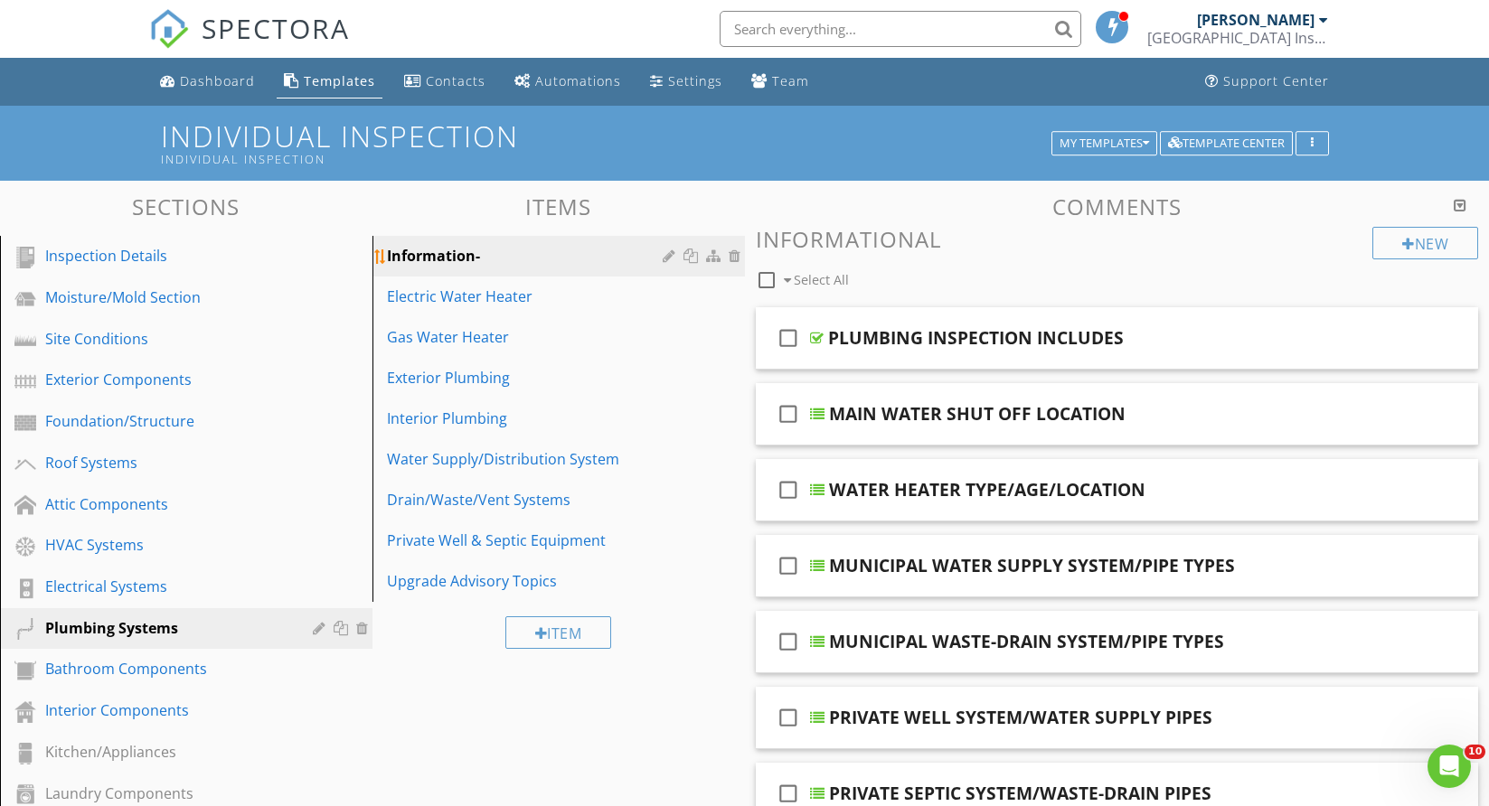
click at [664, 250] on div at bounding box center [671, 256] width 17 height 14
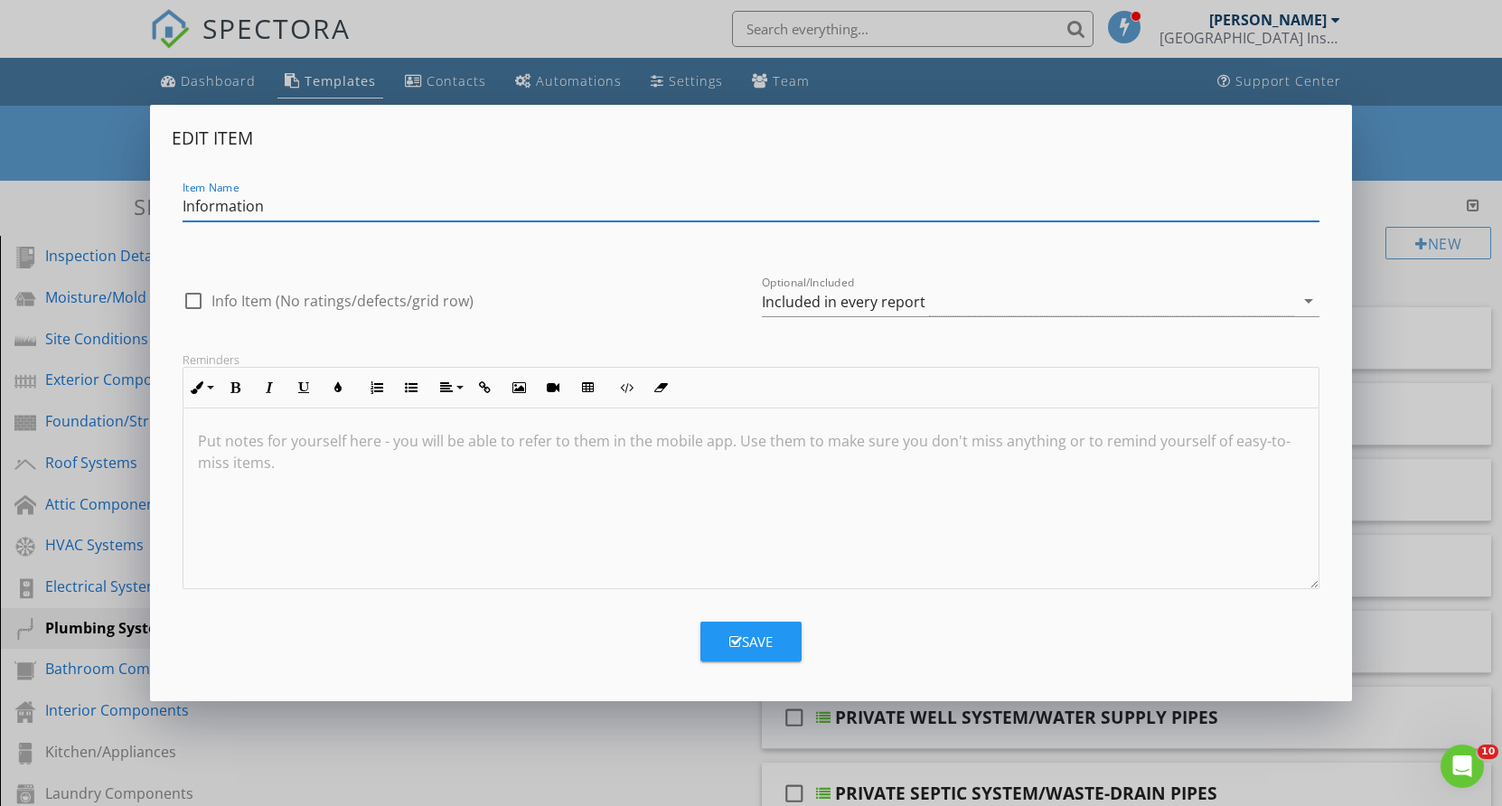
type input "Information"
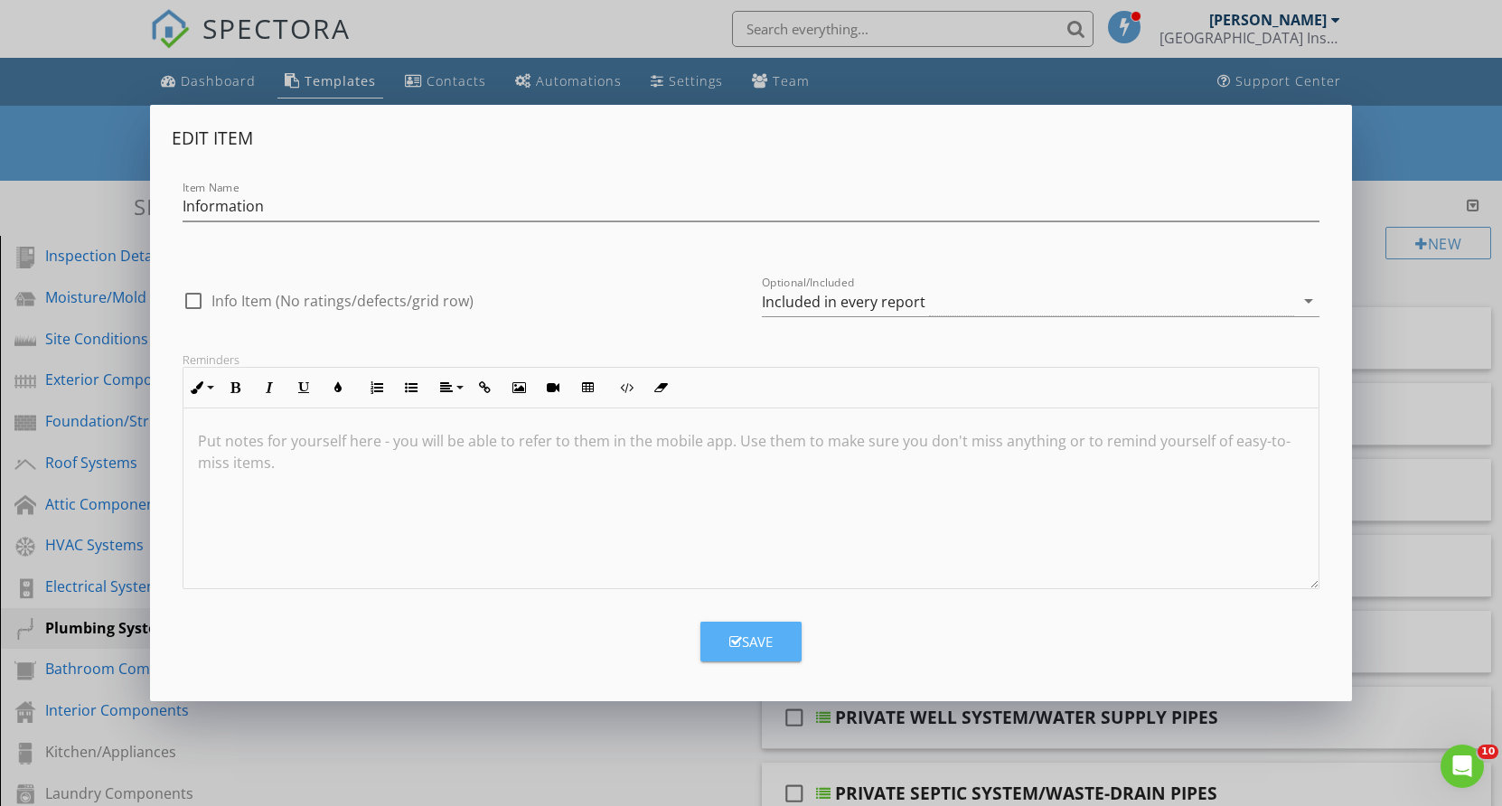
click at [758, 641] on div "Save" at bounding box center [751, 642] width 43 height 21
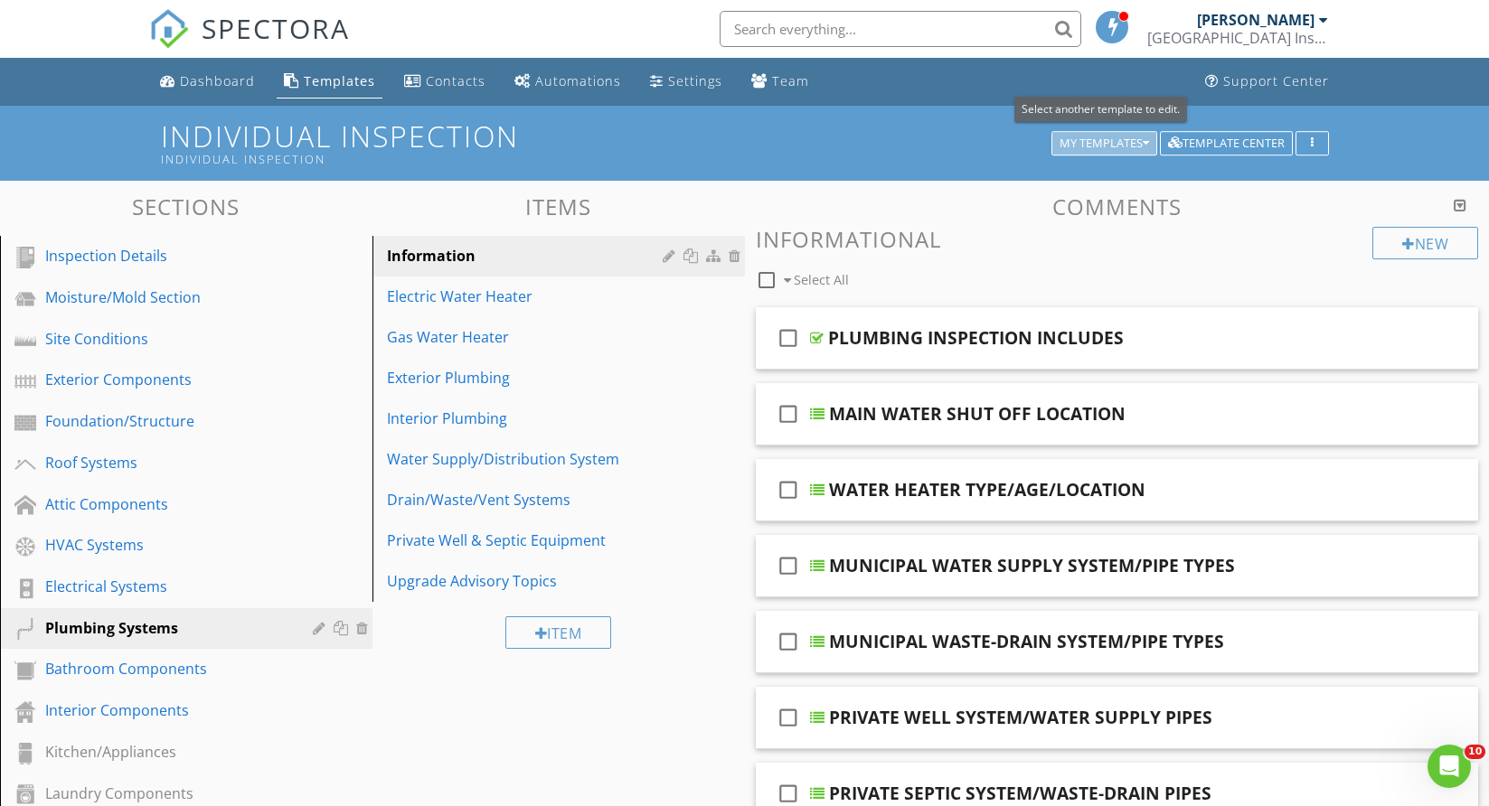
click at [1139, 137] on div "My Templates" at bounding box center [1103, 143] width 89 height 13
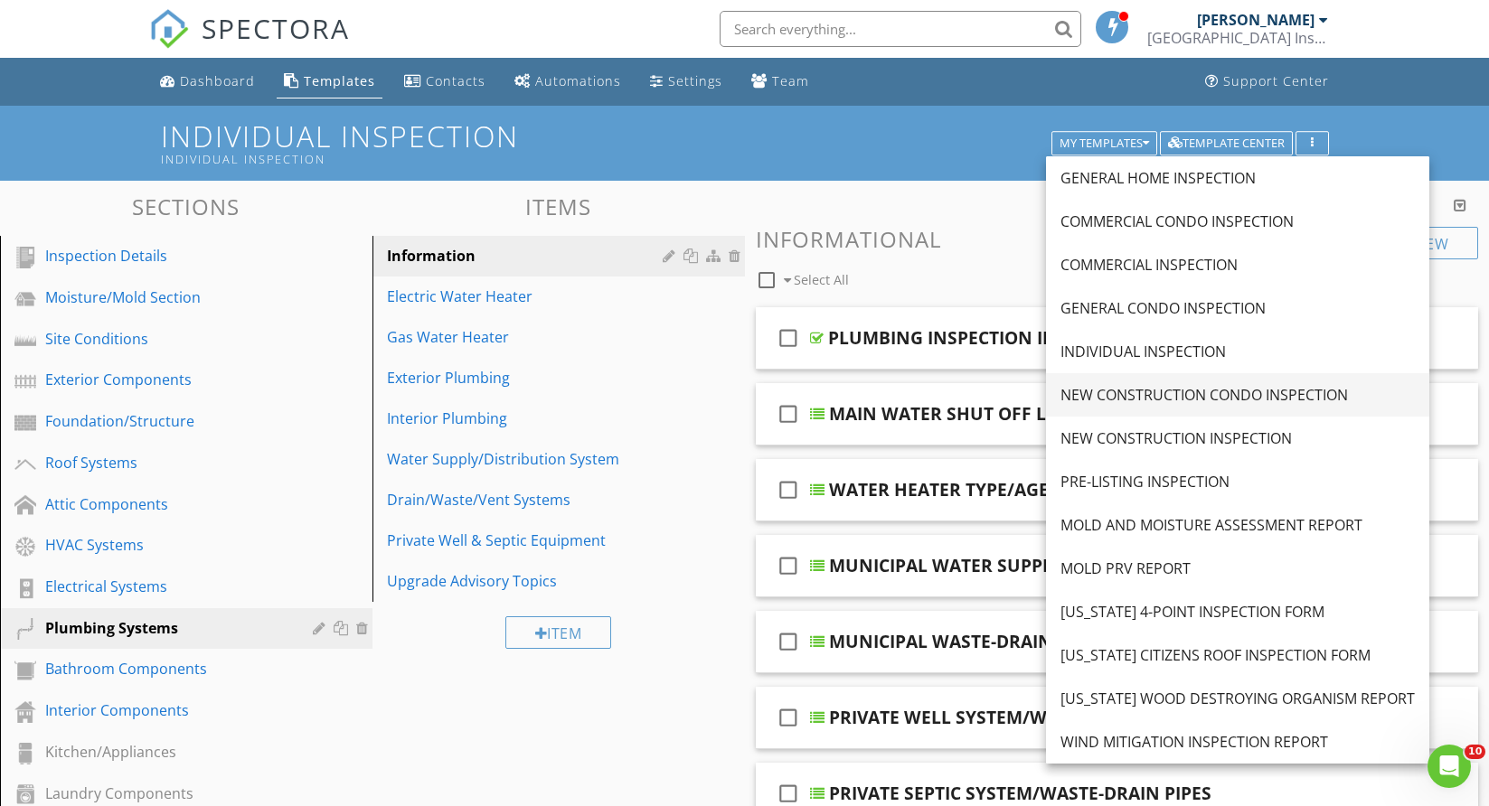
click at [1159, 393] on div "NEW CONSTRUCTION CONDO INSPECTION" at bounding box center [1237, 395] width 354 height 22
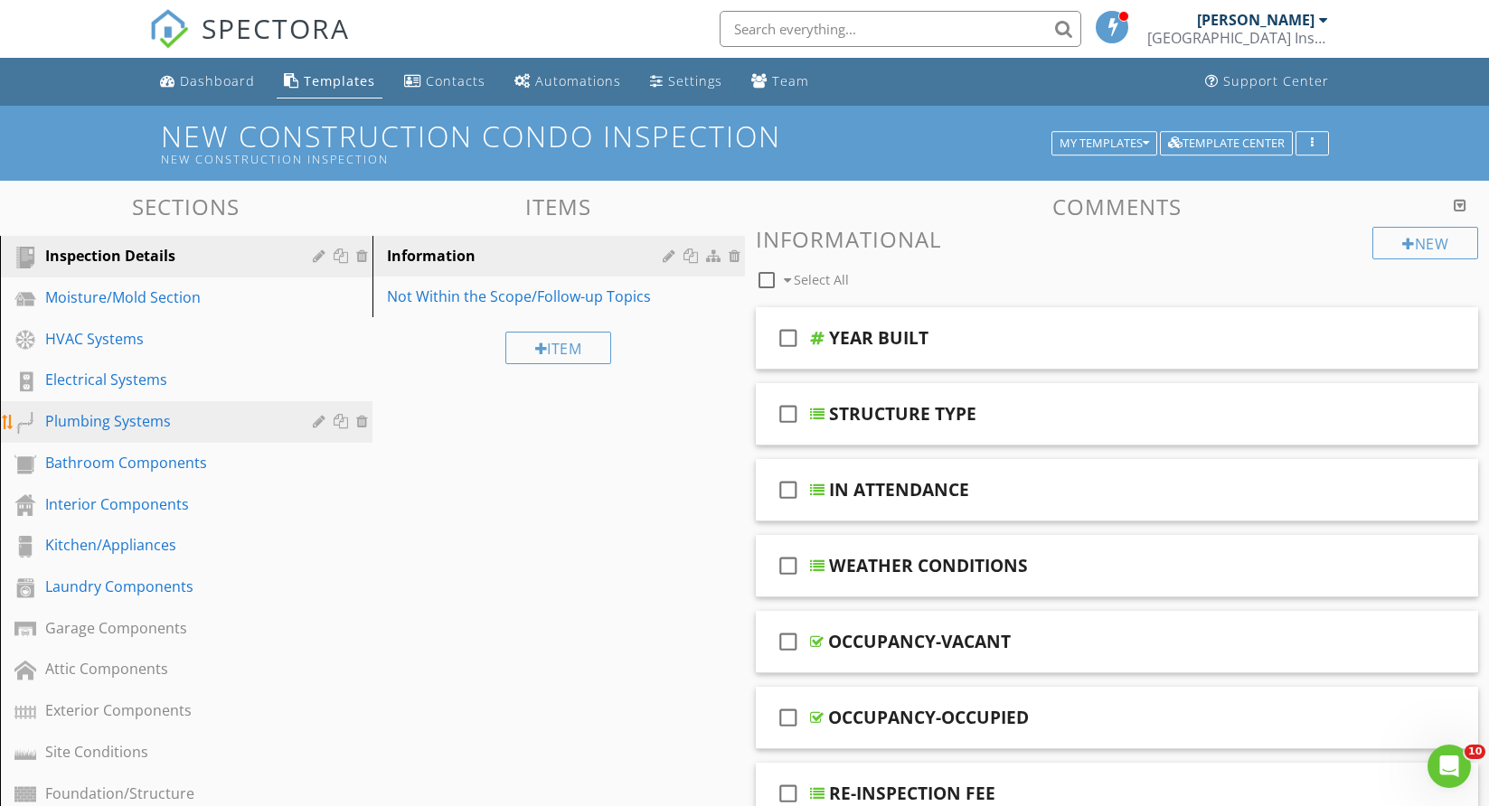
click at [124, 420] on div "Plumbing Systems" at bounding box center [165, 421] width 241 height 22
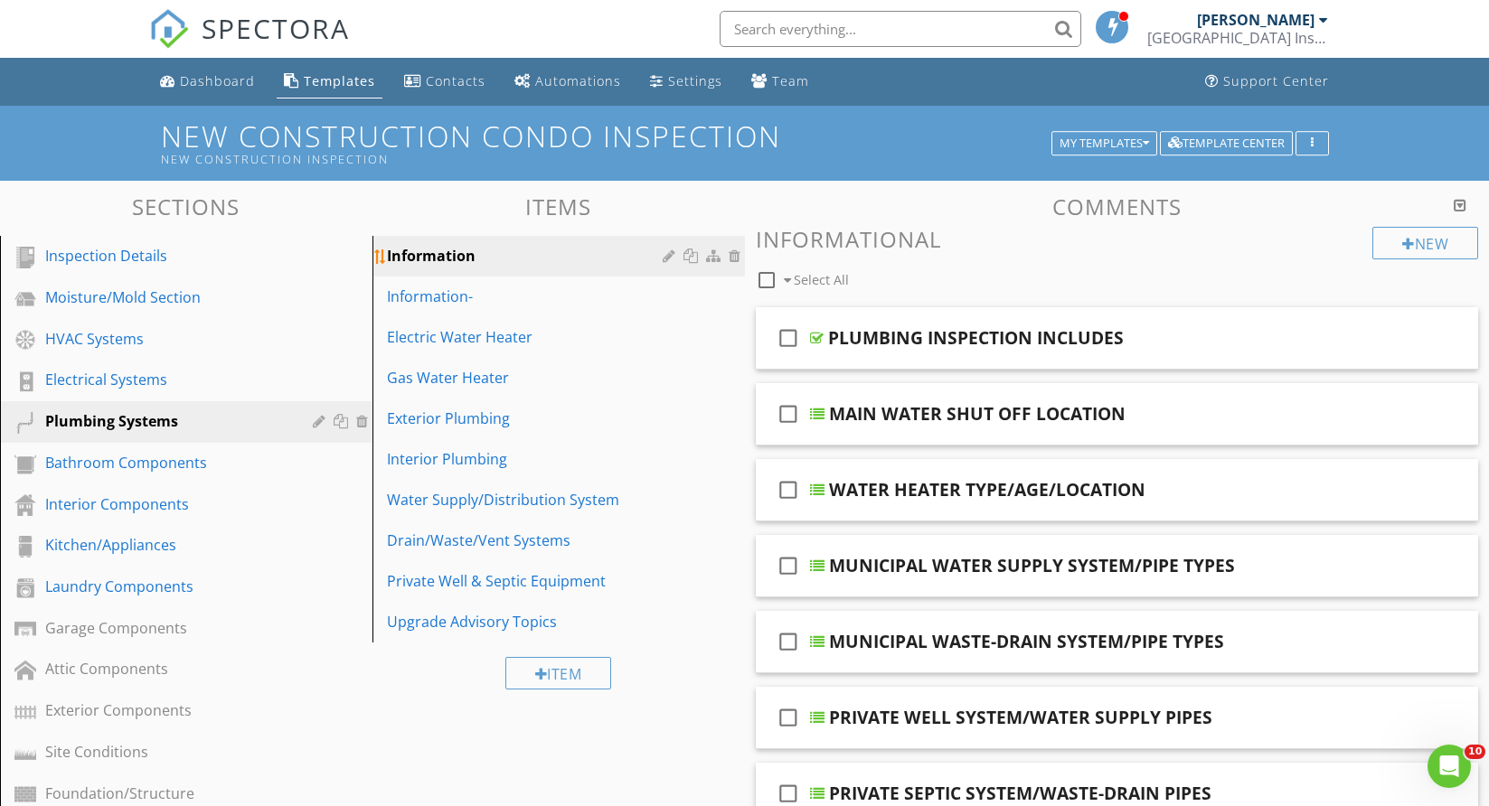
click at [736, 250] on div at bounding box center [737, 256] width 16 height 14
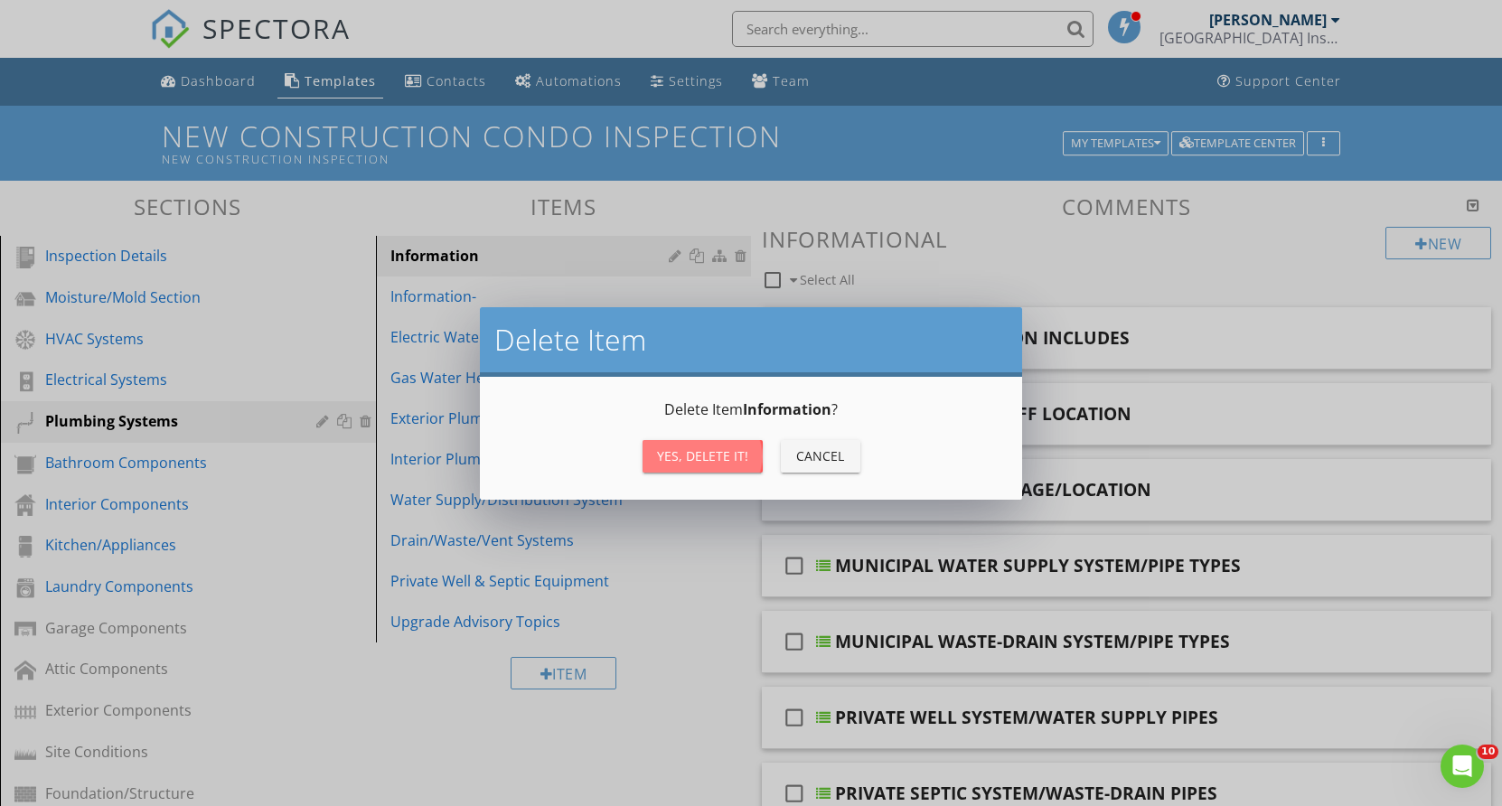
click at [703, 444] on button "Yes, Delete it!" at bounding box center [703, 456] width 120 height 33
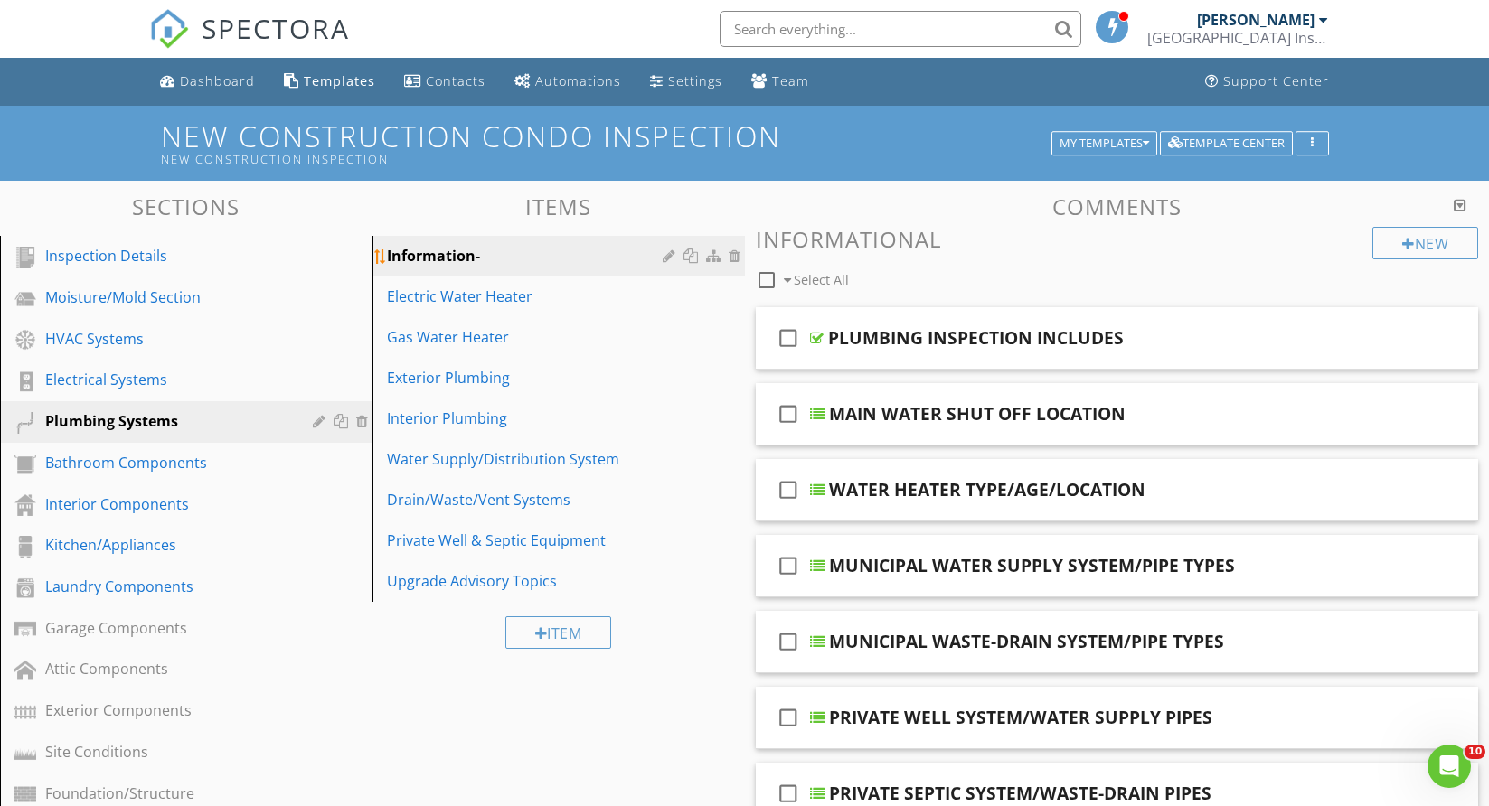
click at [670, 249] on div at bounding box center [671, 256] width 17 height 14
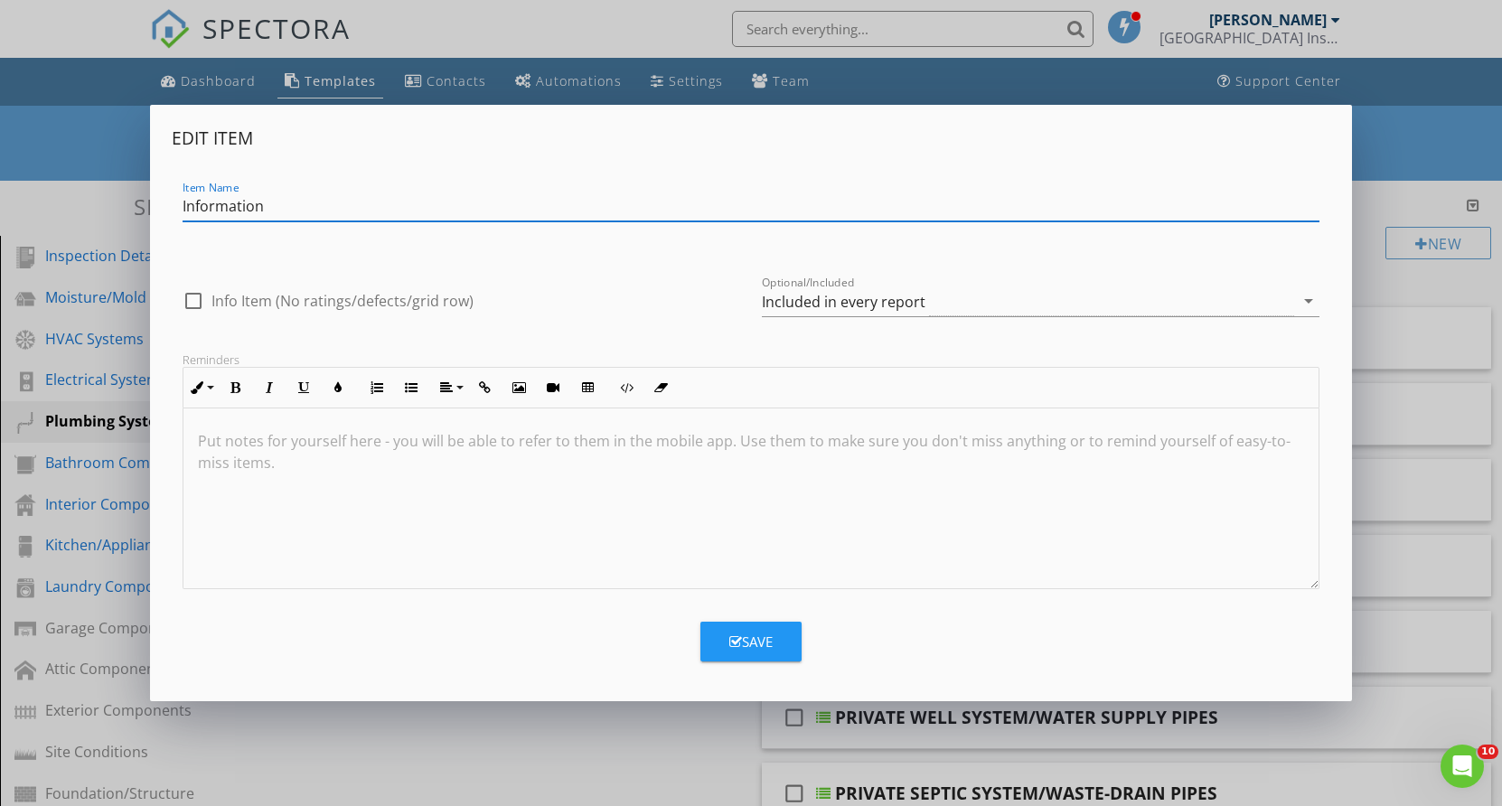
type input "Information"
click at [761, 636] on div "Save" at bounding box center [751, 642] width 43 height 21
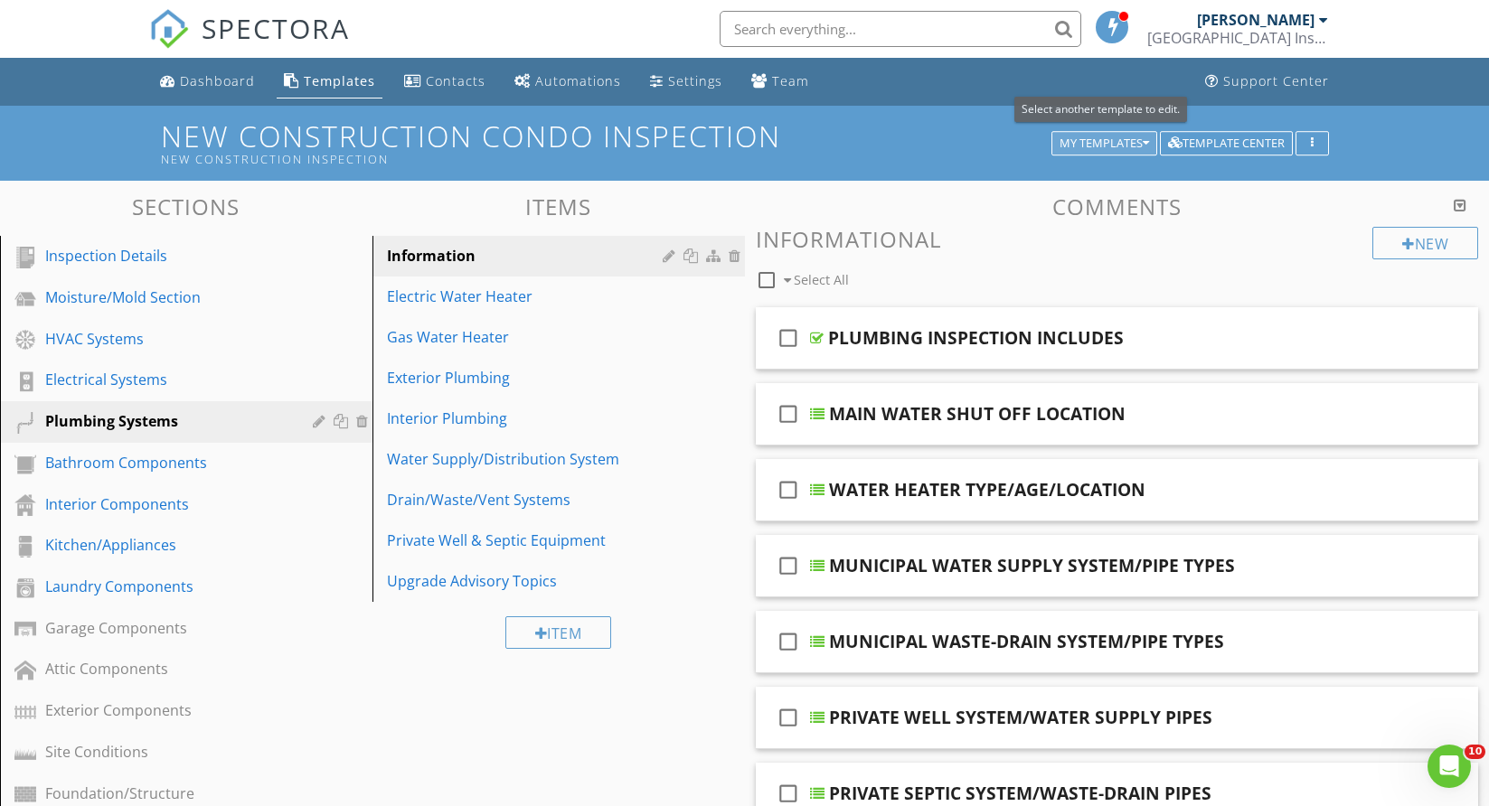
click at [1147, 137] on icon "button" at bounding box center [1146, 143] width 6 height 13
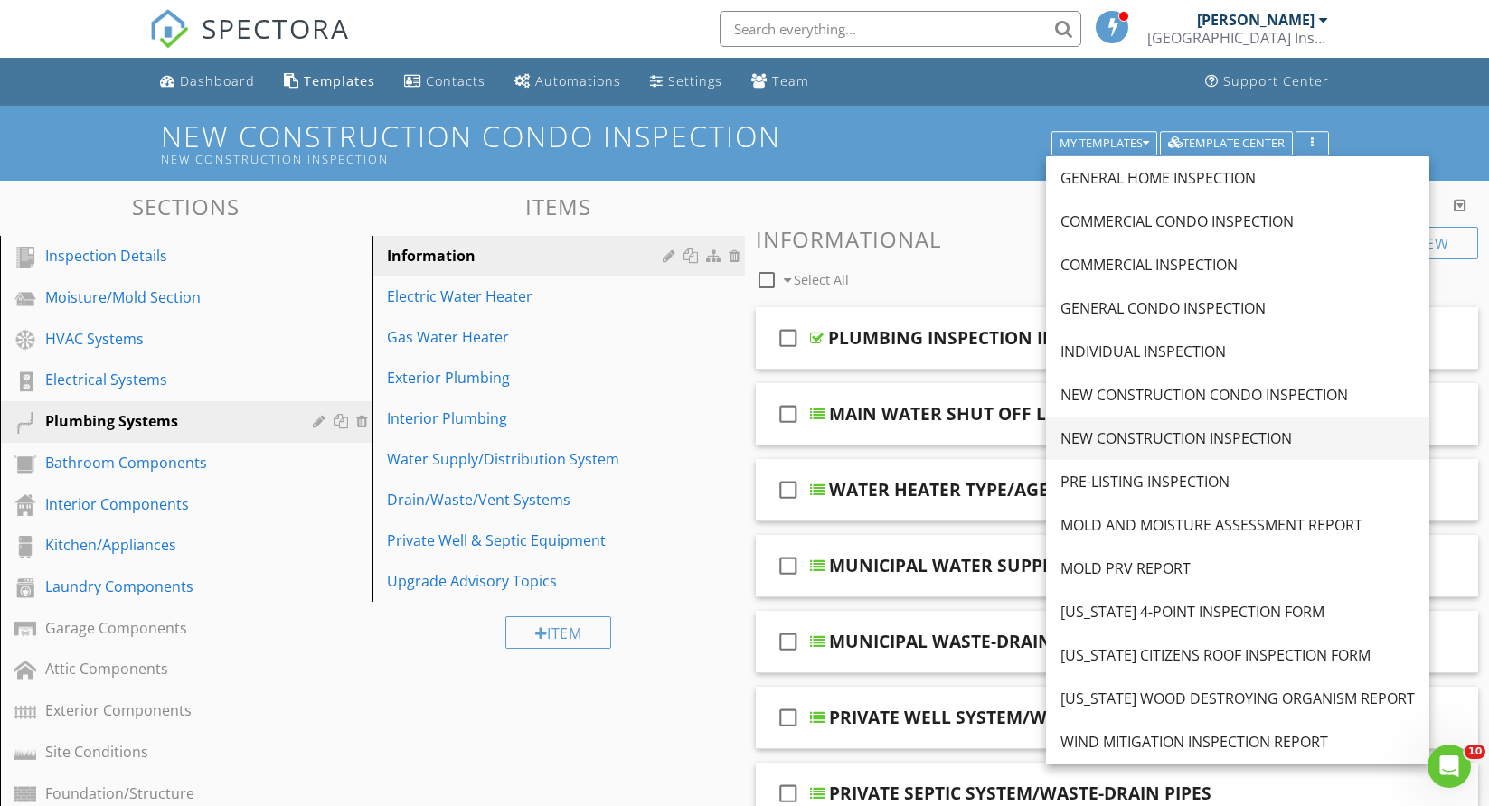
click at [1138, 434] on div "NEW CONSTRUCTION INSPECTION" at bounding box center [1237, 439] width 354 height 22
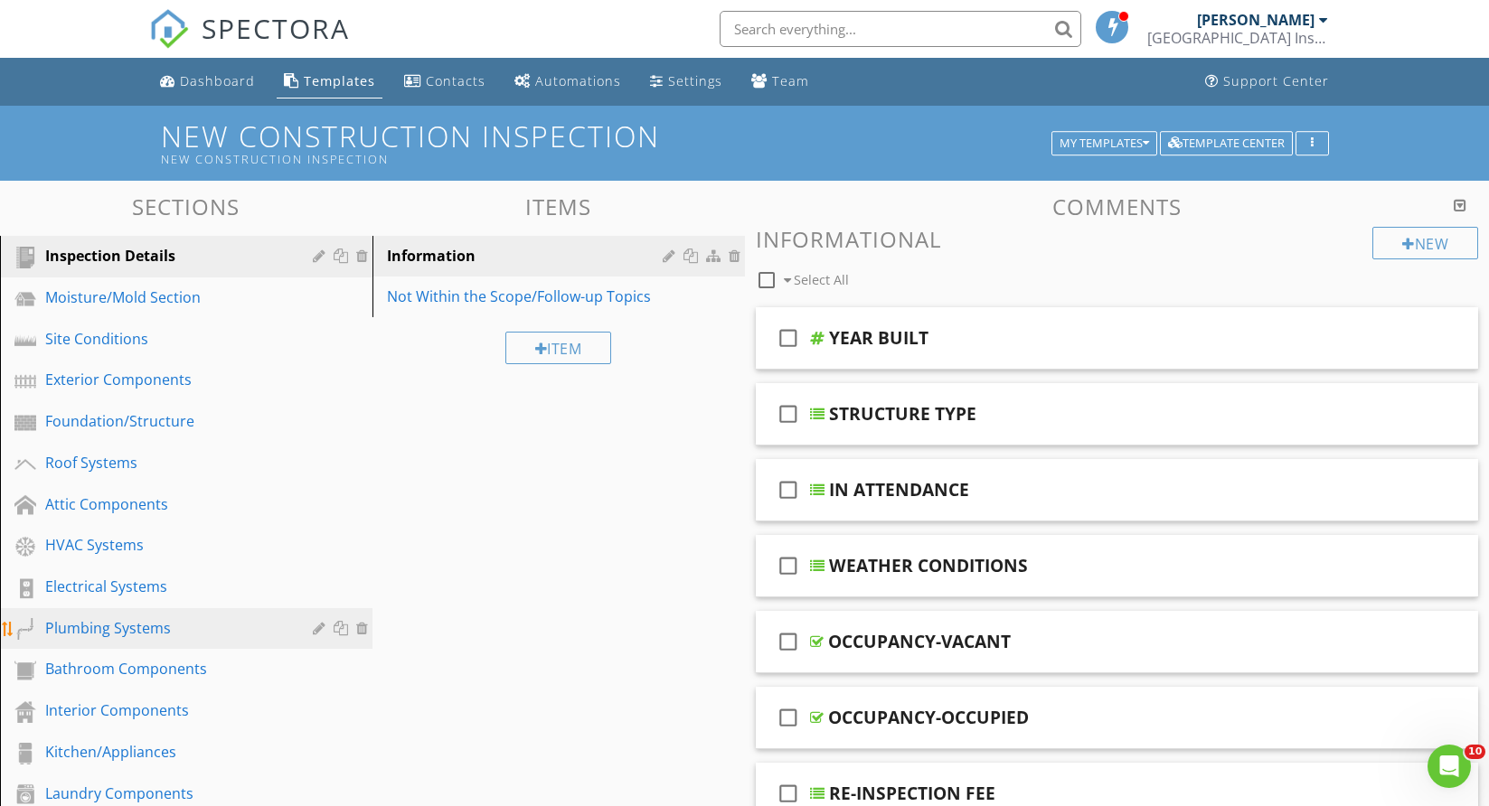
click at [104, 628] on div "Plumbing Systems" at bounding box center [165, 628] width 241 height 22
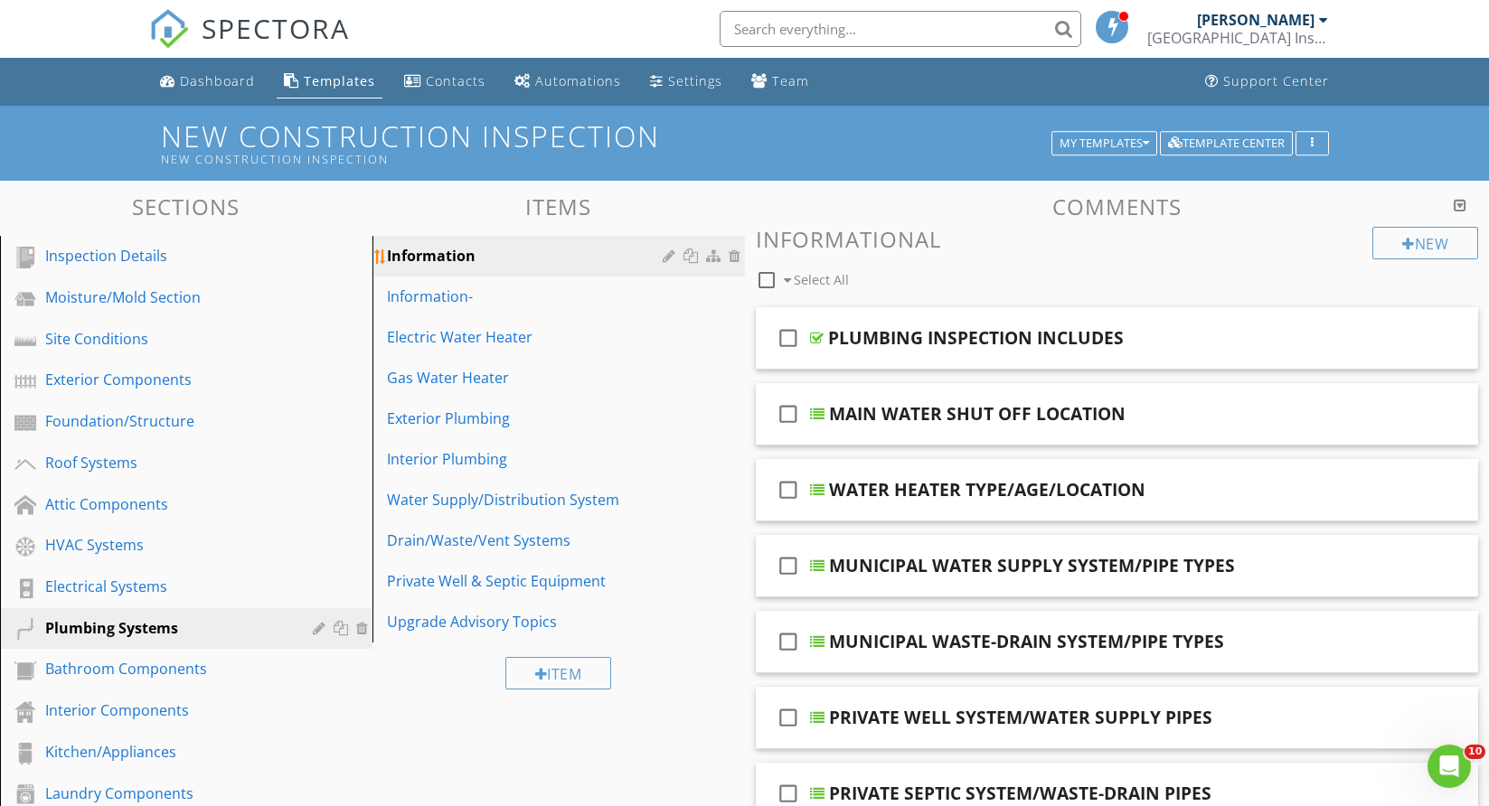
click at [735, 247] on div at bounding box center [704, 256] width 82 height 22
click at [734, 251] on div at bounding box center [737, 256] width 16 height 14
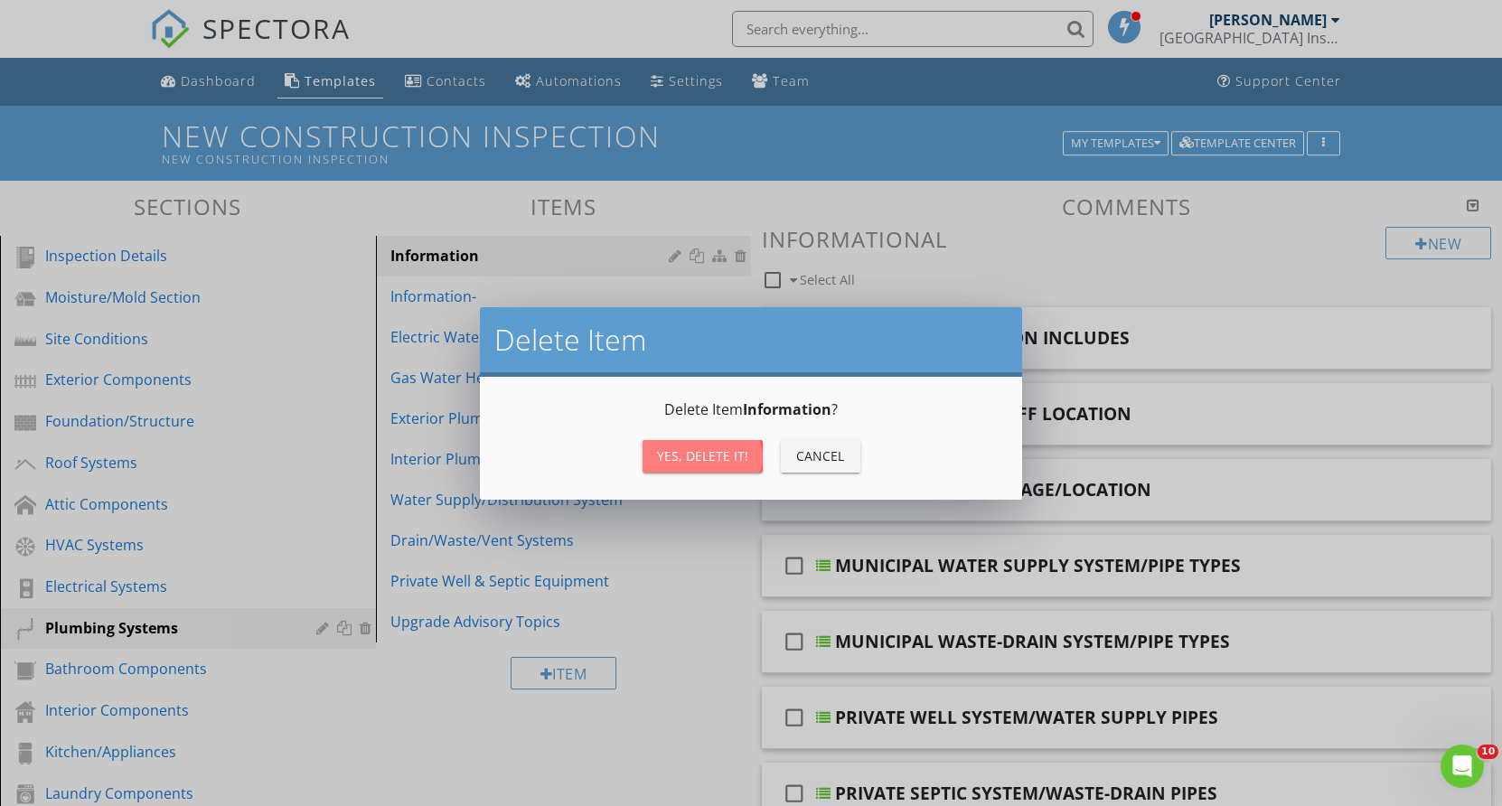
click at [721, 455] on div "Yes, Delete it!" at bounding box center [702, 456] width 91 height 19
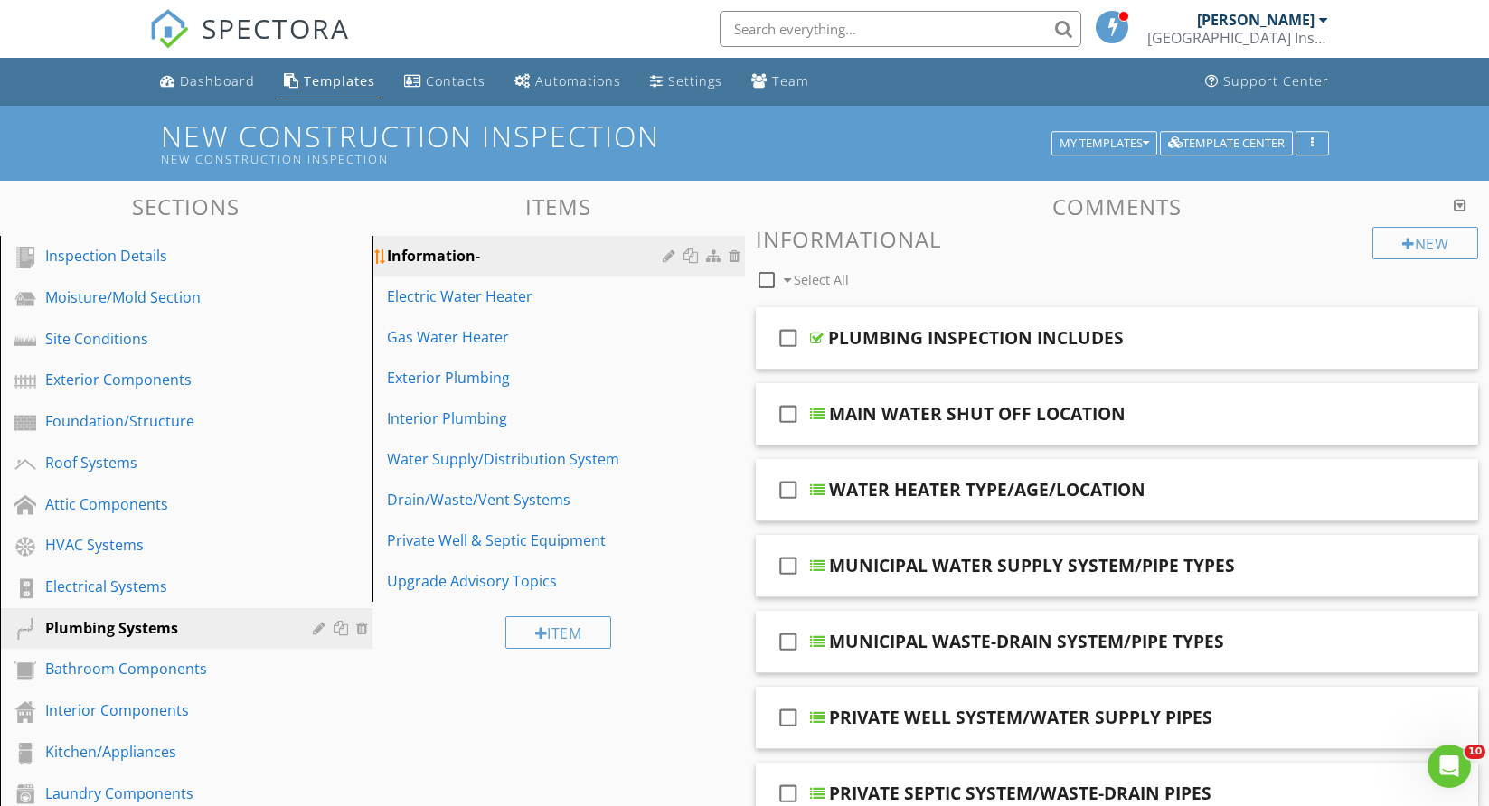
click at [664, 249] on div at bounding box center [671, 256] width 17 height 14
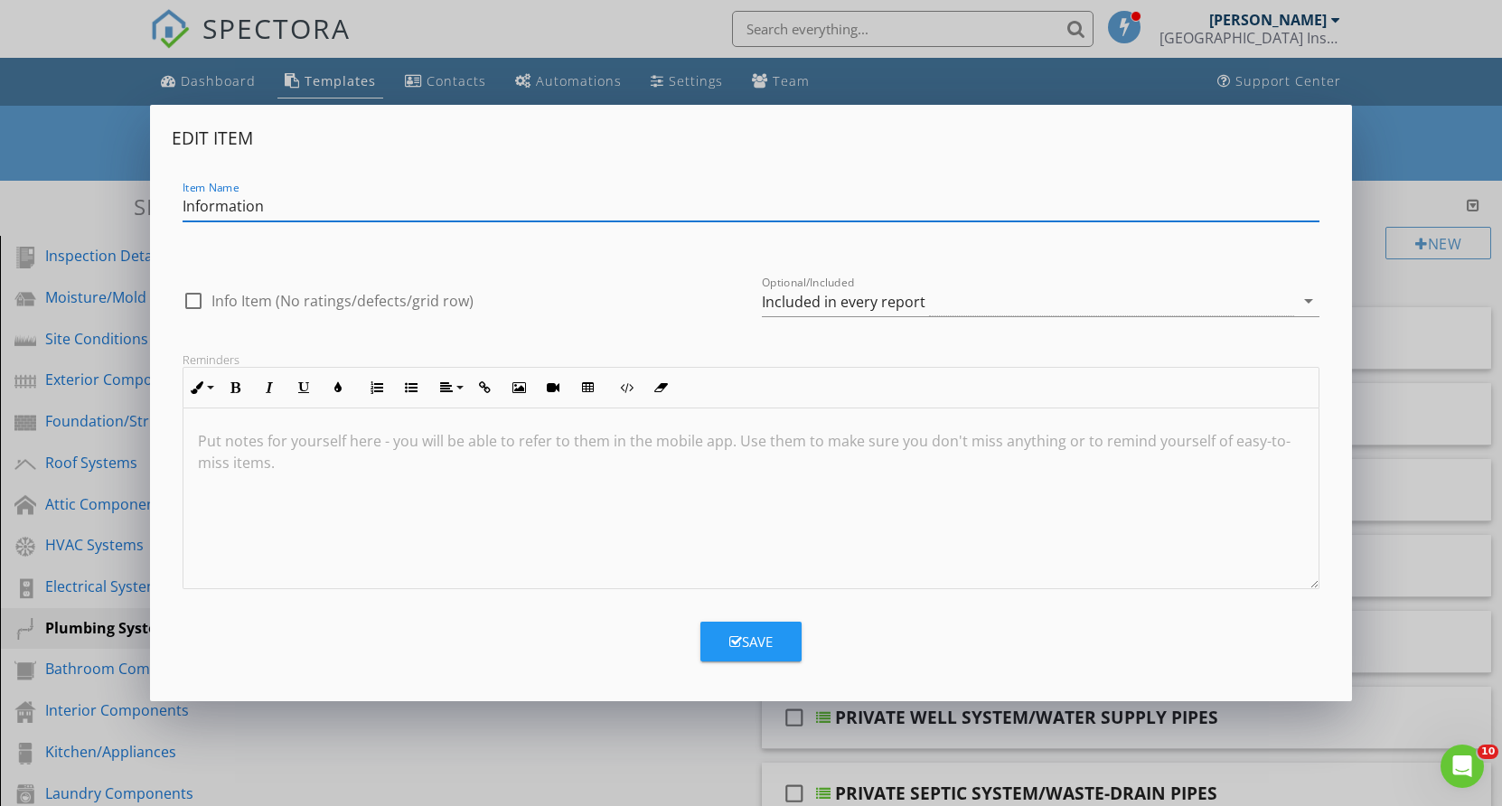
type input "Information"
click at [746, 635] on div "Save" at bounding box center [751, 642] width 43 height 21
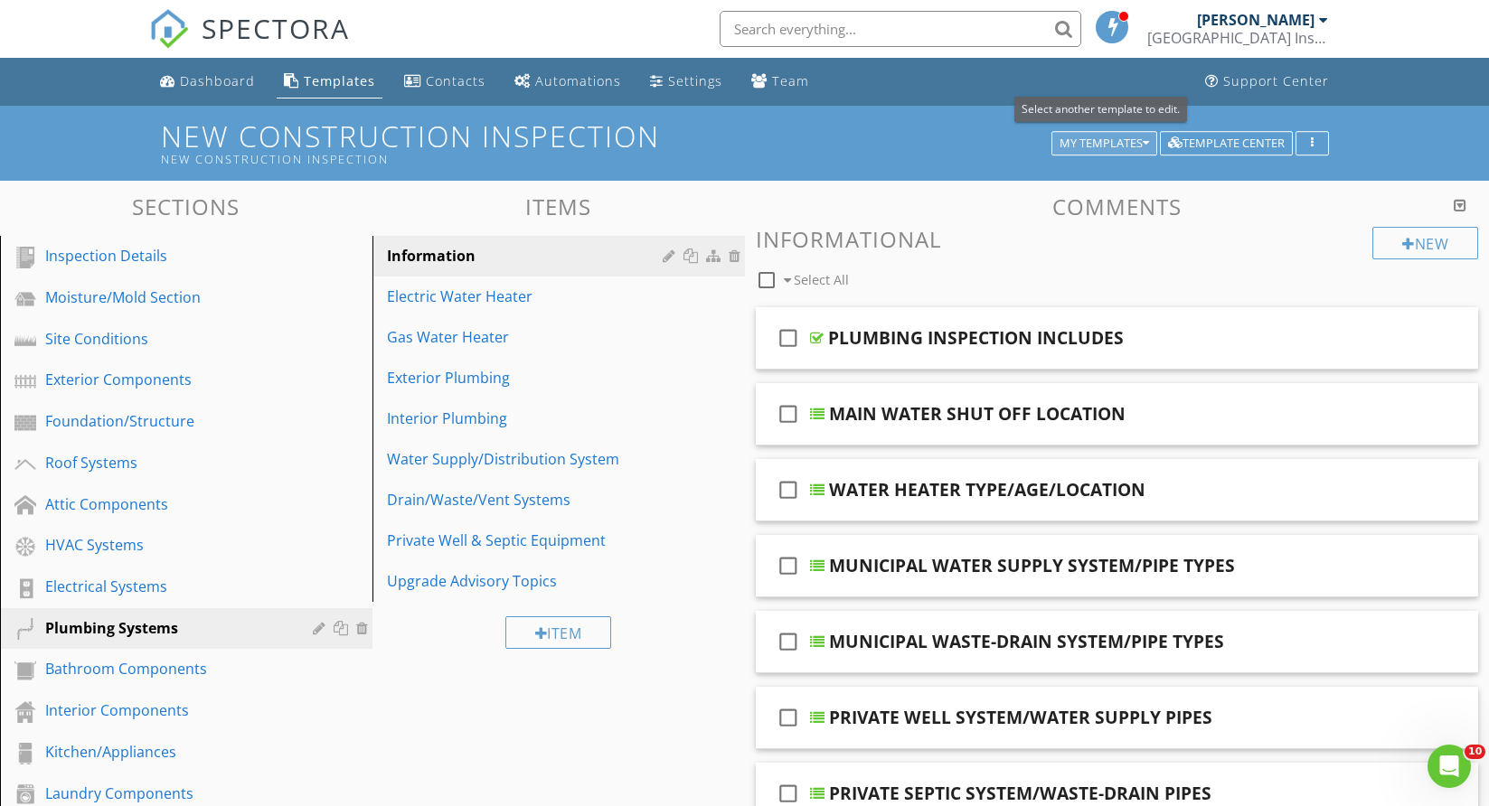
click at [1144, 134] on button "My Templates" at bounding box center [1104, 143] width 106 height 25
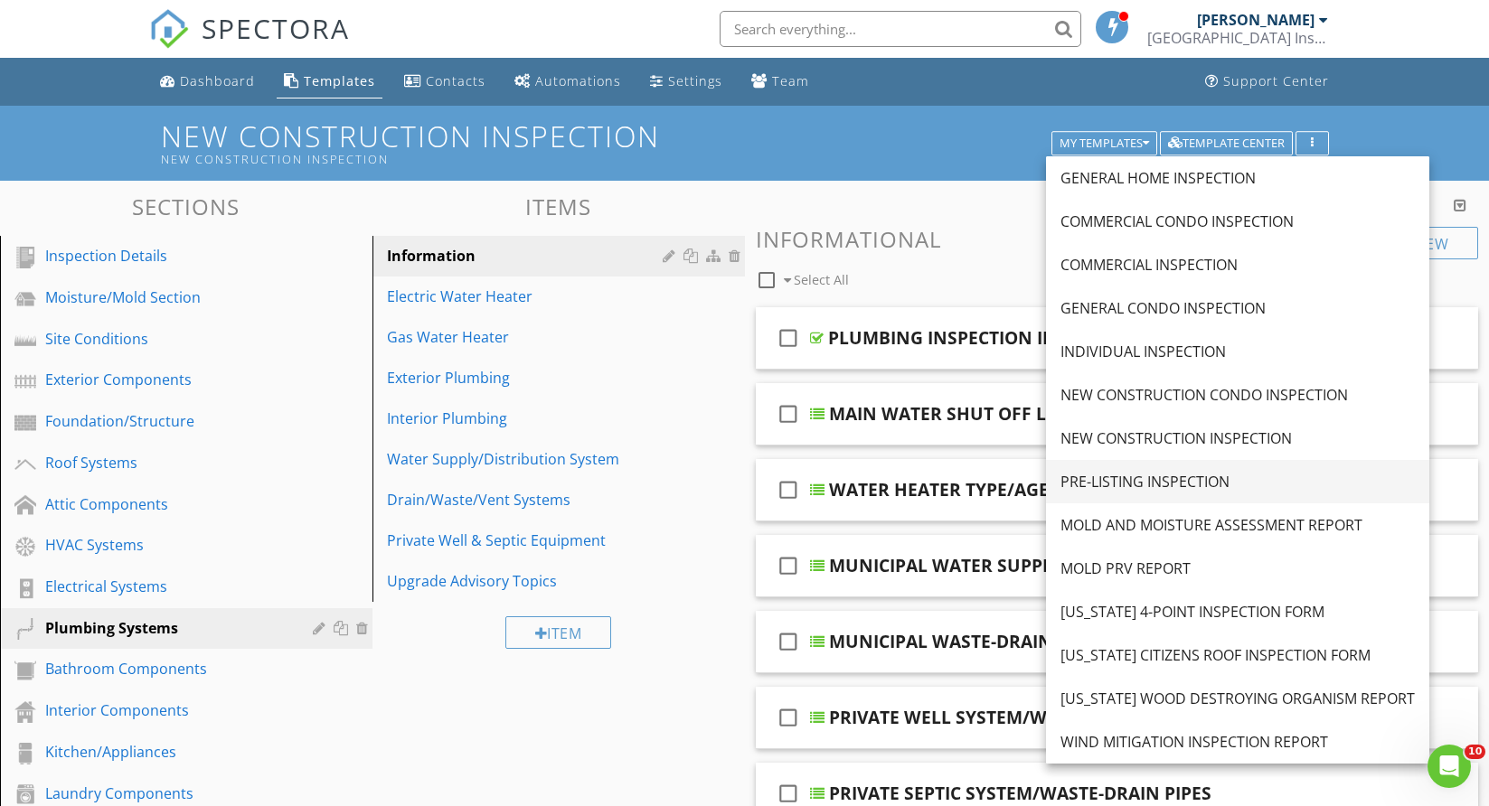
click at [1144, 477] on div "PRE-LISTING INSPECTION" at bounding box center [1237, 482] width 354 height 22
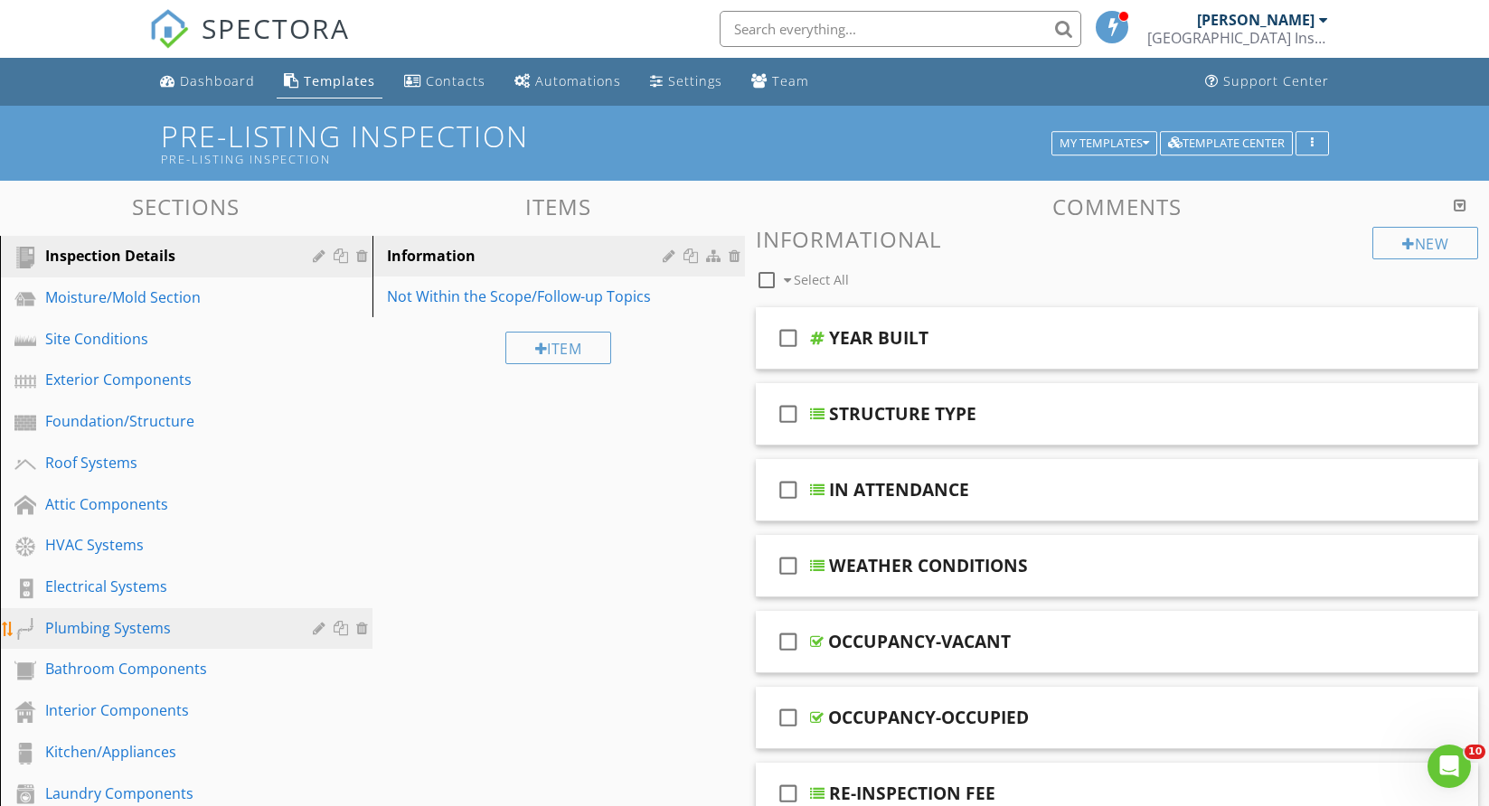
click at [127, 628] on div "Plumbing Systems" at bounding box center [165, 628] width 241 height 22
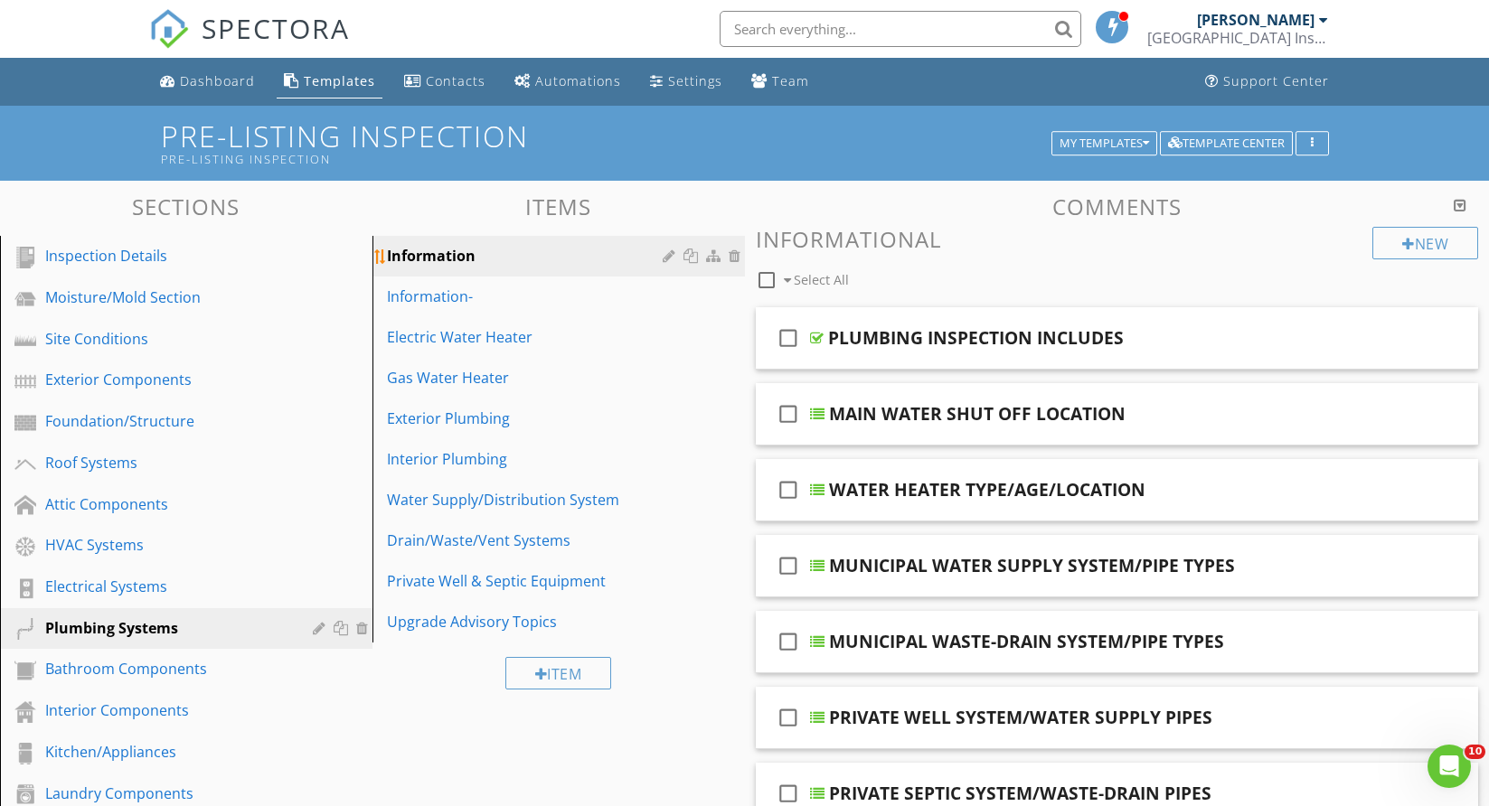
click at [736, 253] on div at bounding box center [737, 256] width 16 height 14
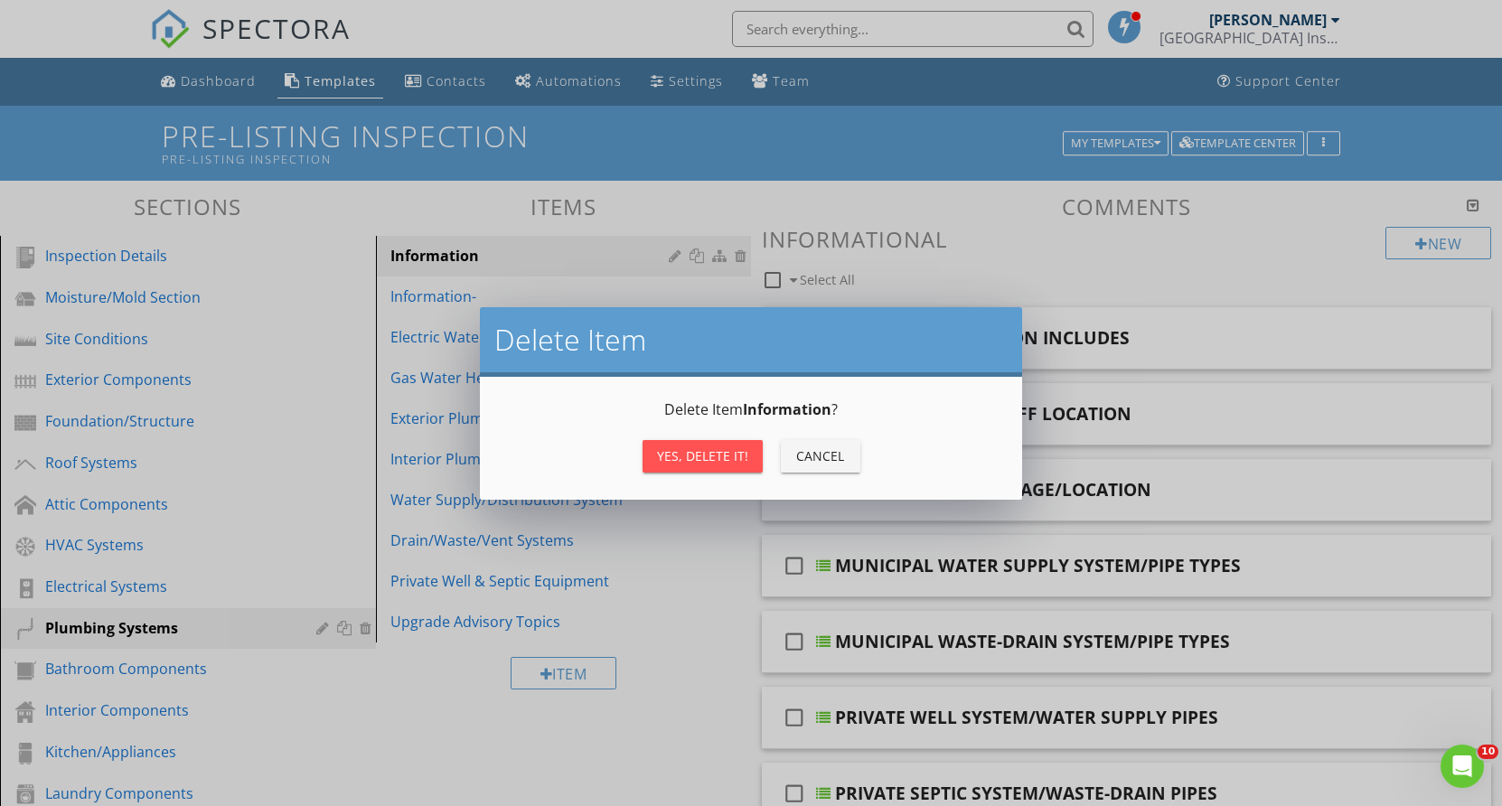
click at [714, 451] on div "Yes, Delete it!" at bounding box center [702, 456] width 91 height 19
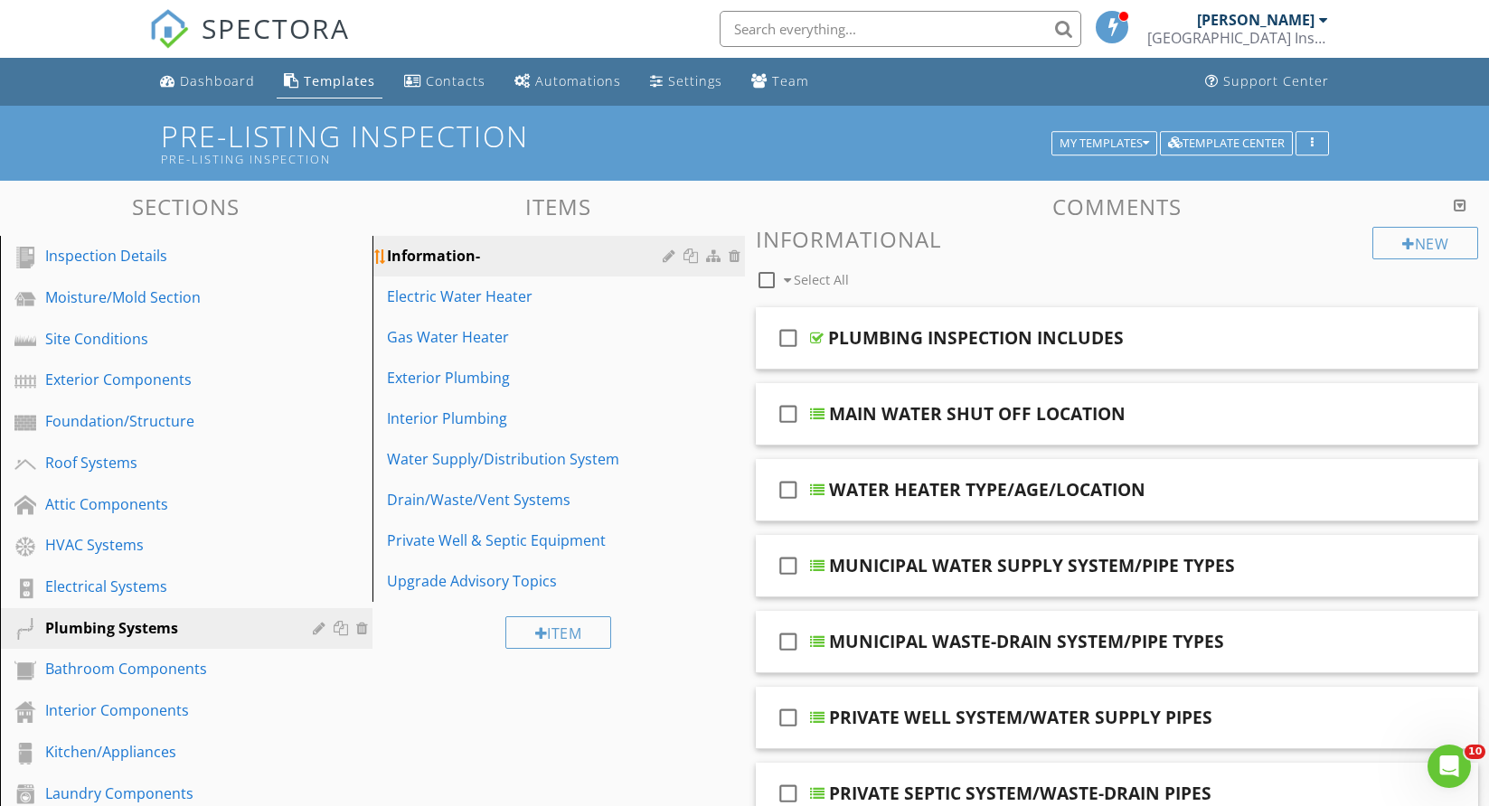
click at [670, 246] on div at bounding box center [704, 256] width 82 height 22
click at [667, 250] on div at bounding box center [671, 256] width 17 height 14
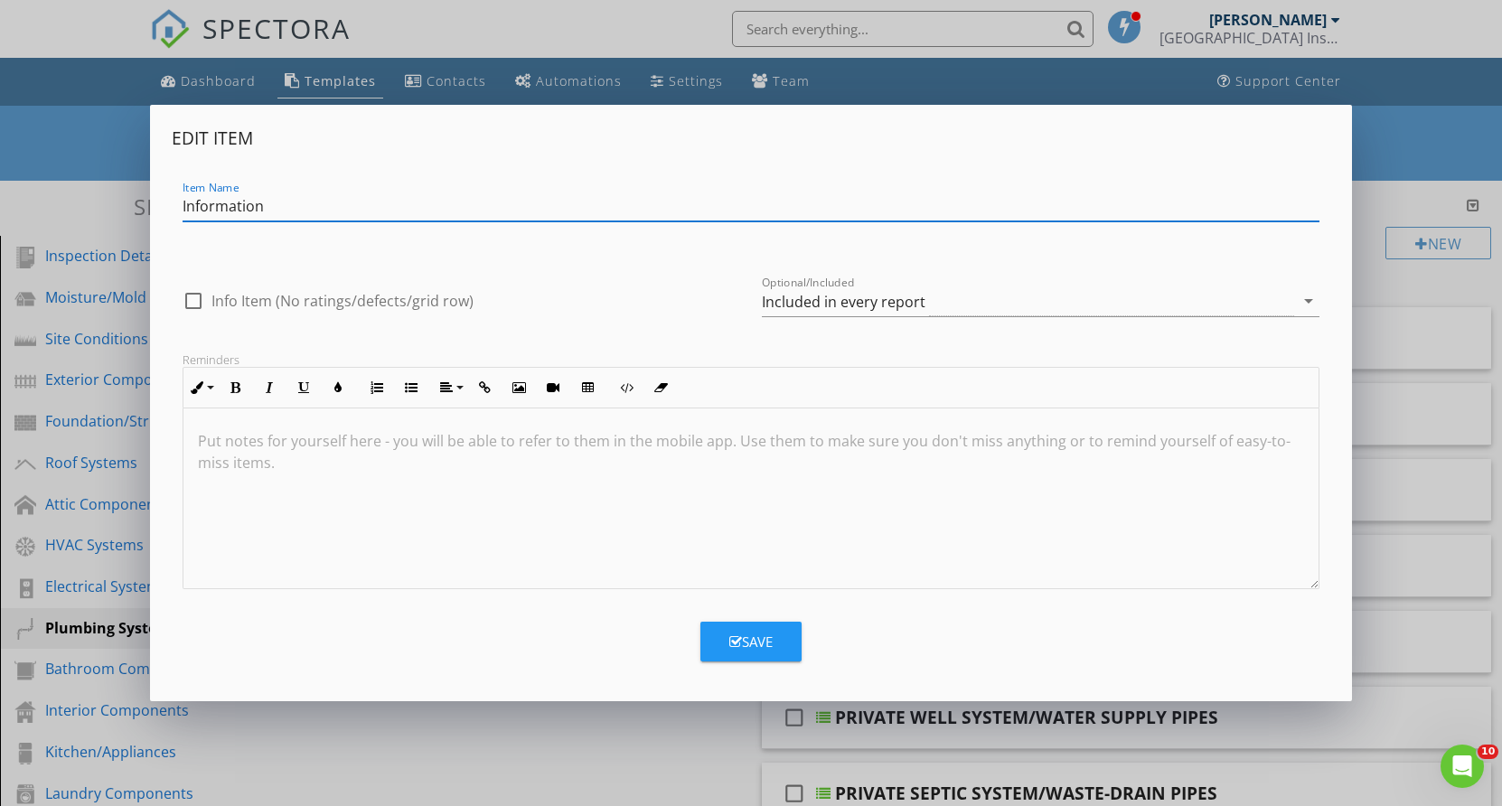
type input "Information"
click at [767, 639] on div "Save" at bounding box center [751, 642] width 43 height 21
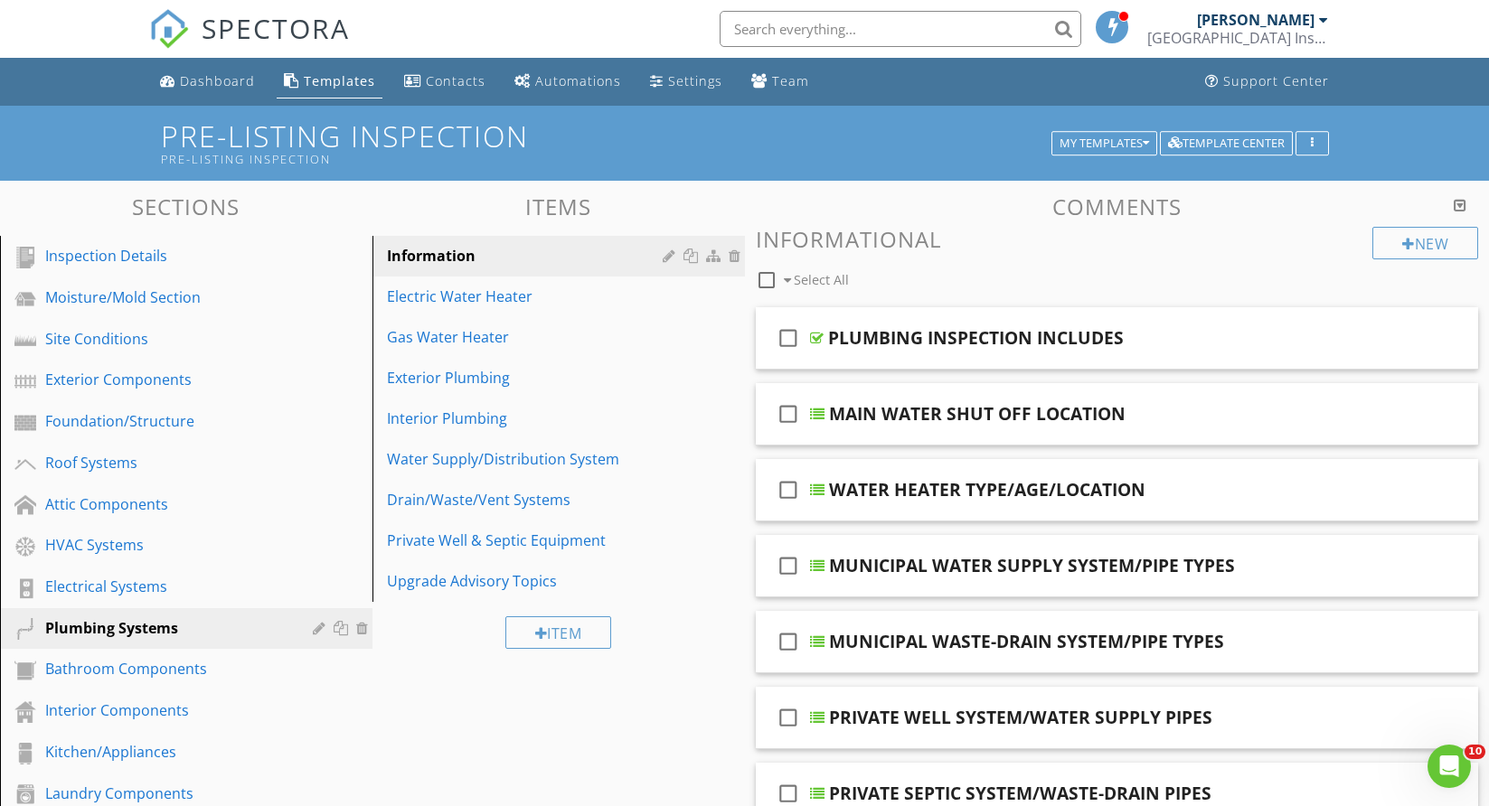
click at [332, 82] on div "Templates" at bounding box center [339, 80] width 71 height 17
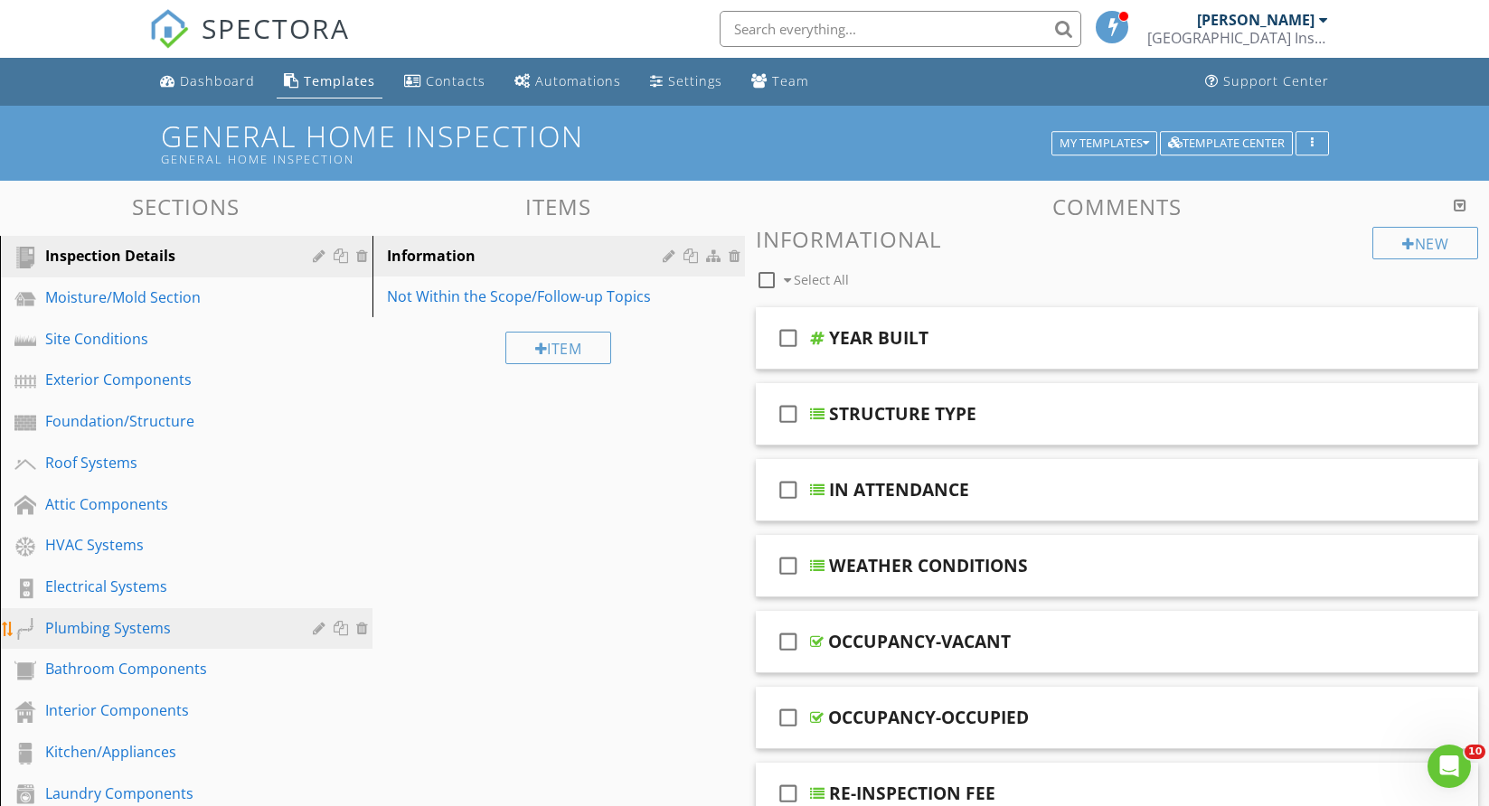
click at [90, 623] on div "Plumbing Systems" at bounding box center [165, 628] width 241 height 22
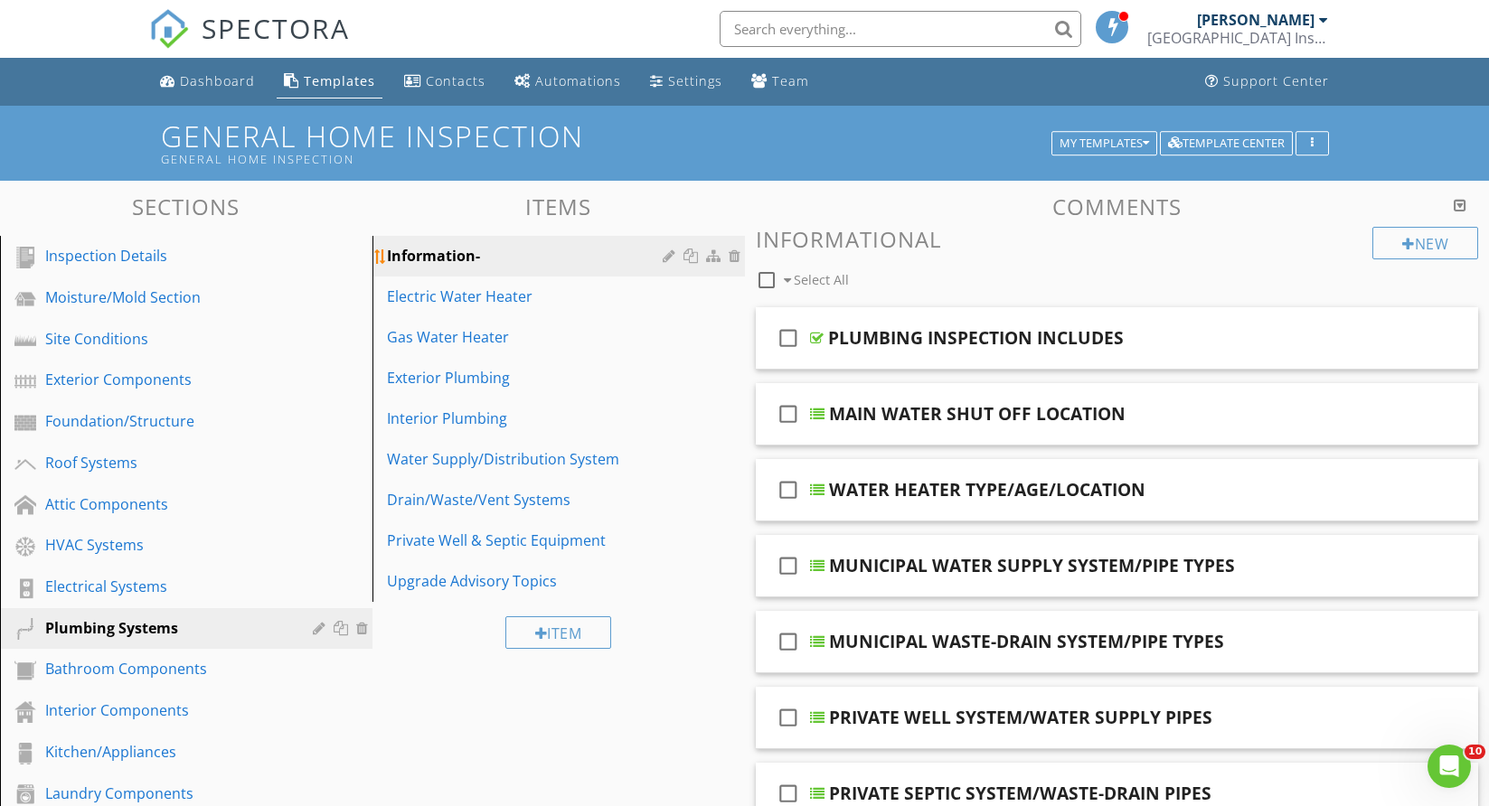
click at [666, 253] on div at bounding box center [671, 256] width 17 height 14
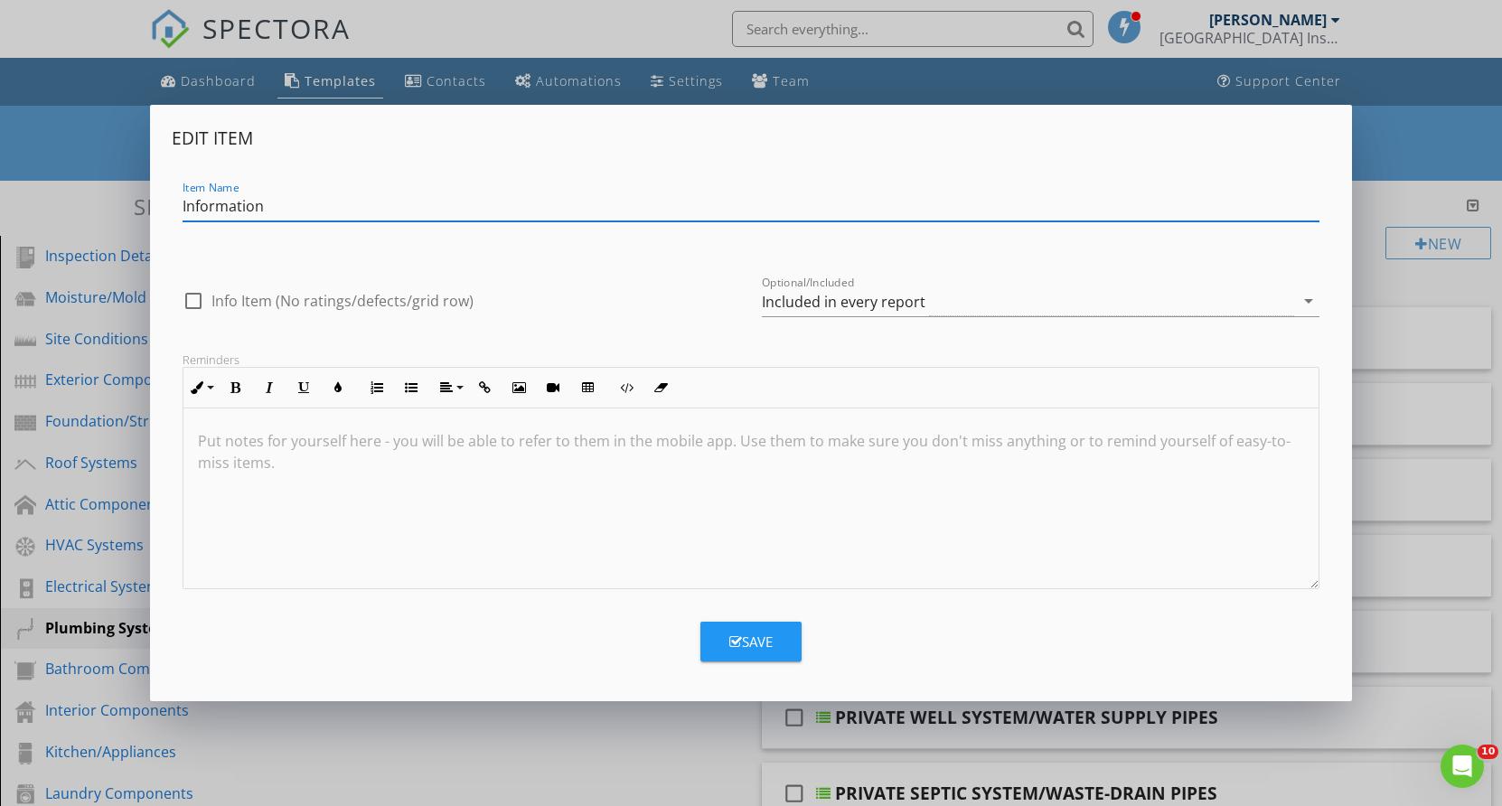
type input "Information"
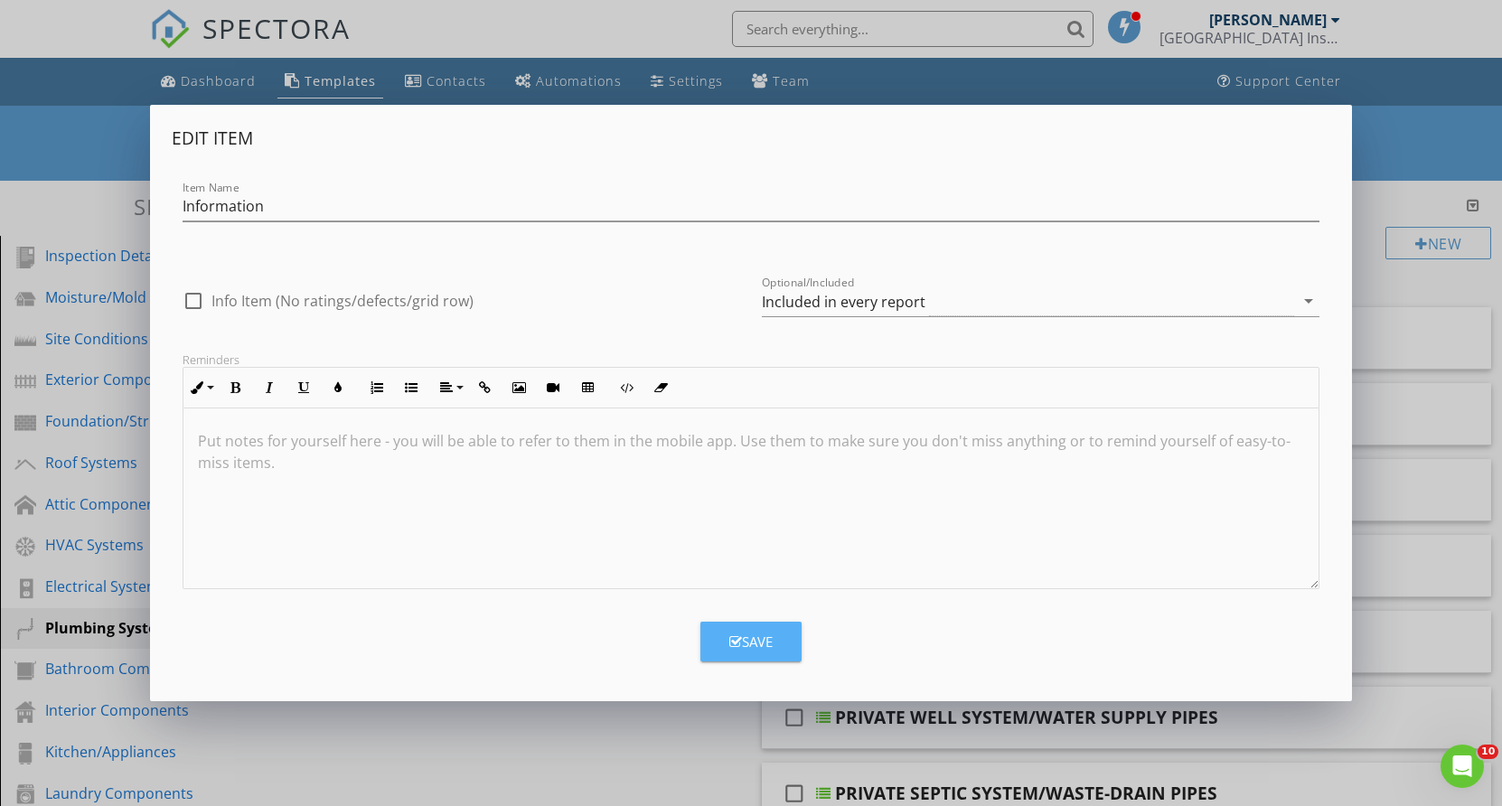
click at [780, 633] on button "Save" at bounding box center [751, 642] width 101 height 40
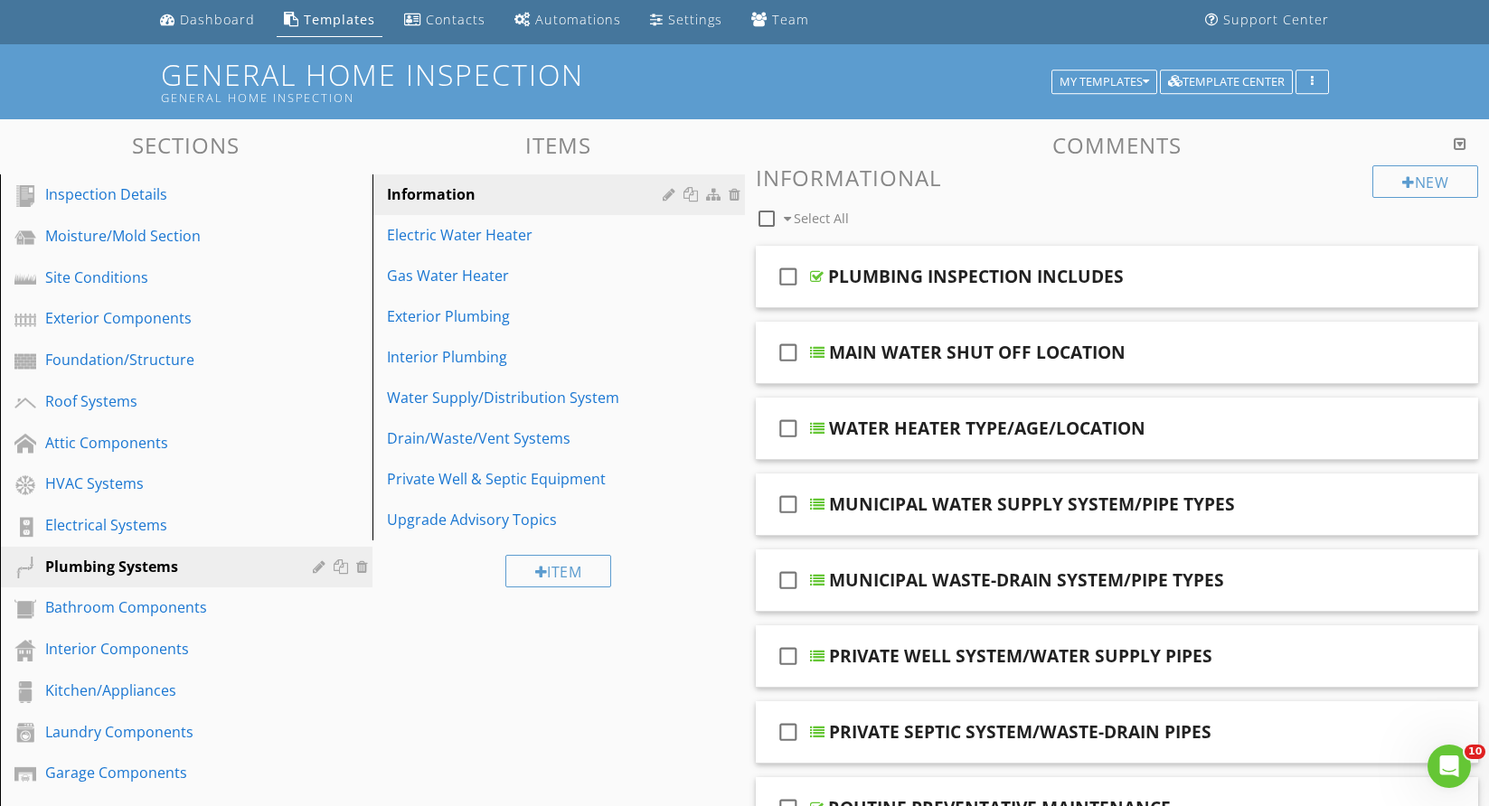
scroll to position [90, 0]
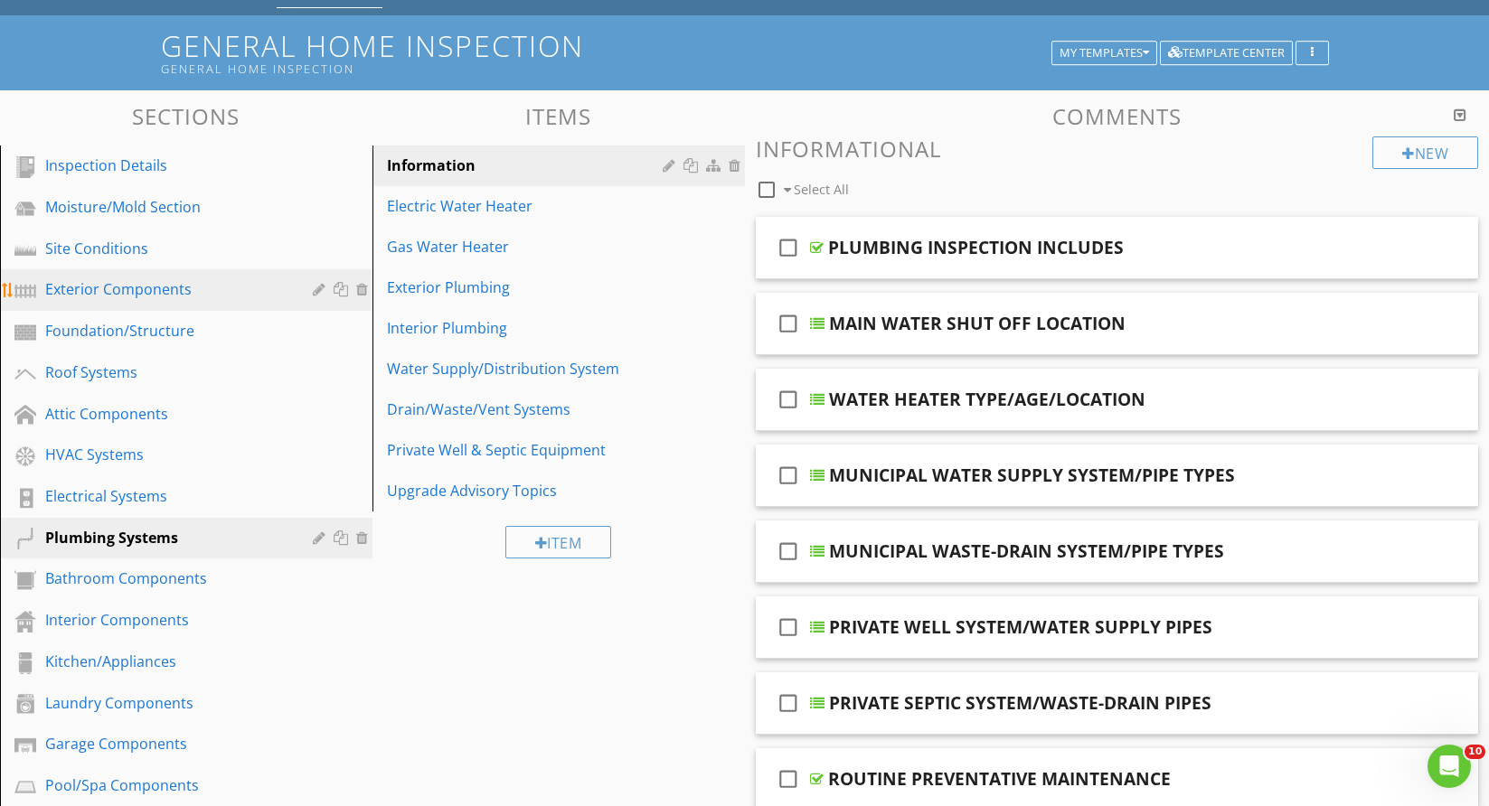
click at [131, 283] on div "Exterior Components" at bounding box center [165, 289] width 241 height 22
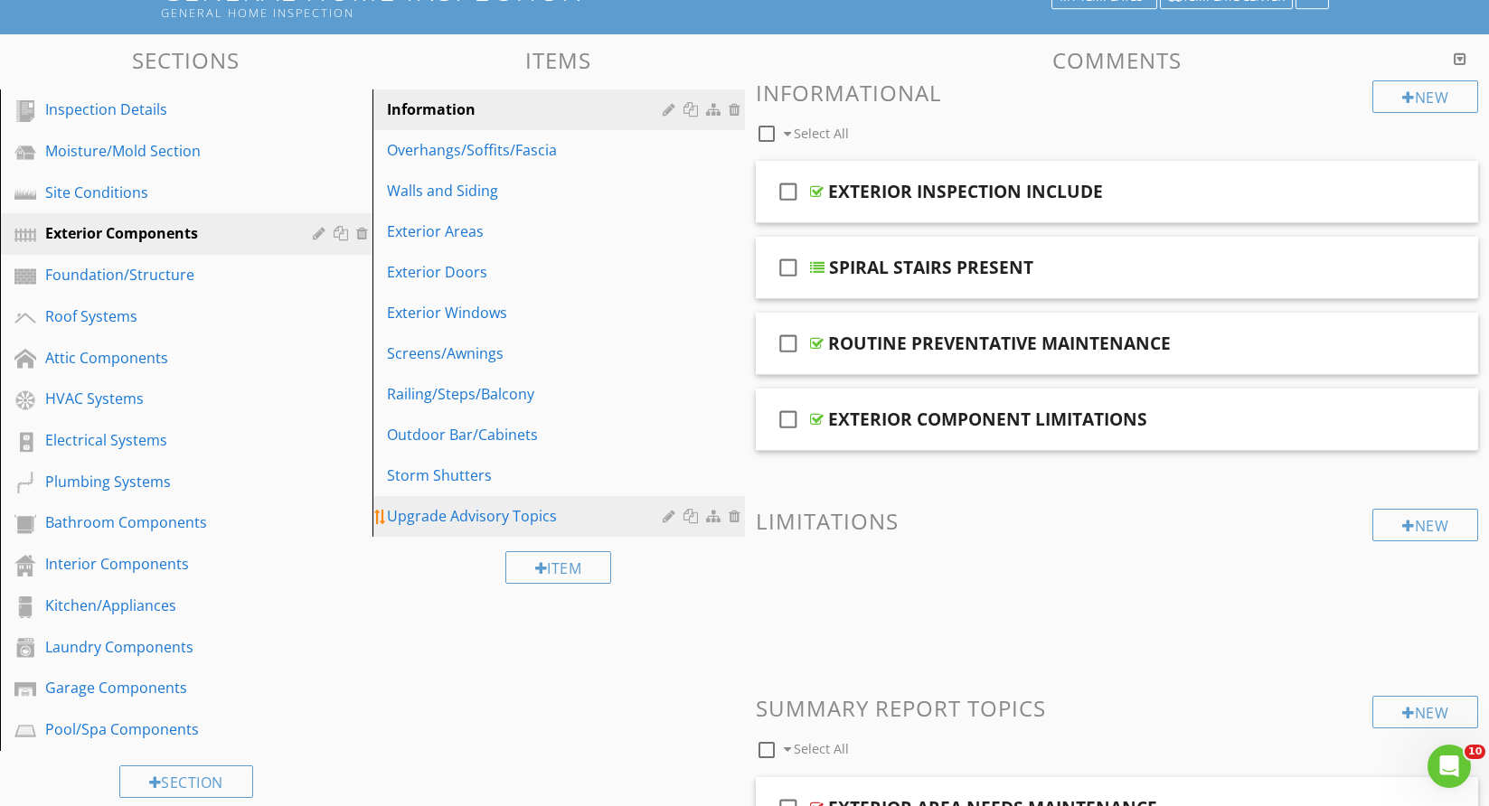
scroll to position [140, 0]
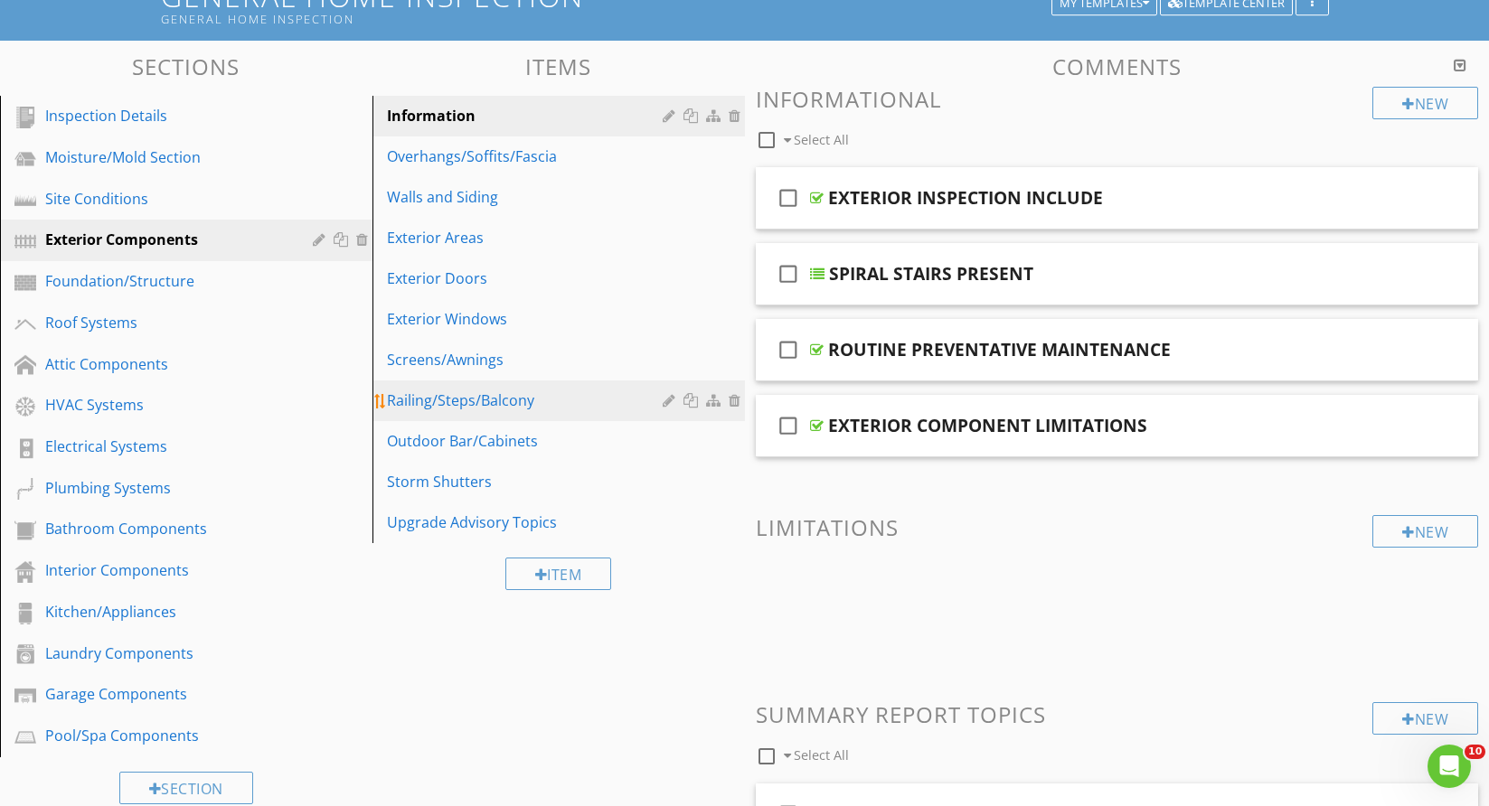
click at [466, 397] on div "Railing/Steps/Balcony" at bounding box center [527, 401] width 281 height 22
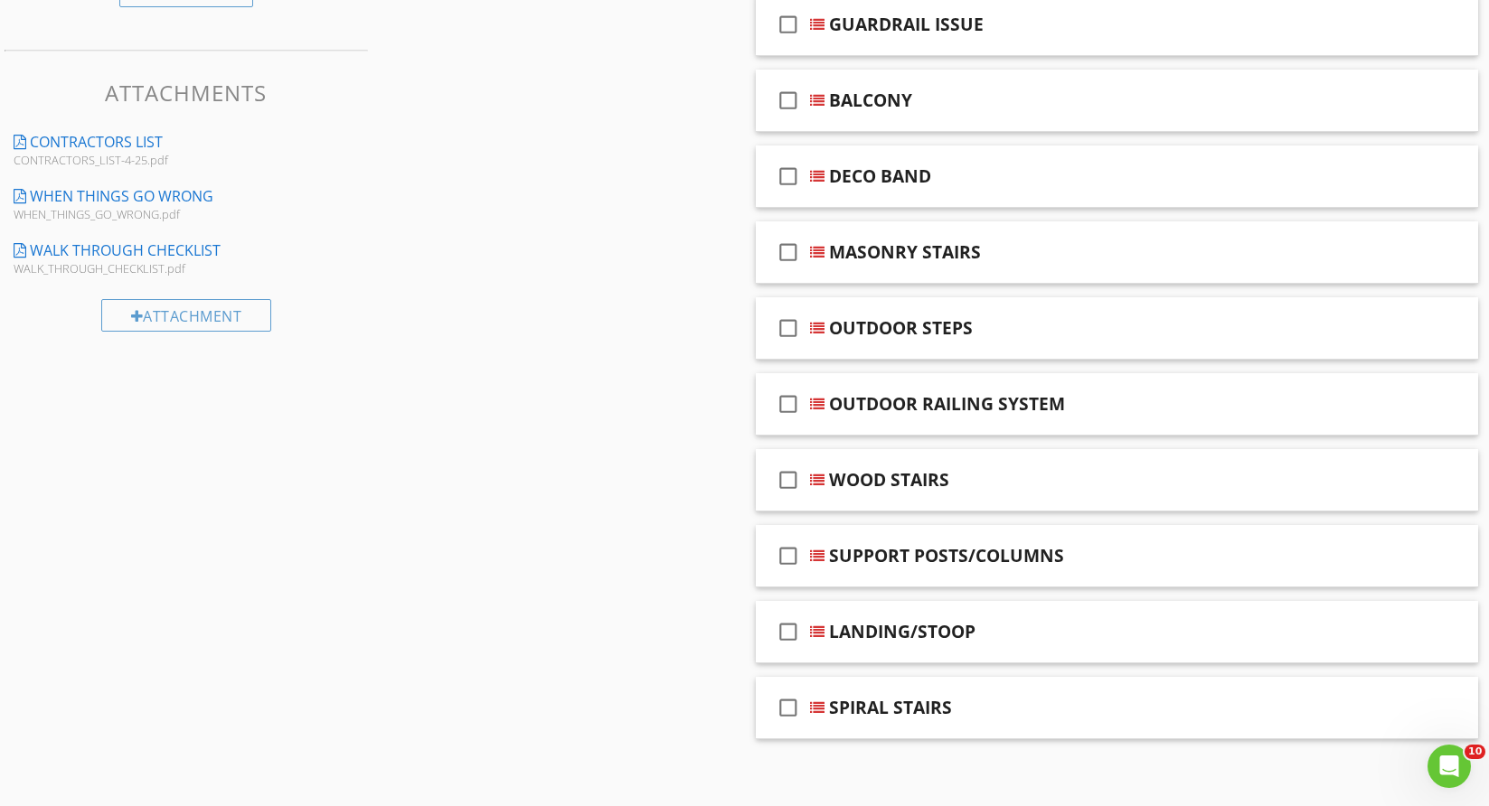
scroll to position [946, 0]
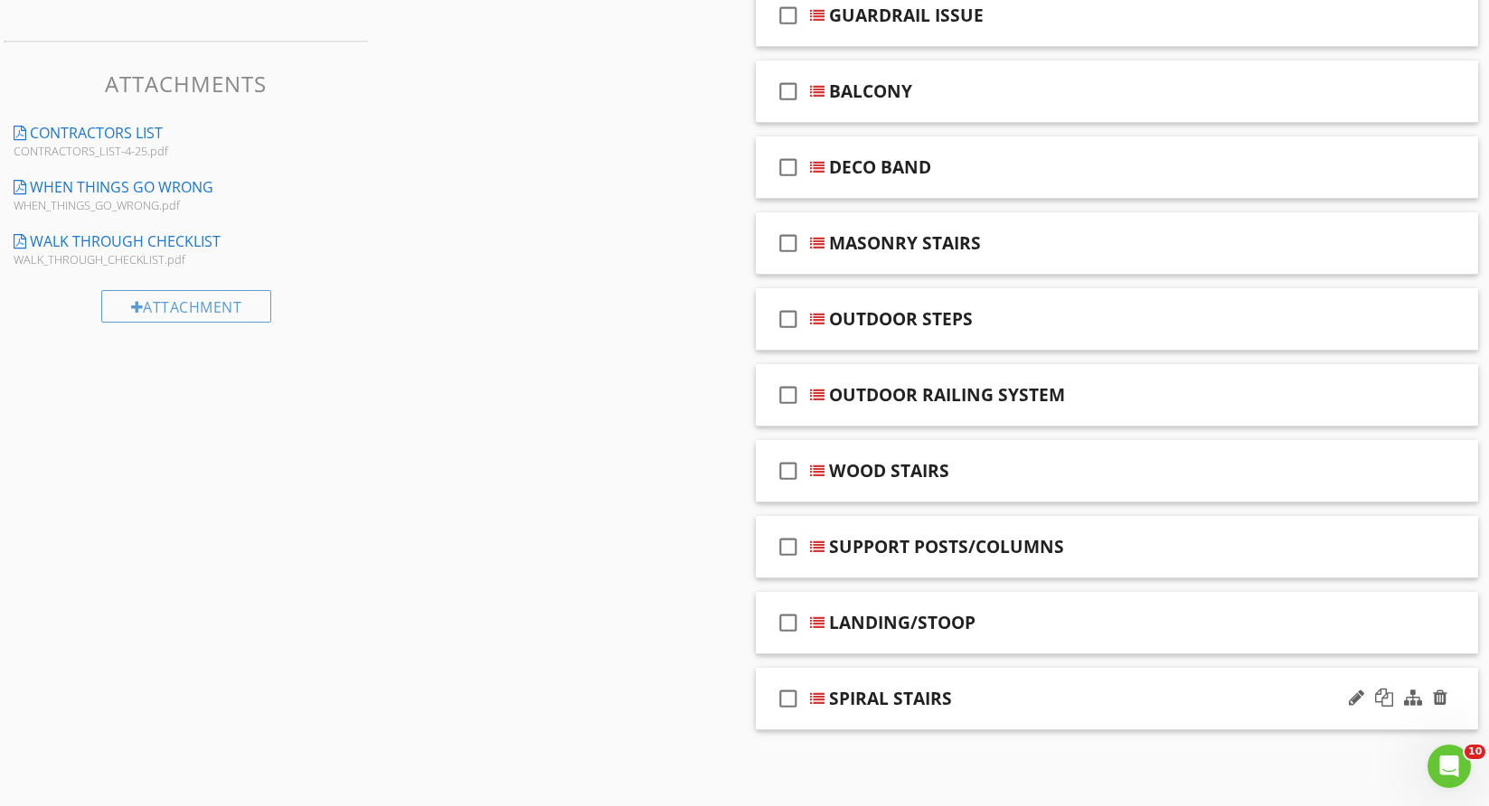
click at [1461, 719] on div "check_box_outline_blank SPIRAL STAIRS" at bounding box center [1117, 699] width 723 height 62
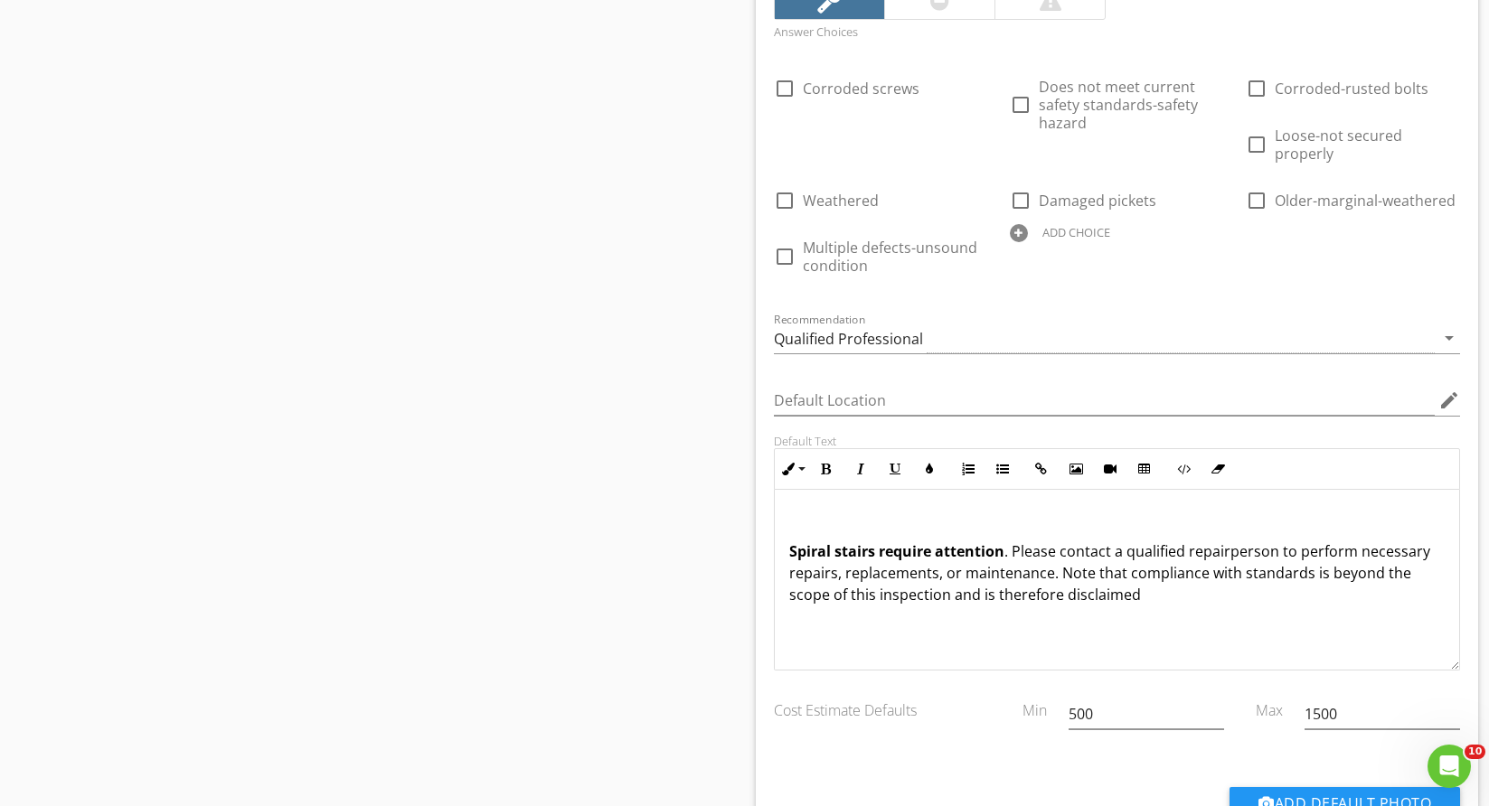
scroll to position [1670, 0]
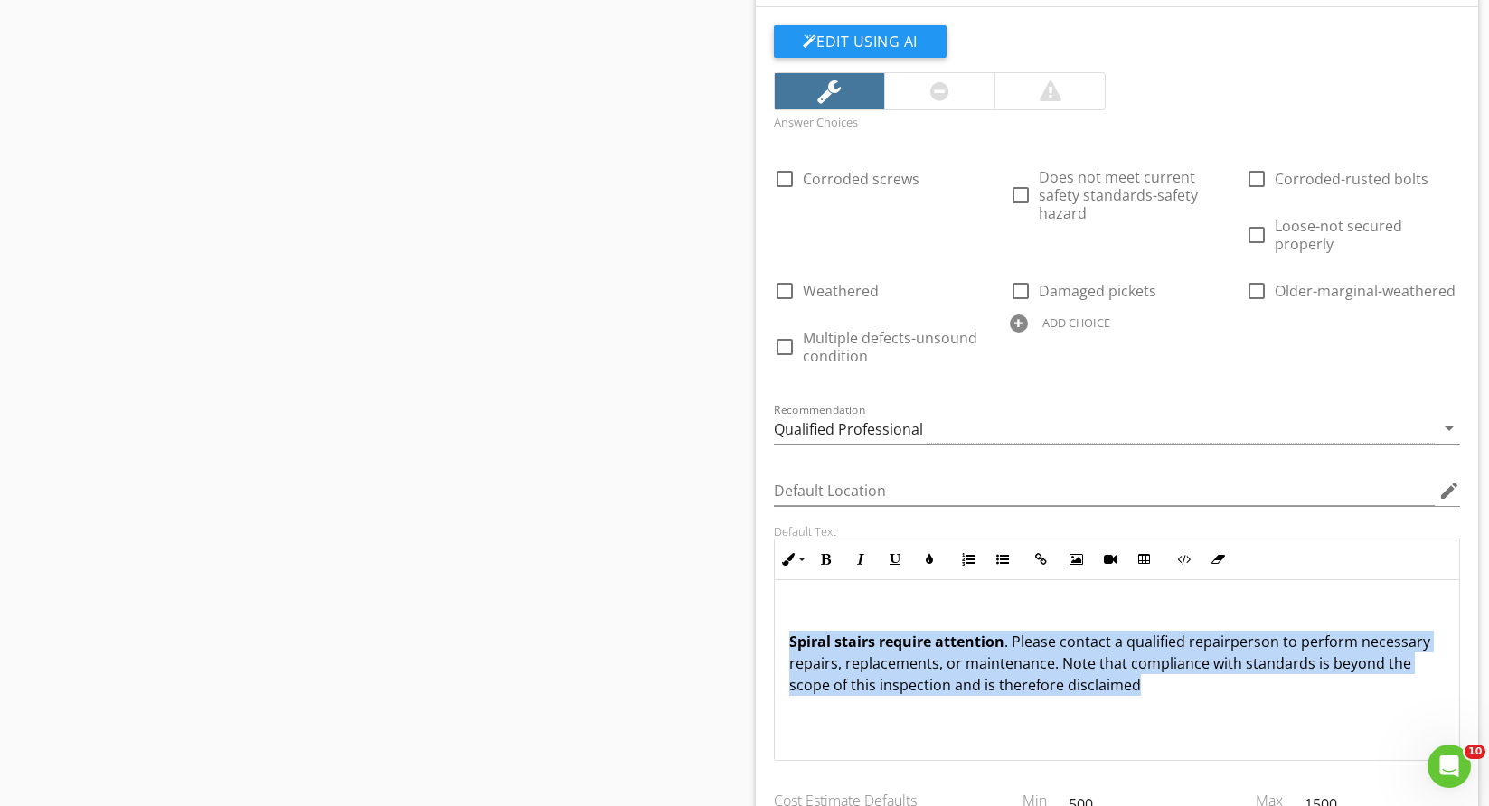
drag, startPoint x: 1166, startPoint y: 693, endPoint x: 972, endPoint y: 683, distance: 194.6
click at [786, 644] on div "Spiral stairs require attention . Please contact a qualified repairperson to pe…" at bounding box center [1117, 670] width 685 height 181
copy p "Spiral stairs require attention . Please contact a qualified repairperson to pe…"
click at [1315, 714] on div "Spiral stairs require attention . Please contact a qualified repairperson to pe…" at bounding box center [1117, 670] width 685 height 181
click at [1351, 707] on div "Spiral stairs require attention . Please contact a qualified repairperson to pe…" at bounding box center [1117, 670] width 685 height 181
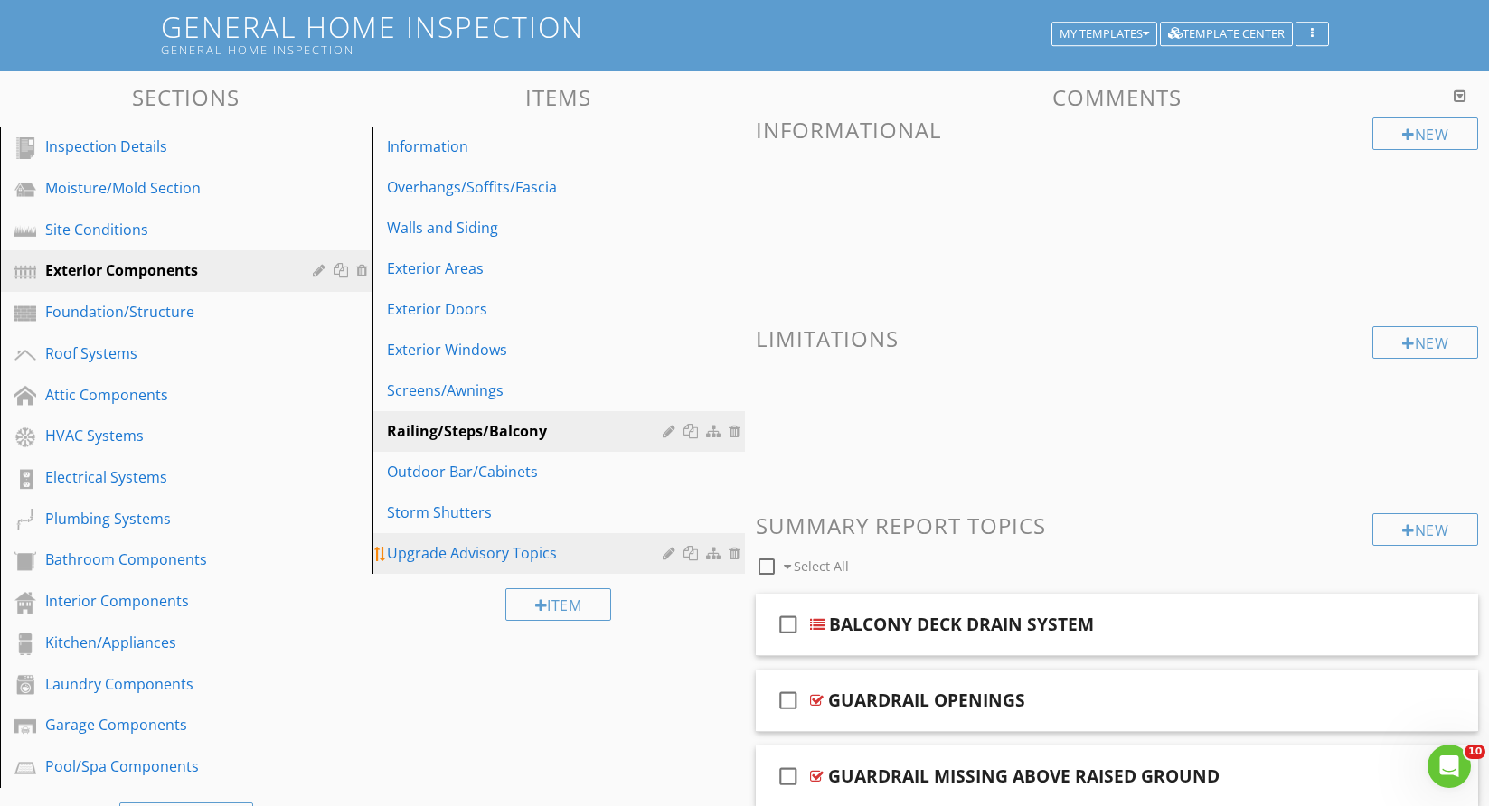
scroll to position [0, 0]
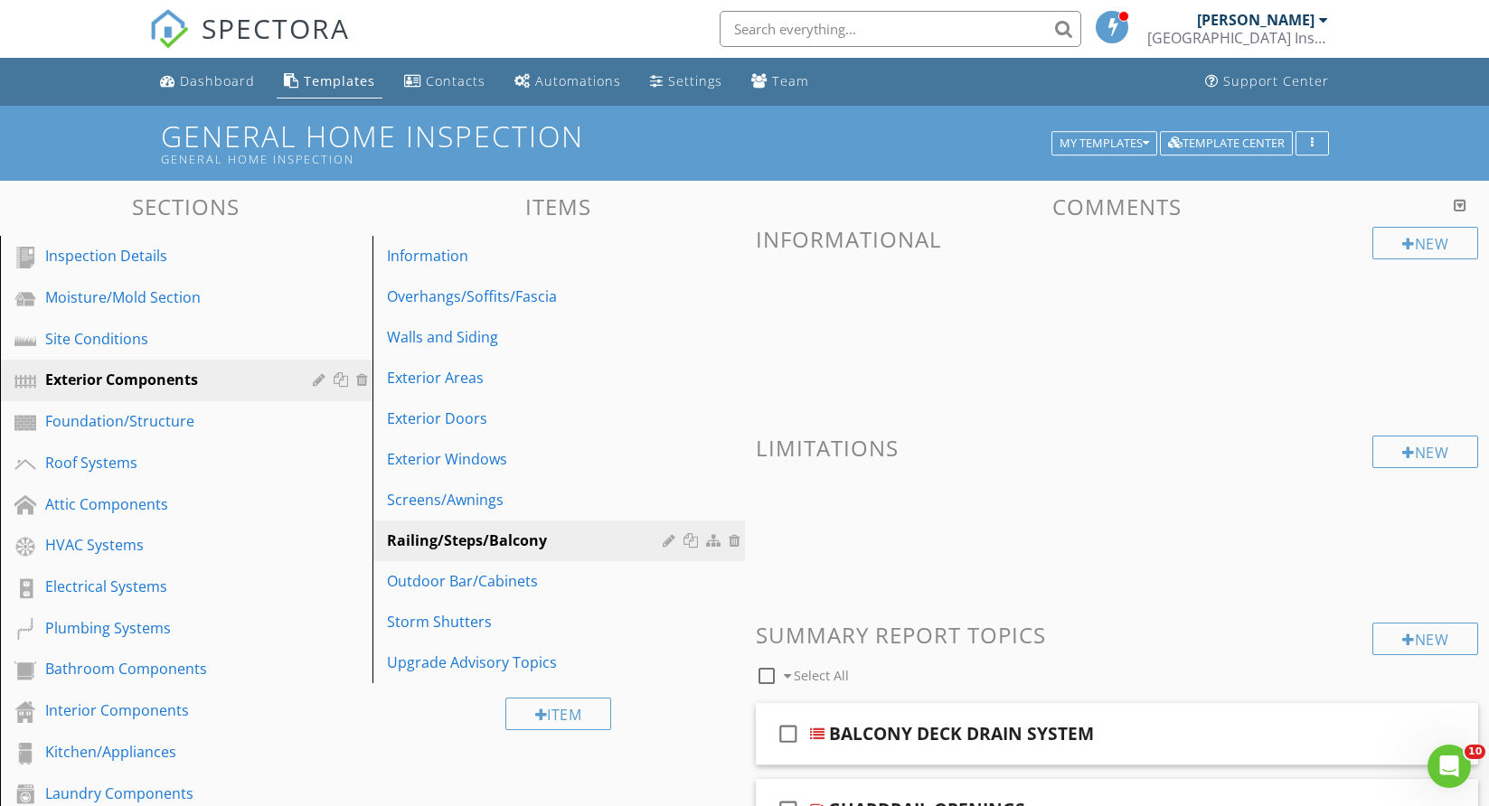
click at [344, 85] on div "Templates" at bounding box center [339, 80] width 71 height 17
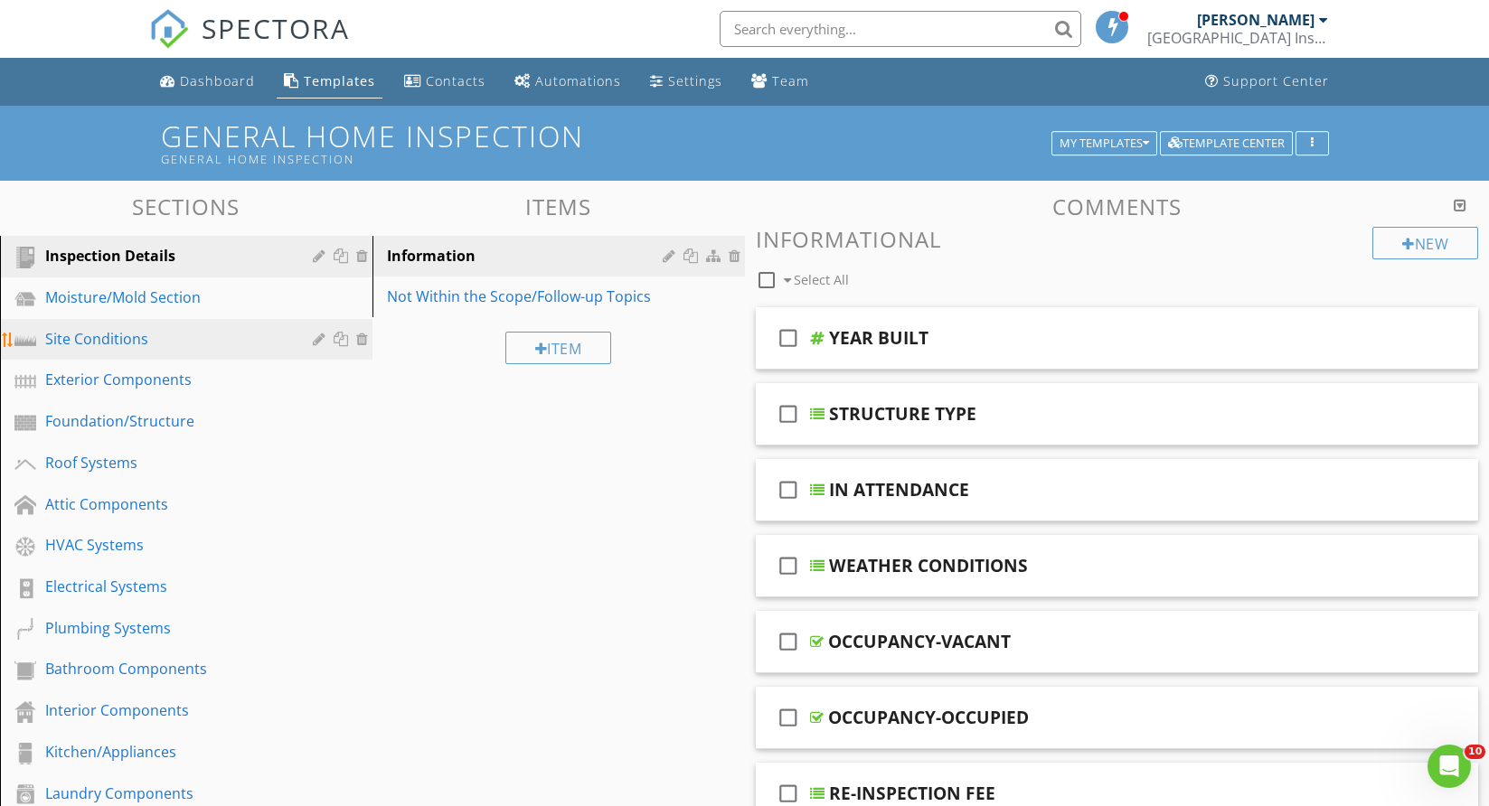
click at [127, 338] on div "Site Conditions" at bounding box center [165, 339] width 241 height 22
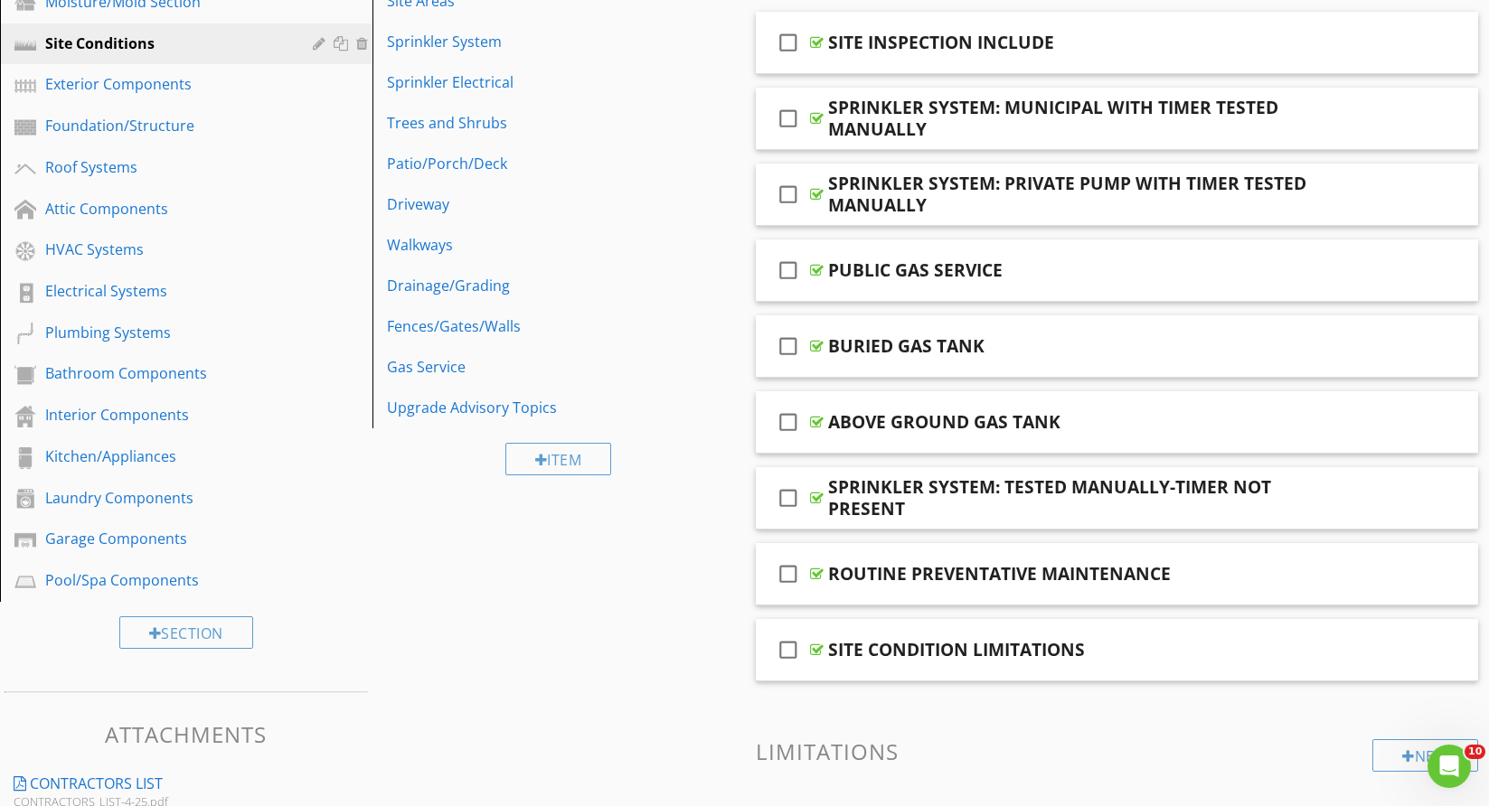
scroll to position [231, 0]
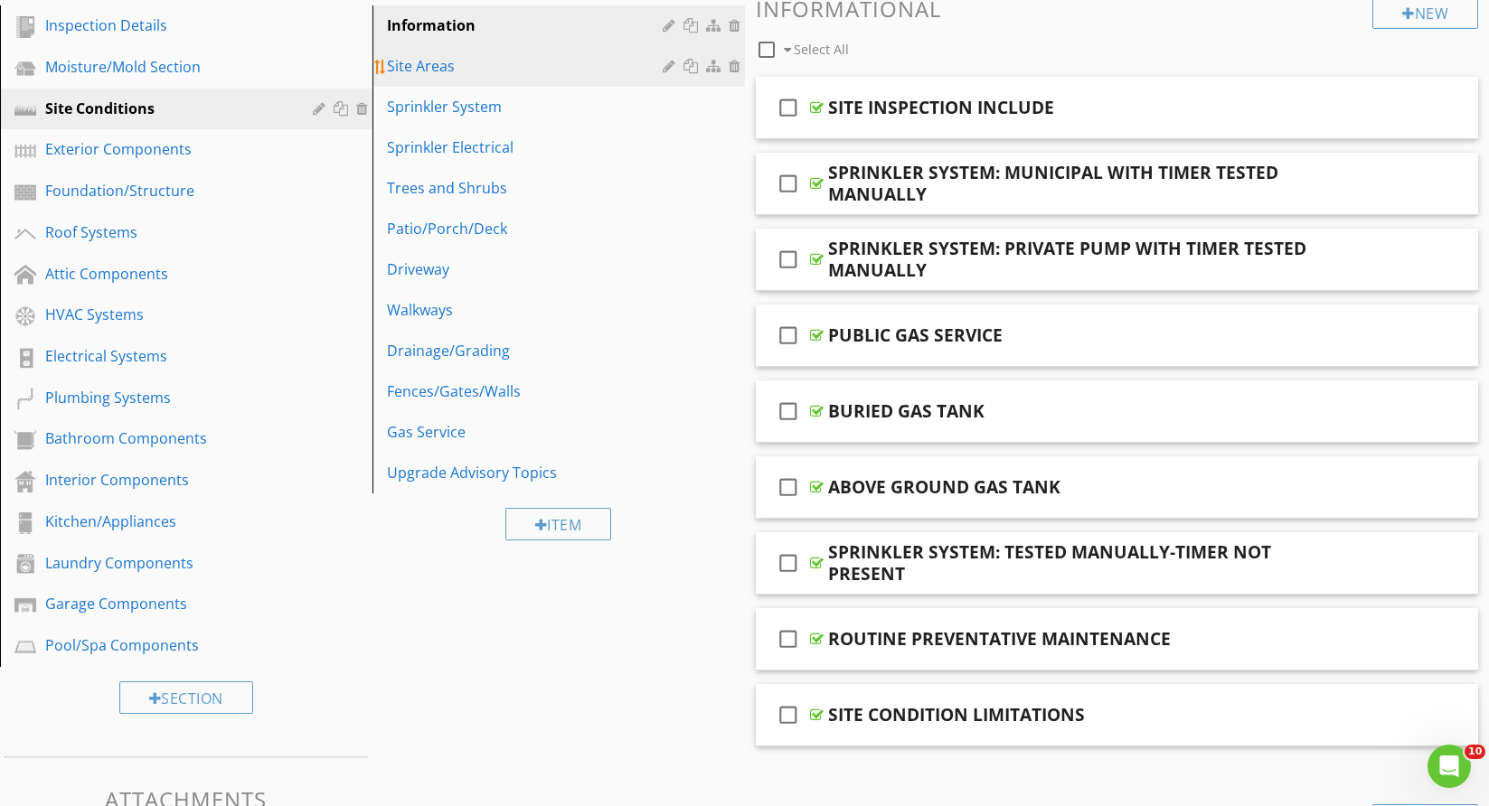
click at [430, 57] on div "Site Areas" at bounding box center [527, 66] width 281 height 22
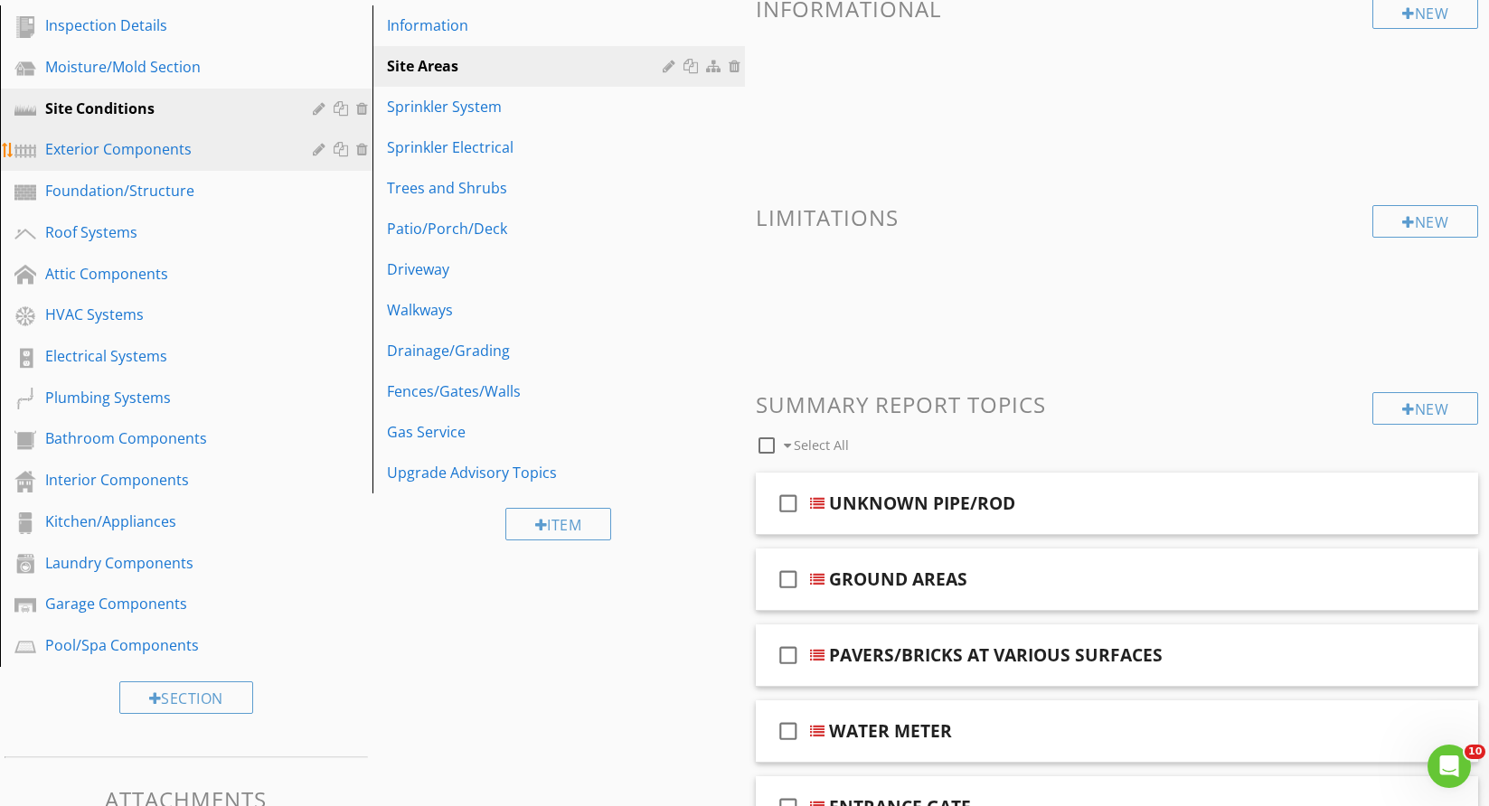
click at [137, 149] on div "Exterior Components" at bounding box center [165, 149] width 241 height 22
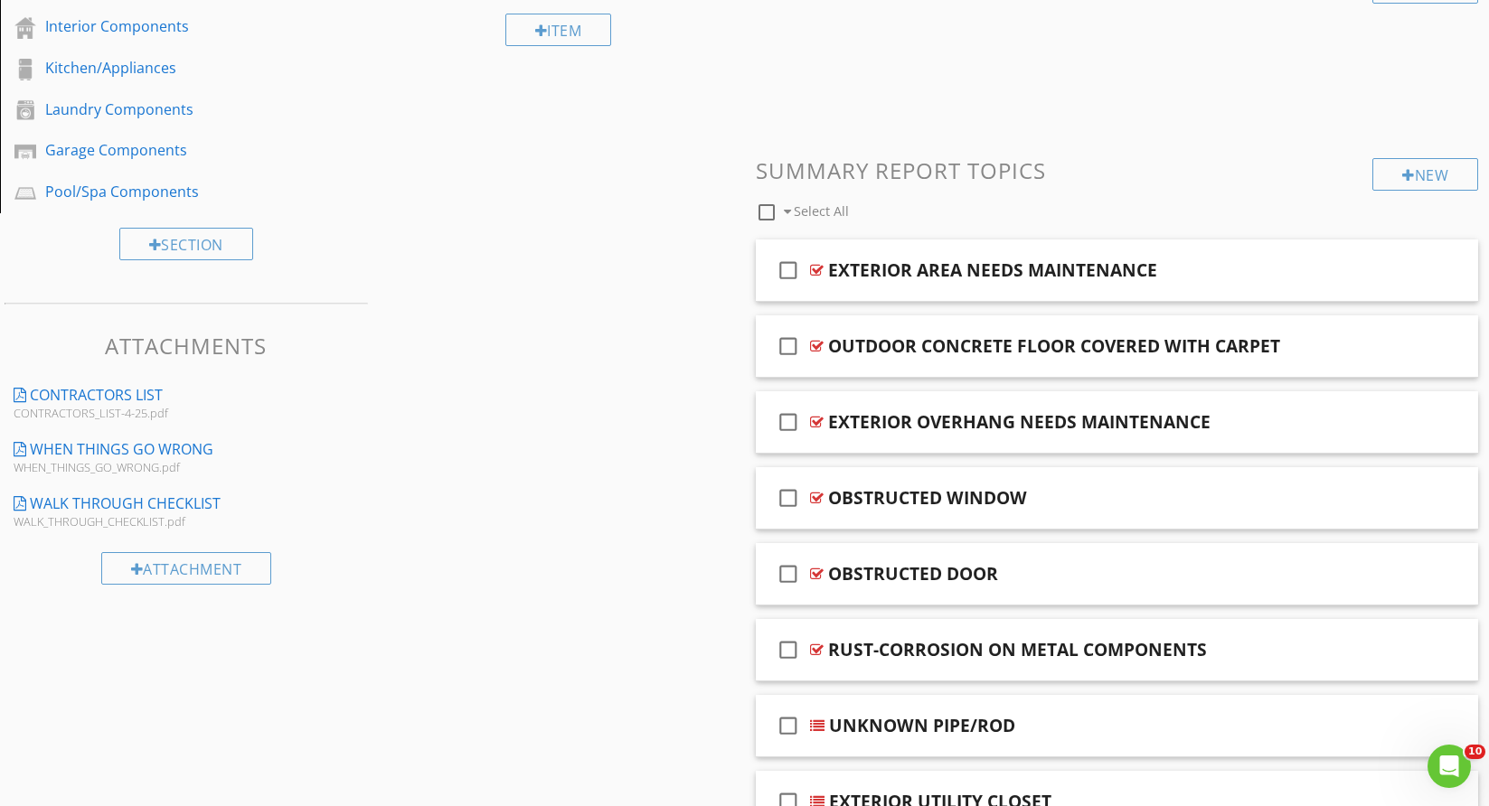
scroll to position [683, 0]
click at [1467, 377] on div "check_box_outline_blank OUTDOOR CONCRETE FLOOR COVERED WITH CARPET" at bounding box center [1117, 348] width 723 height 62
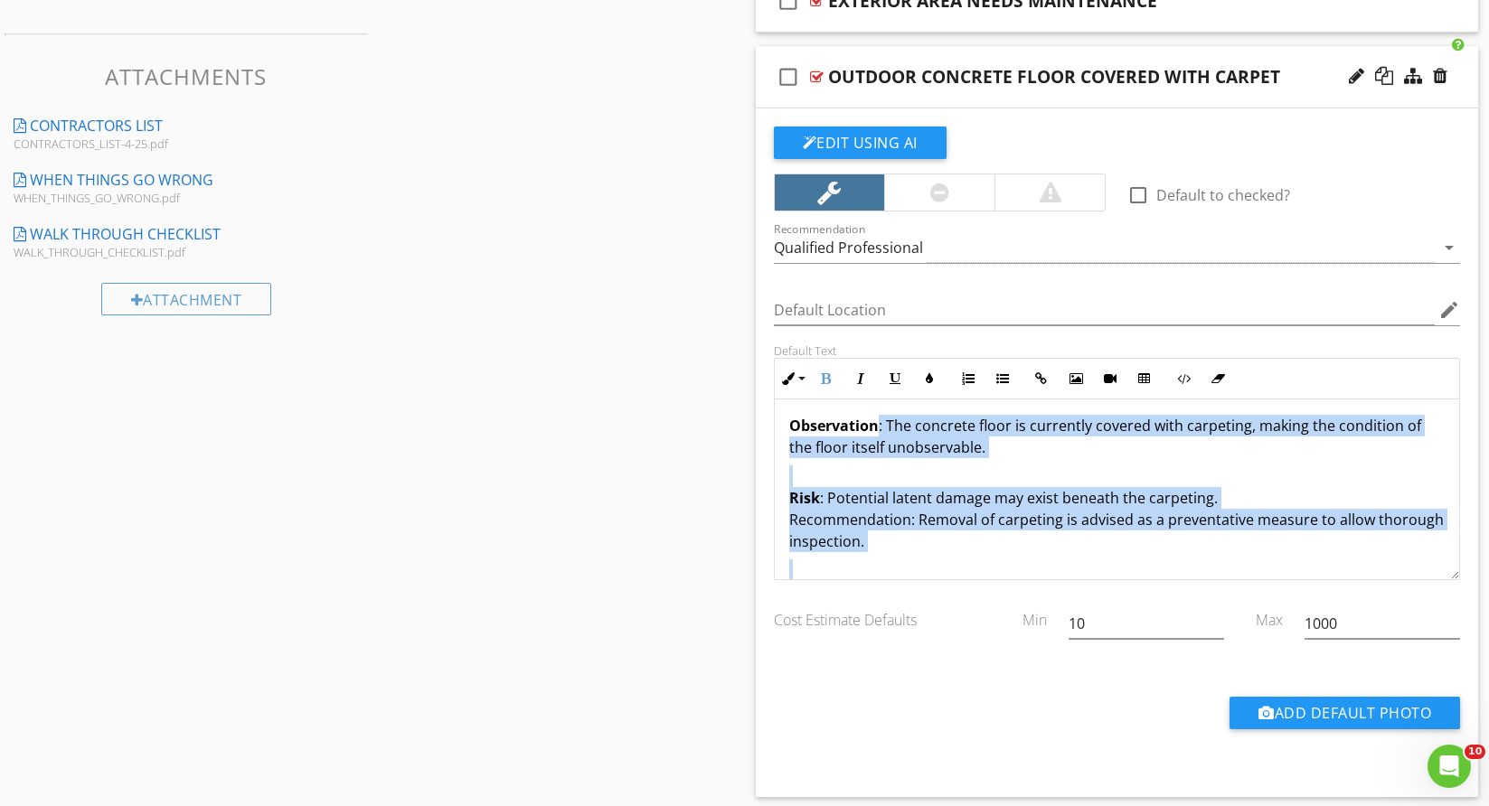
scroll to position [0, 0]
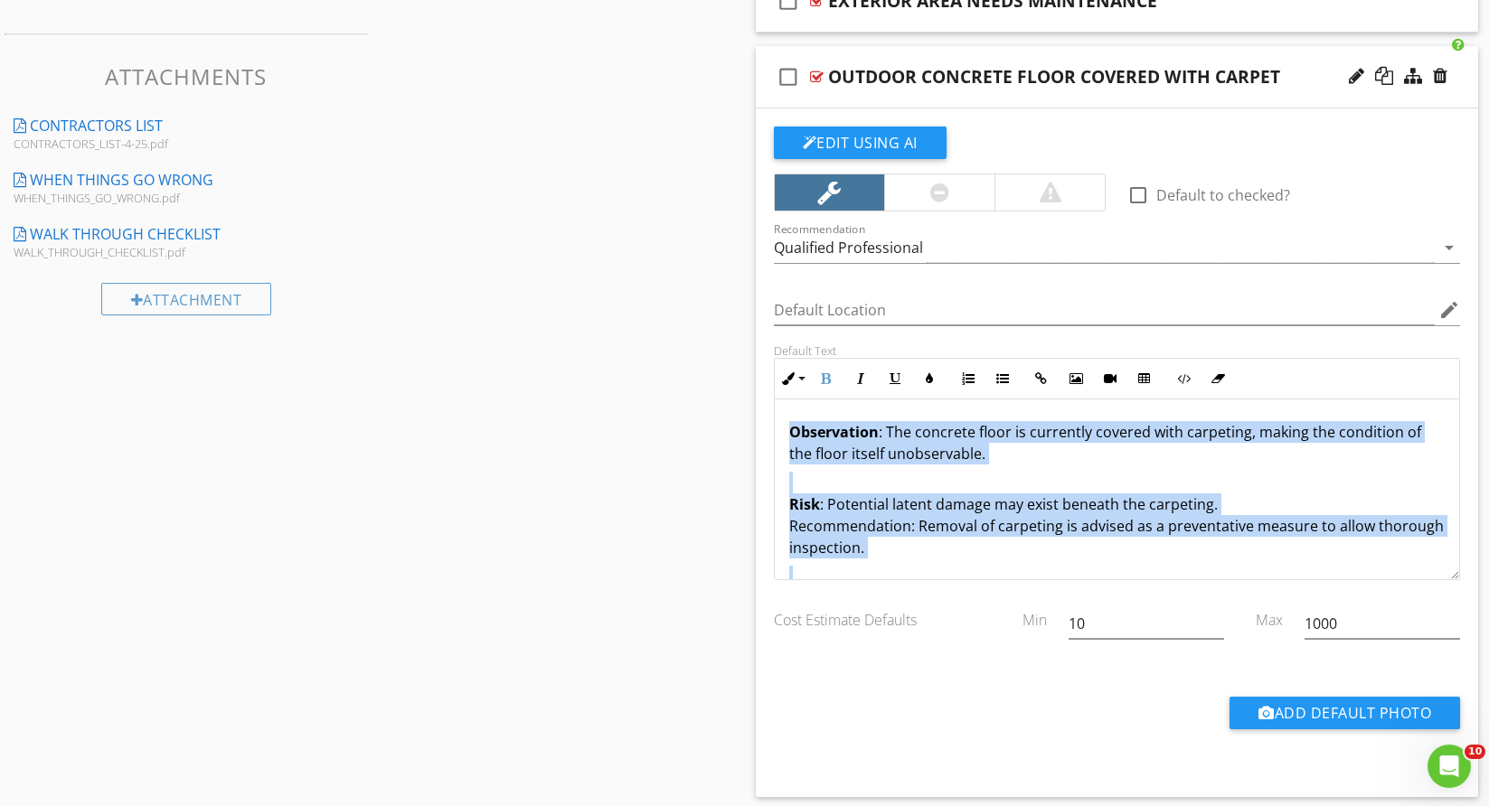
drag, startPoint x: 1431, startPoint y: 553, endPoint x: 687, endPoint y: 405, distance: 758.6
click at [687, 405] on div "Sections Inspection Details Moisture/Mold Section Site Conditions Exterior Comp…" at bounding box center [744, 307] width 1489 height 2160
copy div "Observation : The concrete floor is currently covered with carpeting, making th…"
